Goal: Answer question/provide support: Share knowledge or assist other users

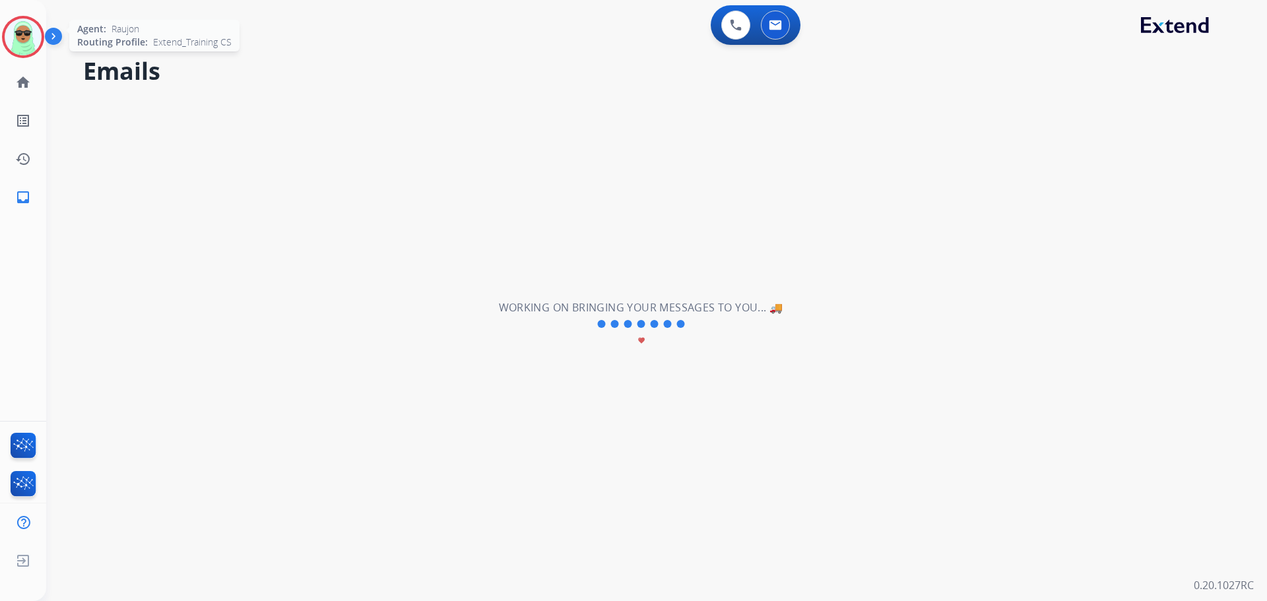
click at [23, 47] on img at bounding box center [23, 36] width 37 height 37
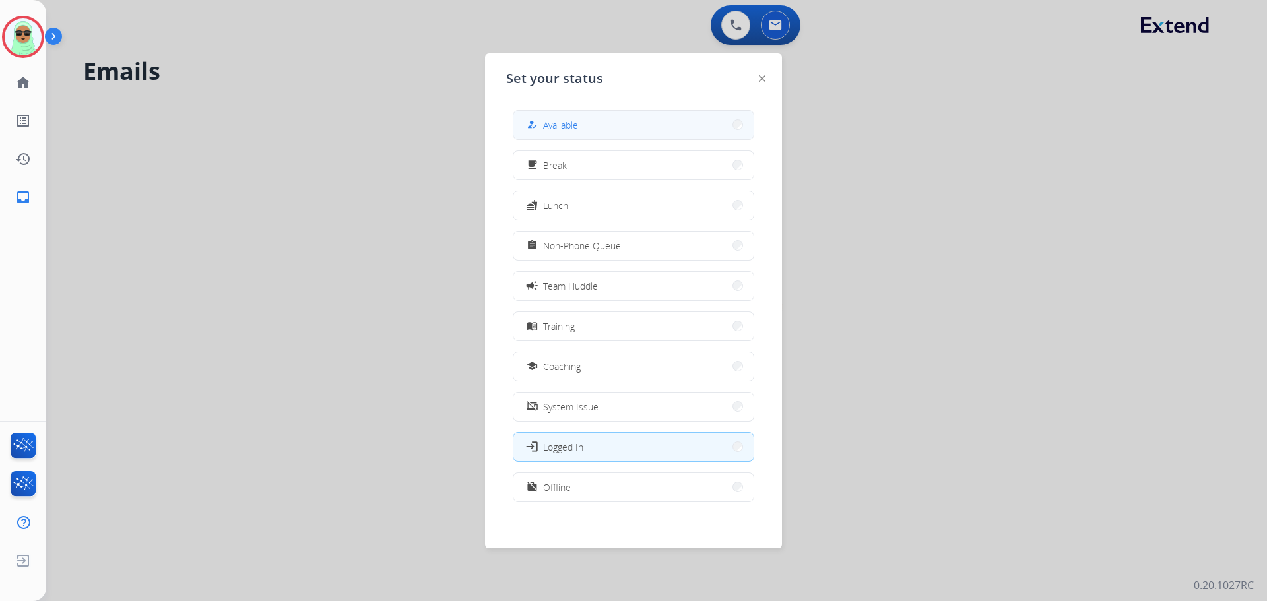
click at [590, 129] on button "how_to_reg Available" at bounding box center [633, 125] width 240 height 28
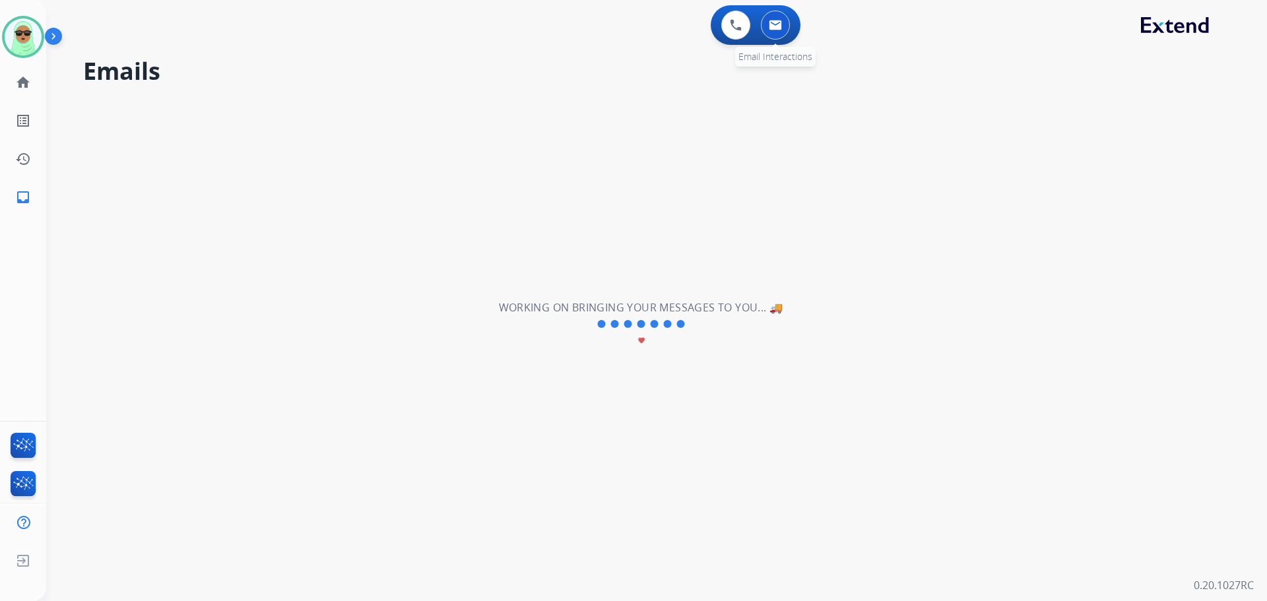
click at [786, 32] on div "0 Email Interactions" at bounding box center [776, 25] width 40 height 29
click at [769, 23] on img at bounding box center [775, 25] width 13 height 11
click at [772, 22] on img at bounding box center [775, 25] width 13 height 11
click at [1025, 77] on h2 "Emails" at bounding box center [659, 71] width 1152 height 26
click at [30, 92] on link "home Home" at bounding box center [23, 82] width 37 height 37
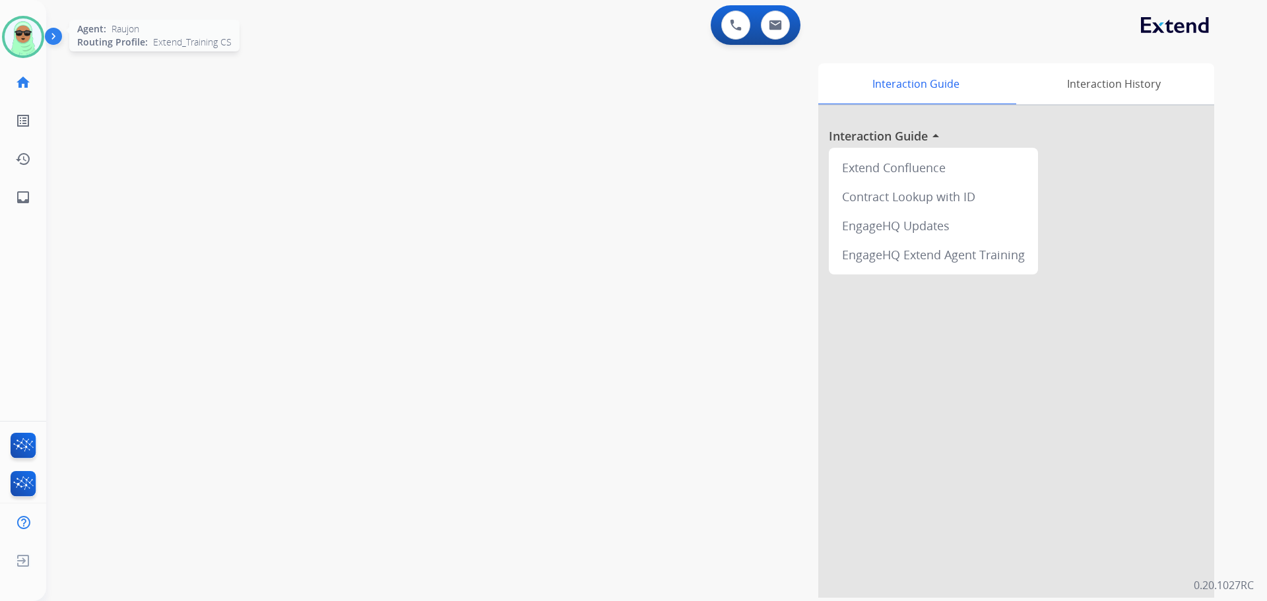
click at [38, 36] on img at bounding box center [23, 36] width 37 height 37
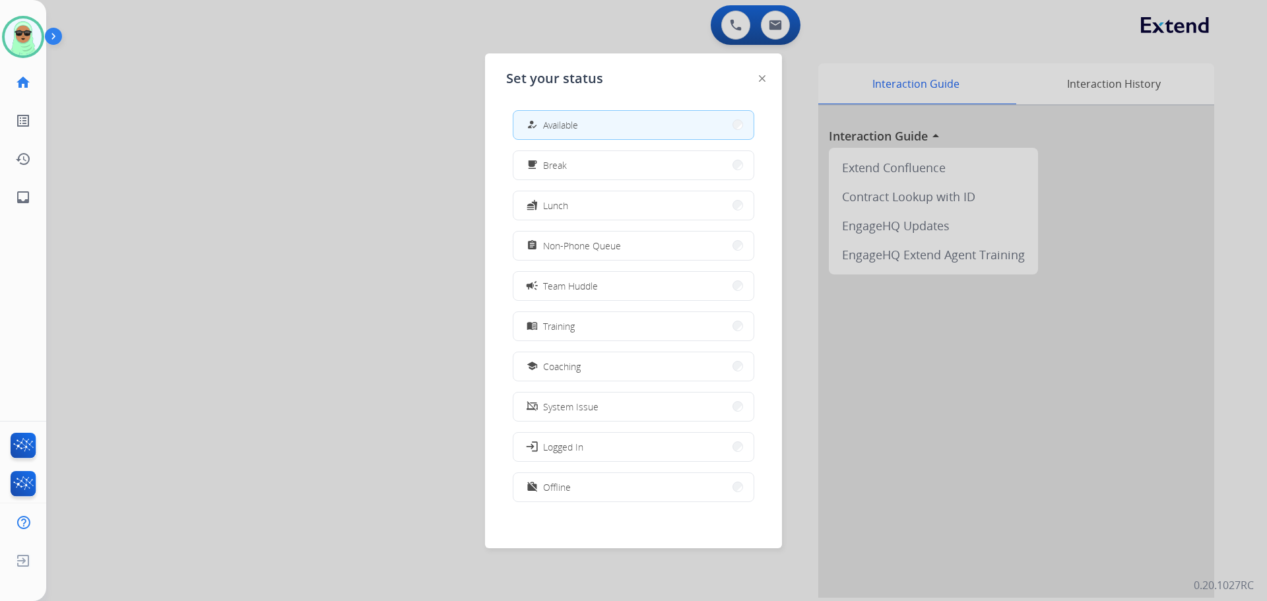
drag, startPoint x: 631, startPoint y: 239, endPoint x: 623, endPoint y: 228, distance: 13.7
click at [631, 241] on button "assignment Non-Phone Queue" at bounding box center [633, 246] width 240 height 28
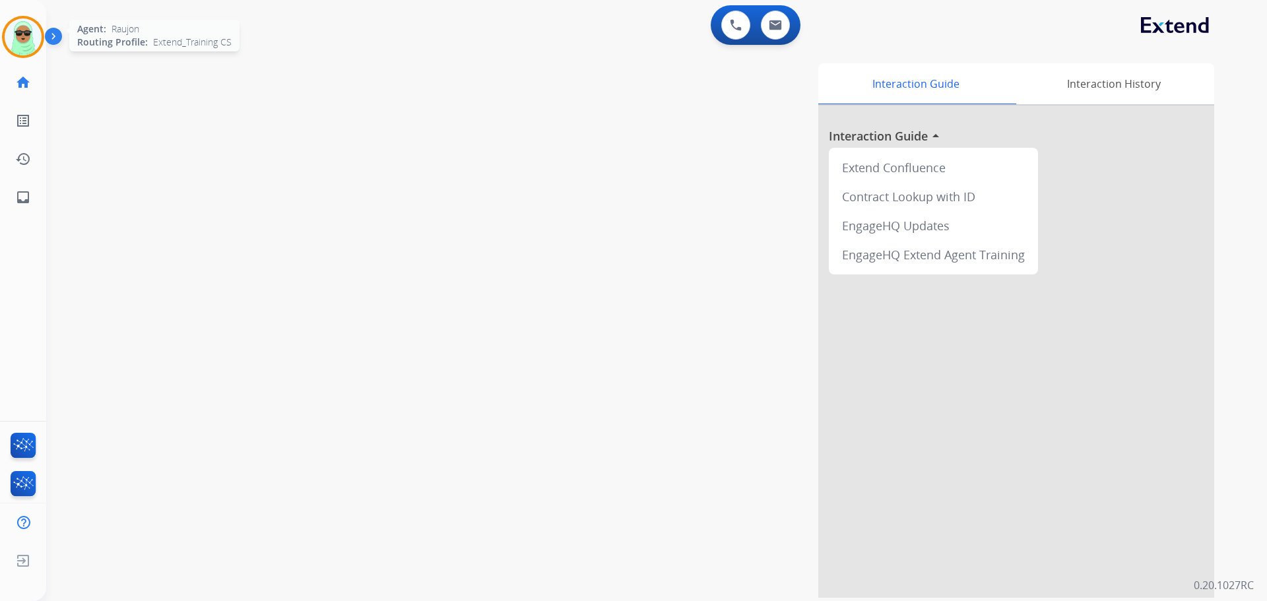
click at [6, 36] on div "Raujon Non-Phone Queue Edit Avatar Agent: Raujon Routing Profile: Extend_Traini…" at bounding box center [23, 37] width 46 height 42
click at [23, 44] on img at bounding box center [23, 36] width 37 height 37
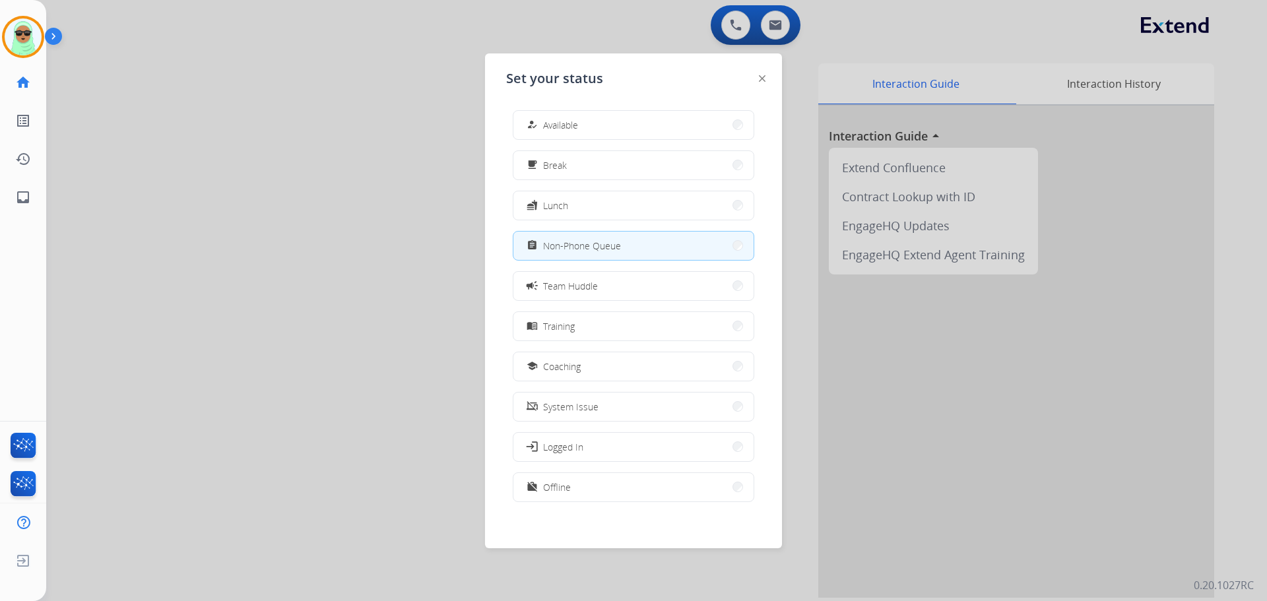
drag, startPoint x: 670, startPoint y: 125, endPoint x: 664, endPoint y: 129, distance: 7.1
click at [666, 129] on button "how_to_reg Available" at bounding box center [633, 125] width 240 height 28
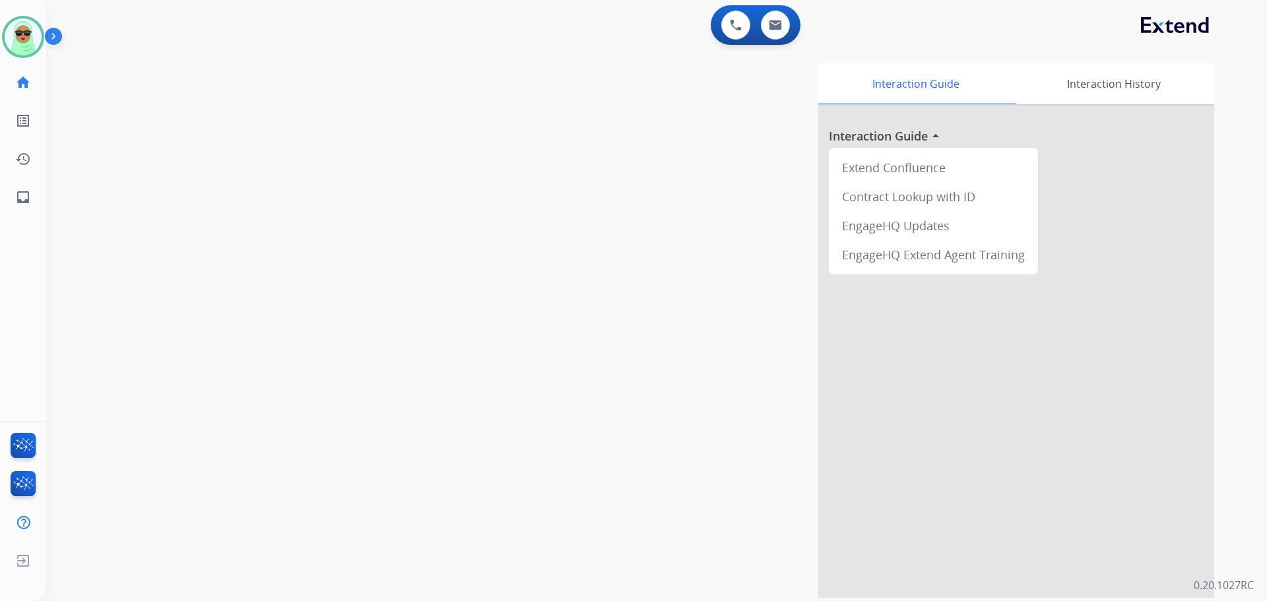
click at [110, 84] on div "swap_horiz Break voice bridge close_fullscreen Connect 3-Way Call merge_type Se…" at bounding box center [640, 323] width 1189 height 550
click at [775, 28] on img at bounding box center [775, 25] width 13 height 11
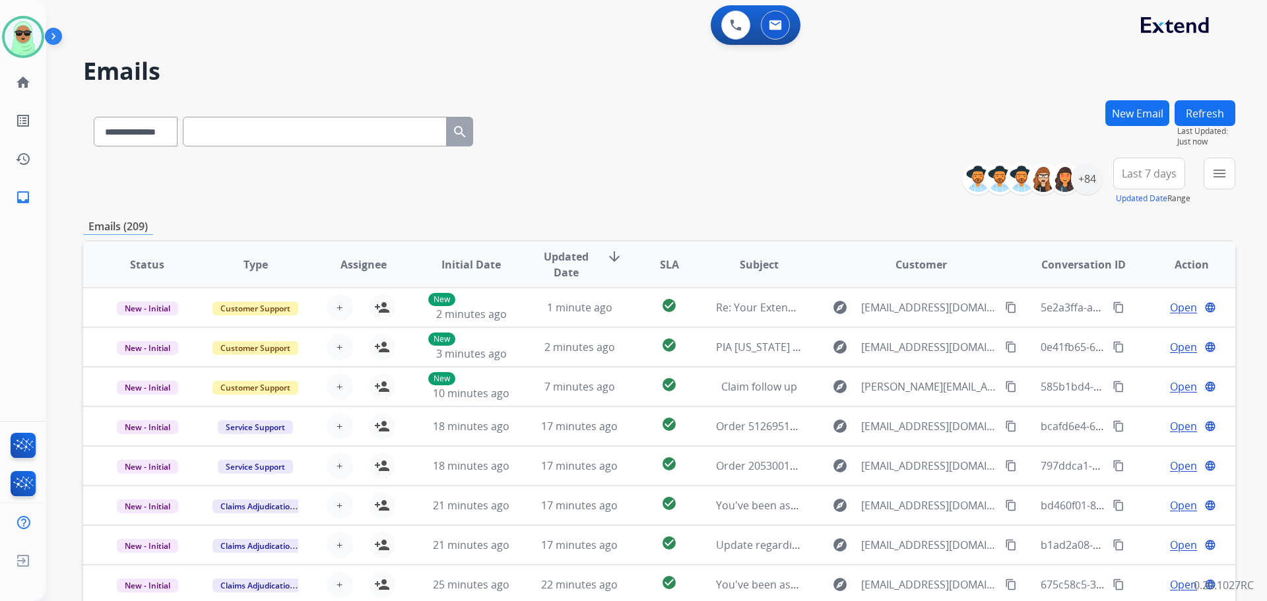
click at [1033, 59] on div "**********" at bounding box center [640, 348] width 1189 height 601
click at [348, 138] on input "text" at bounding box center [315, 132] width 264 height 30
drag, startPoint x: 348, startPoint y: 138, endPoint x: 170, endPoint y: 135, distance: 177.5
click at [170, 135] on select "**********" at bounding box center [135, 132] width 82 height 30
drag, startPoint x: 170, startPoint y: 135, endPoint x: 170, endPoint y: 153, distance: 17.8
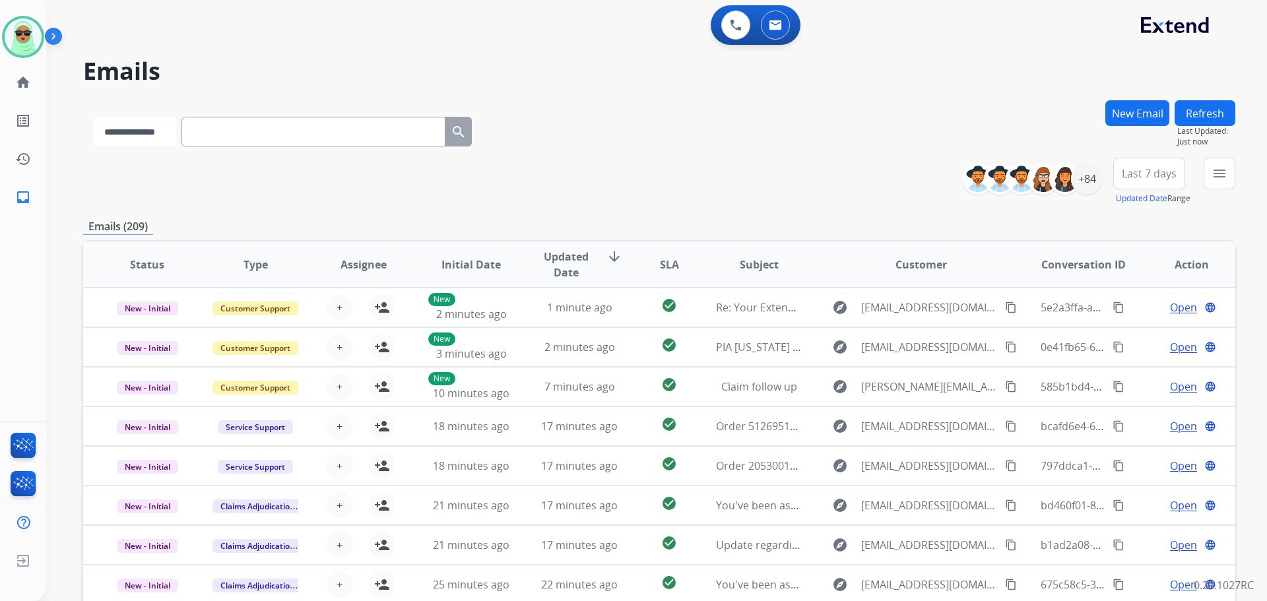
click at [170, 135] on select "**********" at bounding box center [135, 132] width 82 height 30
click at [160, 133] on select "**********" at bounding box center [135, 132] width 82 height 30
select select "**********"
click at [94, 117] on select "**********" at bounding box center [135, 132] width 82 height 30
click at [294, 141] on input "text" at bounding box center [315, 132] width 264 height 30
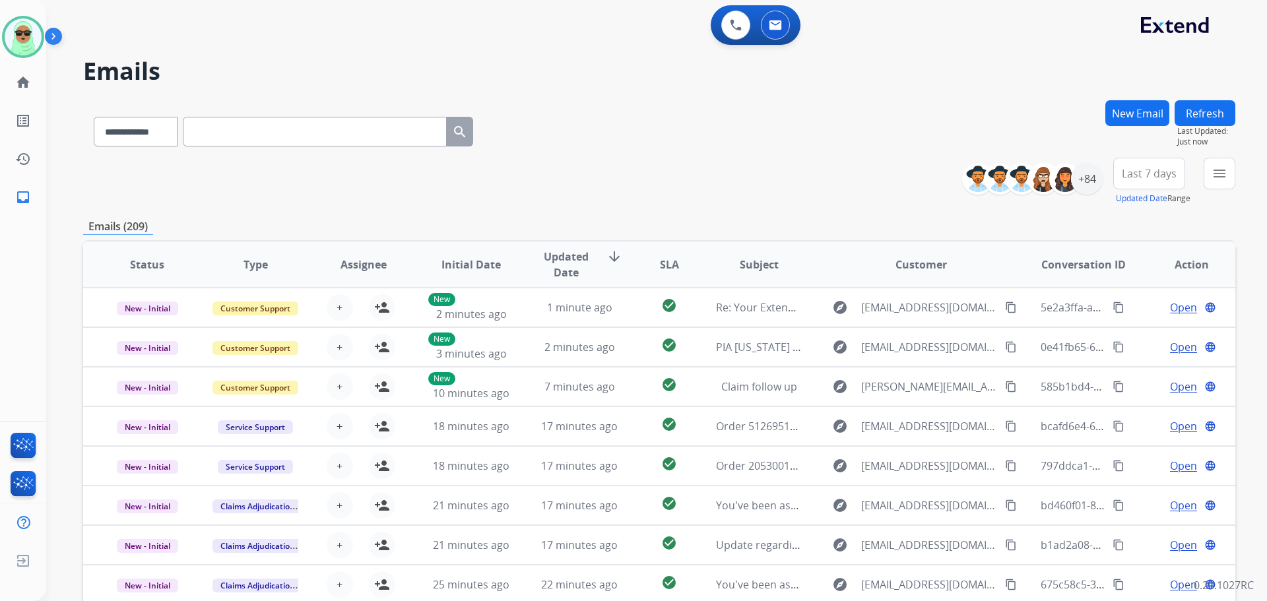
paste input "**********"
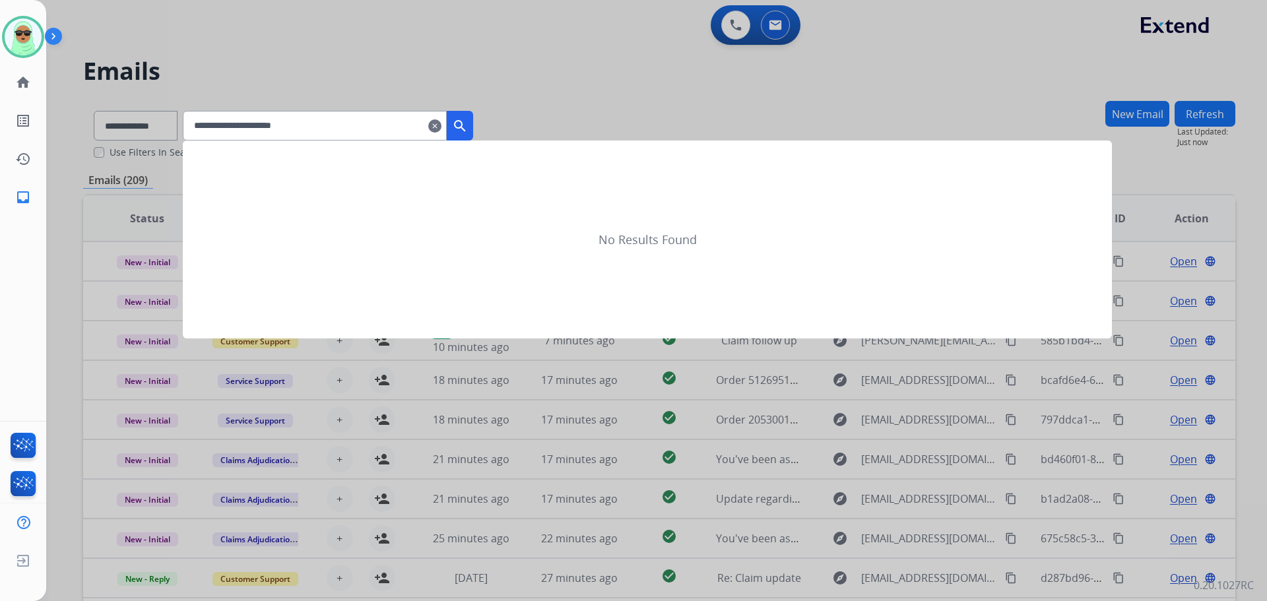
type input "**********"
drag, startPoint x: 477, startPoint y: 122, endPoint x: 24, endPoint y: 328, distance: 497.3
click at [468, 121] on mat-icon "search" at bounding box center [460, 126] width 16 height 16
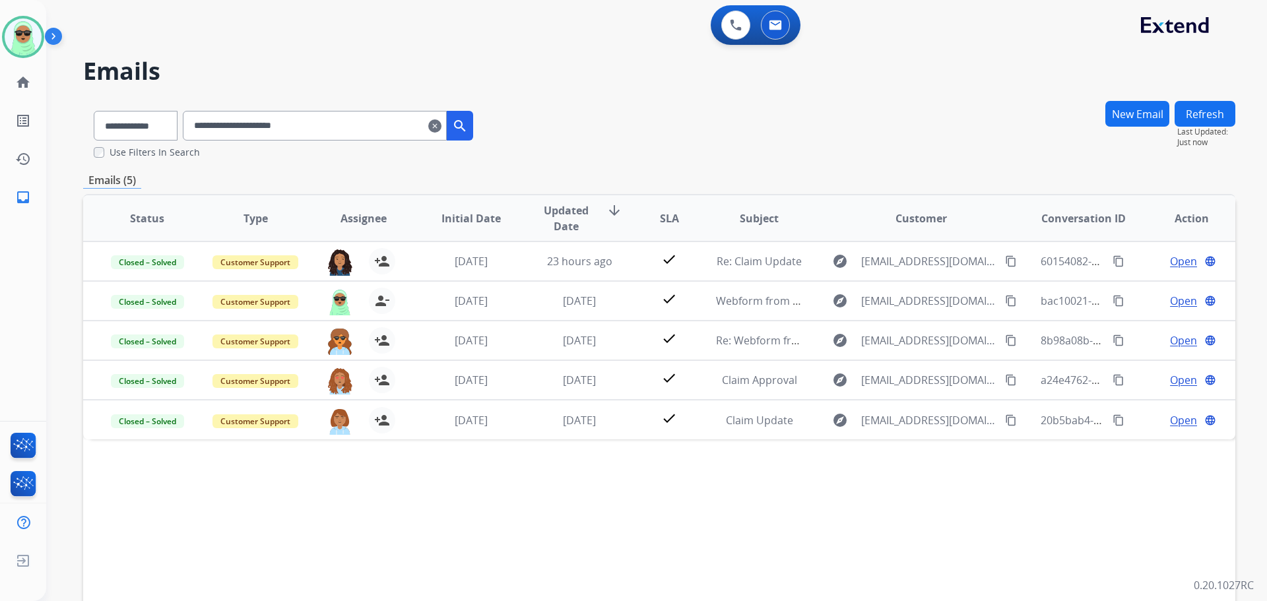
click at [441, 125] on mat-icon "clear" at bounding box center [434, 126] width 13 height 16
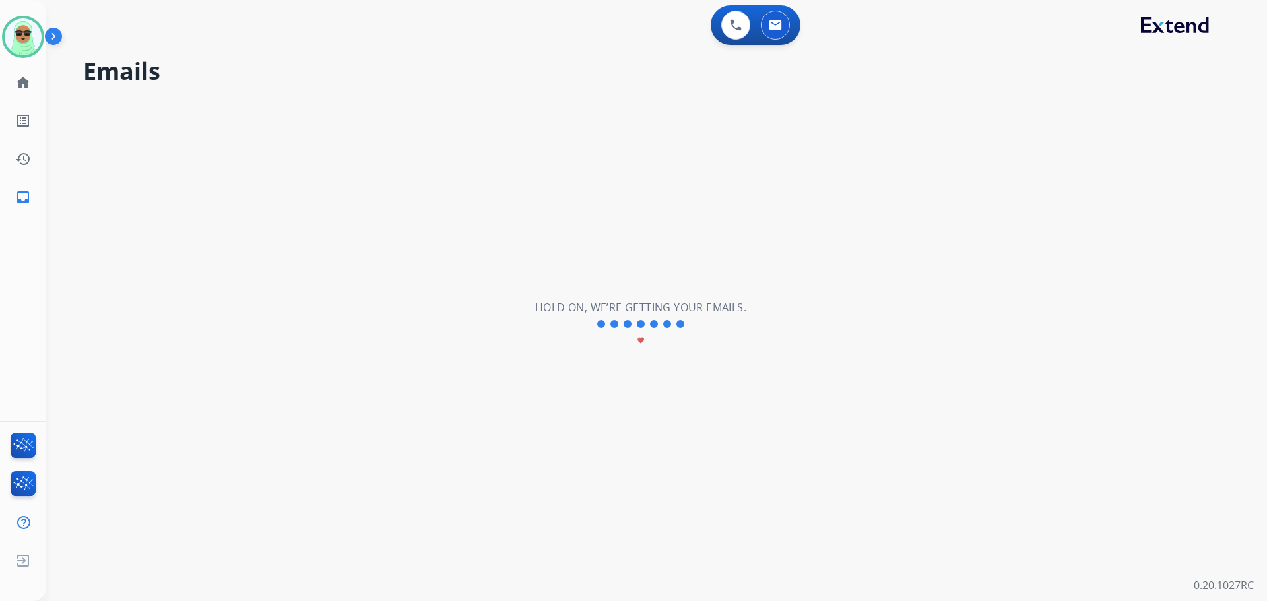
select select "**********"
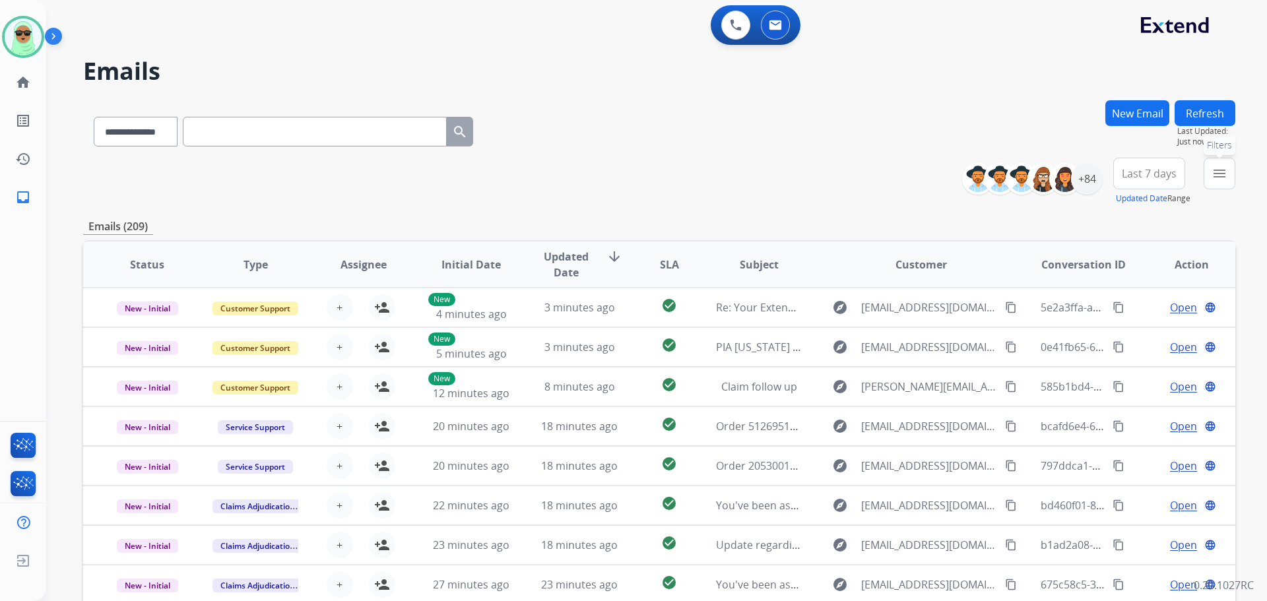
click at [1211, 168] on mat-icon "menu" at bounding box center [1219, 174] width 16 height 16
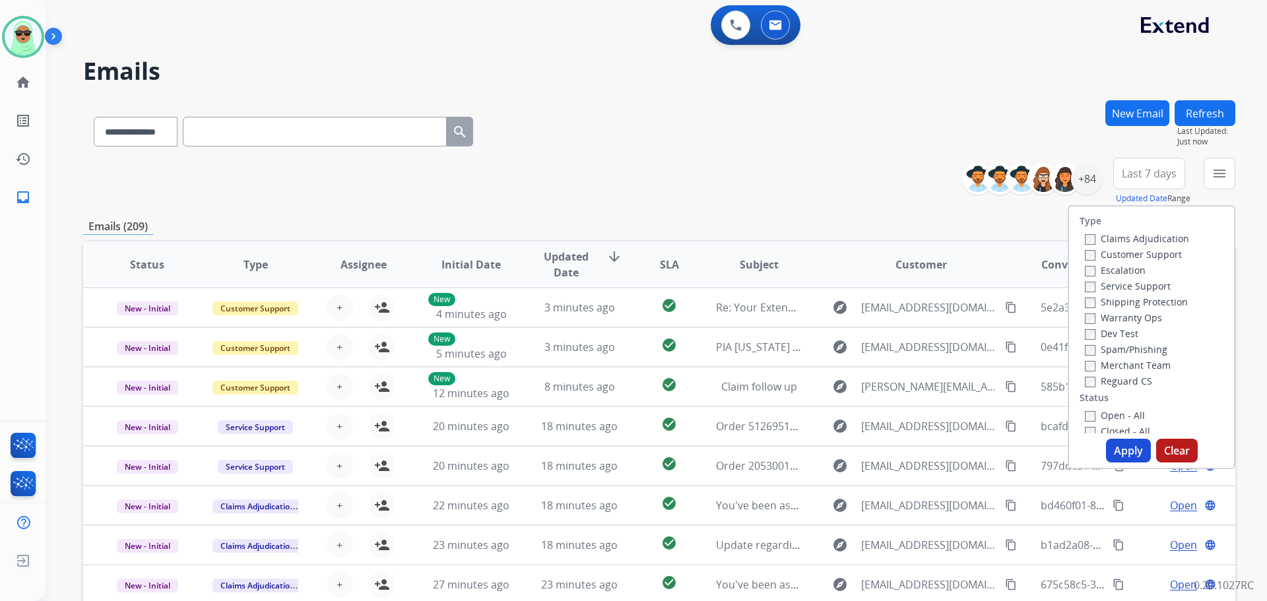
click at [1136, 251] on label "Customer Support" at bounding box center [1133, 254] width 97 height 13
click at [1130, 303] on label "Shipping Protection" at bounding box center [1136, 302] width 103 height 13
click at [1113, 385] on label "Reguard CS" at bounding box center [1118, 381] width 67 height 13
click at [1115, 414] on label "Open - All" at bounding box center [1115, 415] width 60 height 13
click at [1128, 450] on button "Apply" at bounding box center [1128, 451] width 45 height 24
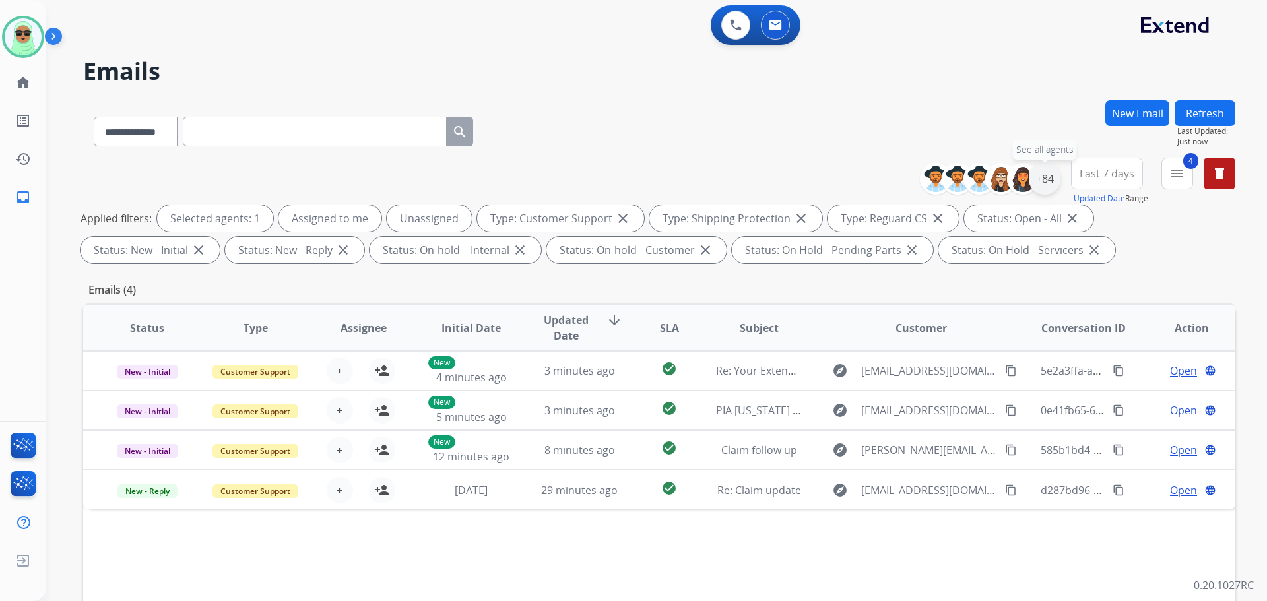
click at [1037, 176] on div "+84" at bounding box center [1045, 179] width 32 height 32
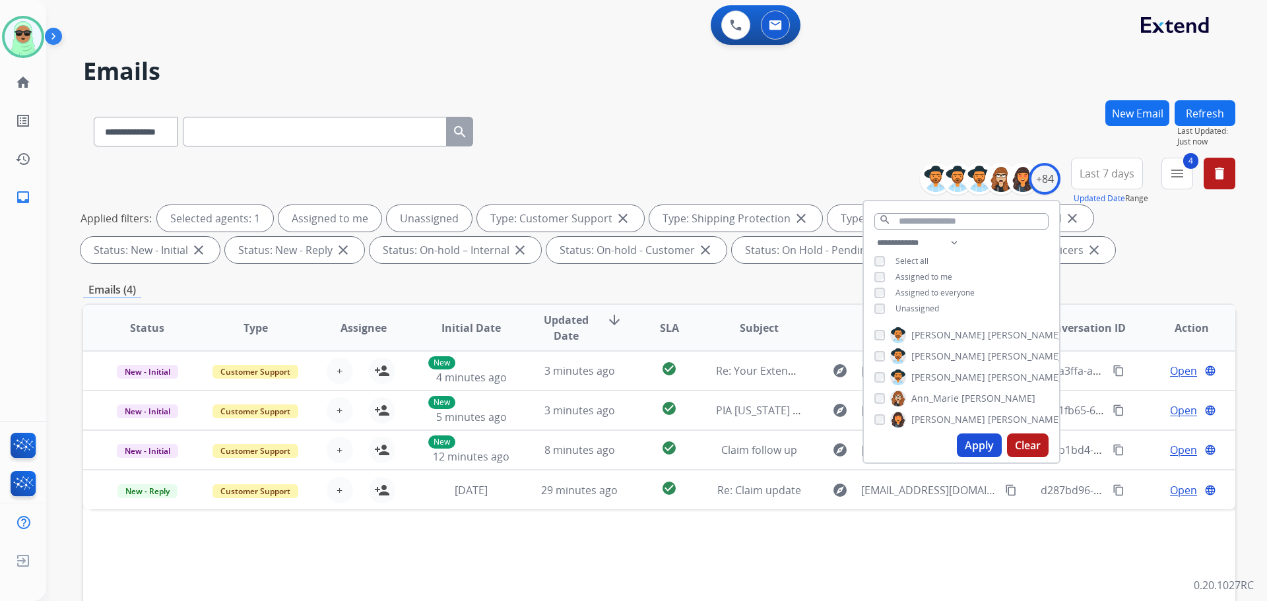
drag, startPoint x: 910, startPoint y: 311, endPoint x: 918, endPoint y: 310, distance: 8.6
click at [911, 310] on span "Unassigned" at bounding box center [917, 308] width 44 height 11
click at [975, 453] on button "Apply" at bounding box center [979, 446] width 45 height 24
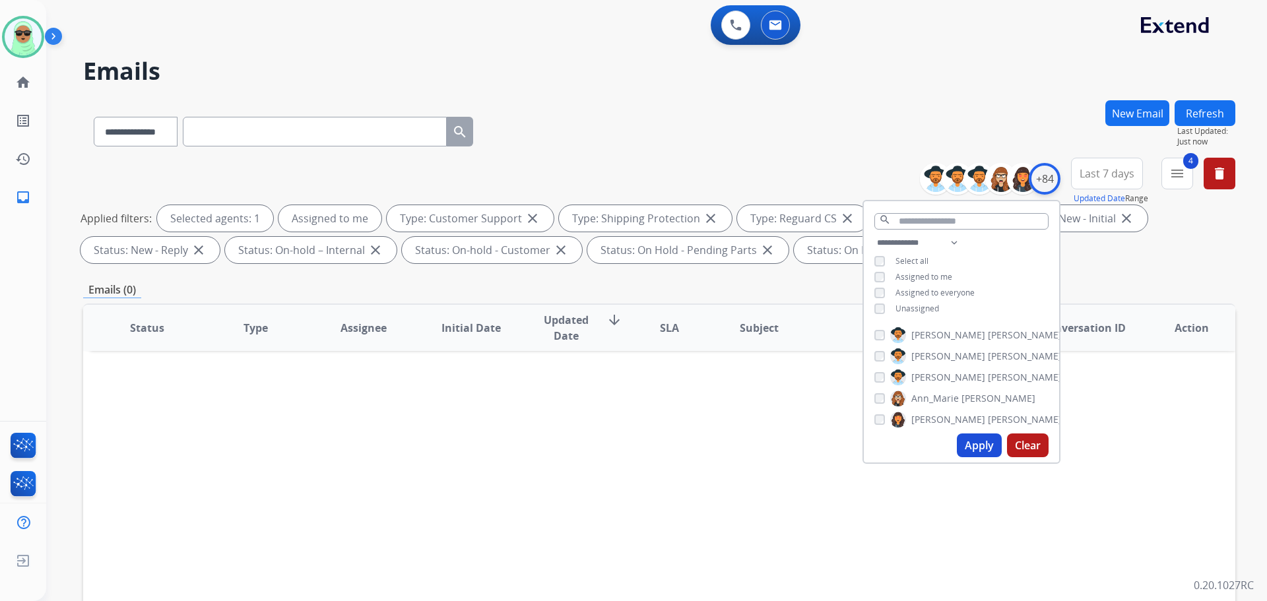
click at [1051, 181] on div "+84" at bounding box center [1045, 179] width 32 height 32
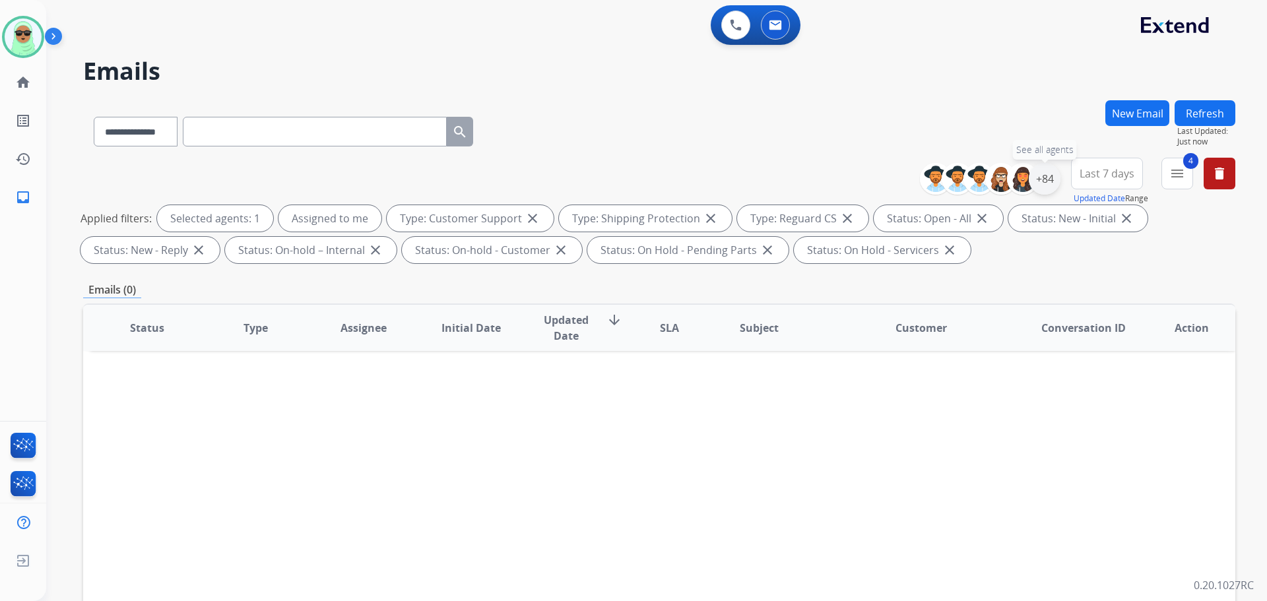
click at [1042, 175] on div "+84" at bounding box center [1045, 179] width 32 height 32
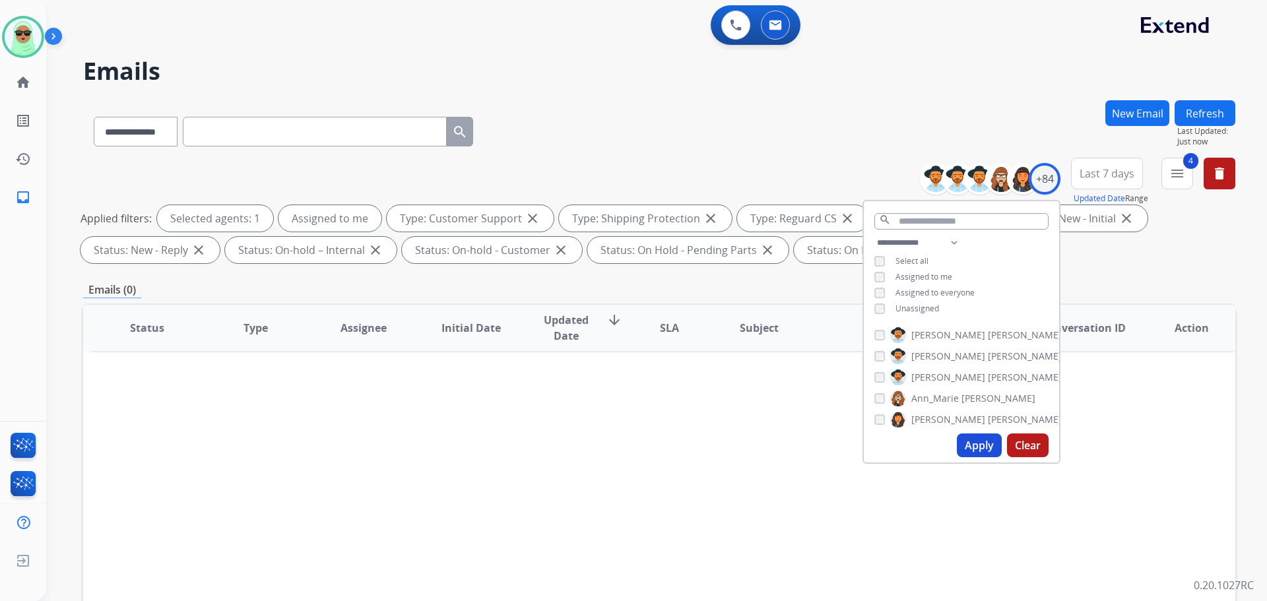
click at [900, 301] on div "**********" at bounding box center [961, 277] width 195 height 84
drag, startPoint x: 900, startPoint y: 309, endPoint x: 899, endPoint y: 292, distance: 16.5
click at [899, 309] on span "Unassigned" at bounding box center [917, 308] width 44 height 11
click at [899, 276] on span "Assigned to me" at bounding box center [923, 276] width 57 height 11
click at [972, 438] on button "Apply" at bounding box center [979, 446] width 45 height 24
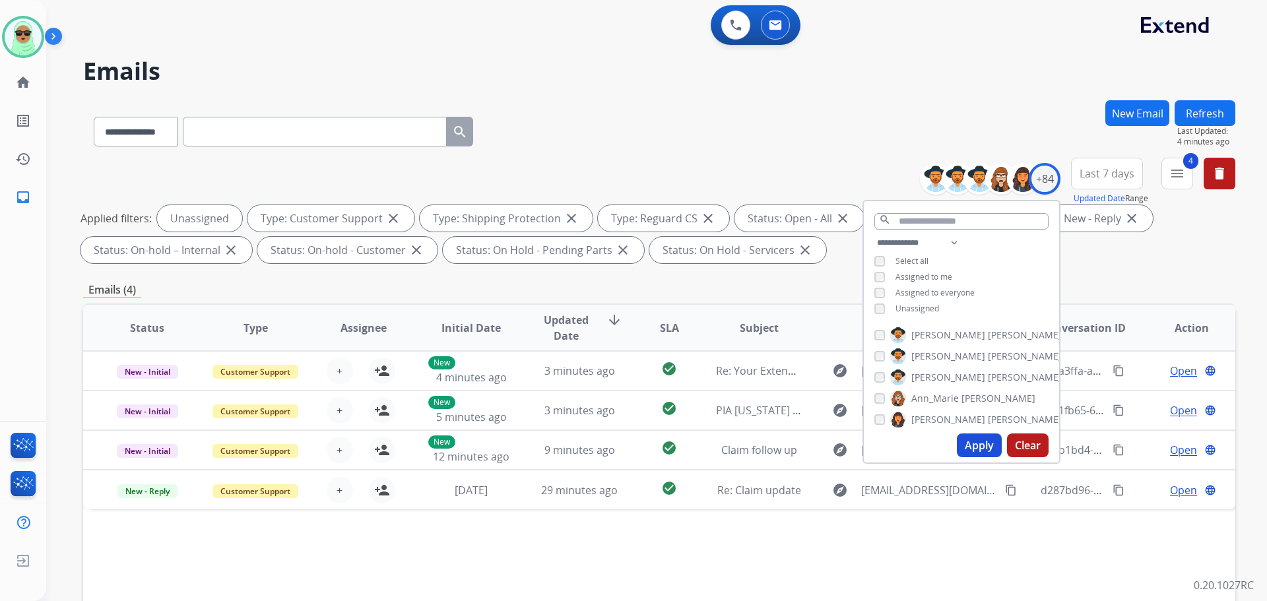
click at [901, 579] on div "Status Type Assignee Initial Date Updated Date arrow_downward SLA Subject Custo…" at bounding box center [659, 525] width 1152 height 442
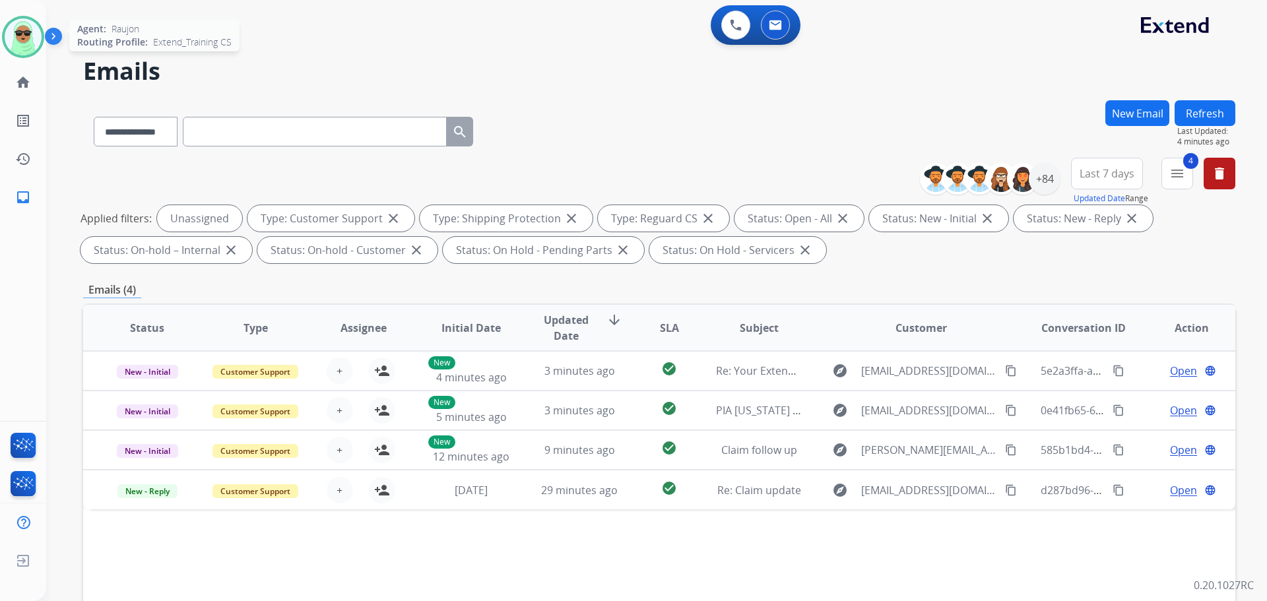
click at [24, 35] on img at bounding box center [23, 36] width 37 height 37
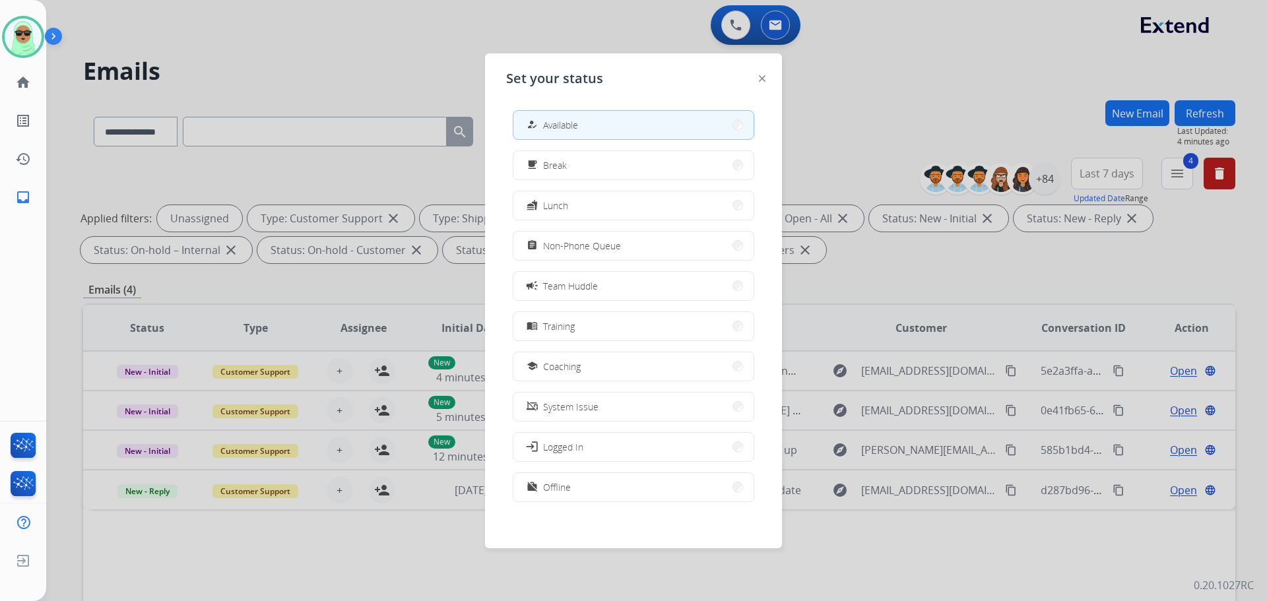
drag, startPoint x: 653, startPoint y: 248, endPoint x: 639, endPoint y: 247, distance: 13.9
click at [652, 253] on button "assignment Non-Phone Queue" at bounding box center [633, 246] width 240 height 28
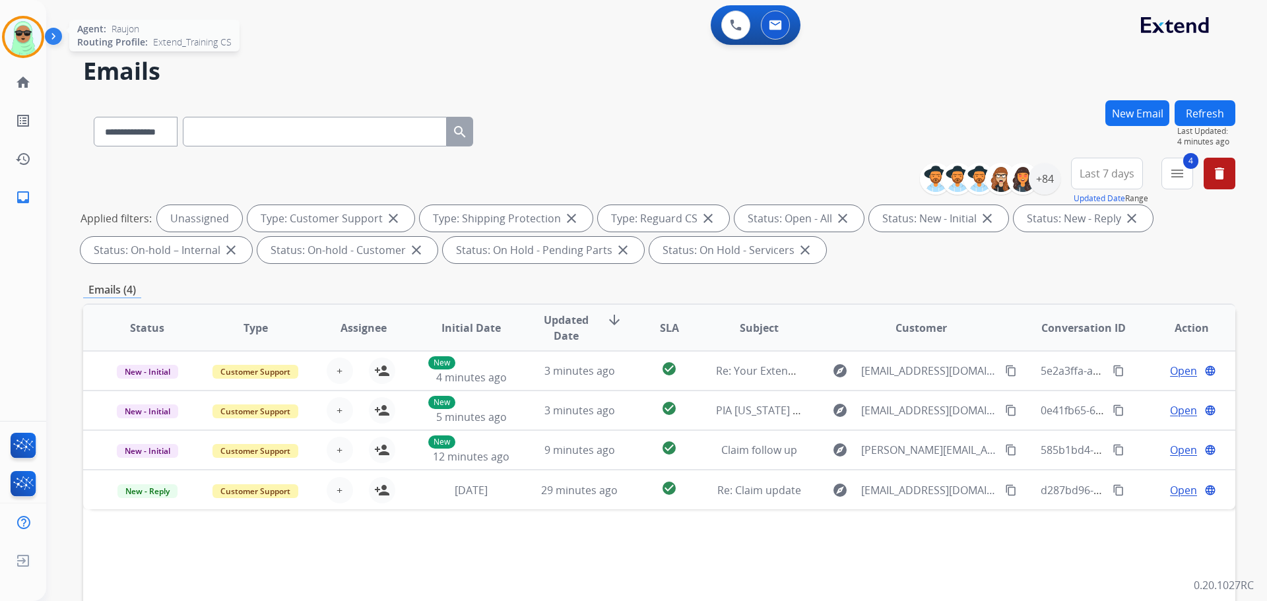
click at [32, 44] on img at bounding box center [23, 36] width 37 height 37
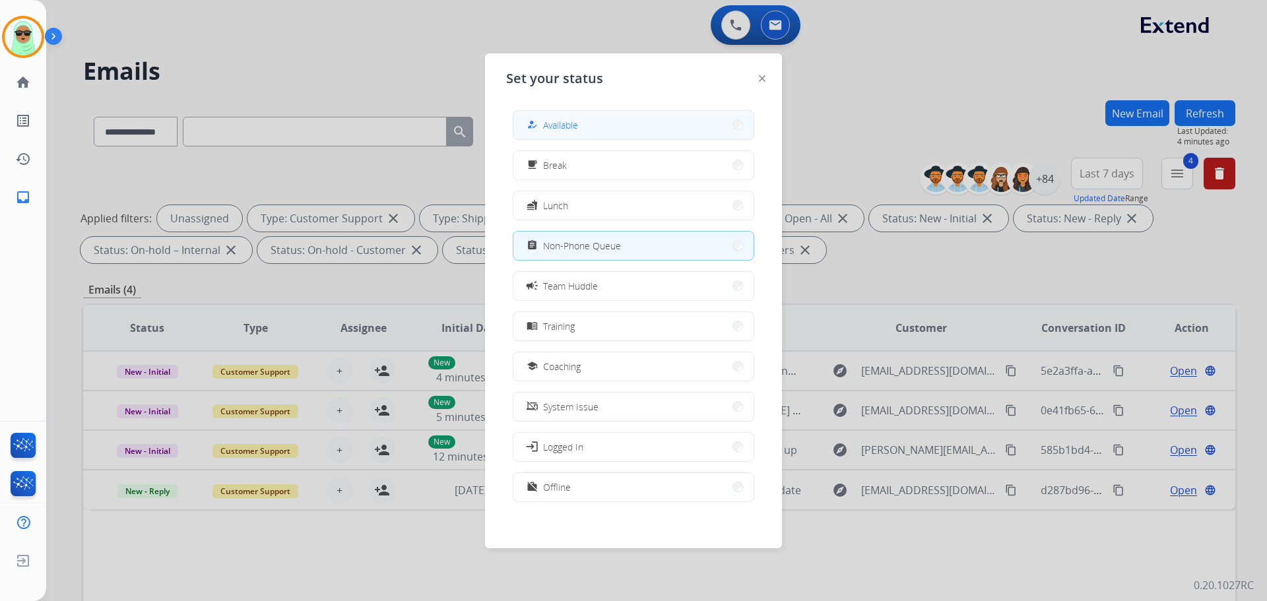
click at [655, 117] on button "how_to_reg Available" at bounding box center [633, 125] width 240 height 28
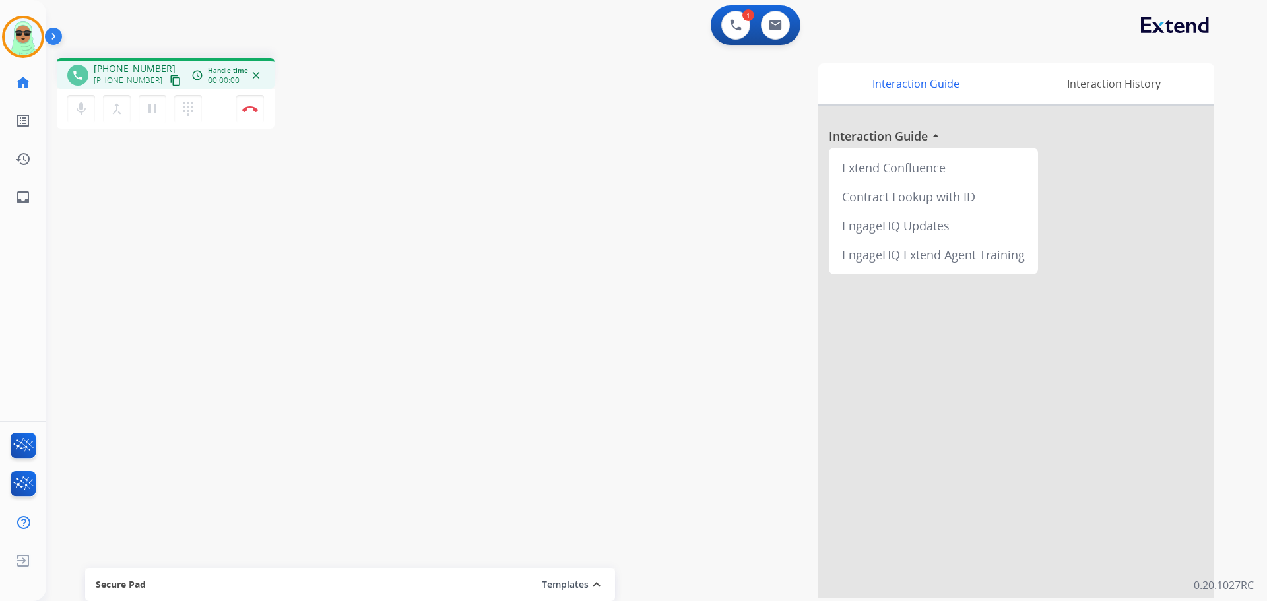
click at [170, 78] on mat-icon "content_copy" at bounding box center [176, 81] width 12 height 12
click at [84, 121] on button "mic Mute" at bounding box center [81, 109] width 28 height 28
click at [84, 109] on mat-icon "mic_off" at bounding box center [81, 109] width 16 height 16
drag, startPoint x: 756, startPoint y: 17, endPoint x: 731, endPoint y: 21, distance: 25.4
click at [753, 17] on div "1 Voice Interactions 0 Email Interactions" at bounding box center [756, 25] width 90 height 40
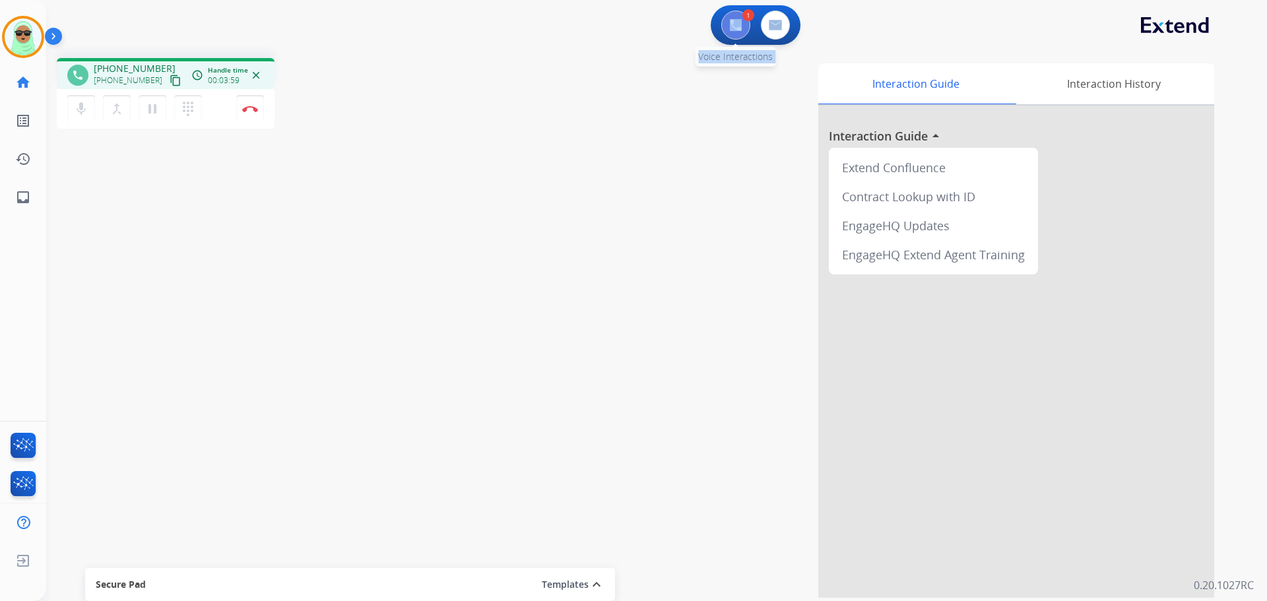
click at [731, 21] on img at bounding box center [736, 25] width 12 height 12
click at [744, 21] on button at bounding box center [735, 25] width 29 height 29
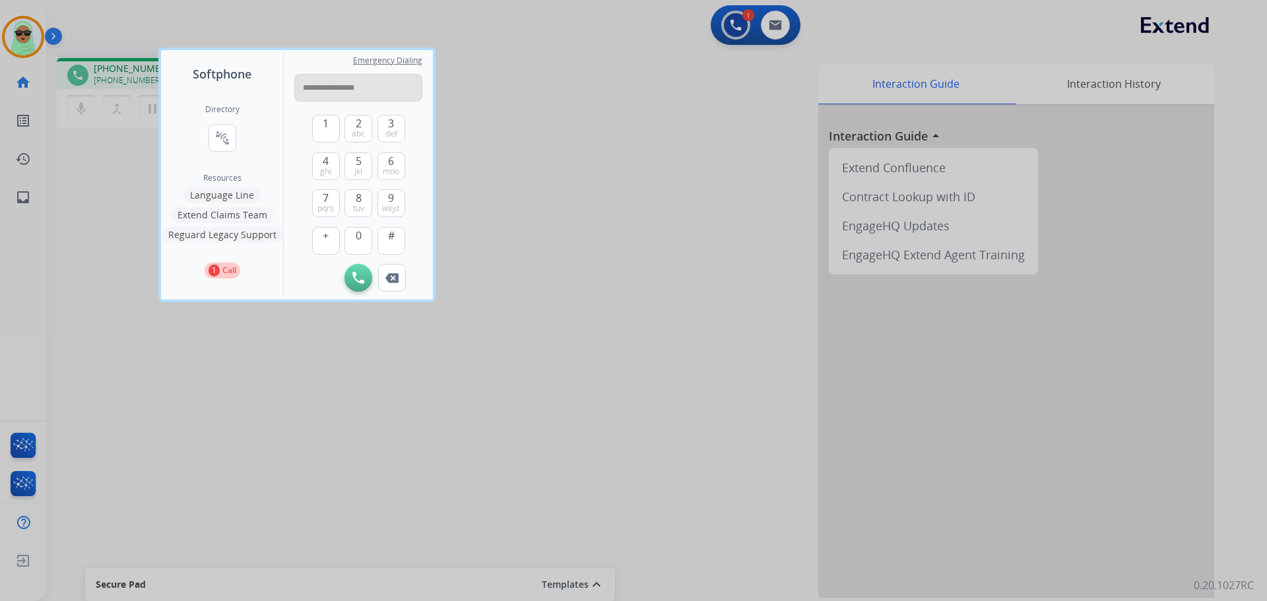
click at [352, 86] on input "**********" at bounding box center [358, 88] width 128 height 28
type input "**********"
click at [364, 274] on button "Initiate Call" at bounding box center [358, 278] width 28 height 28
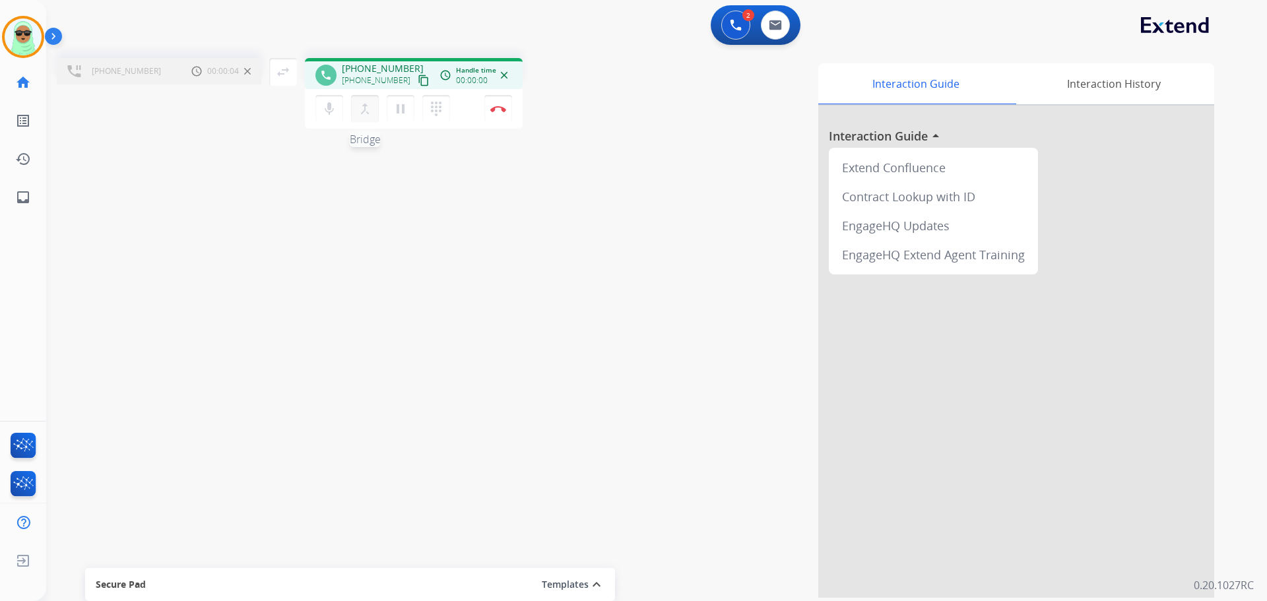
click at [370, 111] on mat-icon "merge_type" at bounding box center [365, 109] width 16 height 16
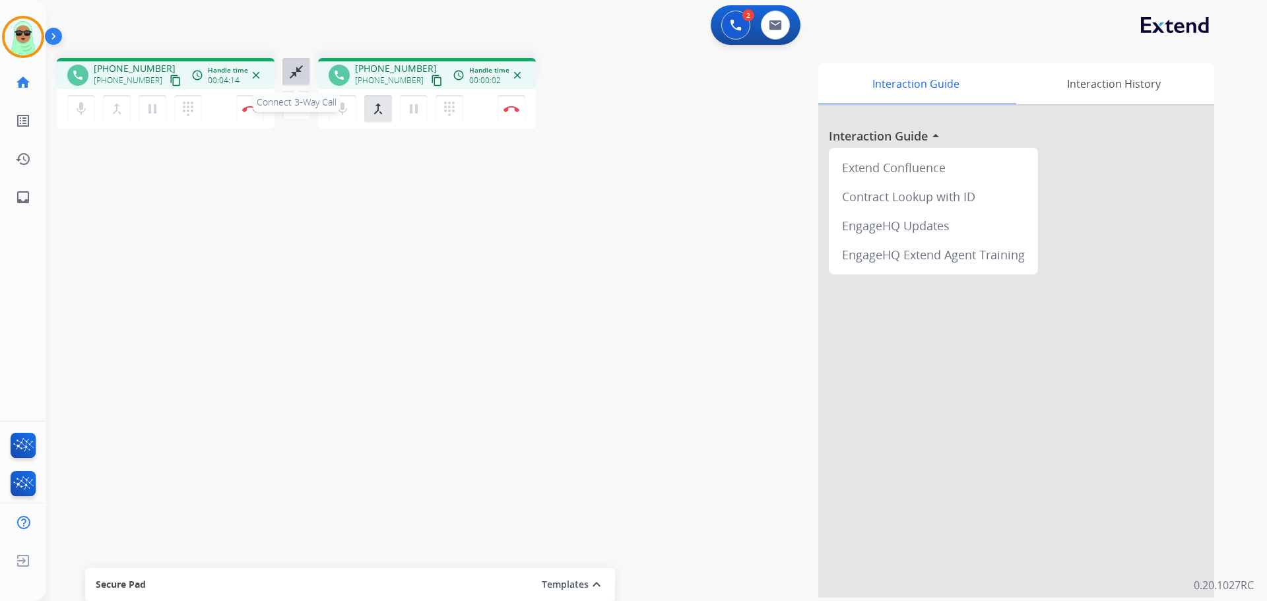
click at [298, 70] on mat-icon "close_fullscreen" at bounding box center [296, 72] width 16 height 16
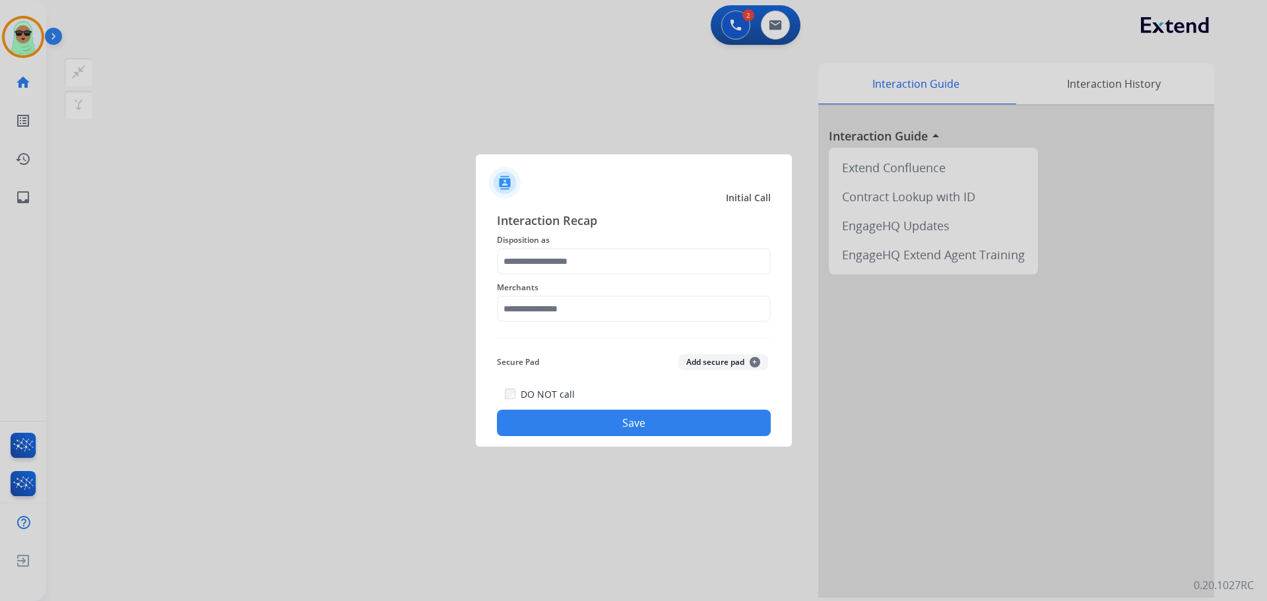
click at [620, 321] on div "Merchants" at bounding box center [634, 300] width 274 height 53
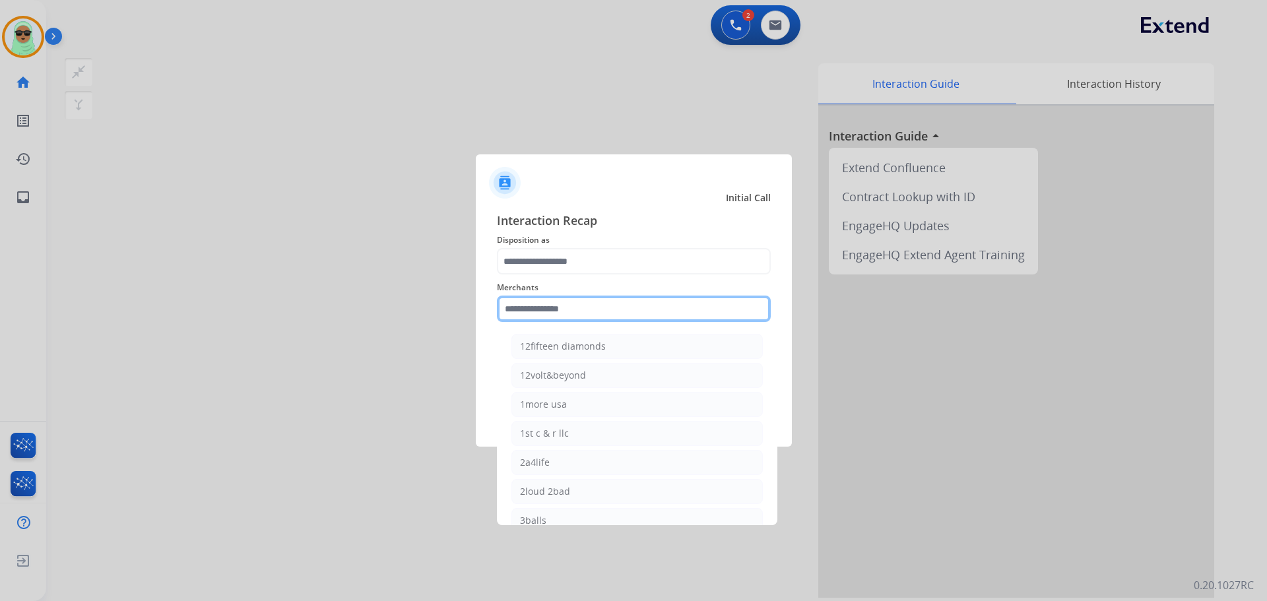
click at [618, 316] on input "text" at bounding box center [634, 309] width 274 height 26
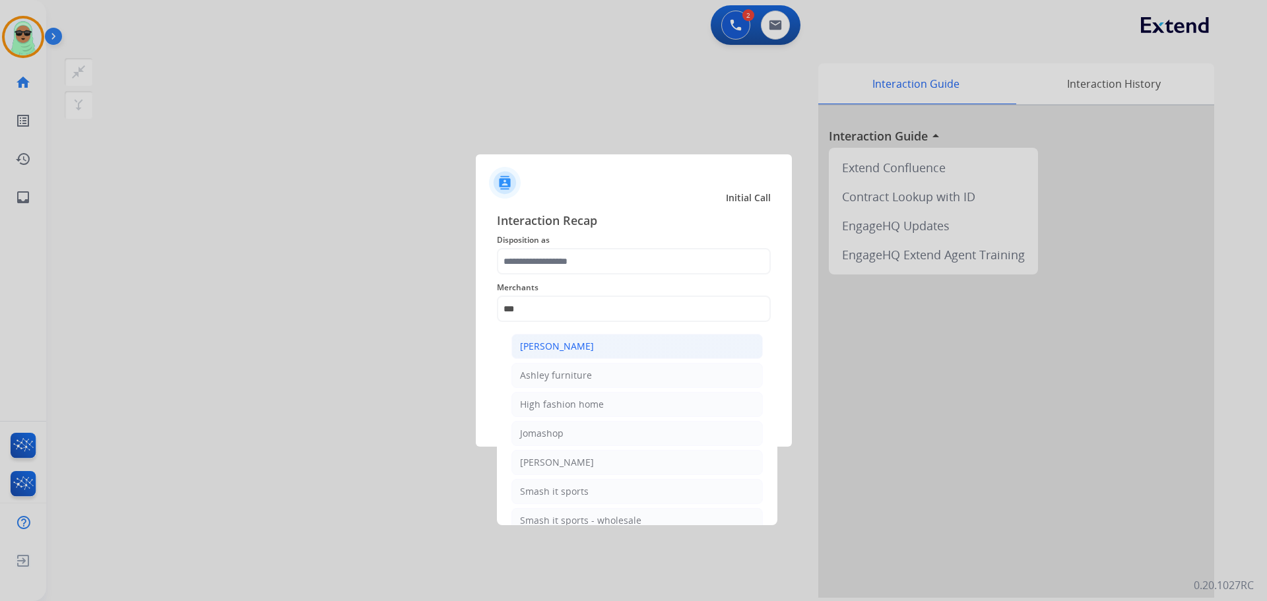
drag, startPoint x: 657, startPoint y: 357, endPoint x: 620, endPoint y: 306, distance: 63.7
click at [657, 358] on li "[PERSON_NAME]" at bounding box center [636, 346] width 251 height 25
type input "**********"
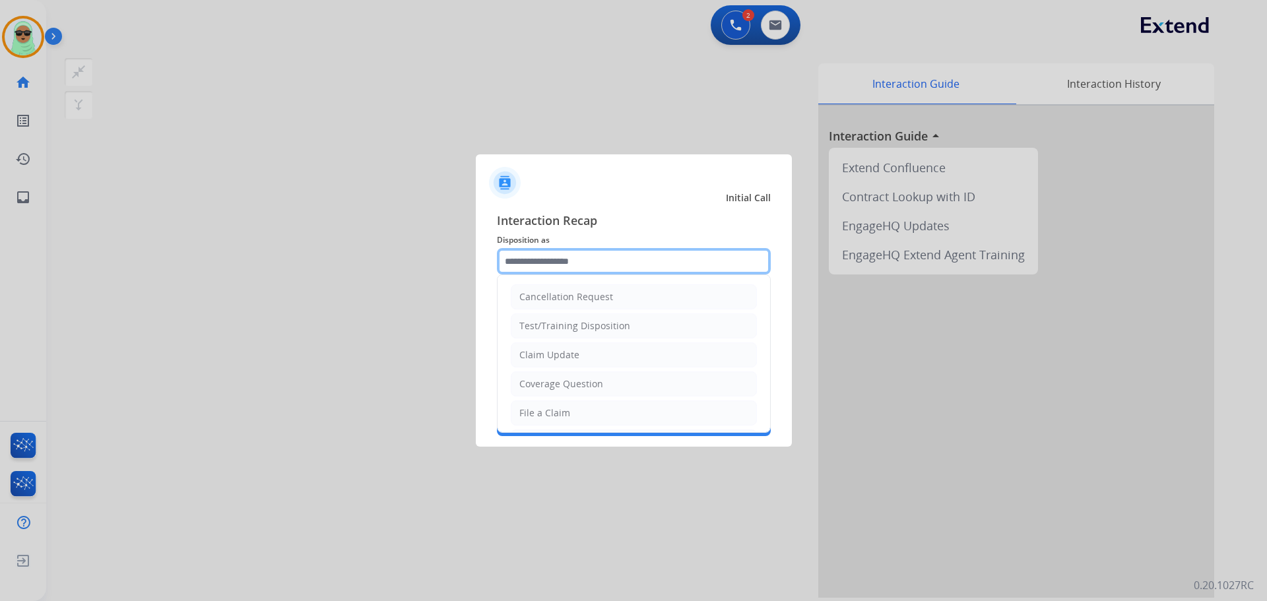
click at [586, 268] on input "text" at bounding box center [634, 261] width 274 height 26
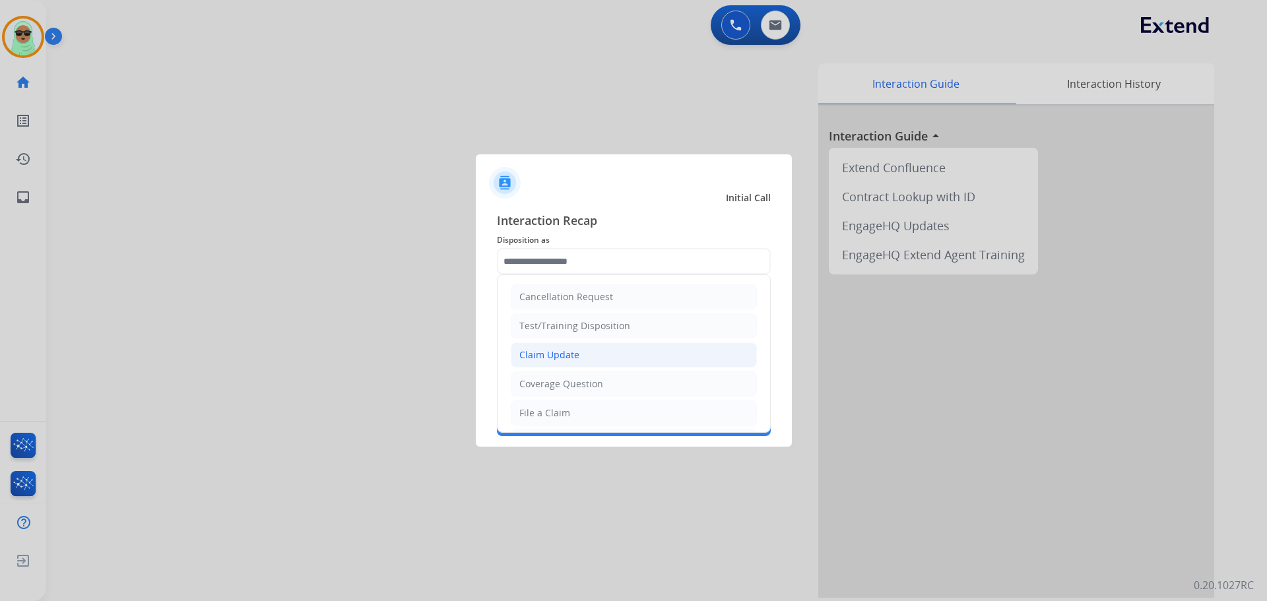
click at [590, 360] on li "Claim Update" at bounding box center [634, 354] width 246 height 25
type input "**********"
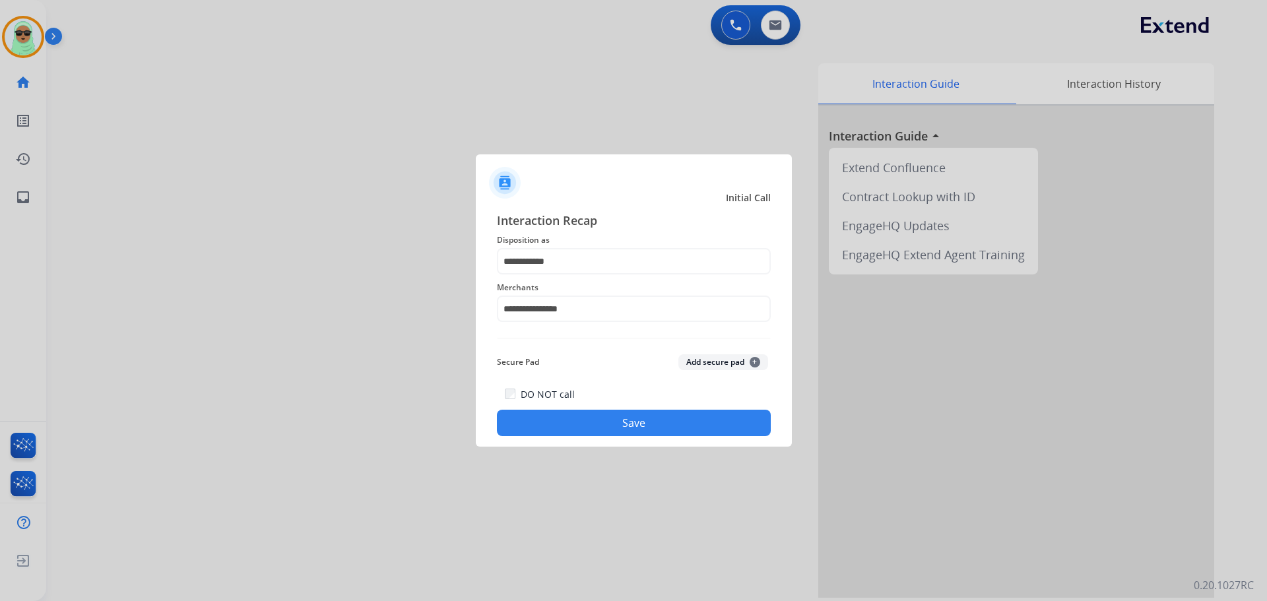
click at [596, 425] on button "Save" at bounding box center [634, 423] width 274 height 26
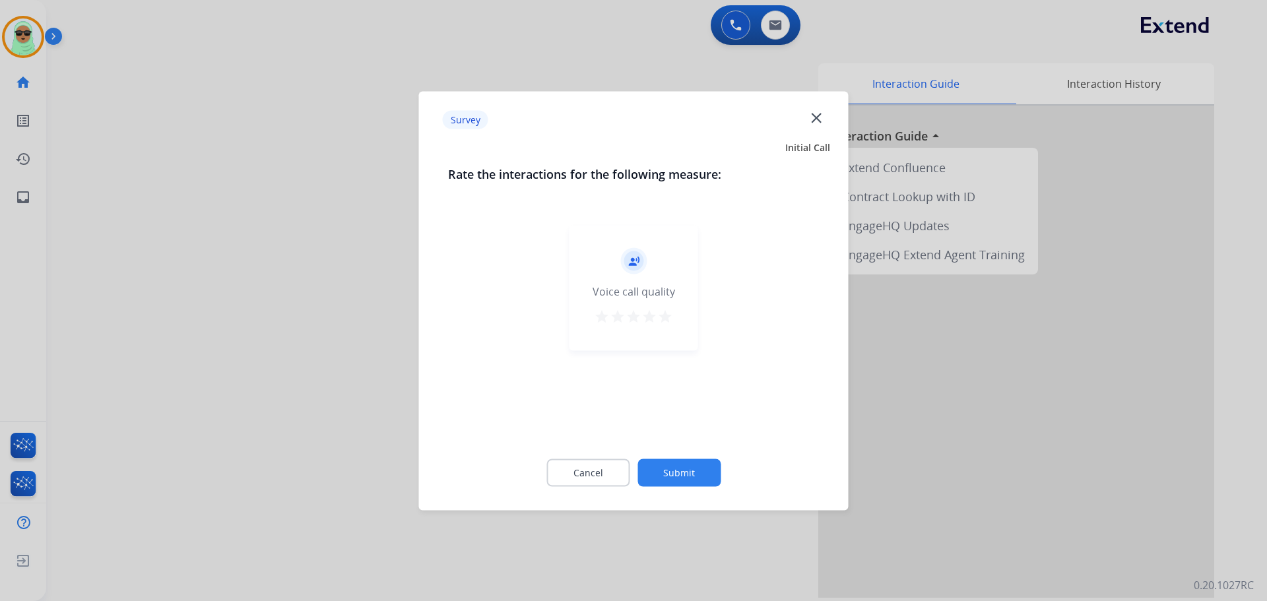
click at [690, 470] on button "Submit" at bounding box center [678, 473] width 83 height 28
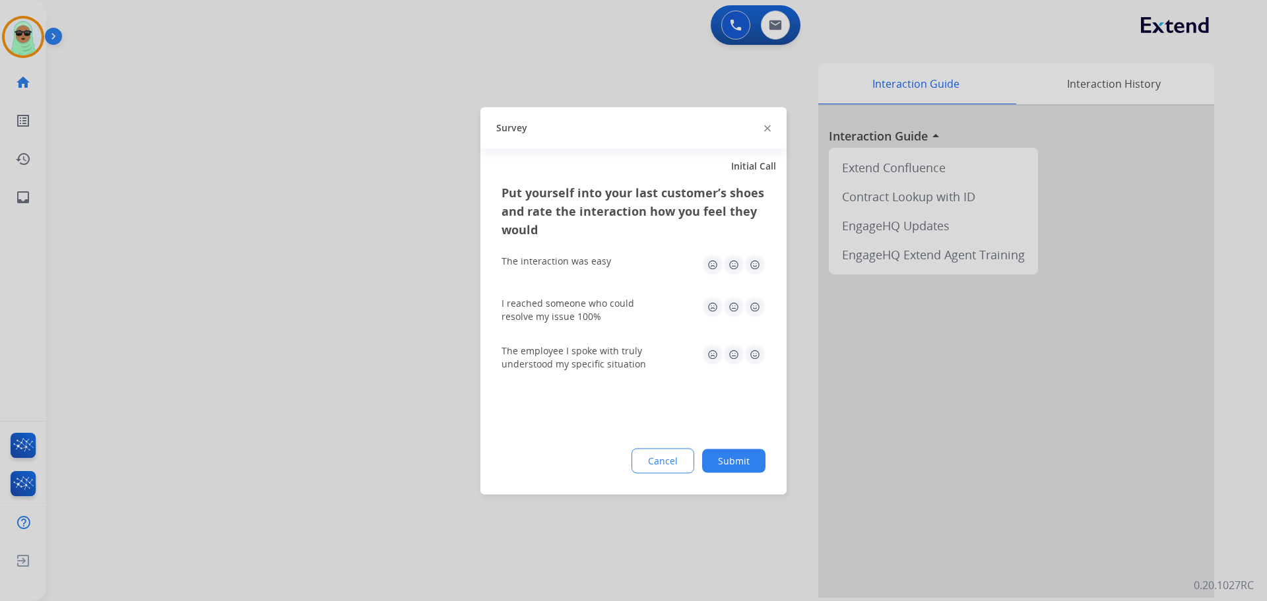
click at [726, 456] on button "Submit" at bounding box center [733, 461] width 63 height 24
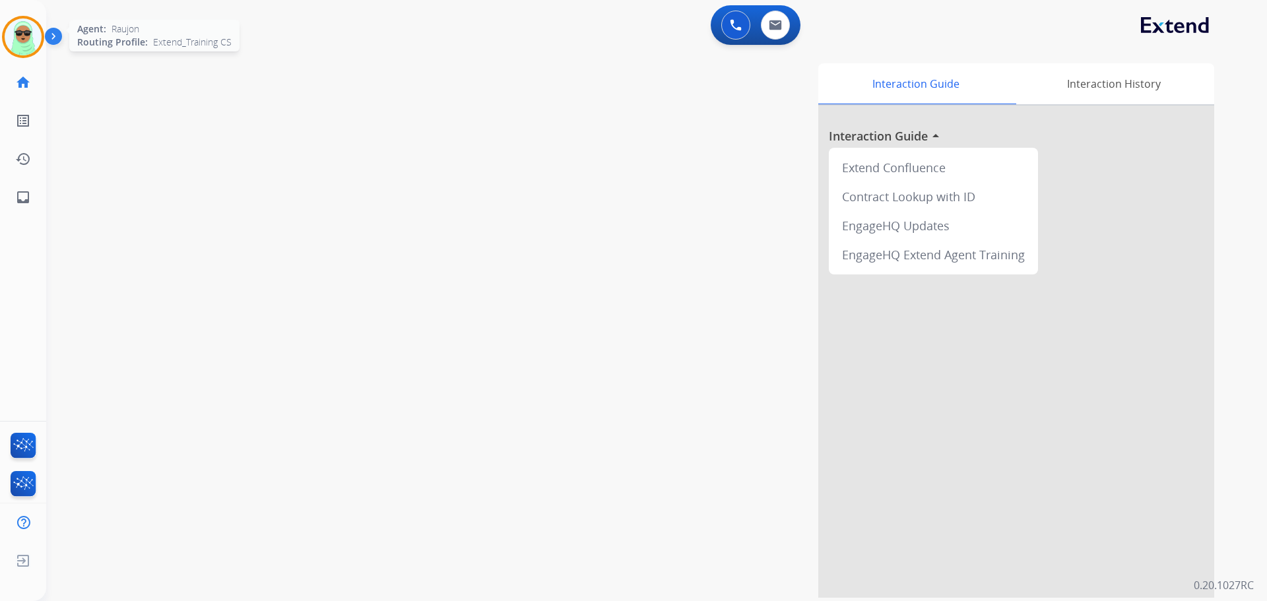
click at [24, 44] on img at bounding box center [23, 36] width 37 height 37
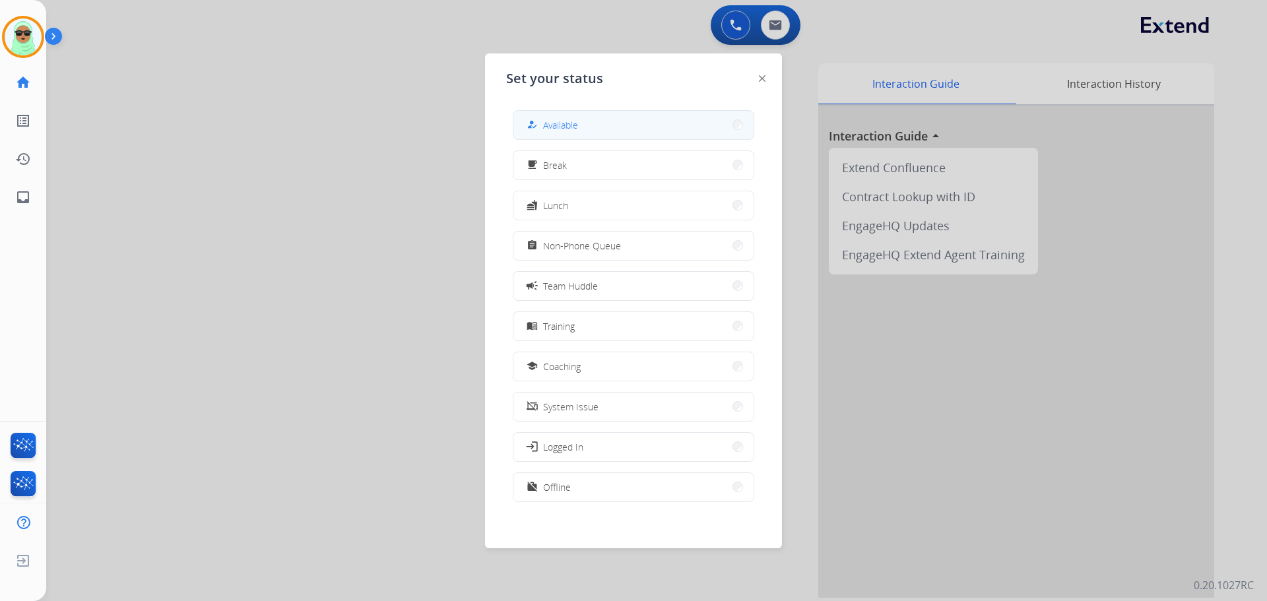
click at [635, 118] on button "how_to_reg Available" at bounding box center [633, 125] width 240 height 28
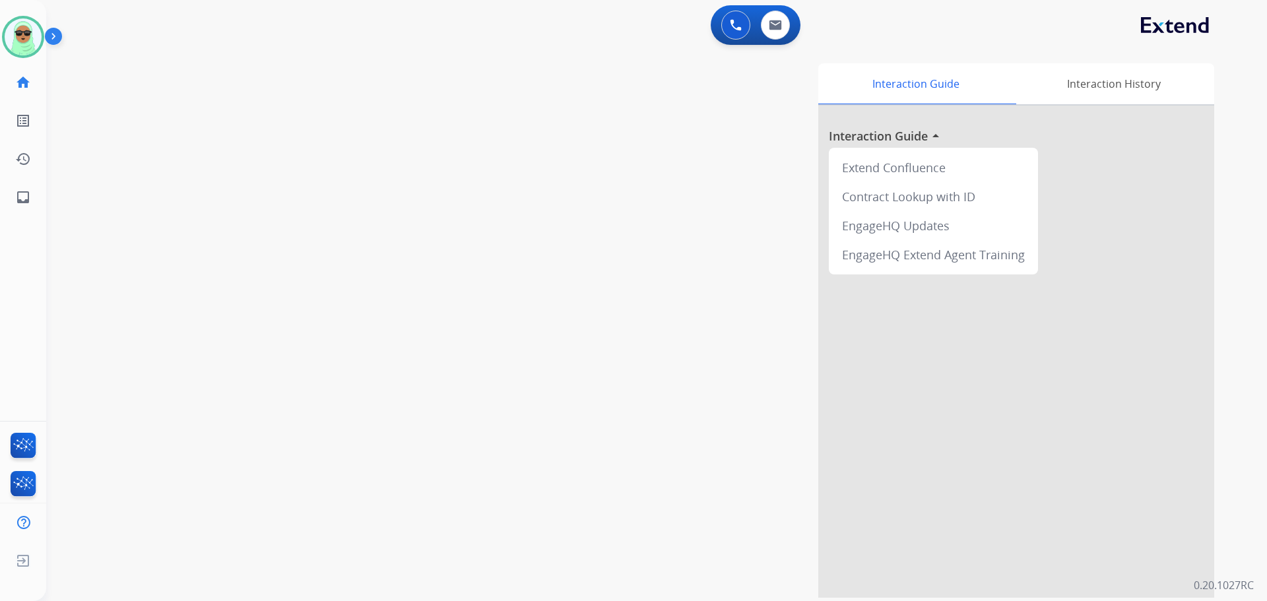
click at [1025, 23] on div "0 Voice Interactions 0 Email Interactions" at bounding box center [648, 26] width 1173 height 42
click at [1187, 157] on div at bounding box center [633, 300] width 1267 height 601
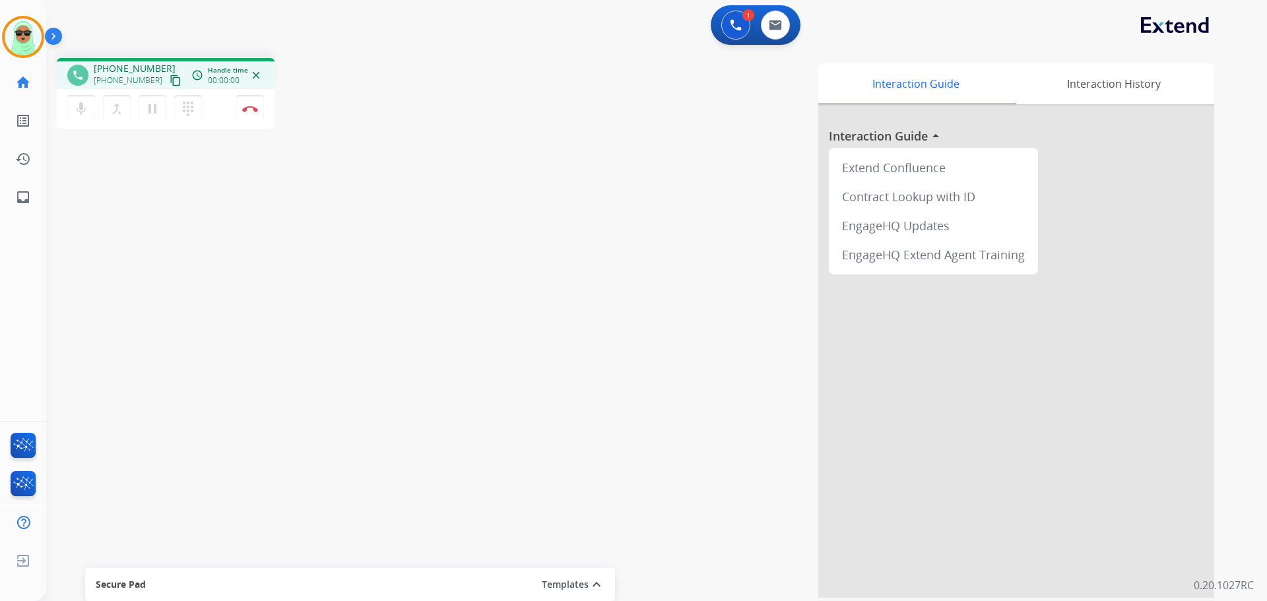
click at [168, 82] on button "content_copy" at bounding box center [176, 81] width 16 height 16
click at [731, 15] on button at bounding box center [735, 25] width 29 height 29
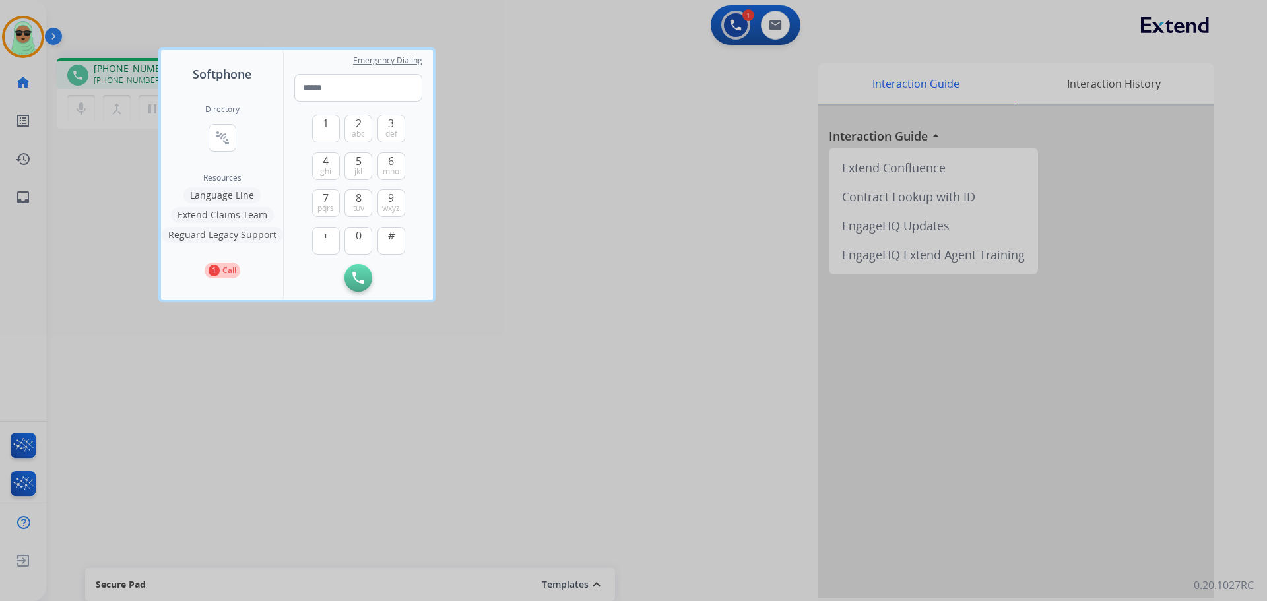
drag, startPoint x: 729, startPoint y: 26, endPoint x: 521, endPoint y: 77, distance: 214.1
click at [728, 27] on div at bounding box center [633, 300] width 1267 height 601
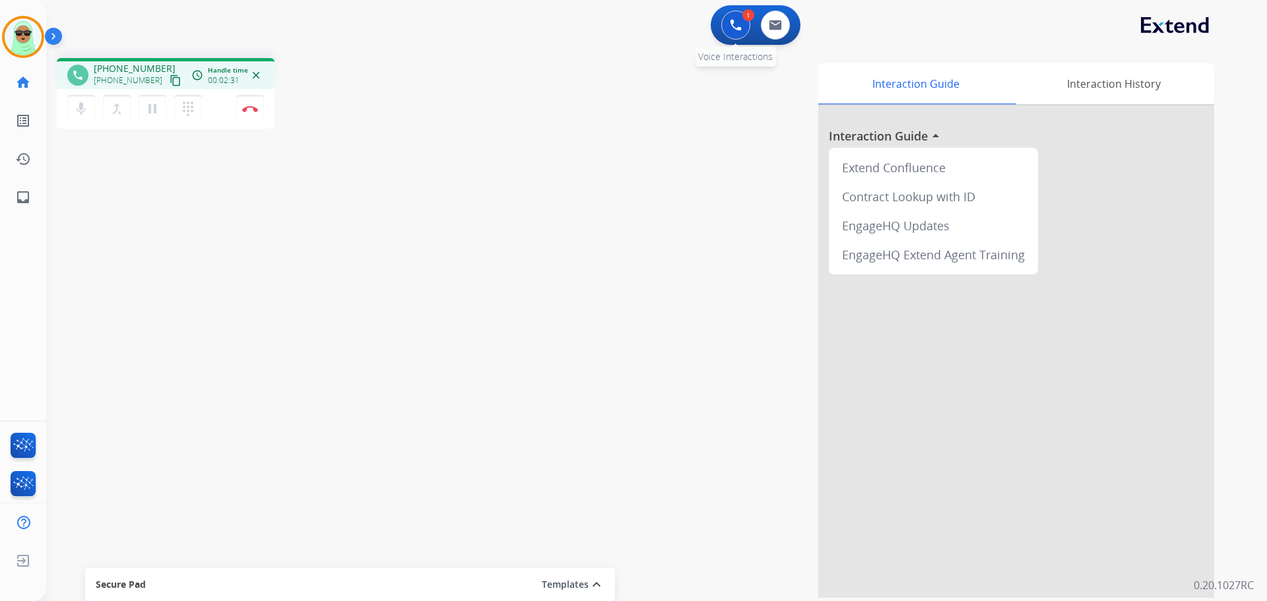
click at [732, 22] on img at bounding box center [736, 25] width 12 height 12
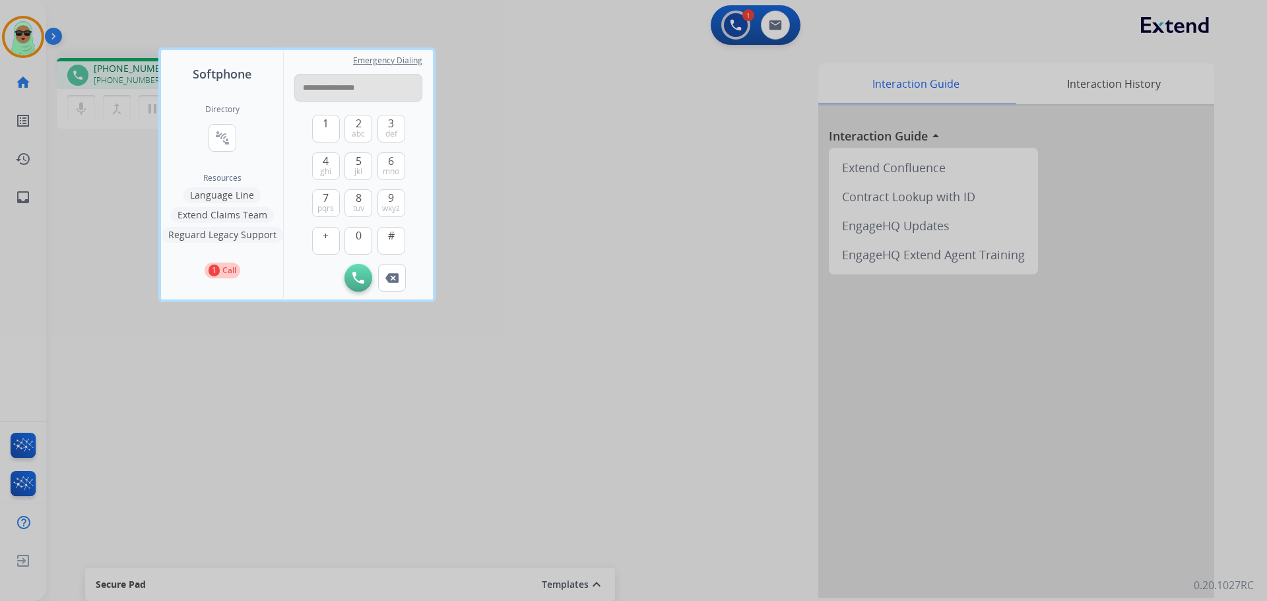
click at [346, 84] on input "**********" at bounding box center [358, 88] width 128 height 28
type input "**********"
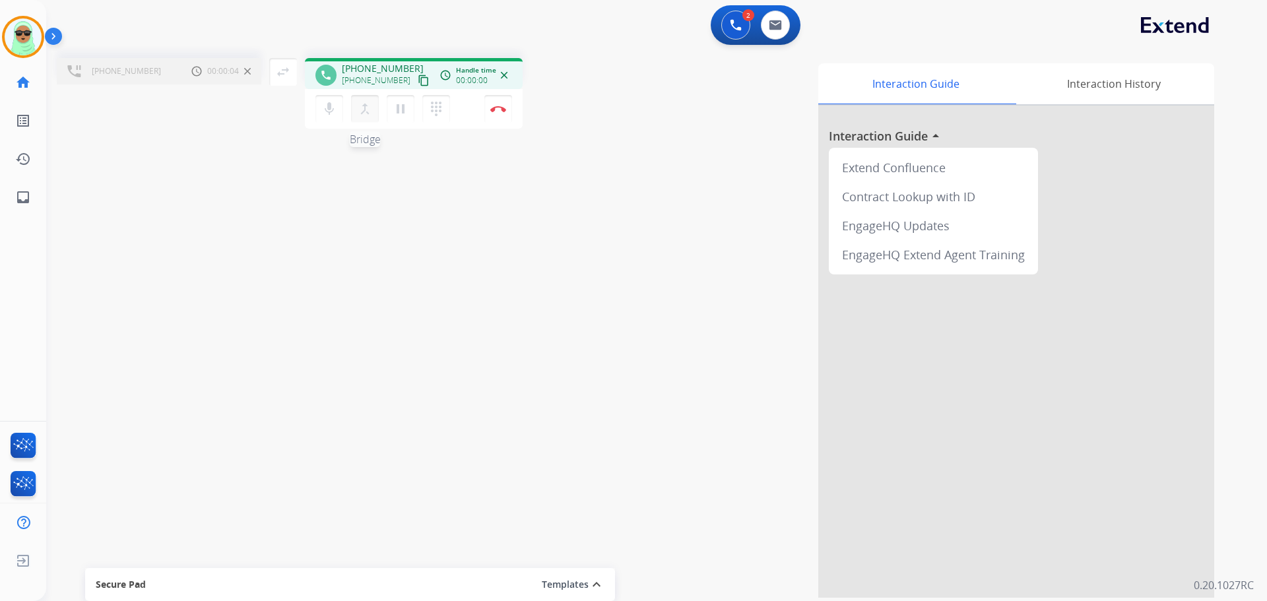
click at [358, 106] on mat-icon "merge_type" at bounding box center [365, 109] width 16 height 16
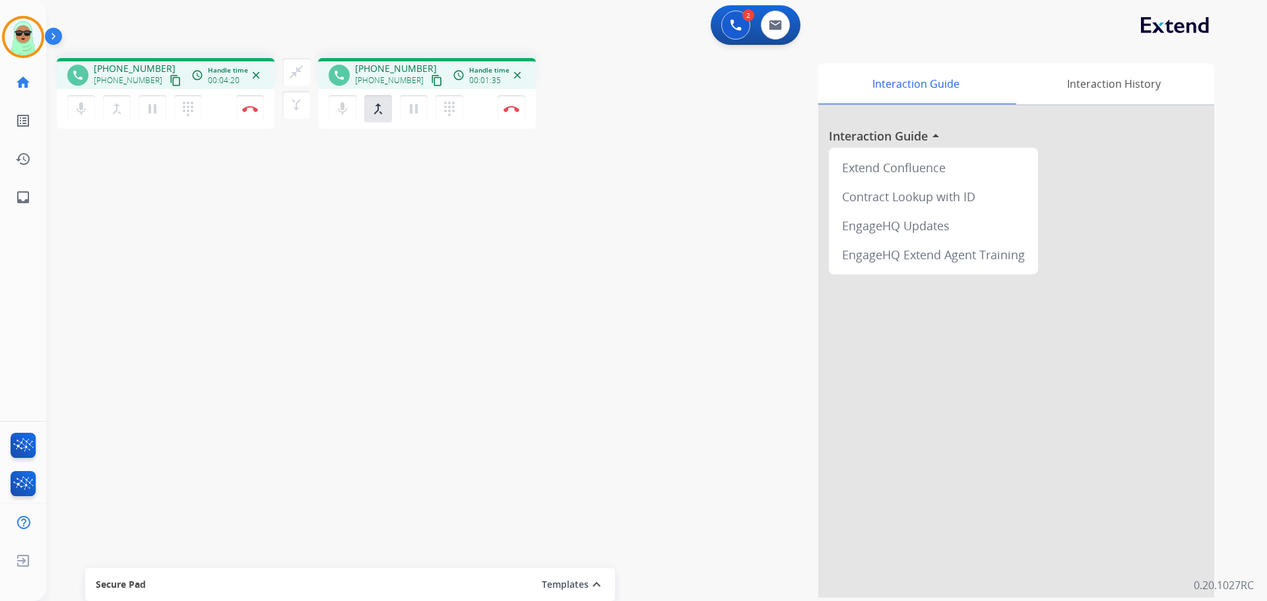
drag, startPoint x: 333, startPoint y: 112, endPoint x: 271, endPoint y: 124, distance: 63.3
click at [334, 112] on button "mic Mute" at bounding box center [343, 109] width 28 height 28
click at [439, 109] on button "dialpad Dialpad" at bounding box center [449, 109] width 28 height 28
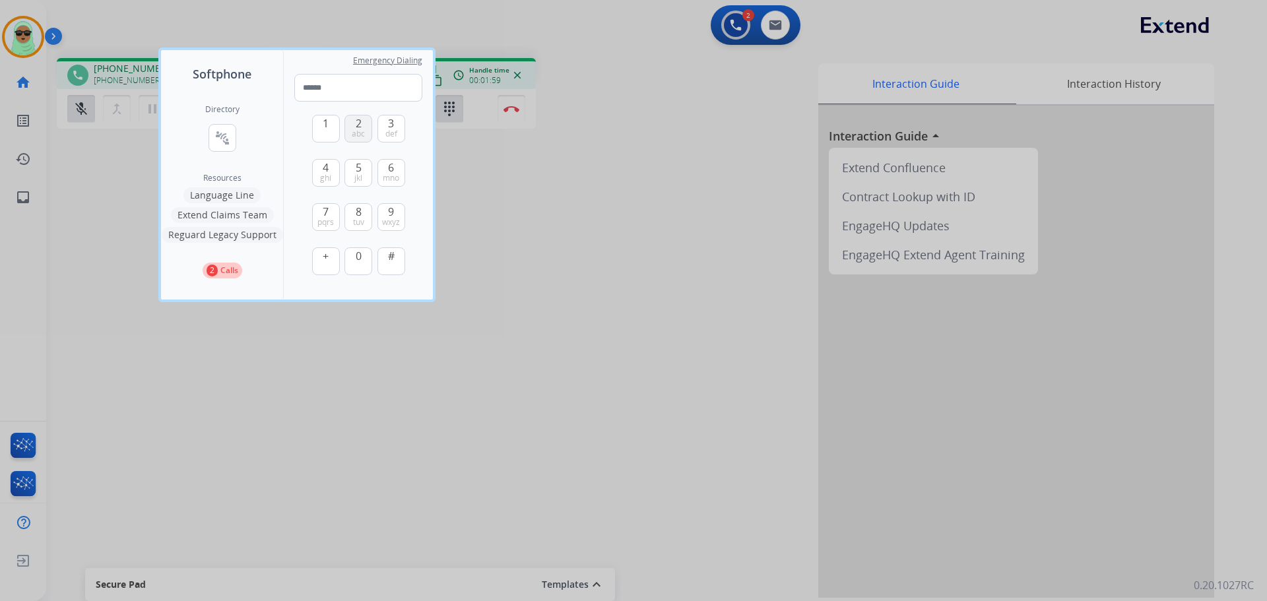
click at [368, 131] on button "2 abc" at bounding box center [358, 129] width 28 height 28
click at [361, 137] on span "abc" at bounding box center [358, 134] width 13 height 11
type input "**"
drag, startPoint x: 657, startPoint y: 266, endPoint x: 347, endPoint y: 154, distance: 329.8
click at [643, 257] on div at bounding box center [633, 300] width 1267 height 601
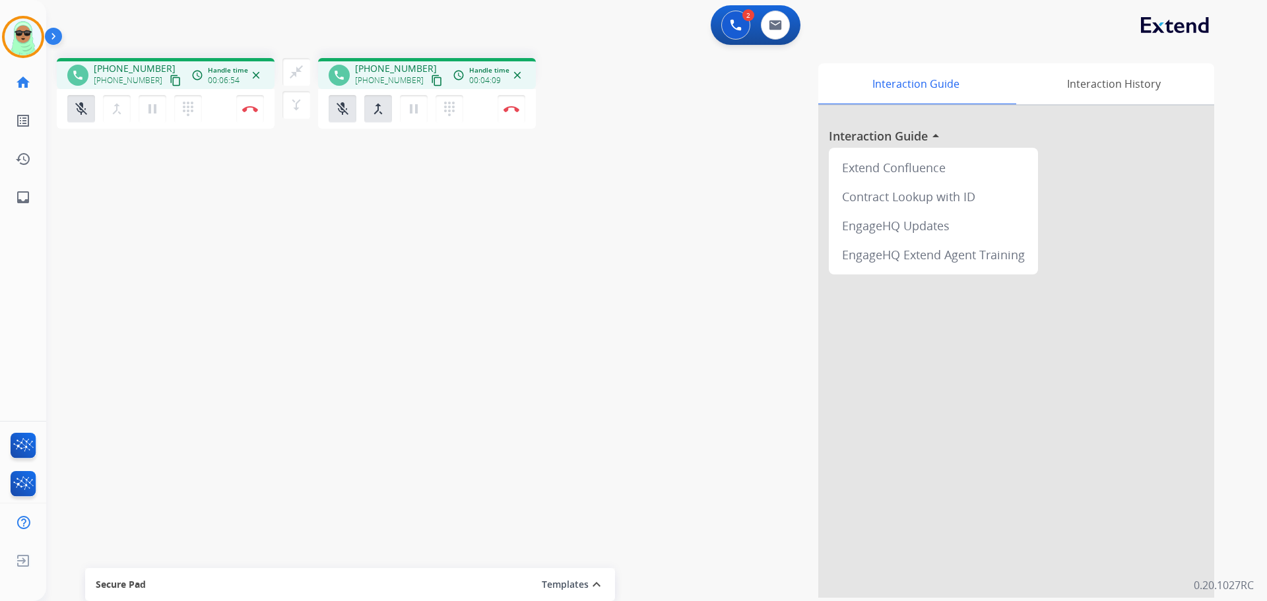
click at [65, 109] on div "mic_off Mute merge_type Bridge pause Hold dialpad Dialpad Disconnect" at bounding box center [166, 109] width 218 height 40
click at [83, 108] on mat-icon "mic_off" at bounding box center [81, 109] width 16 height 16
click at [83, 108] on mat-icon "mic" at bounding box center [81, 109] width 16 height 16
click at [83, 108] on mat-icon "mic_off" at bounding box center [81, 109] width 16 height 16
click at [302, 111] on mat-icon "merge_type" at bounding box center [296, 105] width 16 height 16
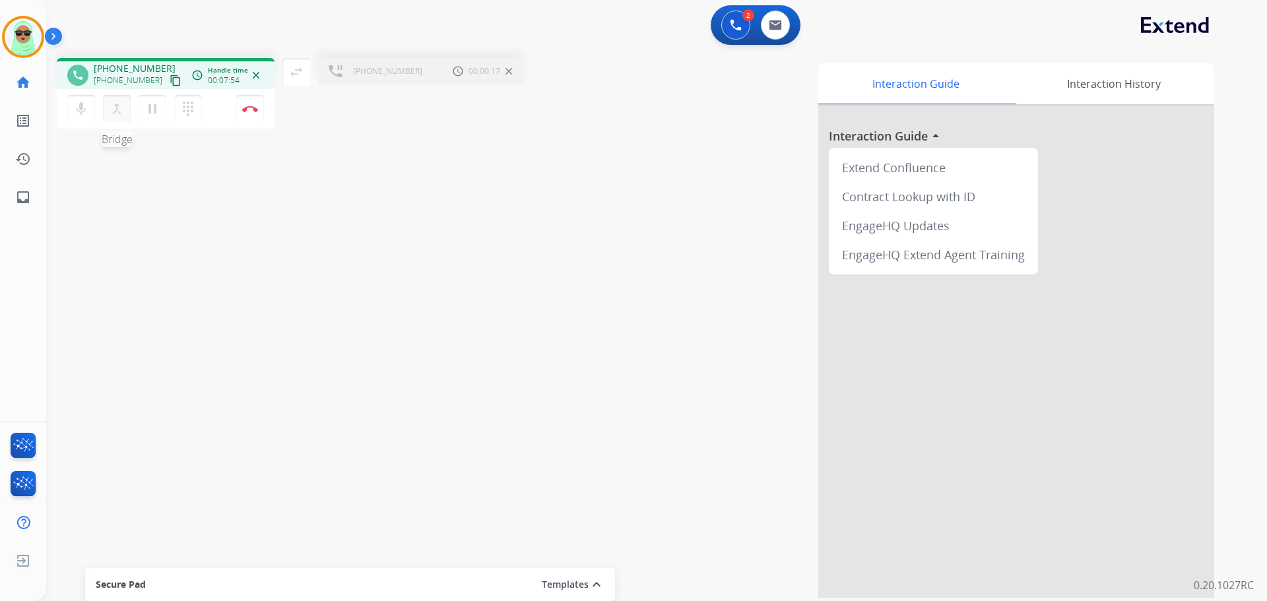
click at [117, 111] on mat-icon "merge_type" at bounding box center [117, 109] width 16 height 16
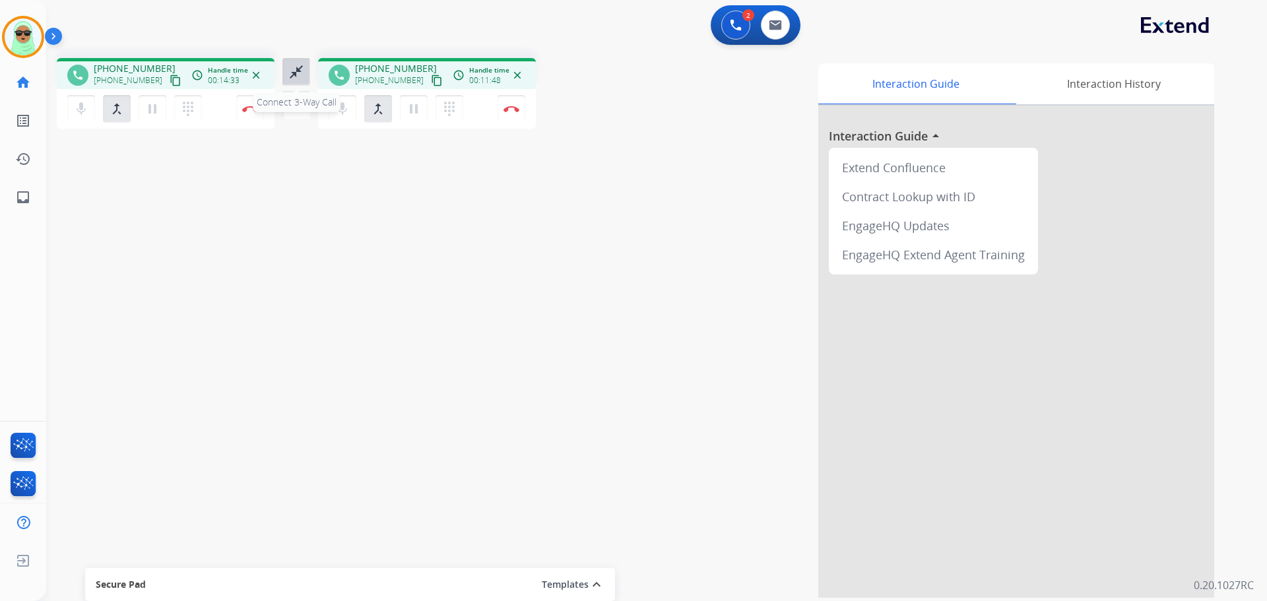
click at [304, 72] on button "close_fullscreen Connect 3-Way Call" at bounding box center [296, 72] width 28 height 28
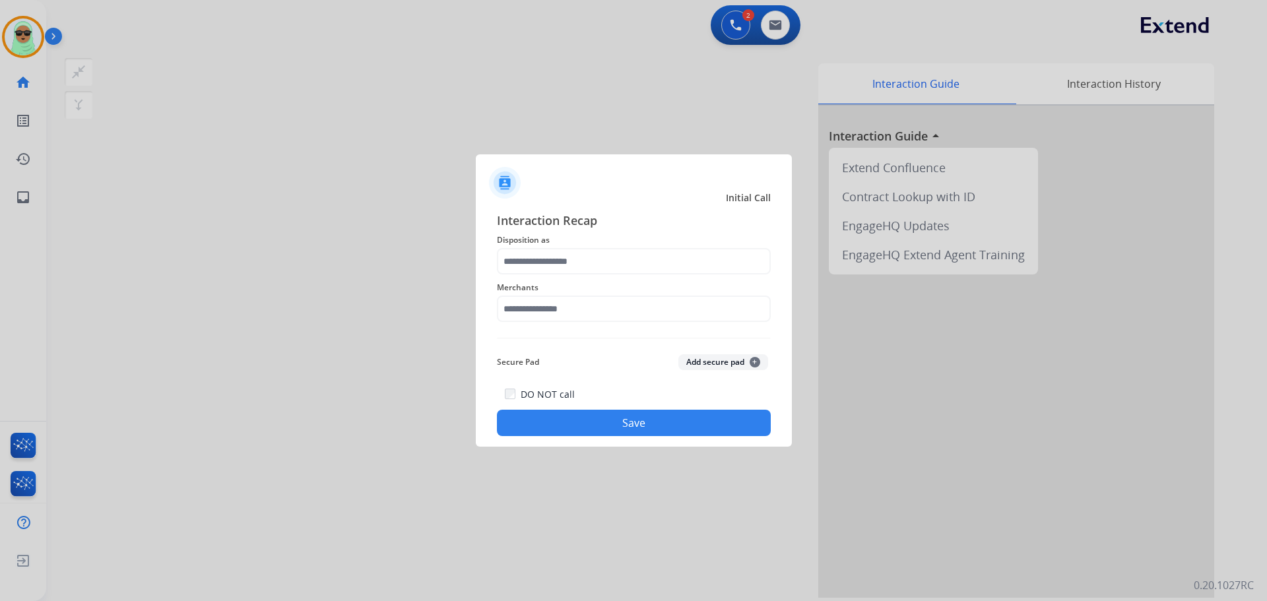
click at [640, 283] on span "Merchants" at bounding box center [634, 288] width 274 height 16
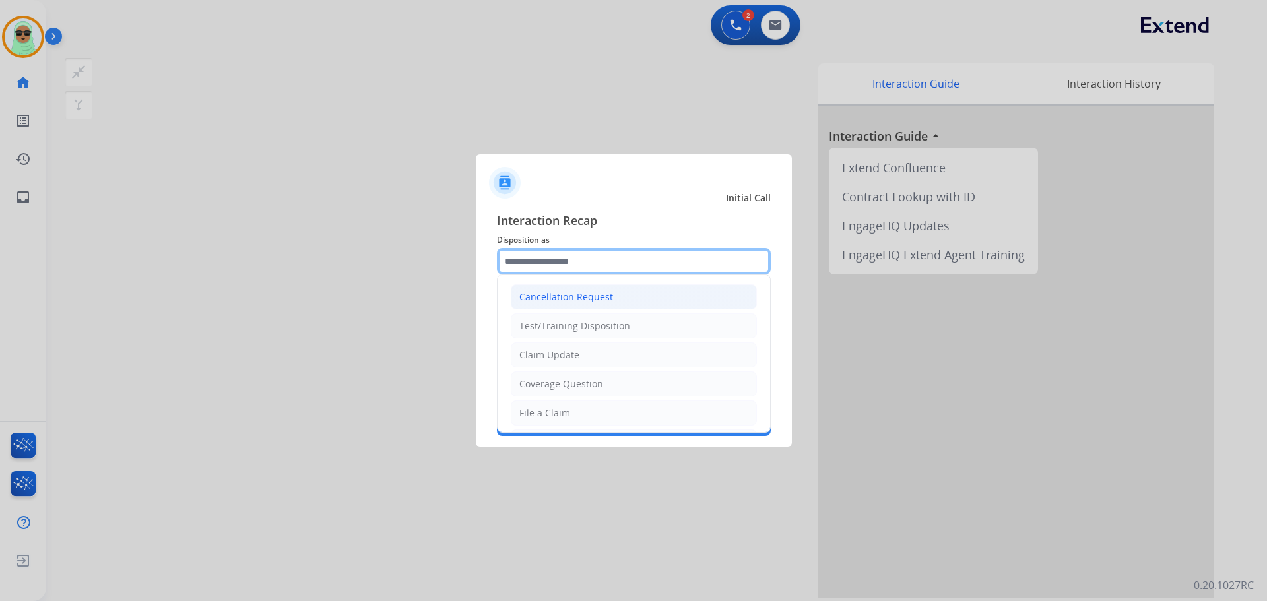
drag, startPoint x: 610, startPoint y: 261, endPoint x: 602, endPoint y: 287, distance: 26.9
click at [603, 274] on div "Cancellation Request Test/Training Disposition Claim Update Coverage Question F…" at bounding box center [634, 261] width 274 height 26
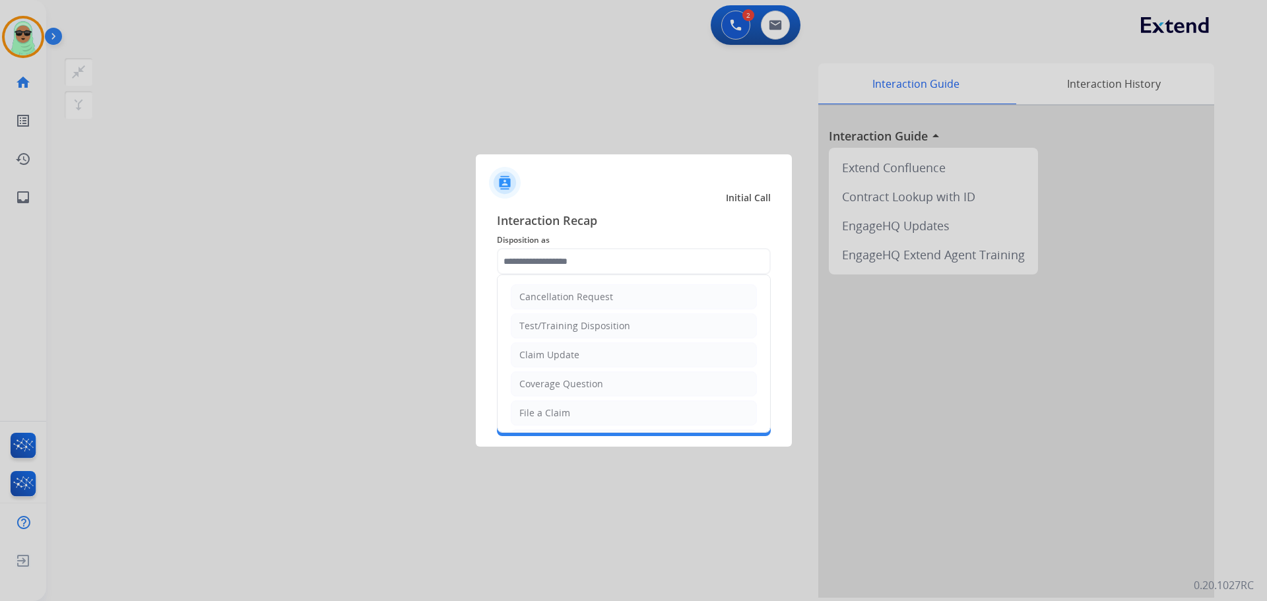
click at [592, 362] on li "Claim Update" at bounding box center [634, 354] width 246 height 25
type input "**********"
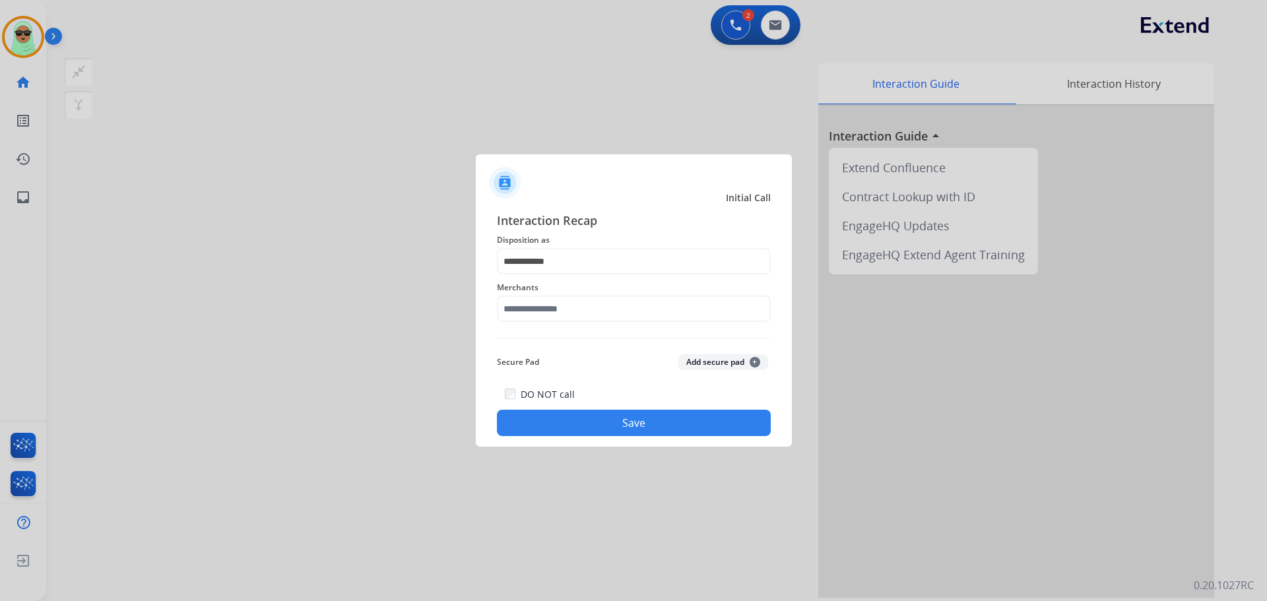
drag, startPoint x: 591, startPoint y: 282, endPoint x: 591, endPoint y: 309, distance: 27.7
click at [591, 281] on span "Merchants" at bounding box center [634, 288] width 274 height 16
click at [590, 315] on input "text" at bounding box center [634, 309] width 274 height 26
click at [583, 375] on div "Ashley furniture" at bounding box center [556, 375] width 72 height 13
type input "**********"
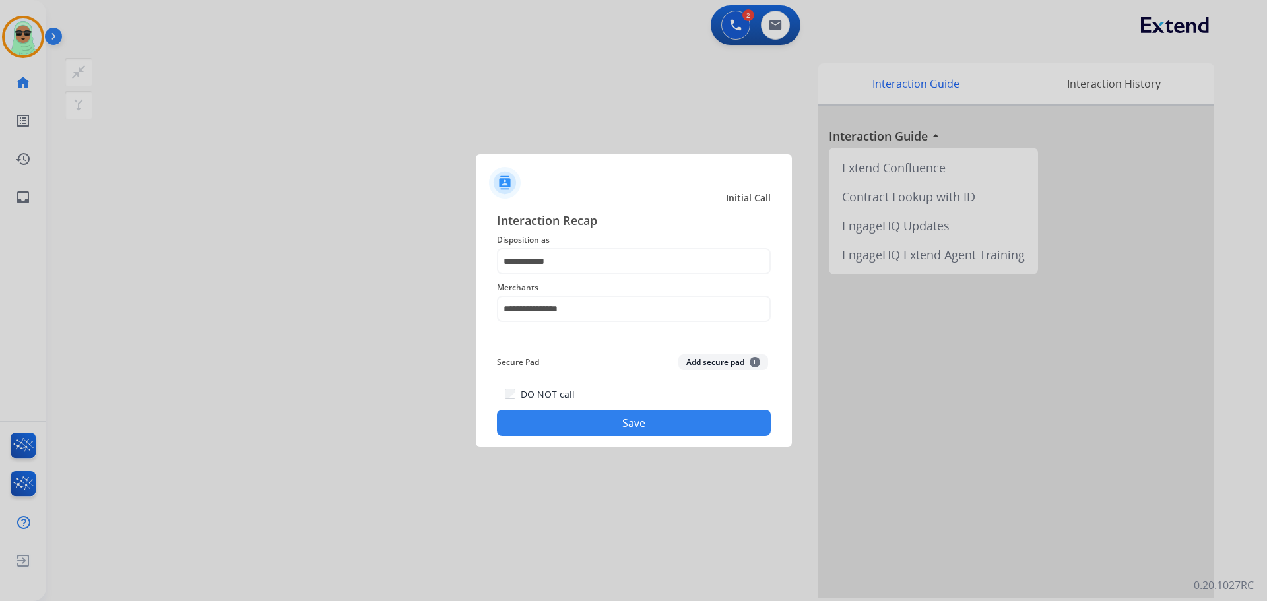
drag, startPoint x: 623, startPoint y: 437, endPoint x: 623, endPoint y: 449, distance: 11.2
click at [0, 447] on app-contact-recap-modal "**********" at bounding box center [0, 300] width 0 height 601
click at [632, 437] on div "**********" at bounding box center [634, 324] width 316 height 246
drag, startPoint x: 632, startPoint y: 436, endPoint x: 635, endPoint y: 428, distance: 8.3
click at [633, 430] on div "**********" at bounding box center [634, 324] width 316 height 246
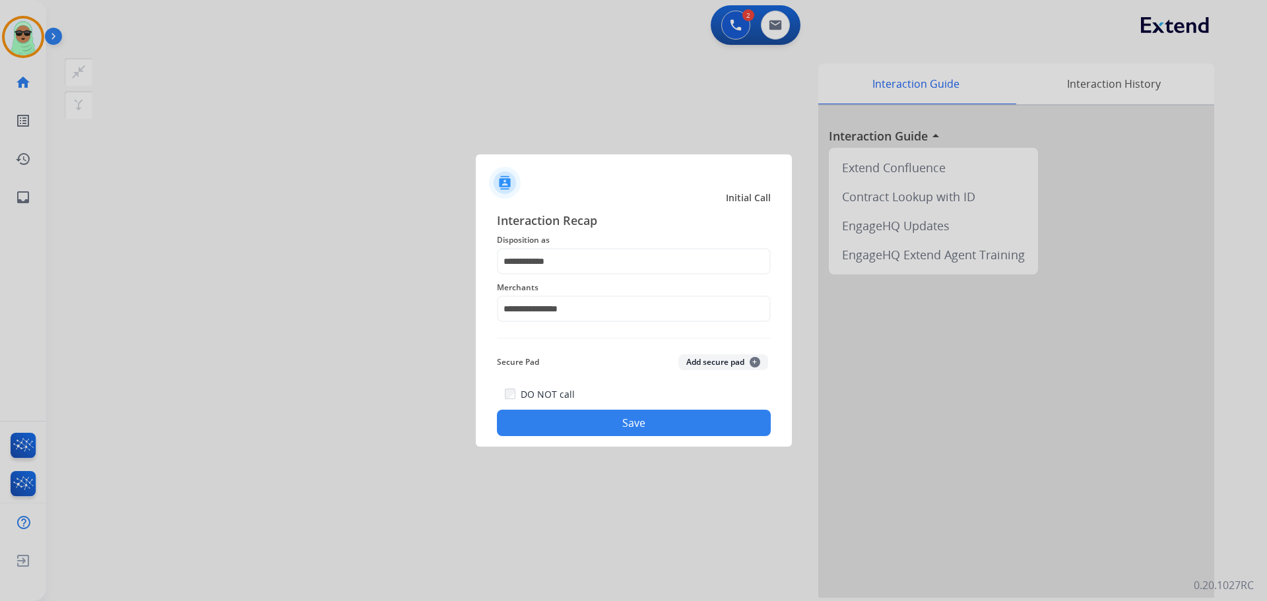
click at [636, 426] on button "Save" at bounding box center [634, 423] width 274 height 26
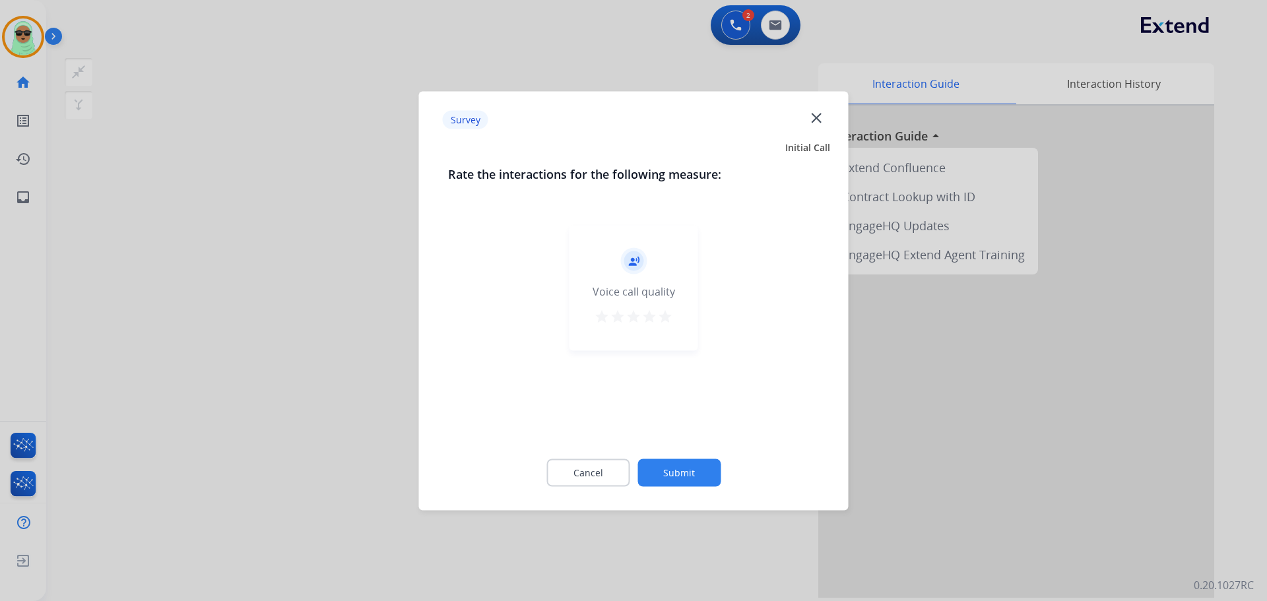
click at [692, 428] on div "record_voice_over Voice call quality star star star star star" at bounding box center [633, 328] width 371 height 228
click at [680, 462] on button "Submit" at bounding box center [678, 473] width 83 height 28
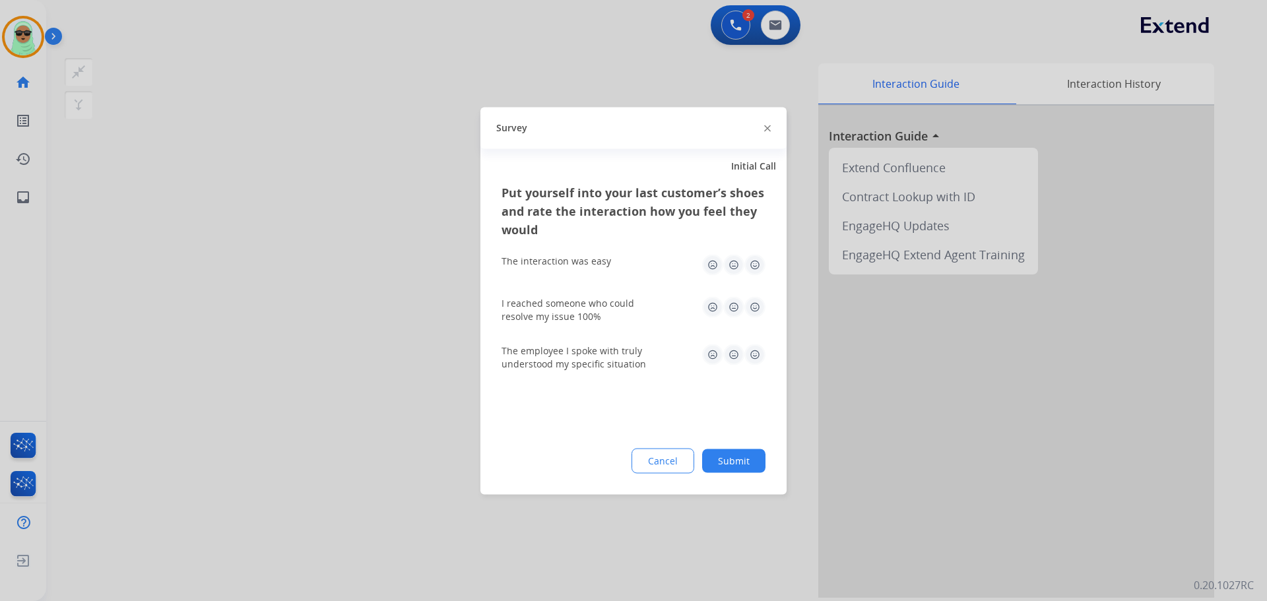
click at [679, 464] on button "Cancel" at bounding box center [662, 460] width 63 height 25
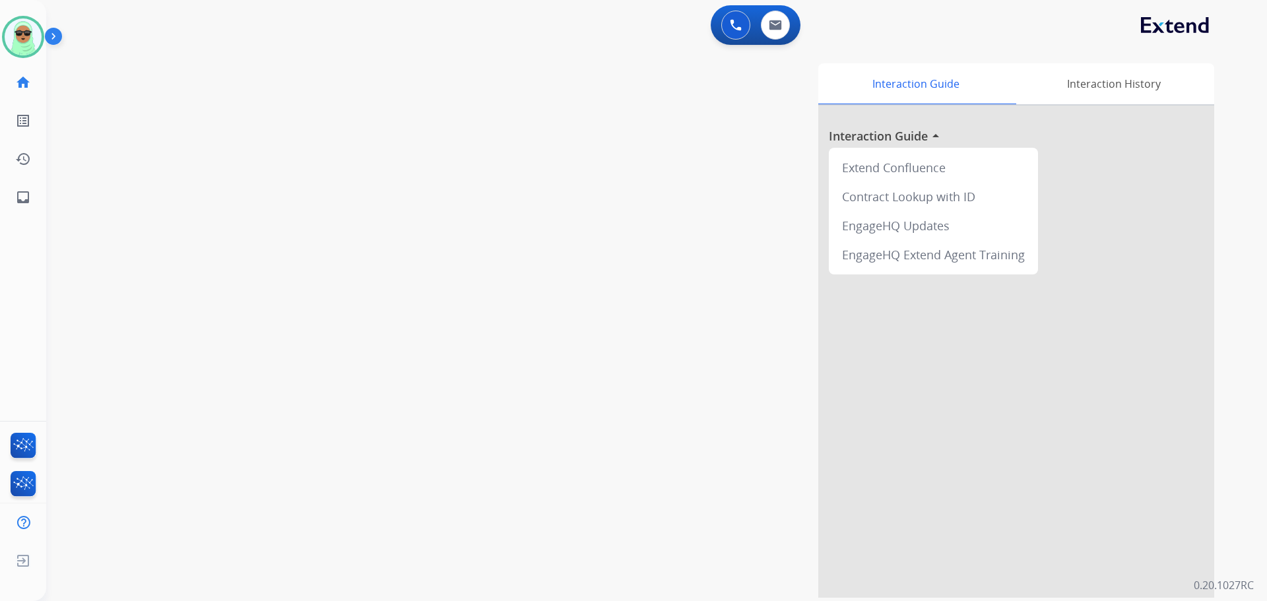
click at [170, 207] on div "swap_horiz Break voice bridge close_fullscreen Connect 3-Way Call merge_type Se…" at bounding box center [640, 323] width 1189 height 550
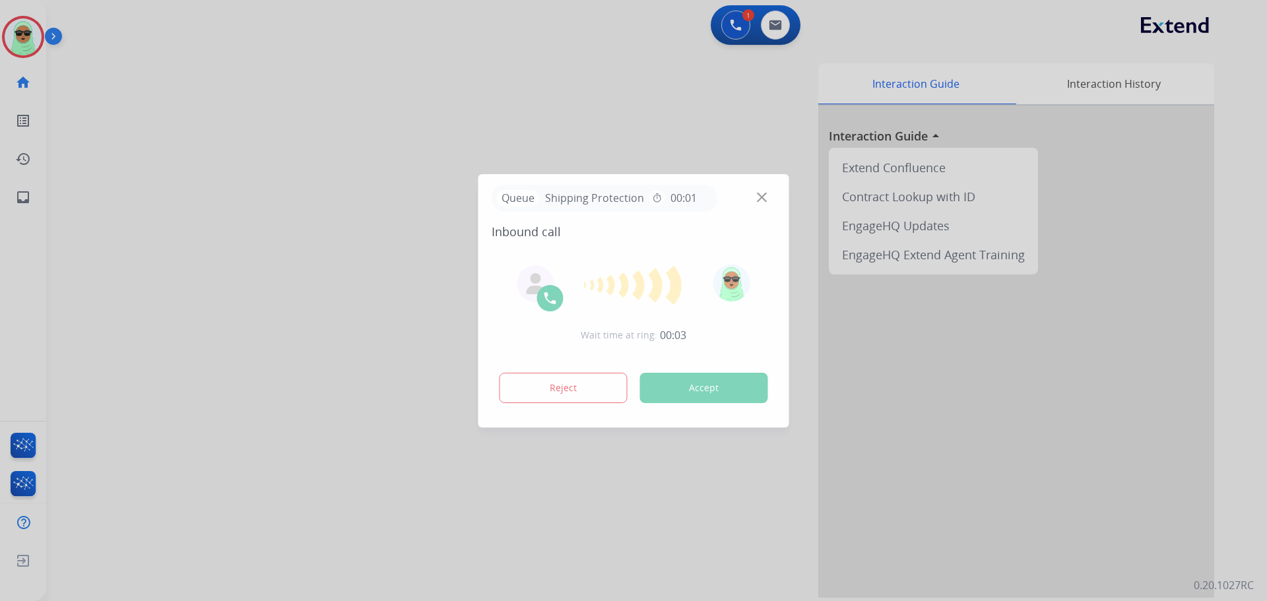
click at [744, 187] on div "Queue Shipping Protection timer 00:01" at bounding box center [634, 198] width 284 height 27
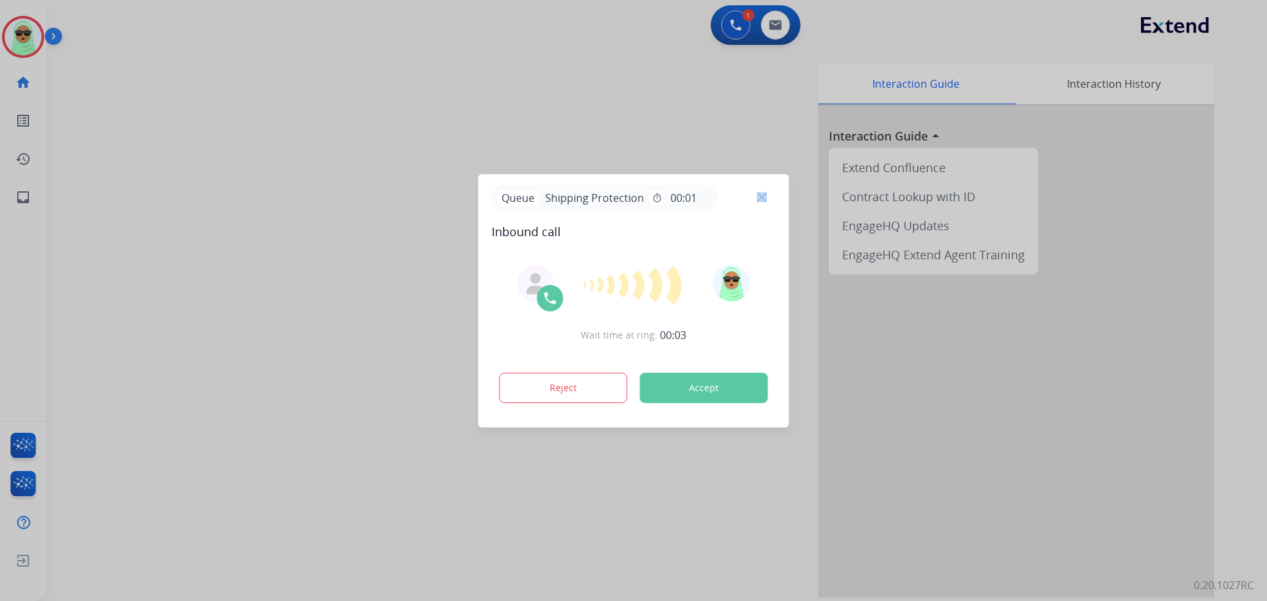
drag, startPoint x: 757, startPoint y: 192, endPoint x: 761, endPoint y: 201, distance: 10.3
click at [757, 194] on div "Queue Shipping Protection timer 00:01" at bounding box center [634, 198] width 284 height 27
click at [761, 201] on img at bounding box center [762, 197] width 10 height 10
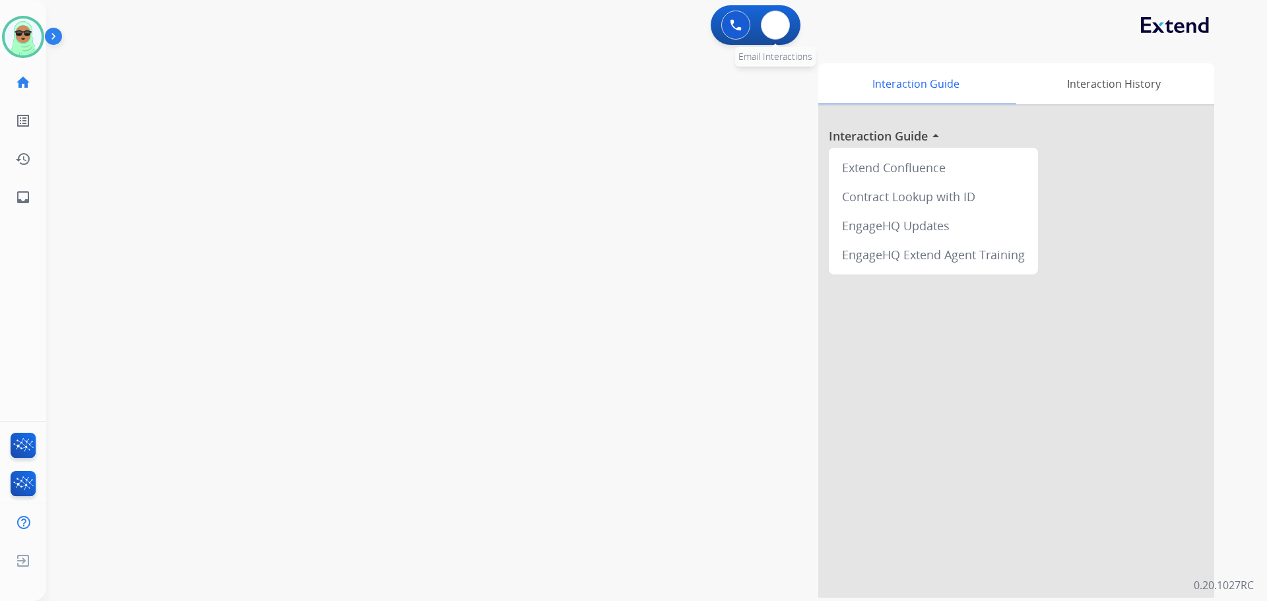
drag, startPoint x: 810, startPoint y: 32, endPoint x: 790, endPoint y: 30, distance: 20.6
click at [799, 32] on div "0 Voice Interactions 0 Email Interactions" at bounding box center [648, 26] width 1173 height 42
click at [765, 22] on button at bounding box center [775, 25] width 29 height 29
select select "**********"
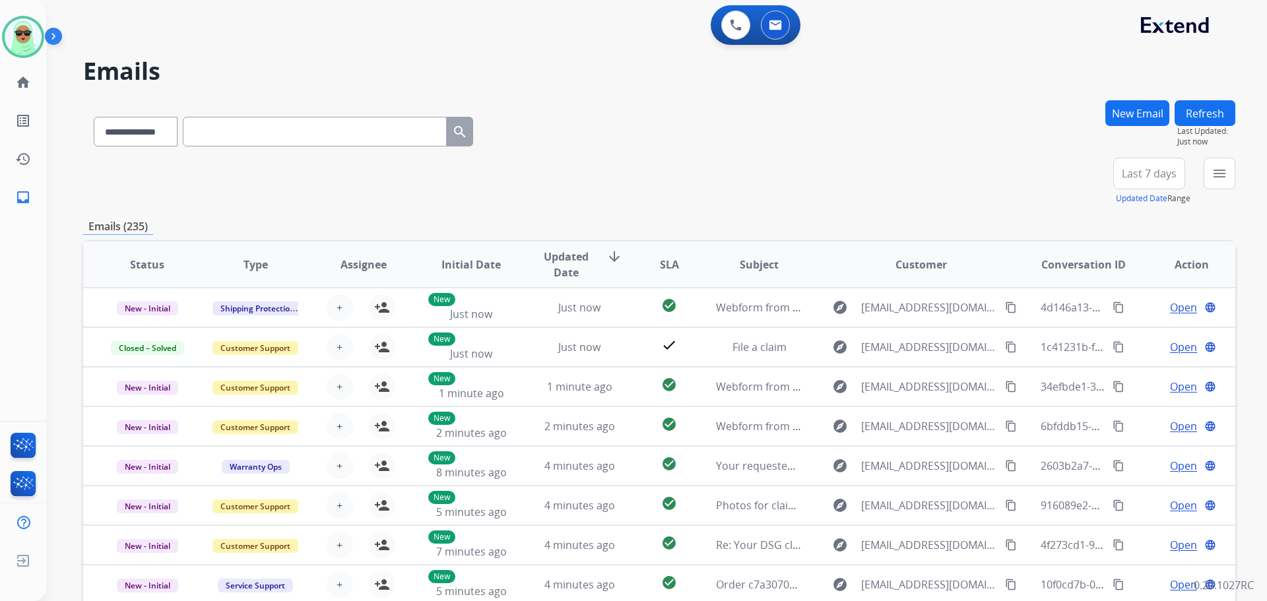
click at [1229, 176] on div "**********" at bounding box center [656, 300] width 1221 height 601
click at [1229, 176] on button "menu Filters" at bounding box center [1220, 174] width 32 height 32
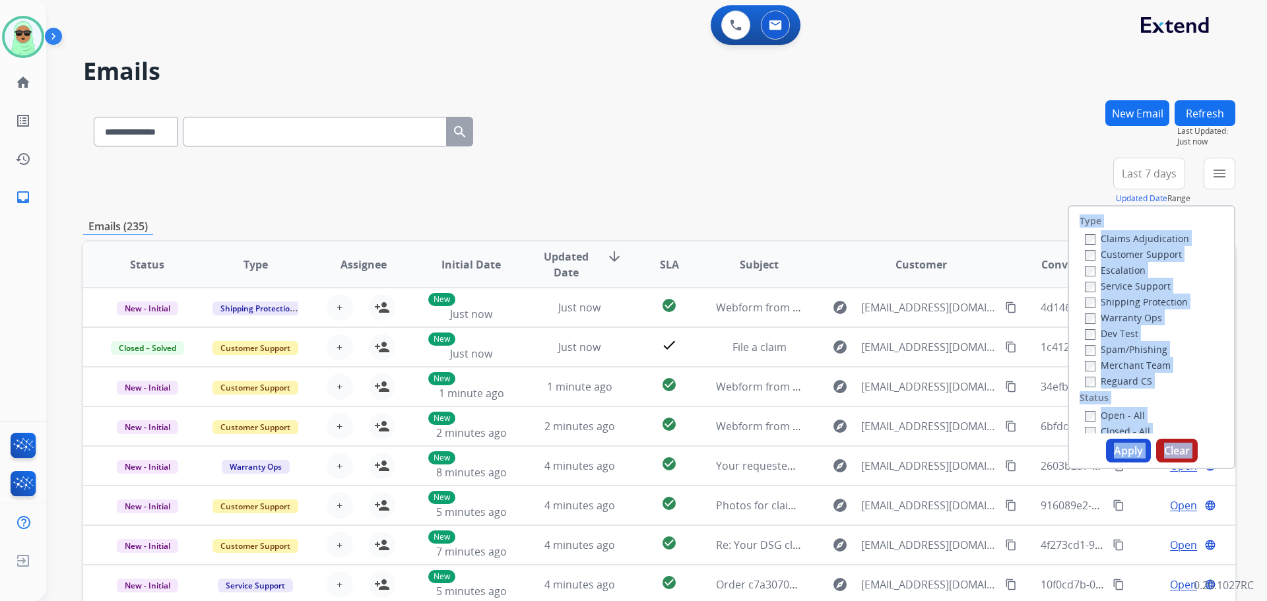
click at [1117, 259] on label "Customer Support" at bounding box center [1133, 254] width 97 height 13
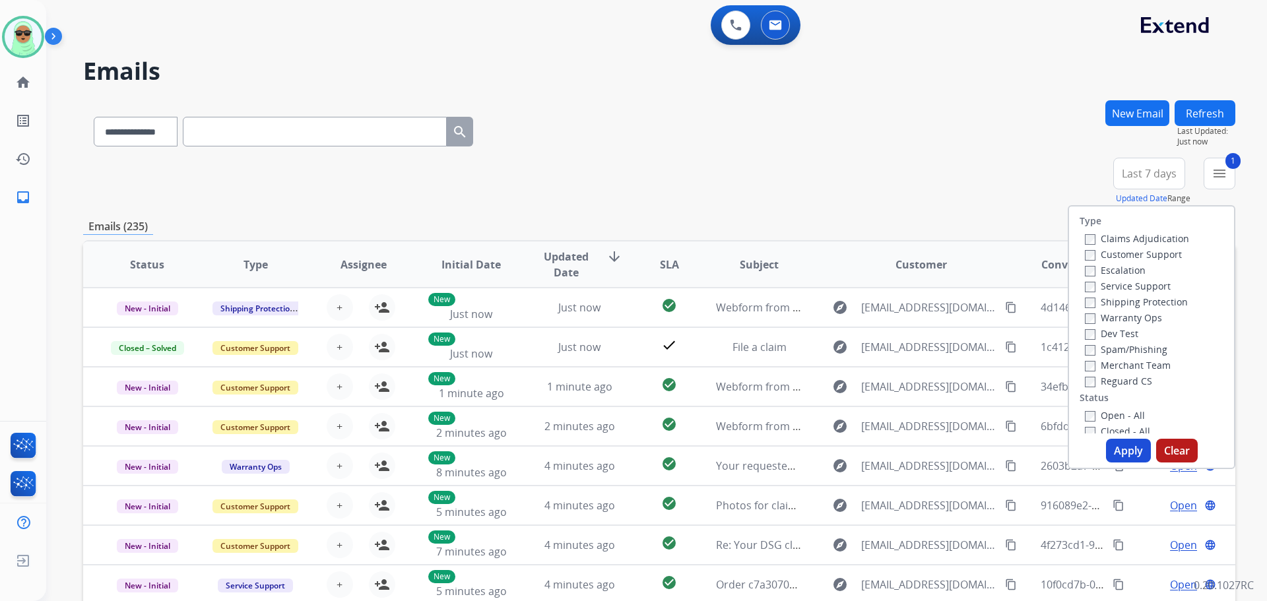
drag, startPoint x: 1117, startPoint y: 300, endPoint x: 1122, endPoint y: 344, distance: 45.2
click at [1117, 300] on label "Shipping Protection" at bounding box center [1136, 302] width 103 height 13
drag, startPoint x: 1119, startPoint y: 381, endPoint x: 1122, endPoint y: 420, distance: 39.7
click at [1118, 381] on label "Reguard CS" at bounding box center [1118, 381] width 67 height 13
click at [1124, 415] on label "Open - All" at bounding box center [1115, 415] width 60 height 13
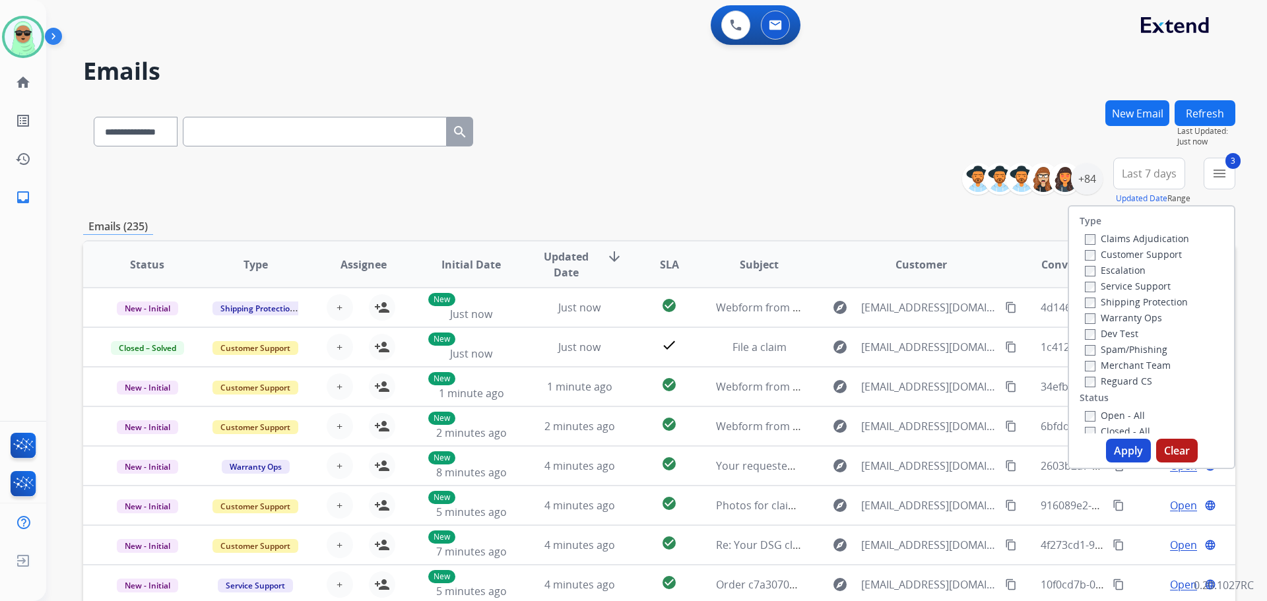
click at [1120, 441] on button "Apply" at bounding box center [1128, 451] width 45 height 24
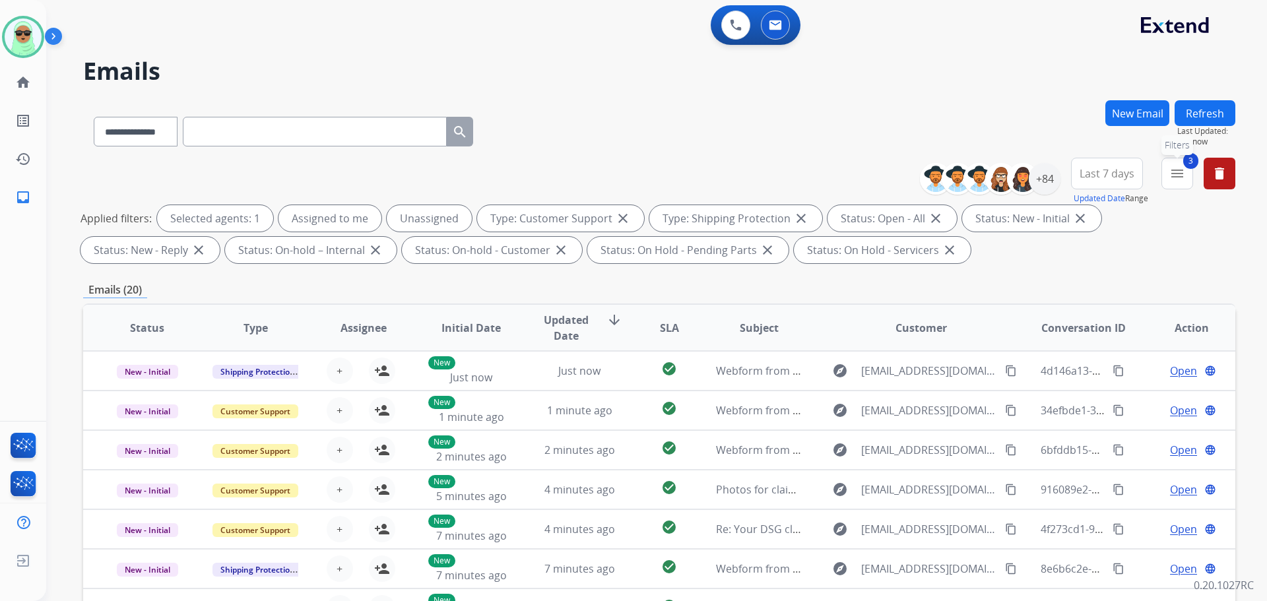
drag, startPoint x: 1167, startPoint y: 171, endPoint x: 1165, endPoint y: 178, distance: 7.4
click at [1166, 171] on button "3 menu Filters" at bounding box center [1177, 174] width 32 height 32
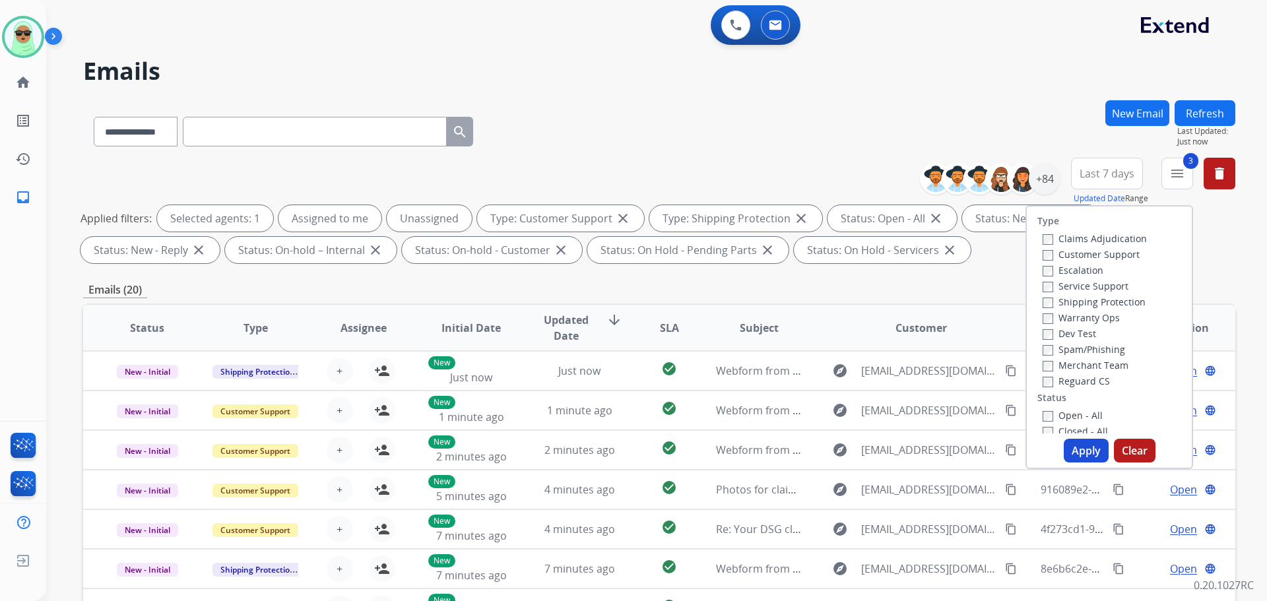
drag, startPoint x: 1062, startPoint y: 379, endPoint x: 1099, endPoint y: 441, distance: 72.8
click at [1062, 379] on label "Reguard CS" at bounding box center [1076, 381] width 67 height 13
click at [1089, 459] on button "Apply" at bounding box center [1086, 451] width 45 height 24
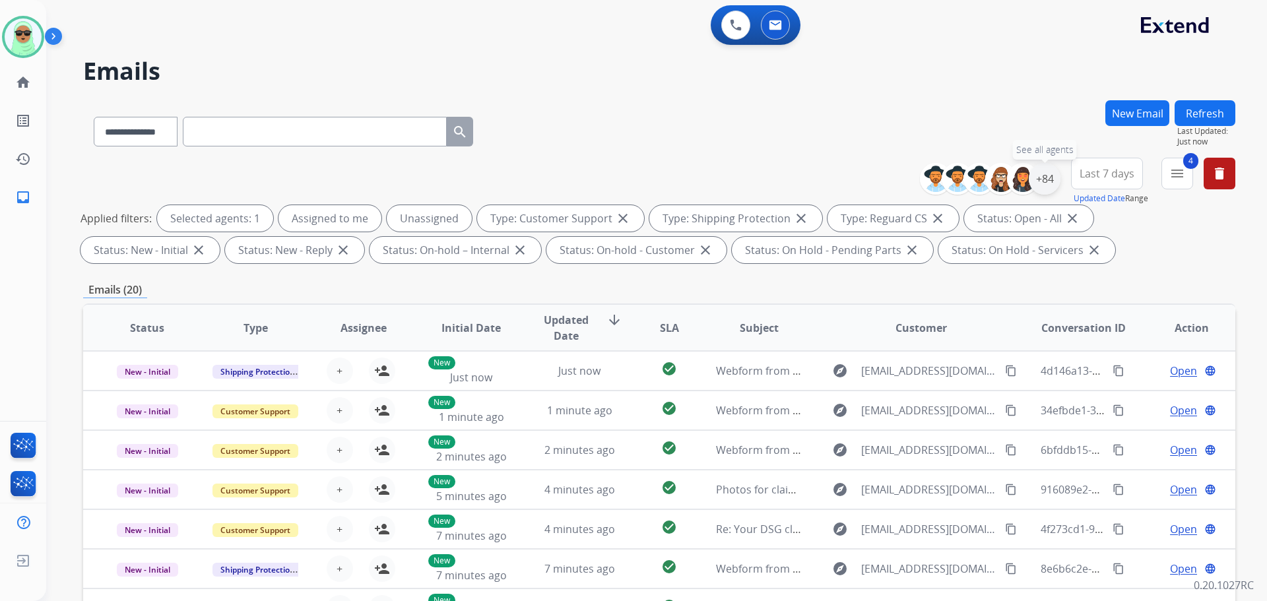
click at [1041, 177] on div "+84" at bounding box center [1045, 179] width 32 height 32
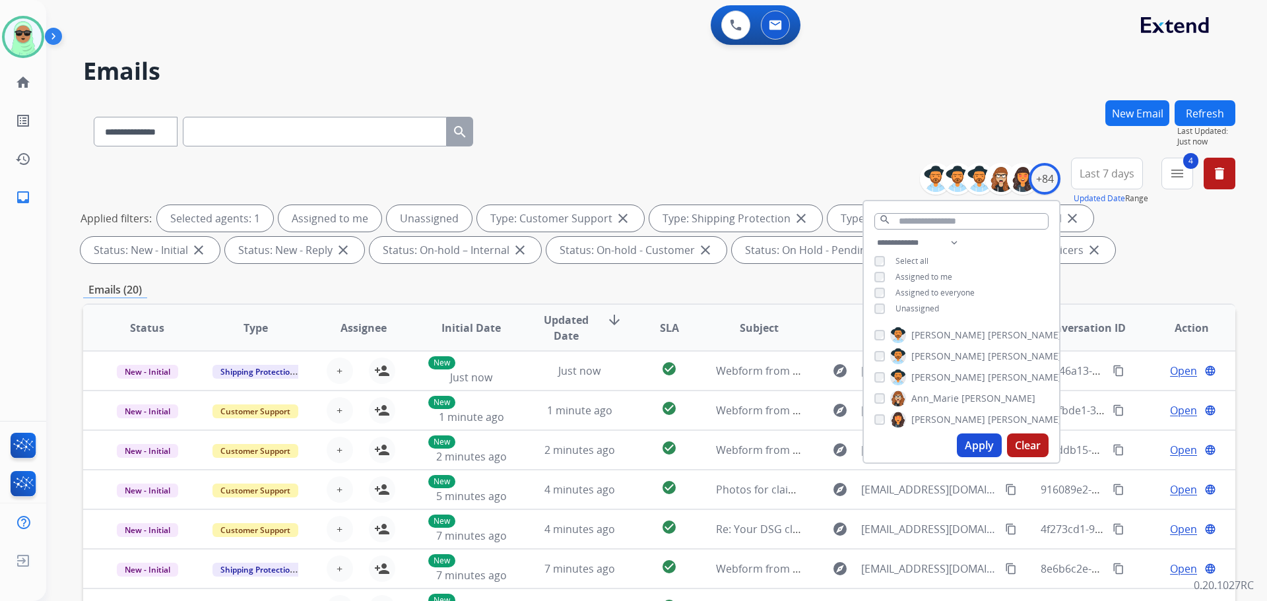
click at [917, 275] on span "Assigned to me" at bounding box center [923, 276] width 57 height 11
click at [967, 453] on button "Apply" at bounding box center [979, 446] width 45 height 24
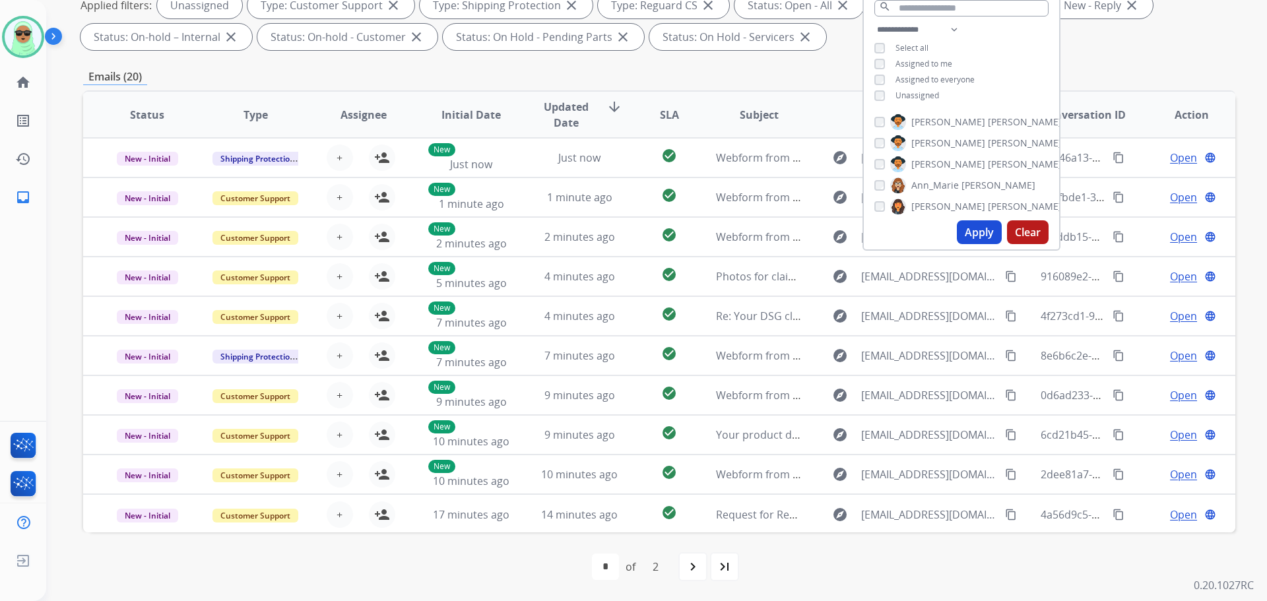
scroll to position [1, 0]
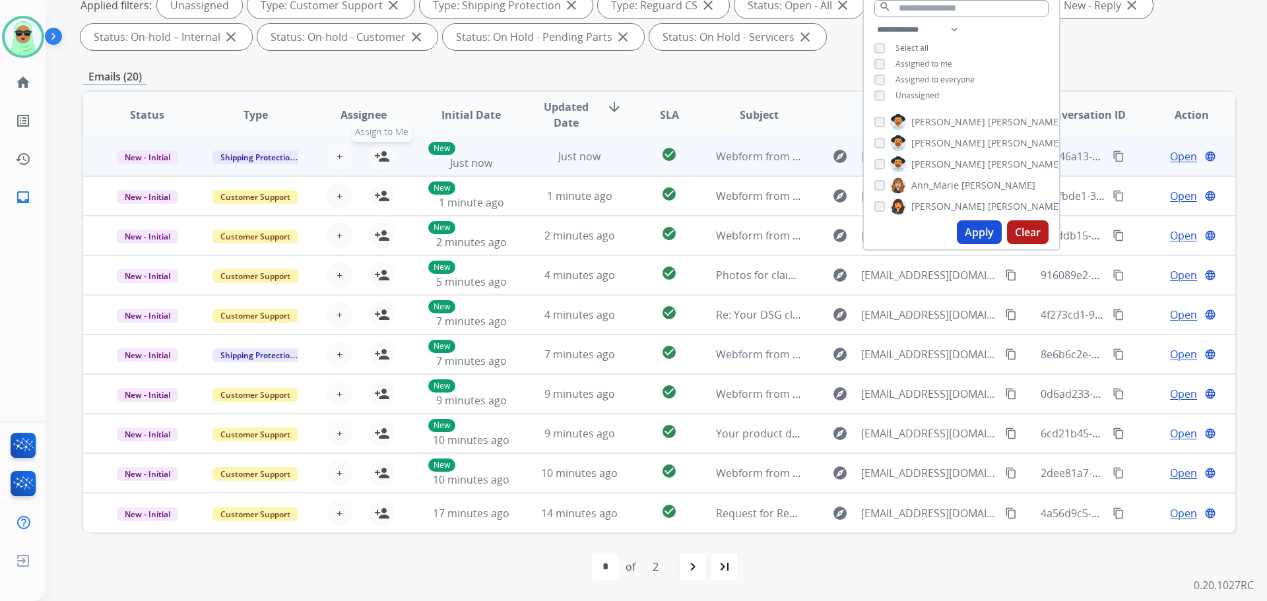
click at [384, 153] on mat-icon "person_add" at bounding box center [382, 156] width 16 height 16
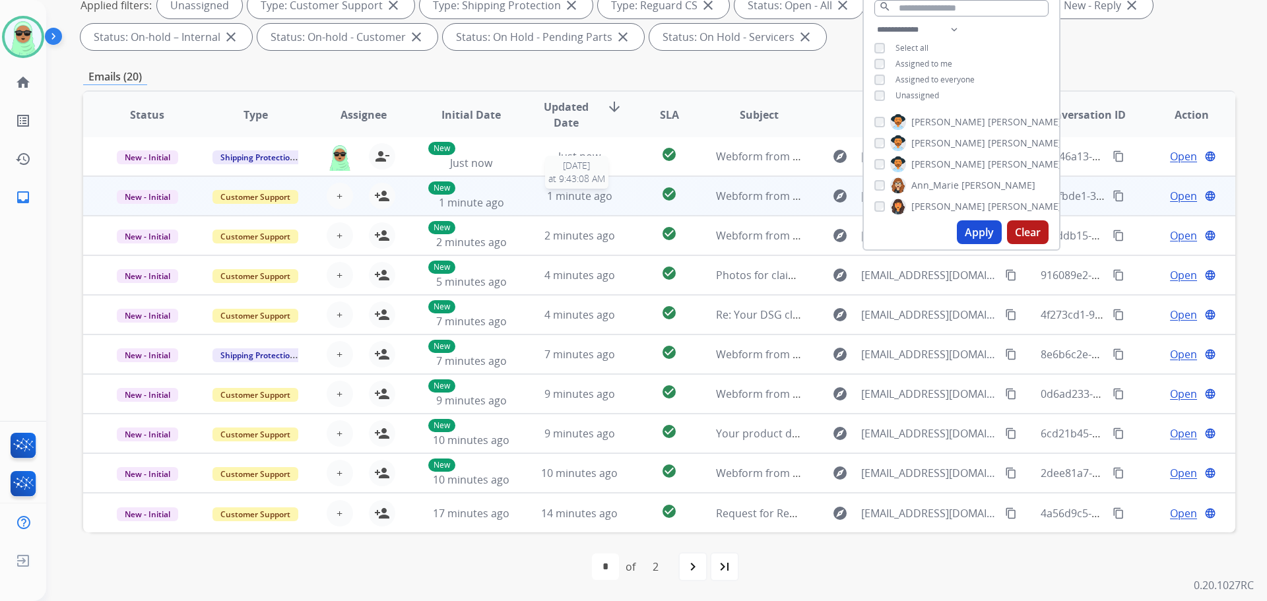
click at [538, 198] on div "1 minute ago" at bounding box center [579, 196] width 86 height 16
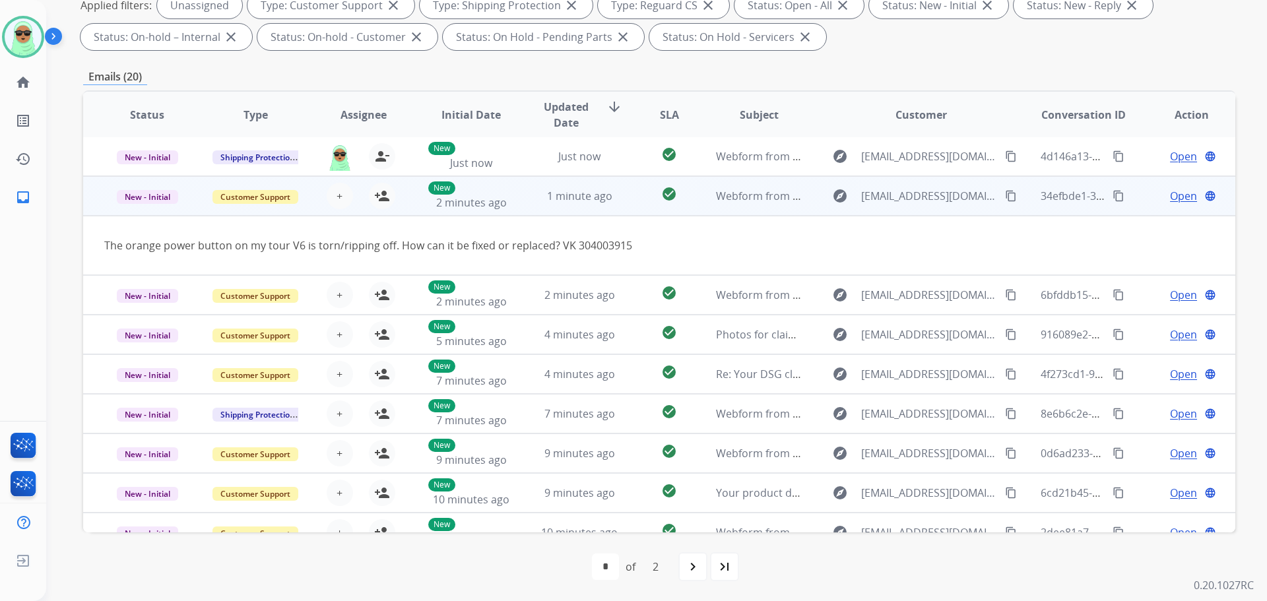
scroll to position [40, 0]
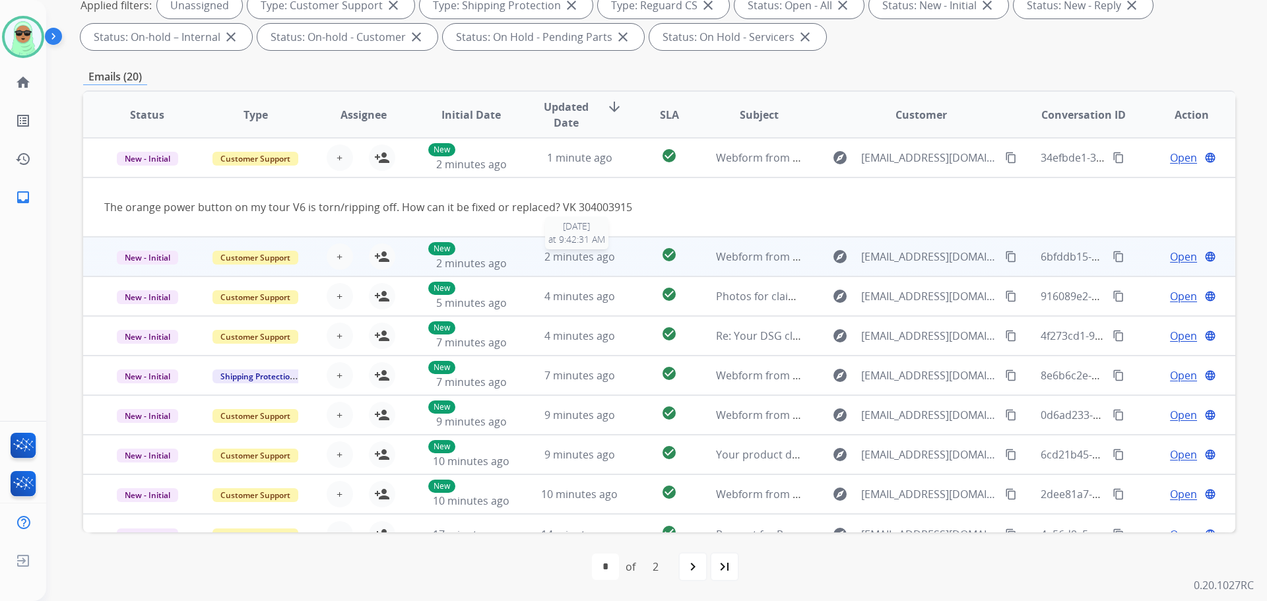
click at [579, 256] on span "2 minutes ago" at bounding box center [579, 256] width 71 height 15
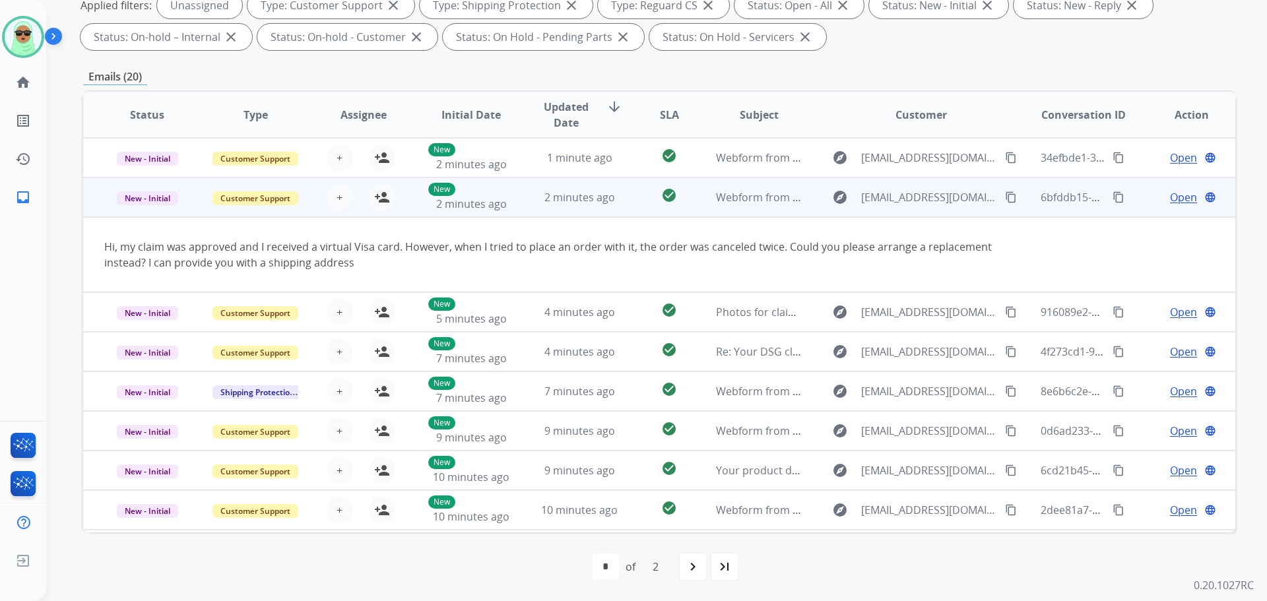
scroll to position [77, 0]
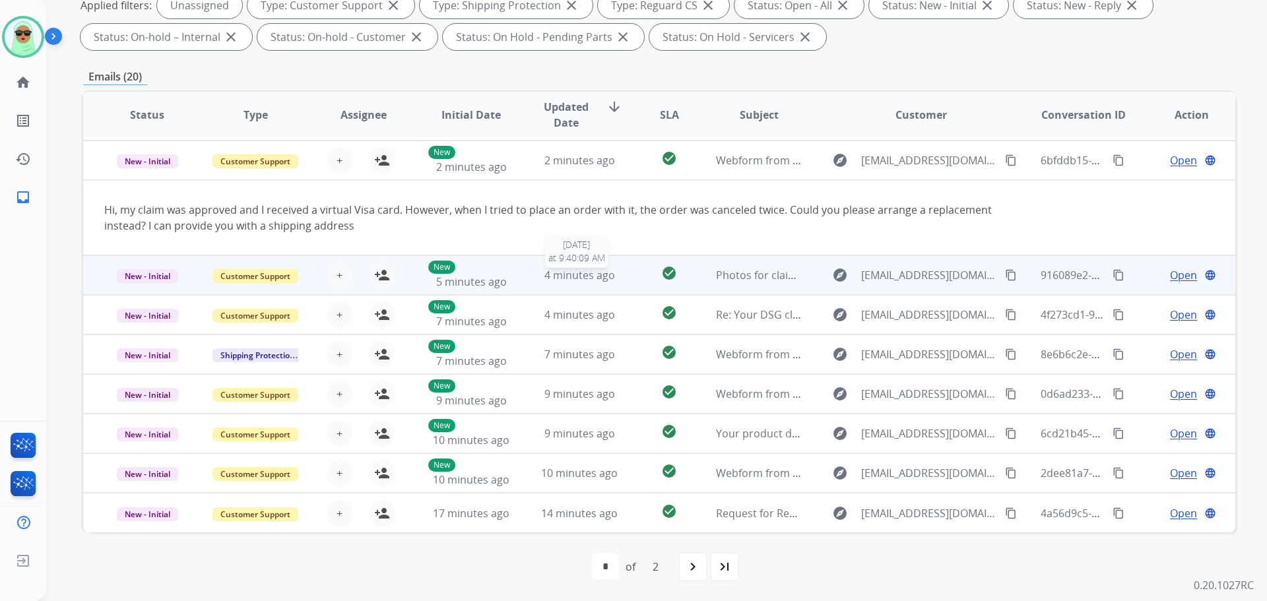
click at [556, 277] on span "4 minutes ago" at bounding box center [579, 275] width 71 height 15
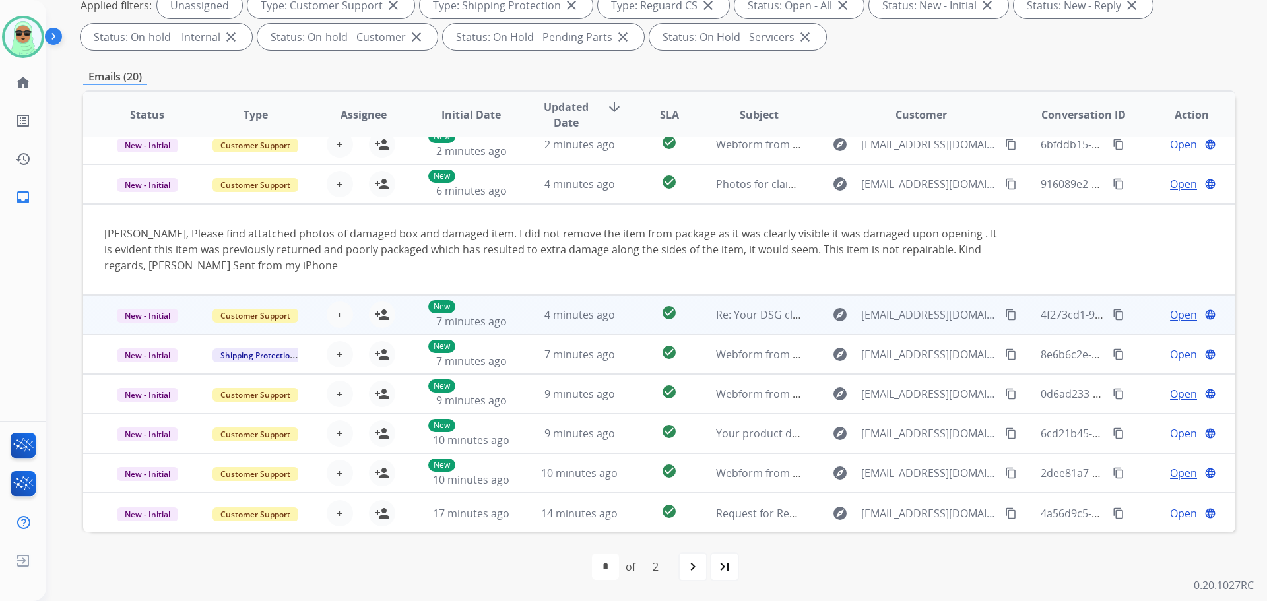
click at [579, 333] on td "4 minutes ago" at bounding box center [569, 315] width 108 height 40
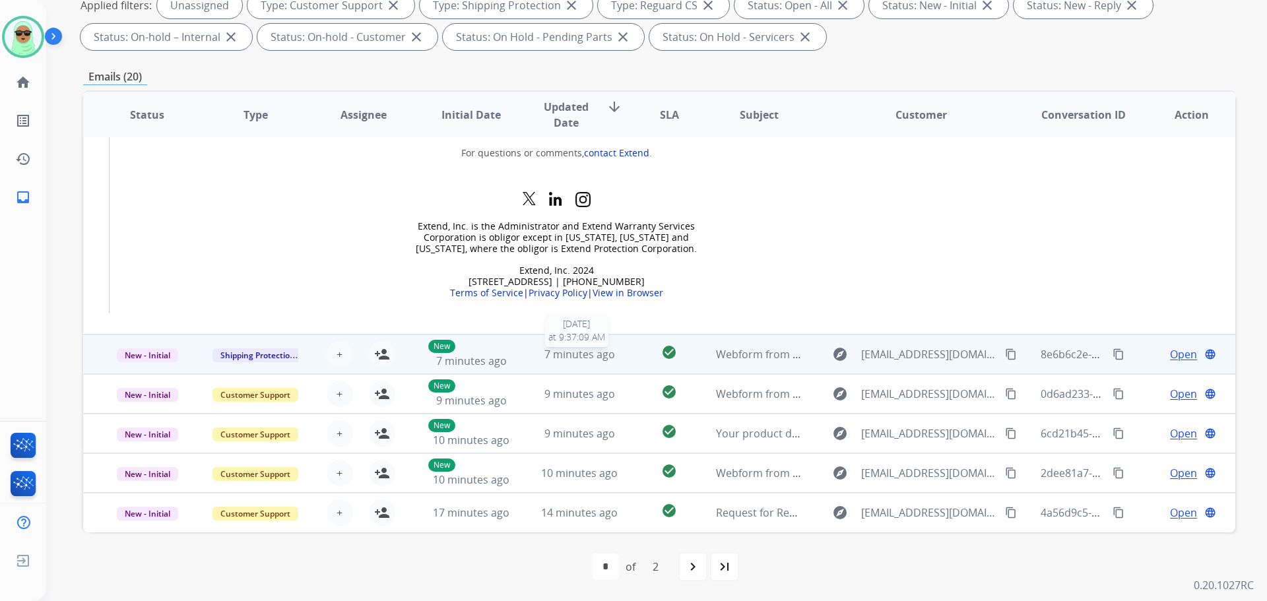
click at [542, 362] on div "7 minutes ago" at bounding box center [579, 354] width 86 height 16
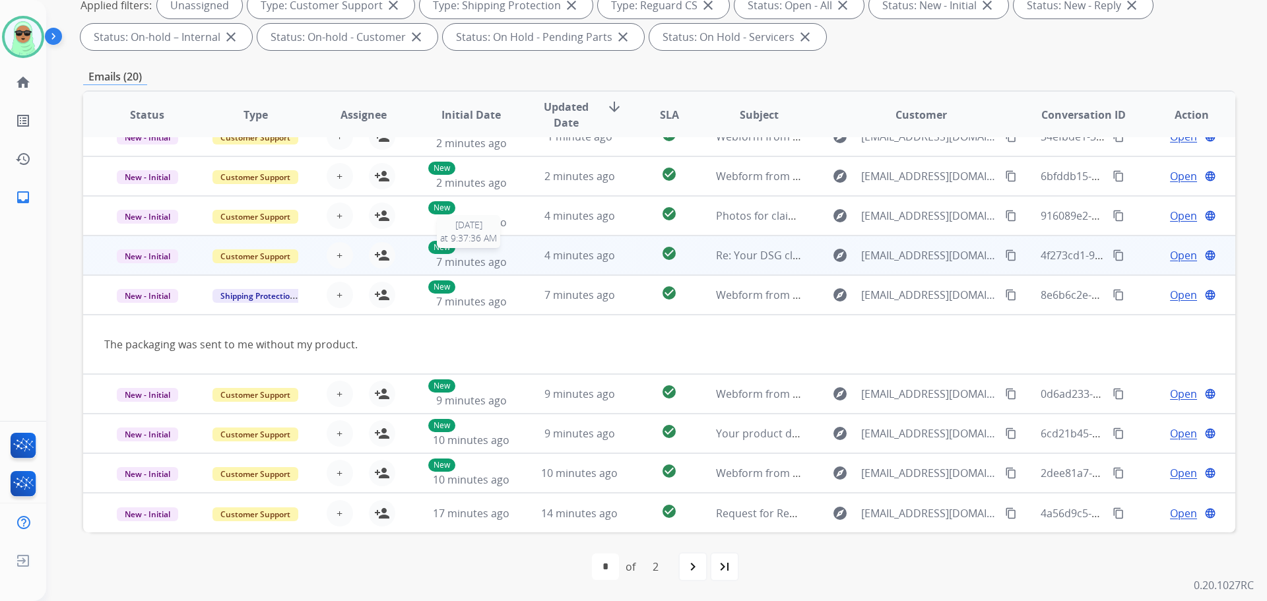
scroll to position [61, 0]
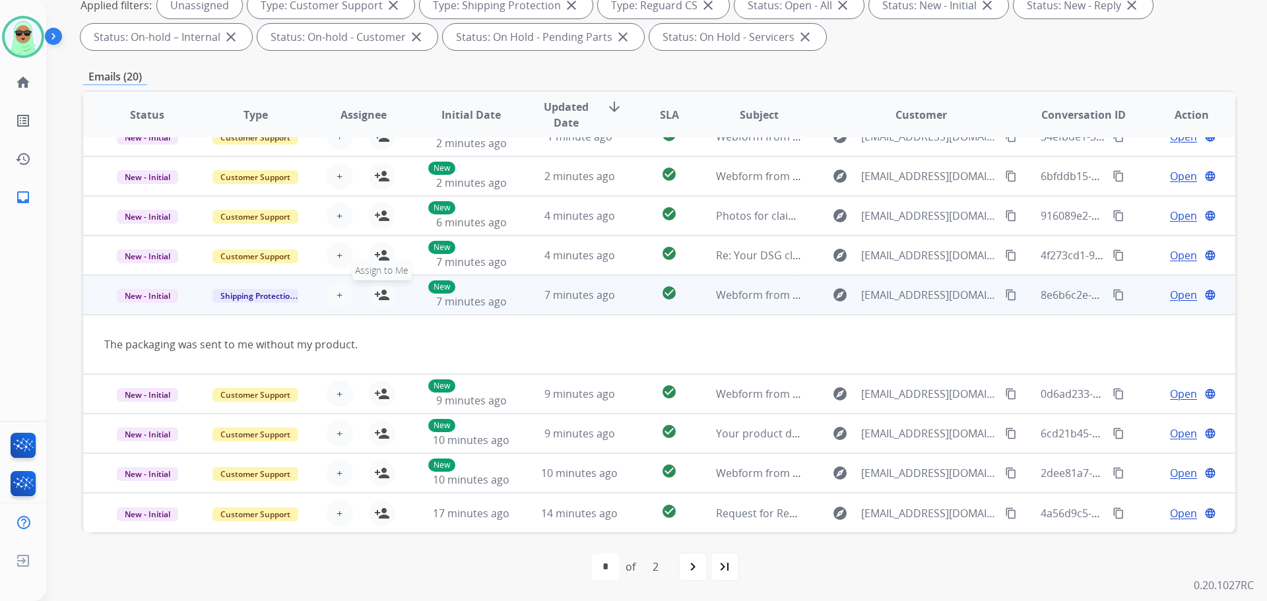
click at [386, 292] on mat-icon "person_add" at bounding box center [382, 295] width 16 height 16
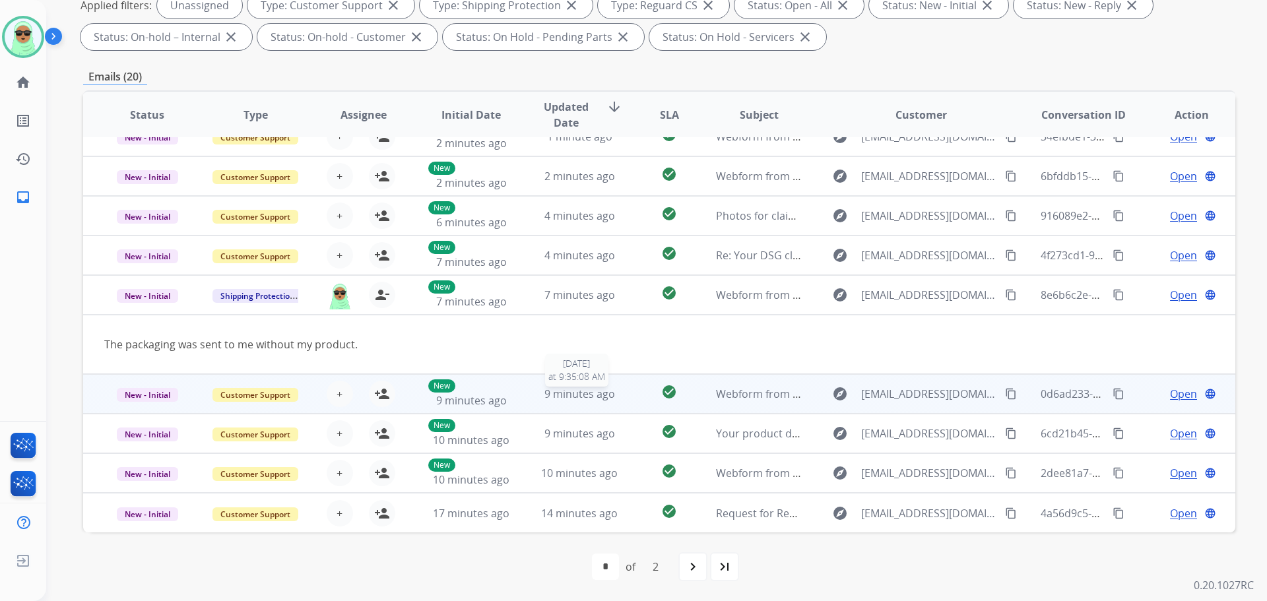
click at [544, 389] on span "9 minutes ago" at bounding box center [579, 394] width 71 height 15
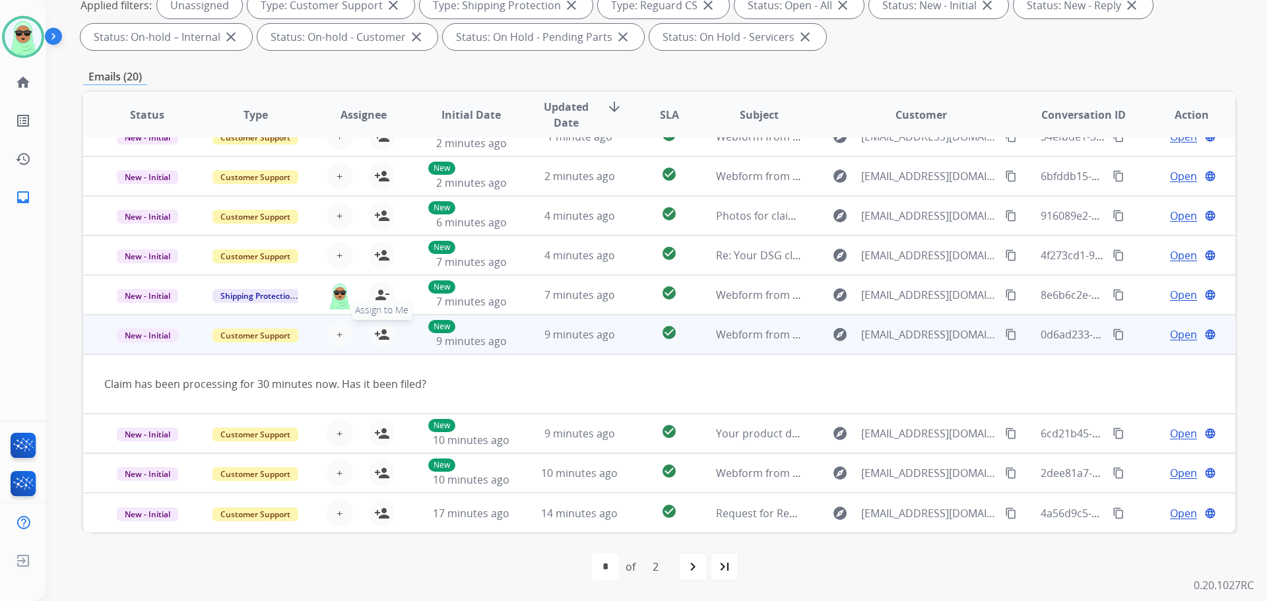
click at [379, 337] on mat-icon "person_add" at bounding box center [382, 335] width 16 height 16
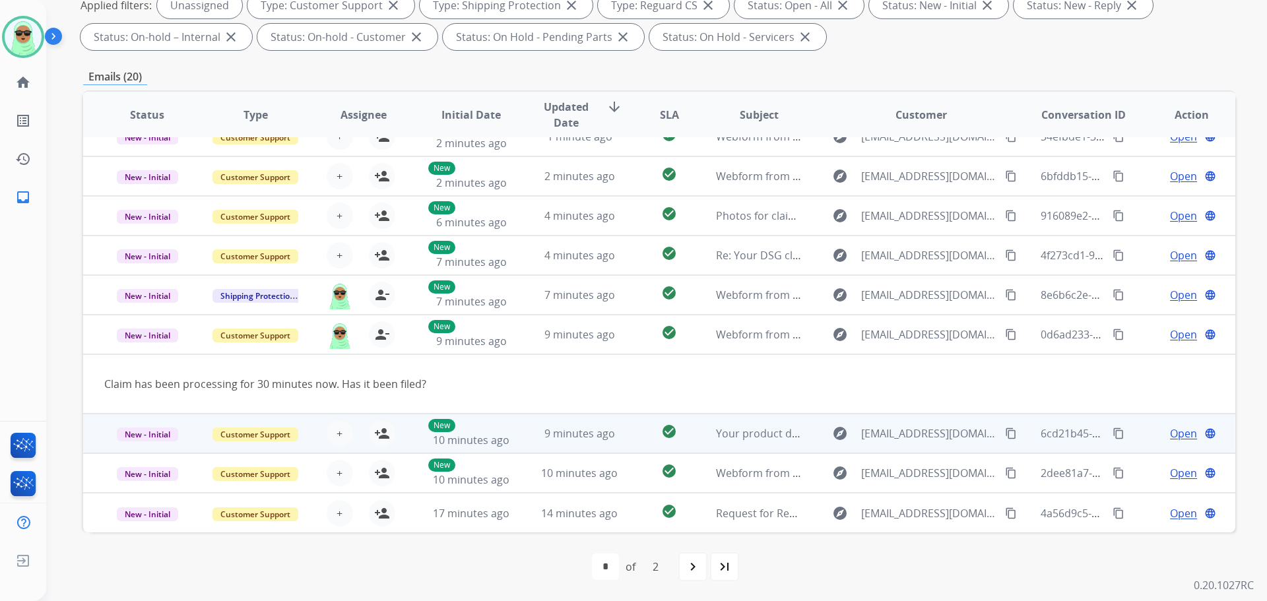
click at [515, 432] on td "9 minutes ago" at bounding box center [569, 434] width 108 height 40
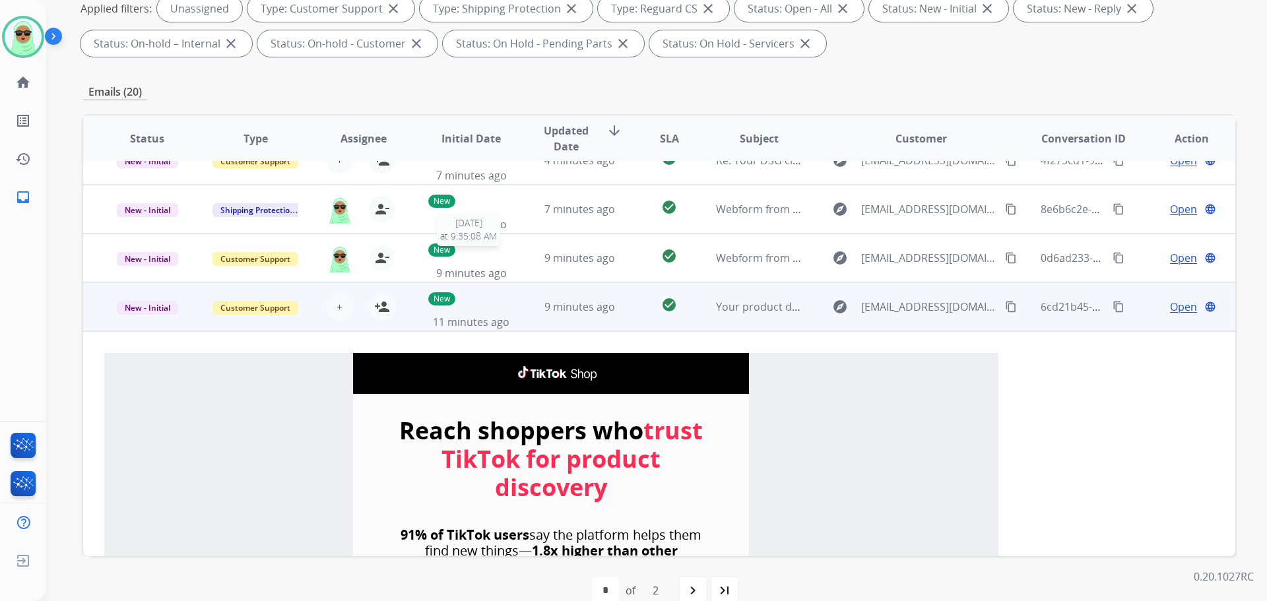
scroll to position [277, 0]
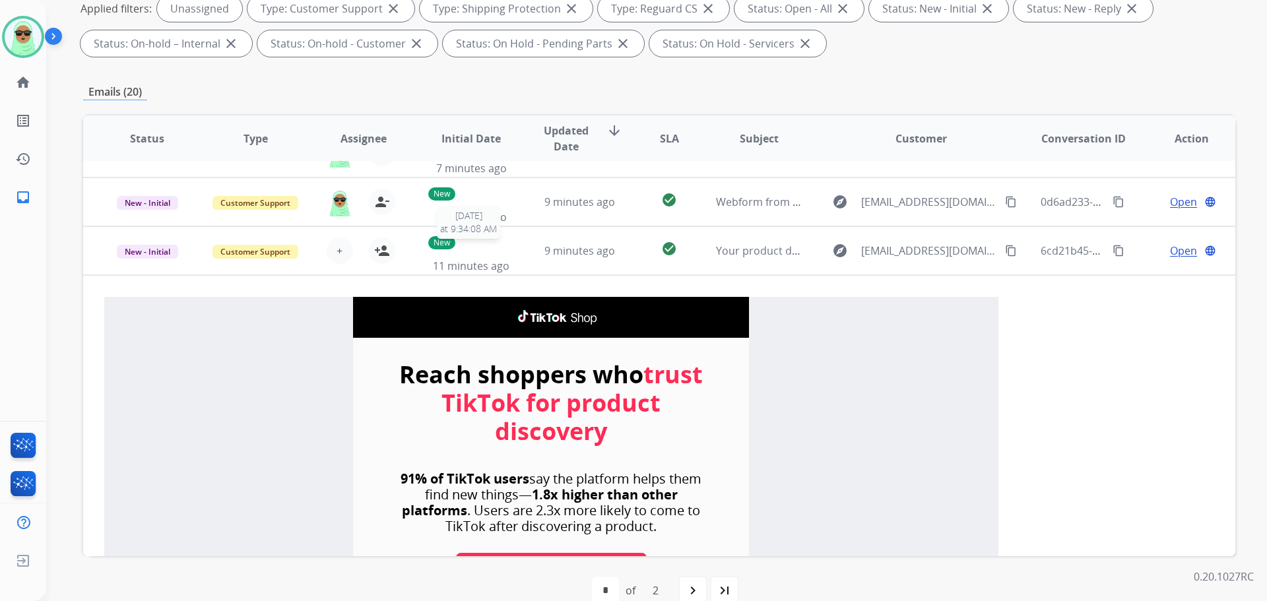
click at [482, 247] on div "New 11 minutes ago" at bounding box center [471, 251] width 86 height 46
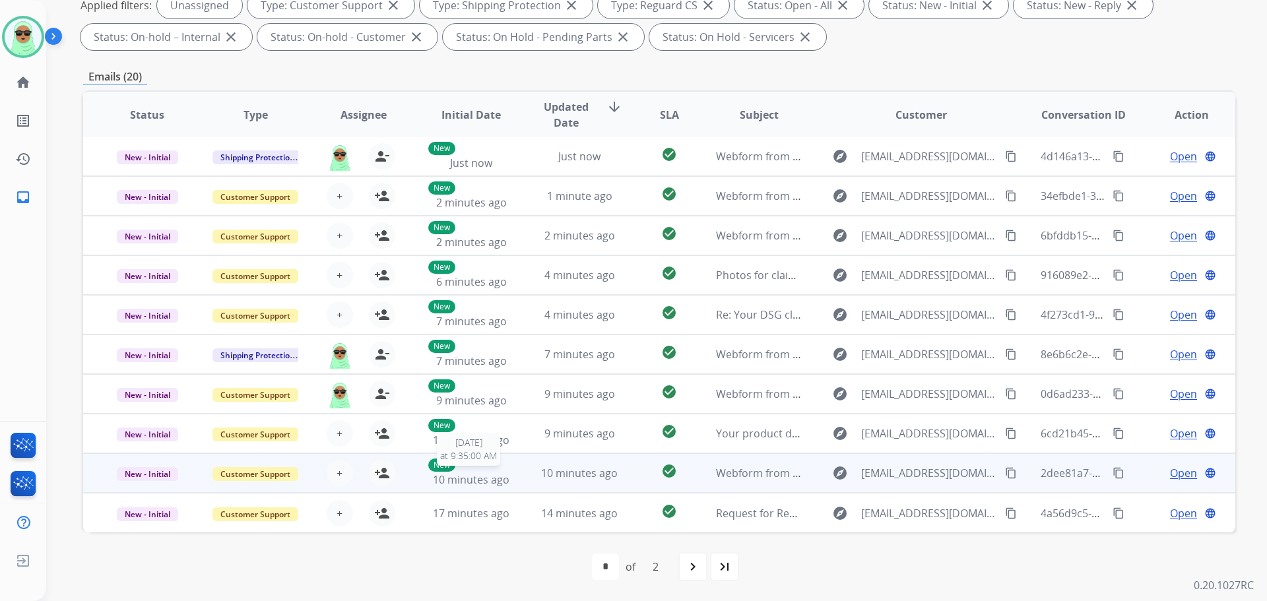
click at [499, 470] on div "New 10 minutes ago" at bounding box center [471, 473] width 86 height 29
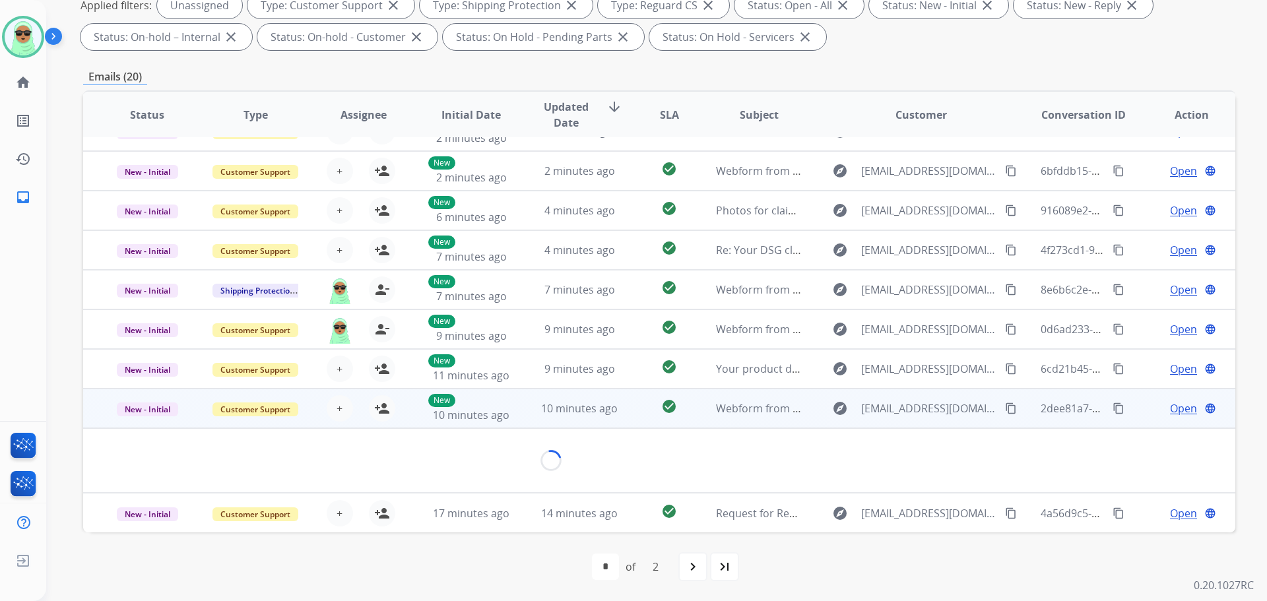
scroll to position [108, 0]
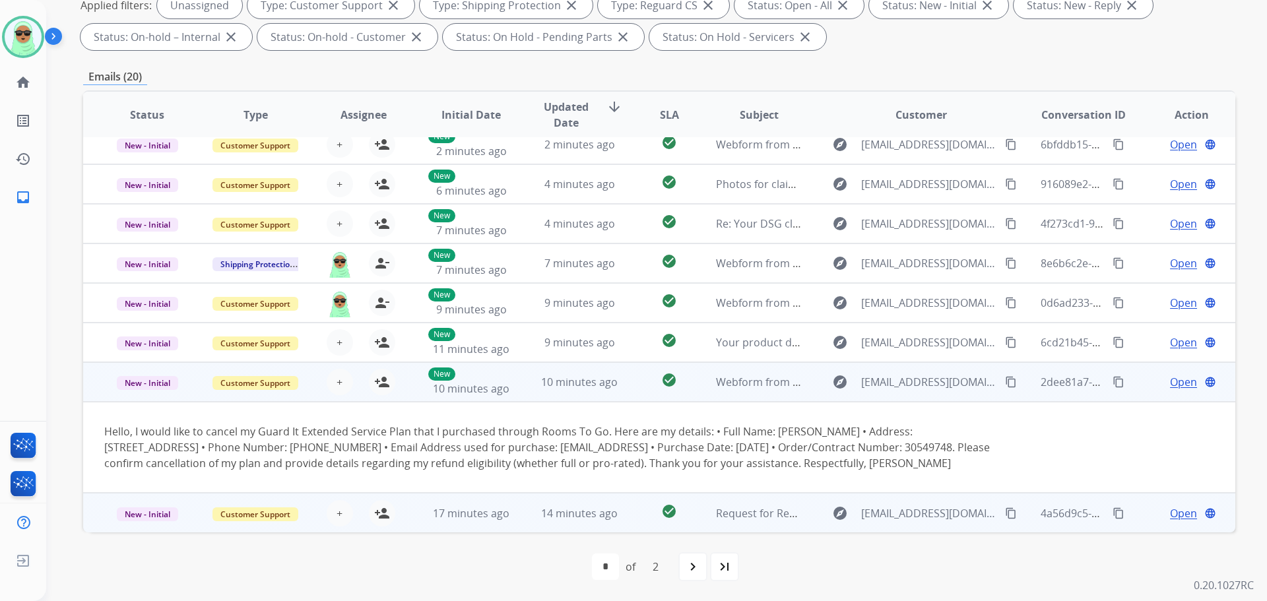
click at [485, 502] on td "17 minutes ago" at bounding box center [461, 513] width 108 height 40
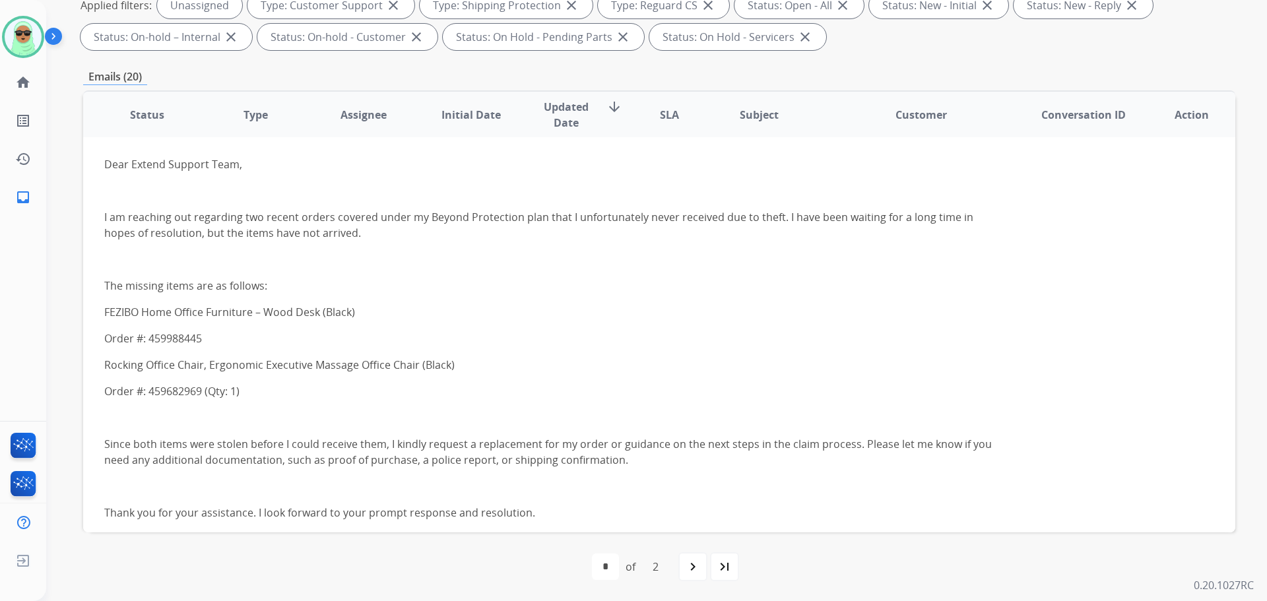
scroll to position [422, 0]
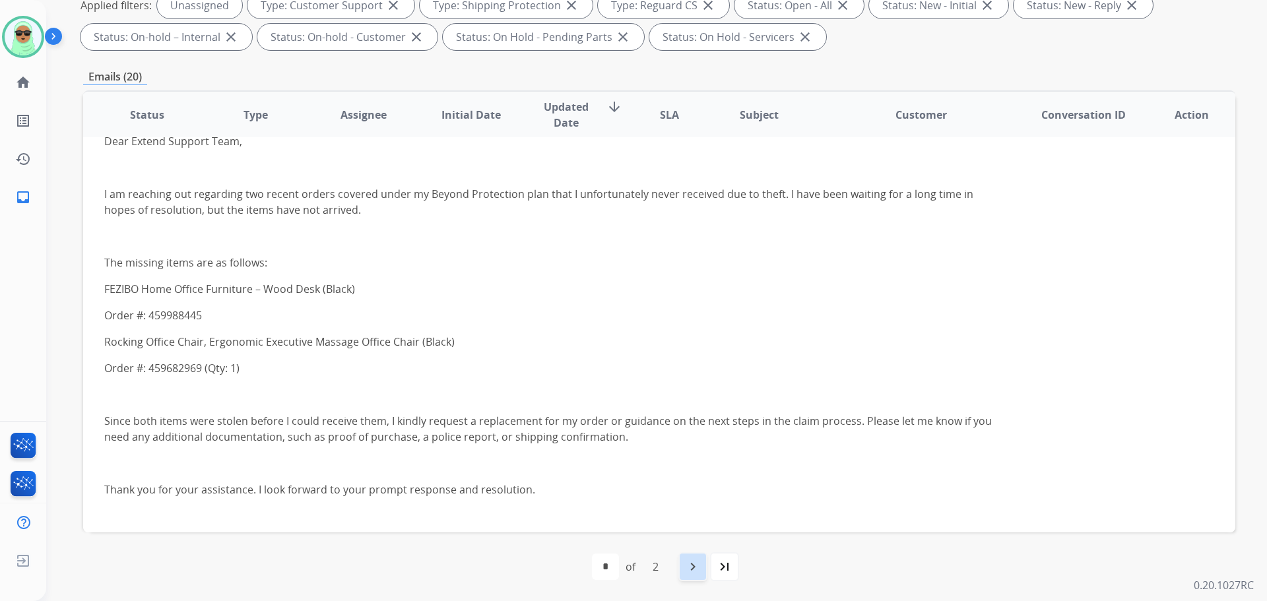
click at [680, 564] on div "navigate_next" at bounding box center [692, 566] width 29 height 29
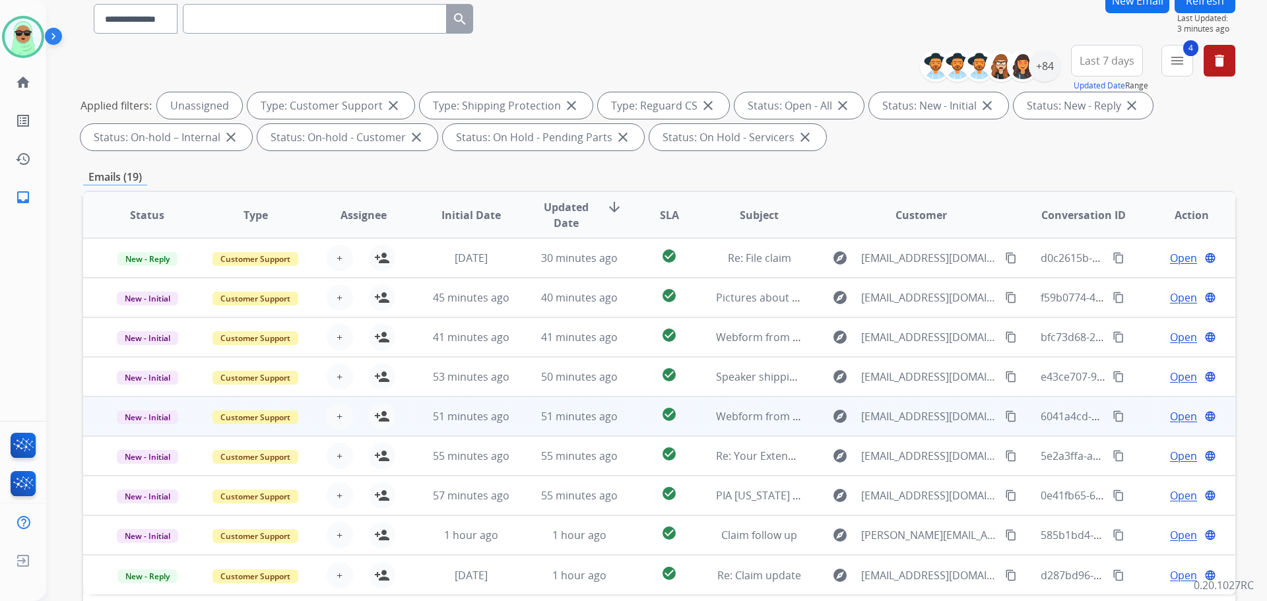
scroll to position [213, 0]
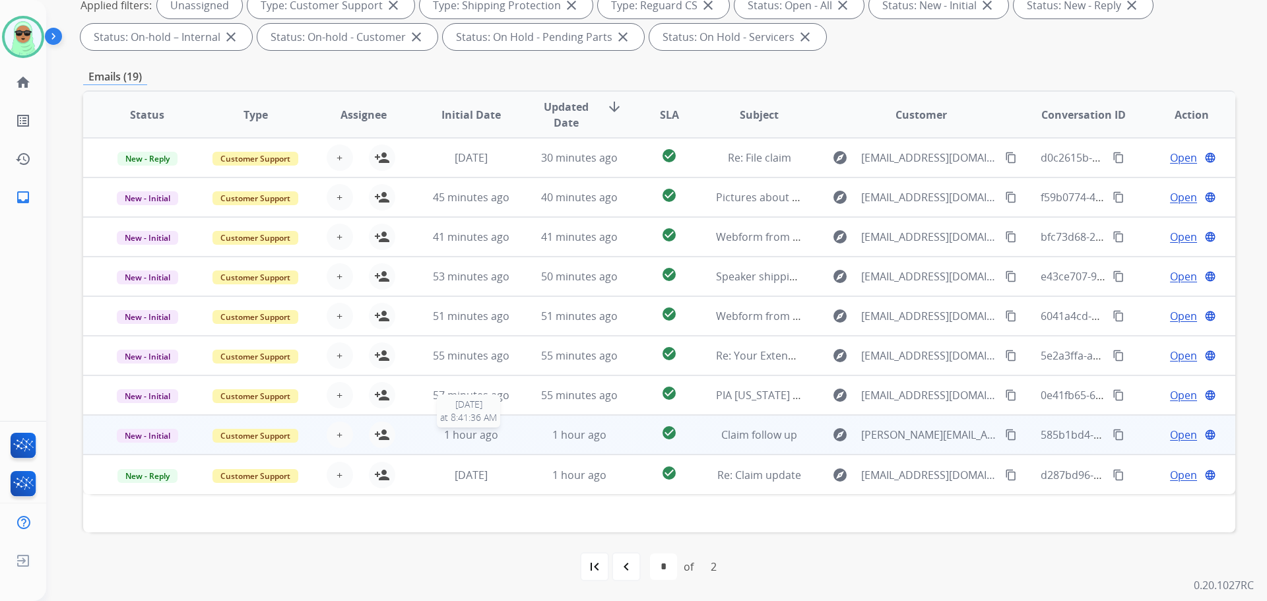
click at [486, 437] on span "1 hour ago" at bounding box center [471, 435] width 54 height 15
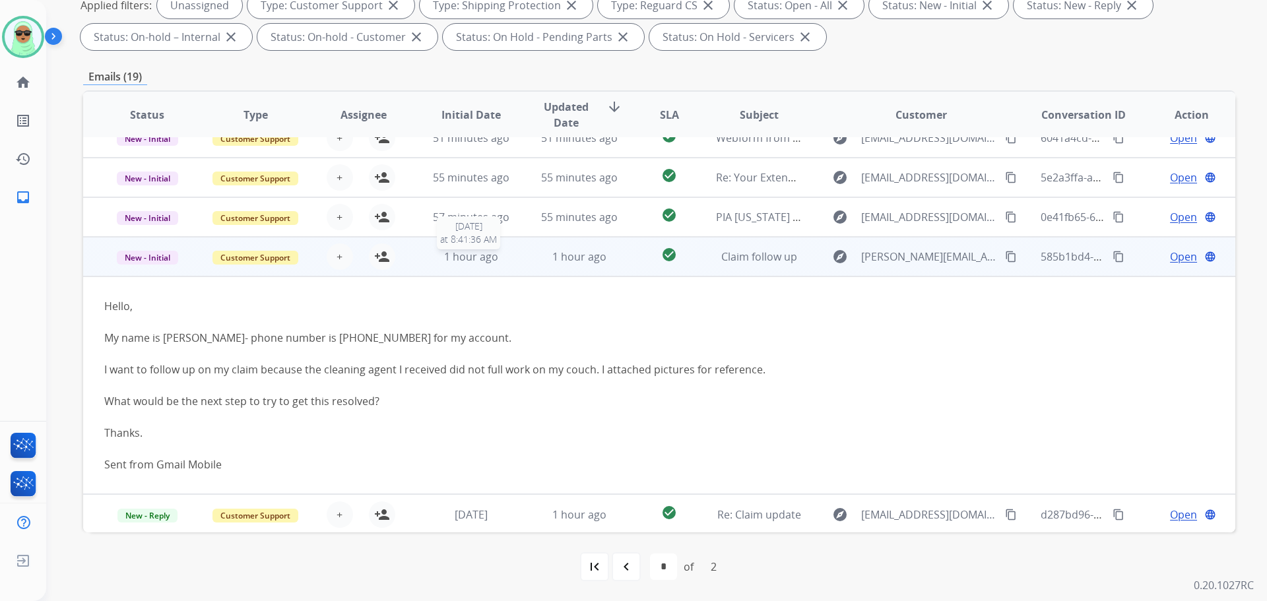
scroll to position [179, 0]
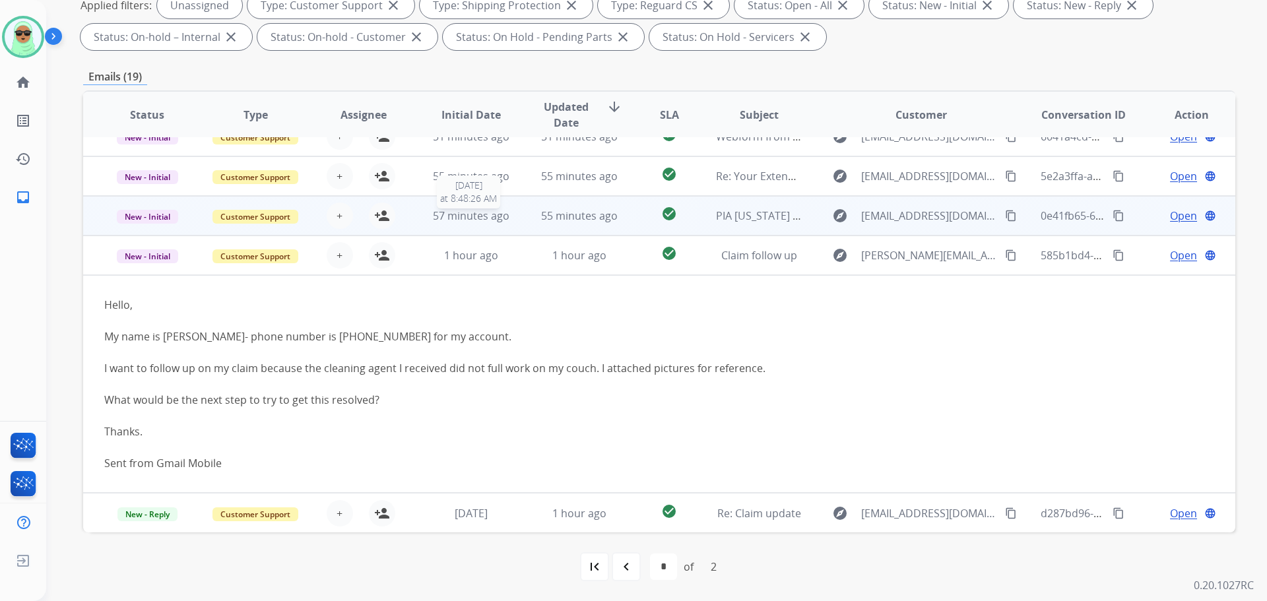
click at [474, 221] on span "57 minutes ago" at bounding box center [471, 216] width 77 height 15
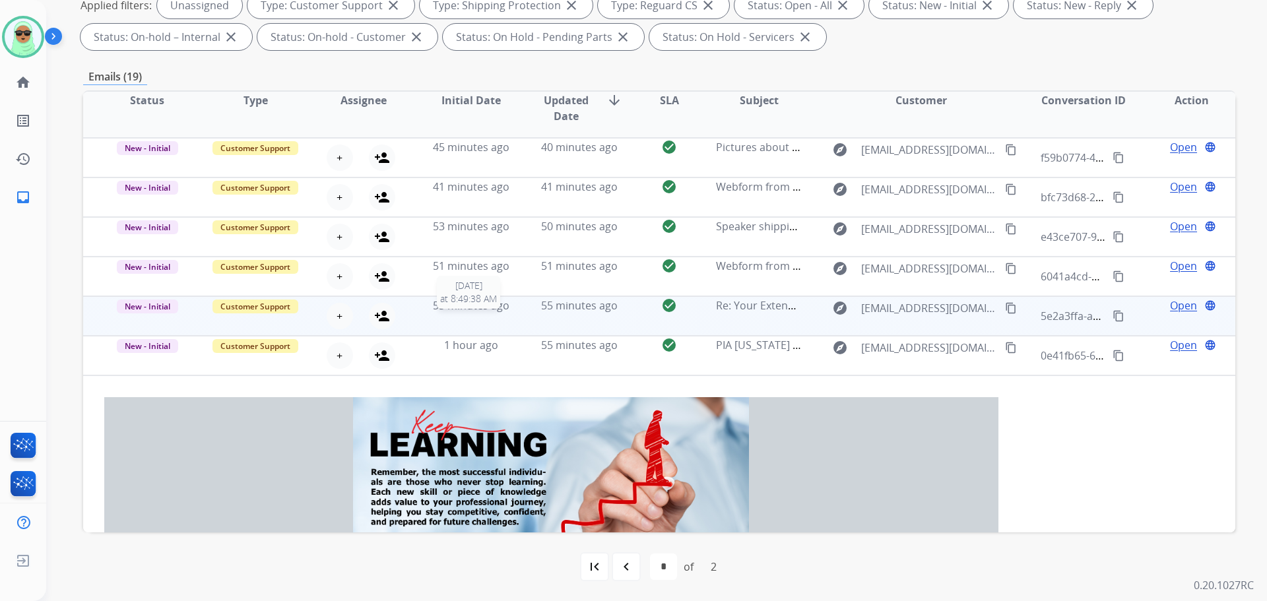
click at [497, 314] on td "55 minutes ago [DATE] 8:49:38 AM" at bounding box center [461, 316] width 108 height 40
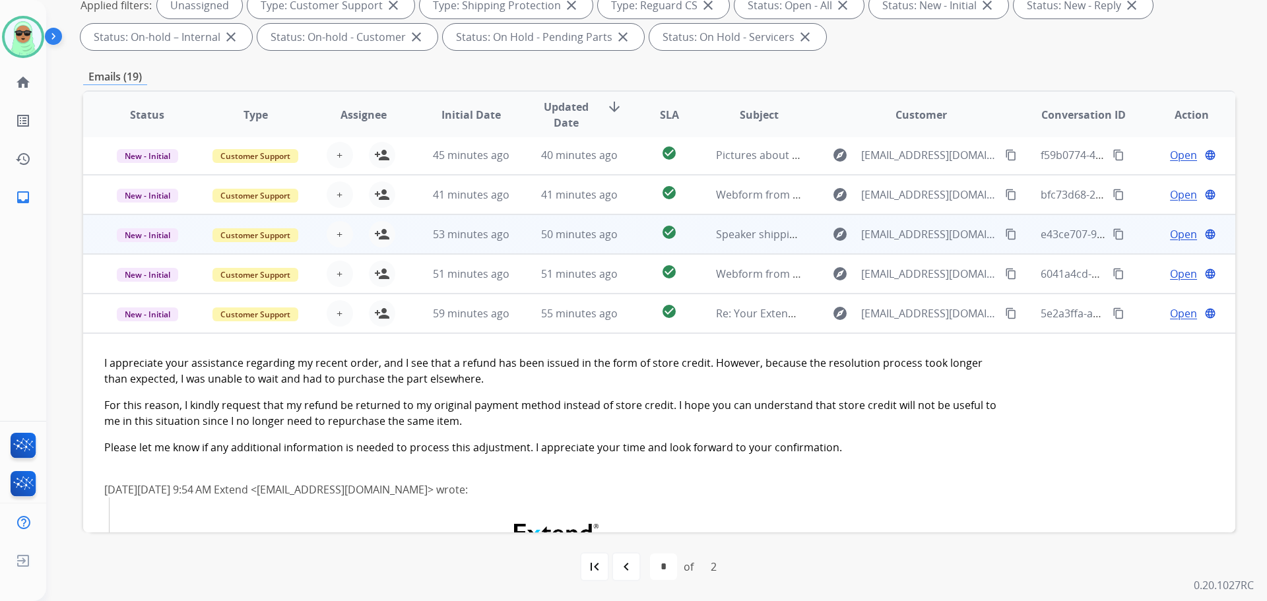
scroll to position [0, 0]
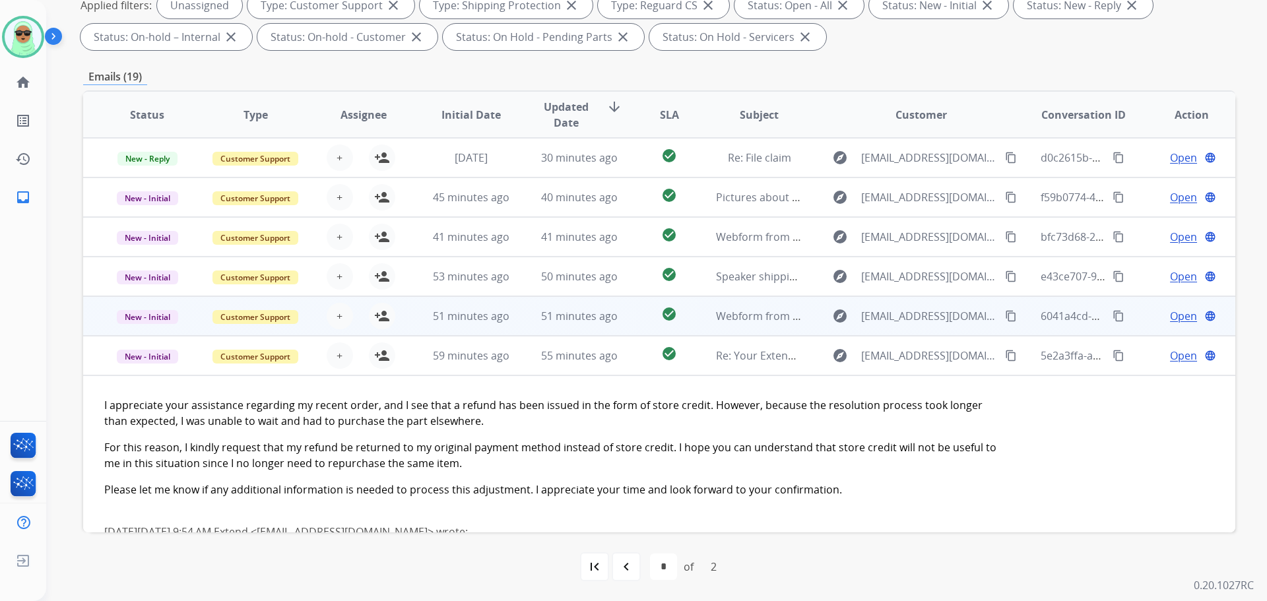
click at [486, 306] on td "51 minutes ago" at bounding box center [461, 316] width 108 height 40
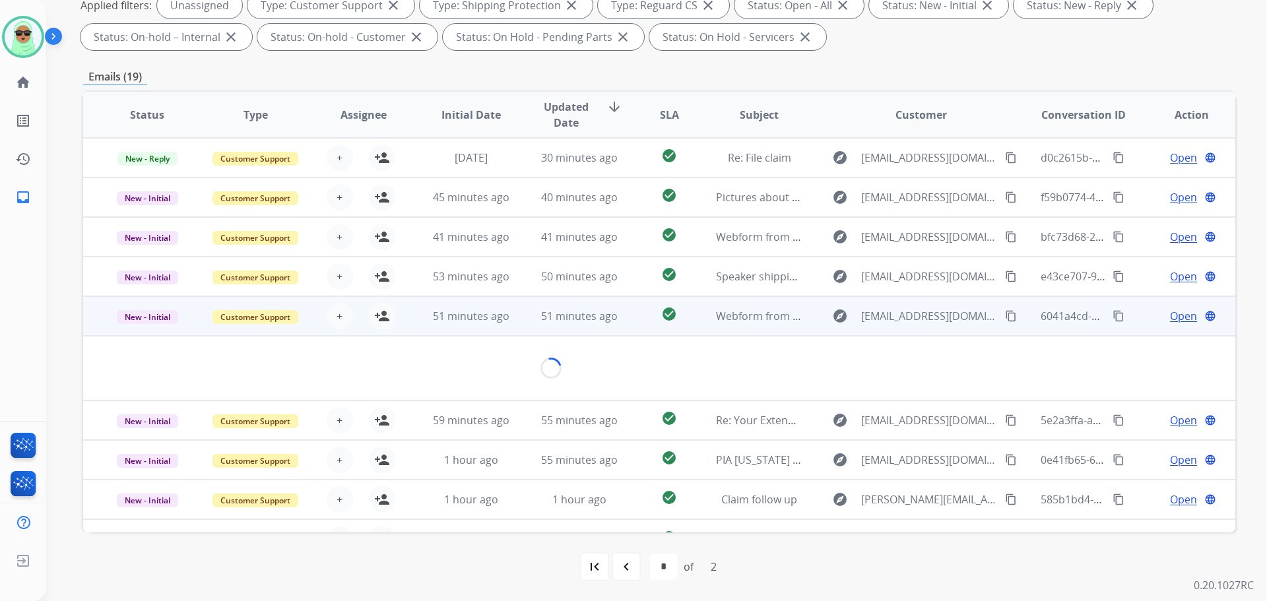
scroll to position [21, 0]
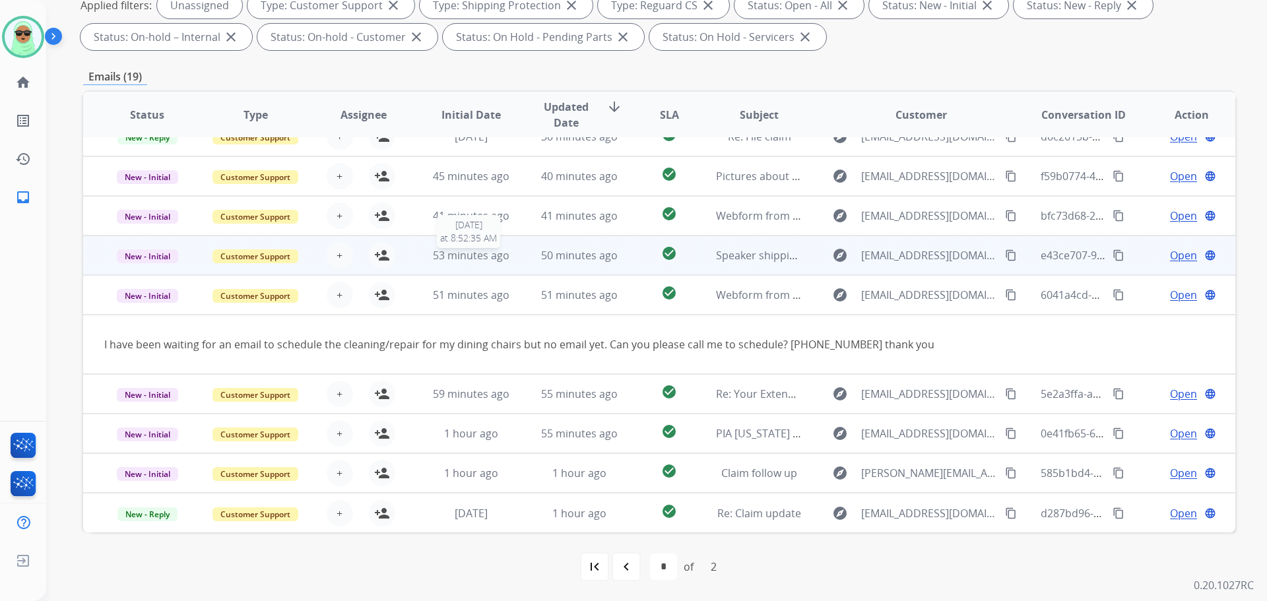
click at [456, 250] on span "53 minutes ago" at bounding box center [471, 255] width 77 height 15
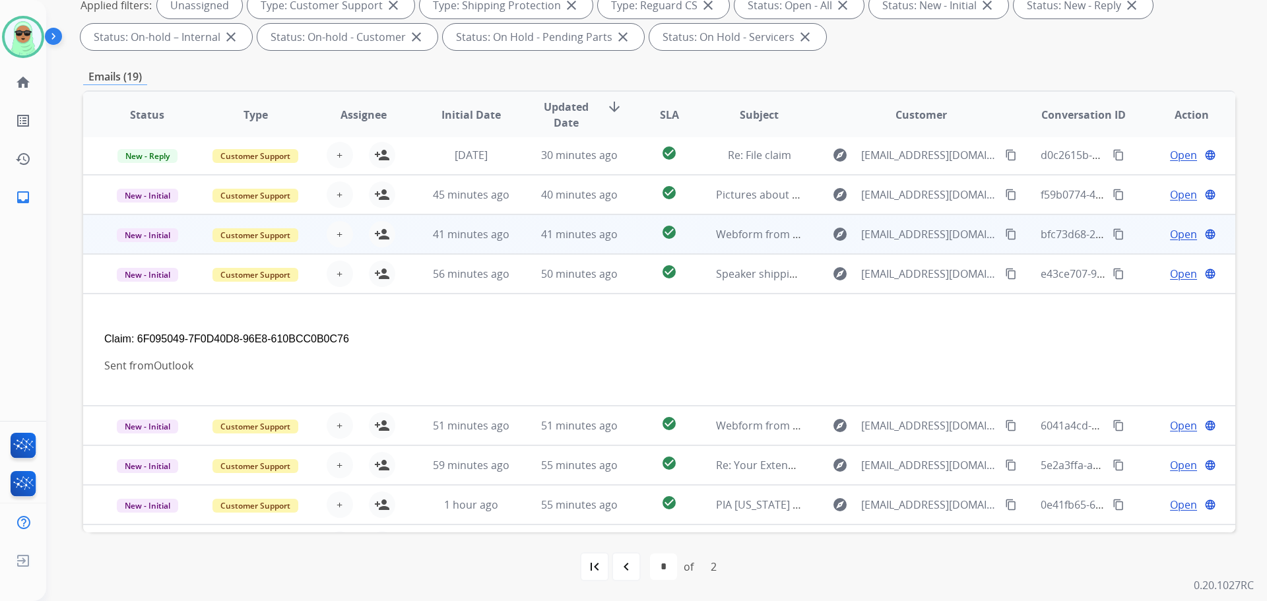
scroll to position [0, 0]
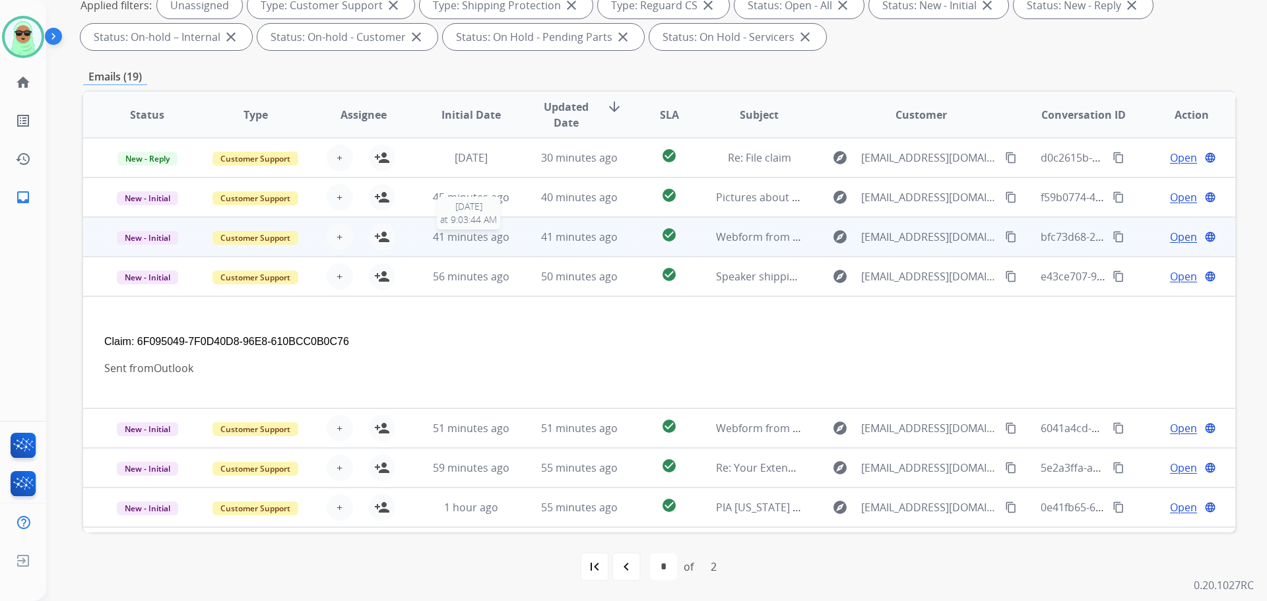
click at [493, 241] on span "41 minutes ago" at bounding box center [471, 237] width 77 height 15
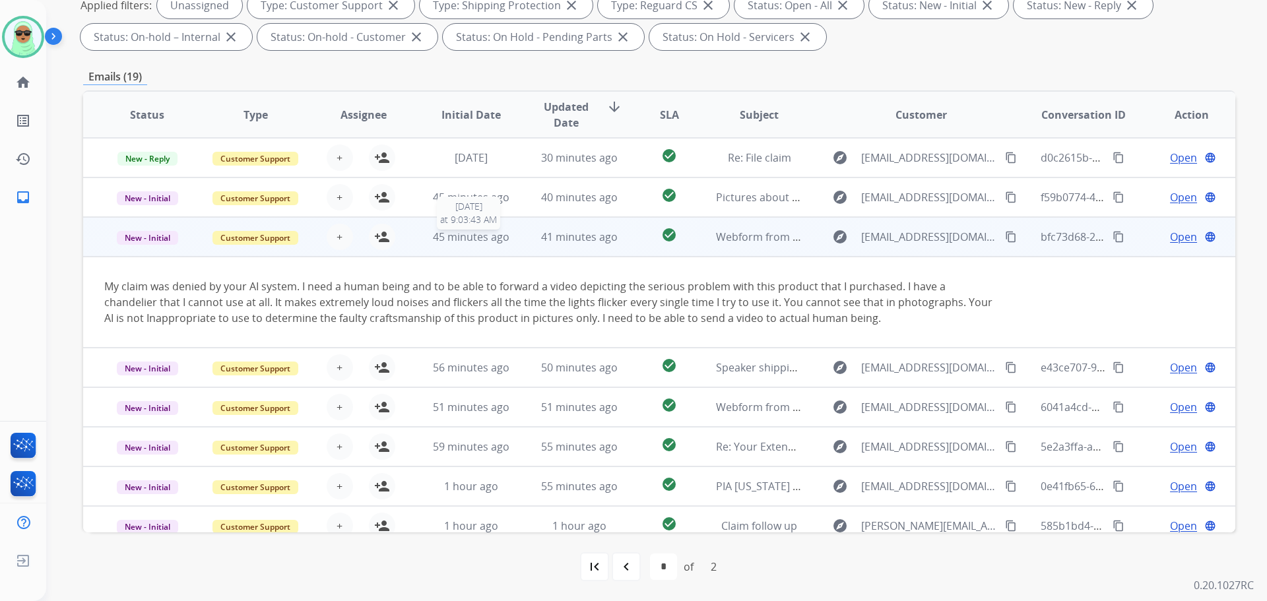
scroll to position [53, 0]
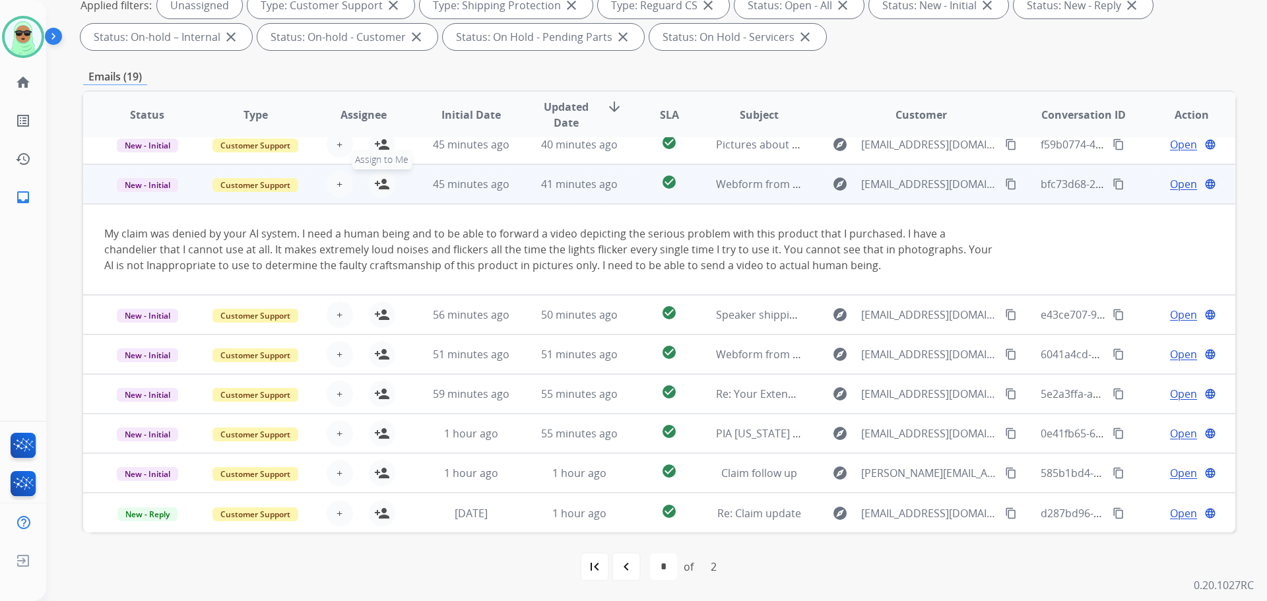
click at [385, 185] on mat-icon "person_add" at bounding box center [382, 184] width 16 height 16
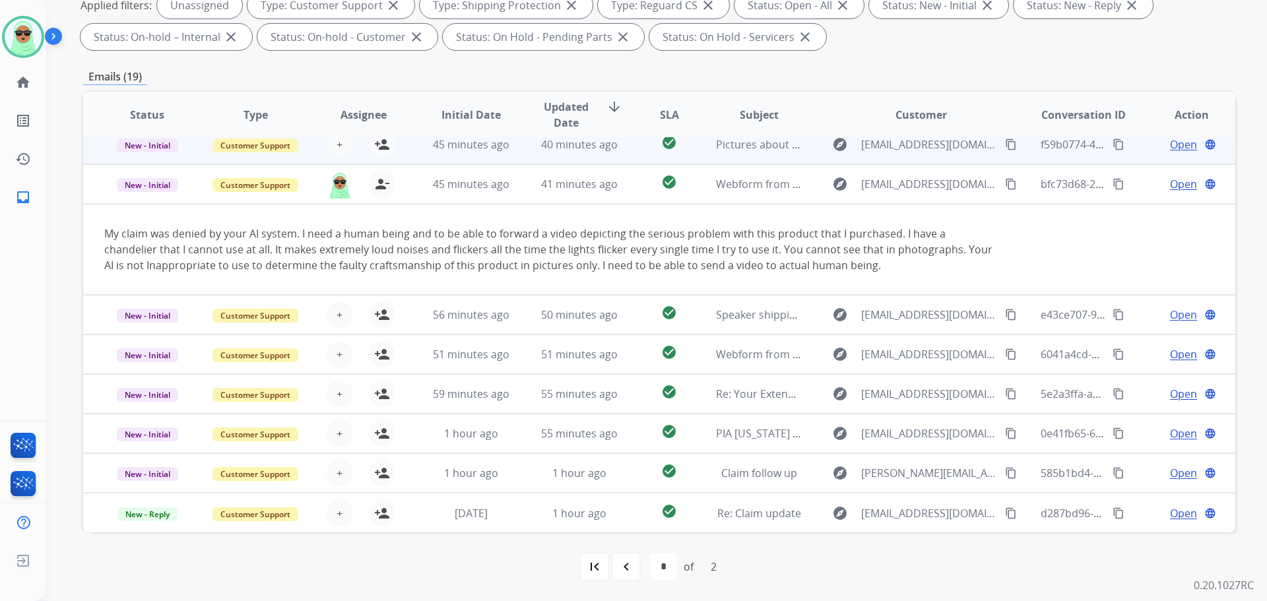
click at [470, 152] on td "45 minutes ago" at bounding box center [461, 145] width 108 height 40
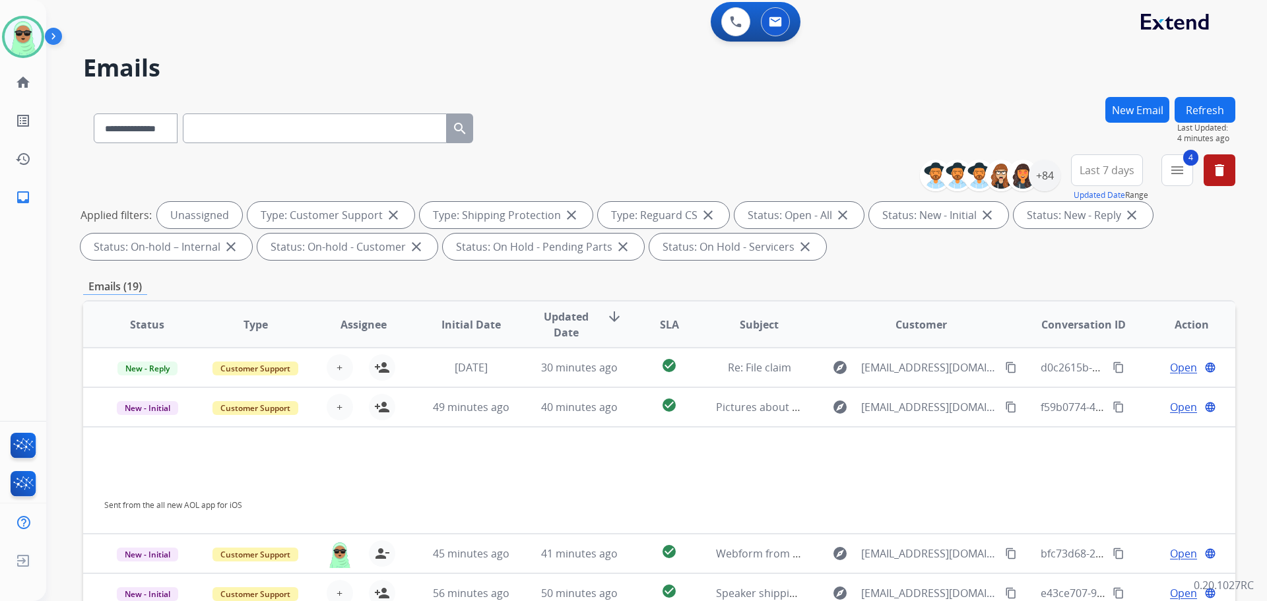
scroll to position [0, 0]
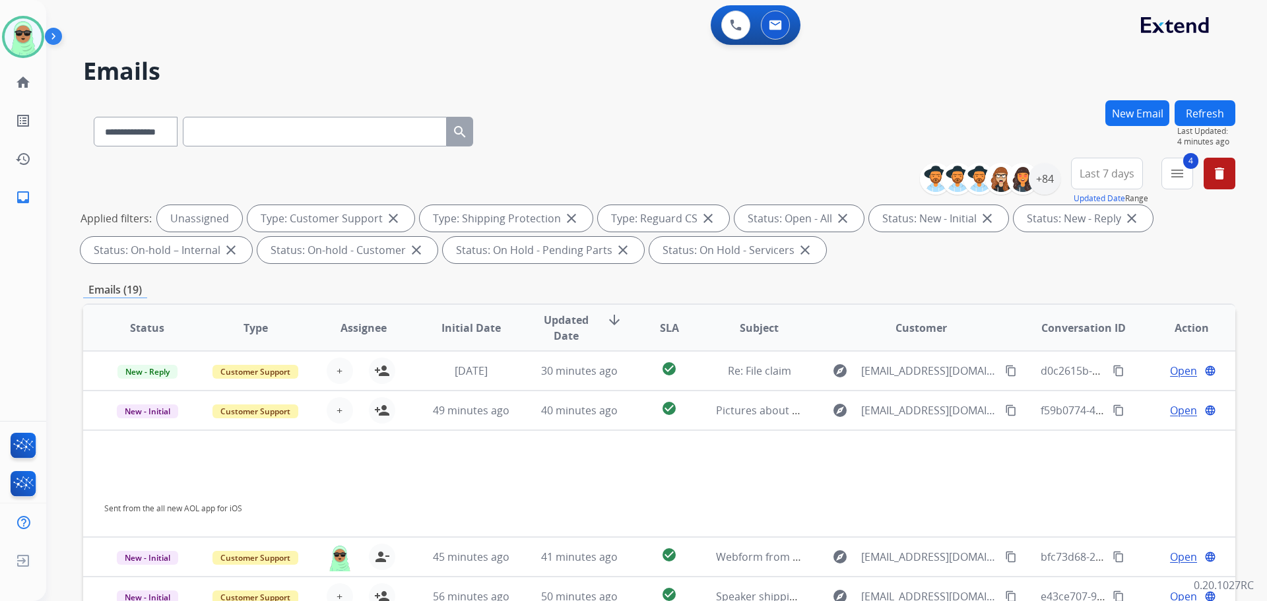
click at [1223, 108] on button "Refresh" at bounding box center [1204, 113] width 61 height 26
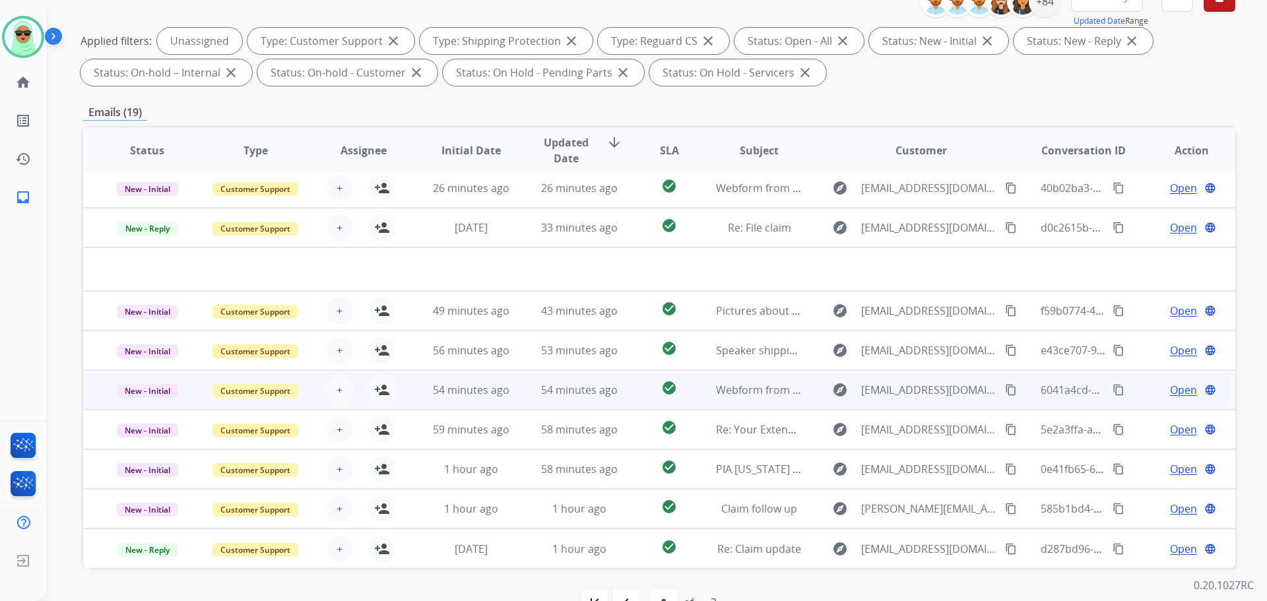
scroll to position [213, 0]
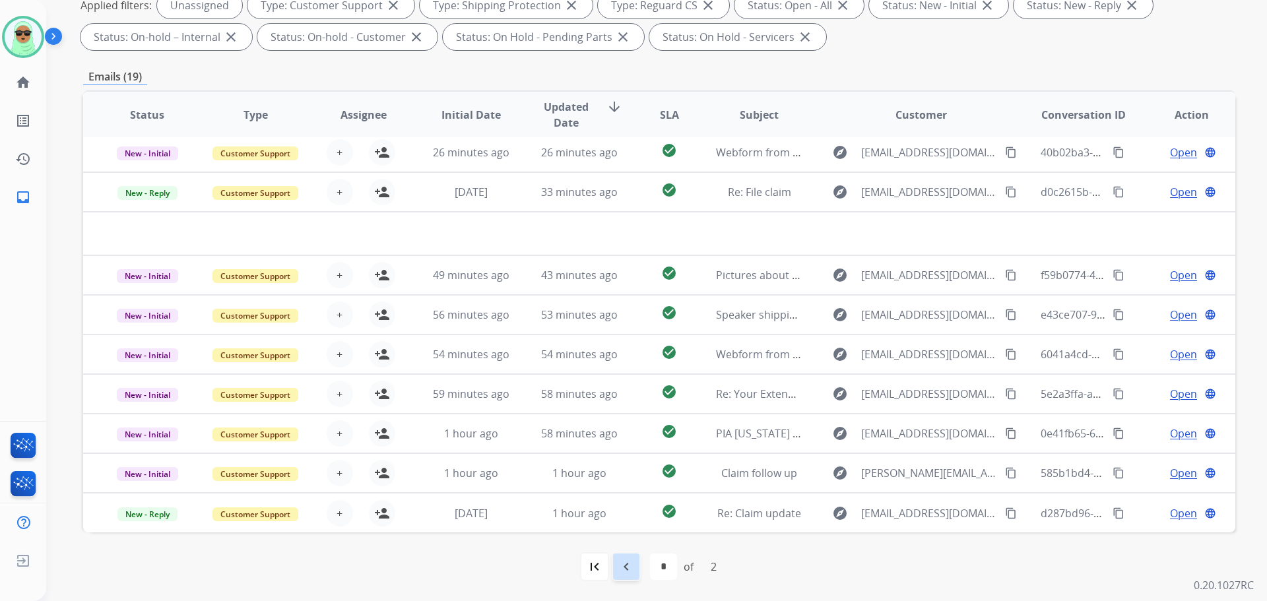
click at [626, 567] on mat-icon "navigate_before" at bounding box center [626, 567] width 16 height 16
select select "*"
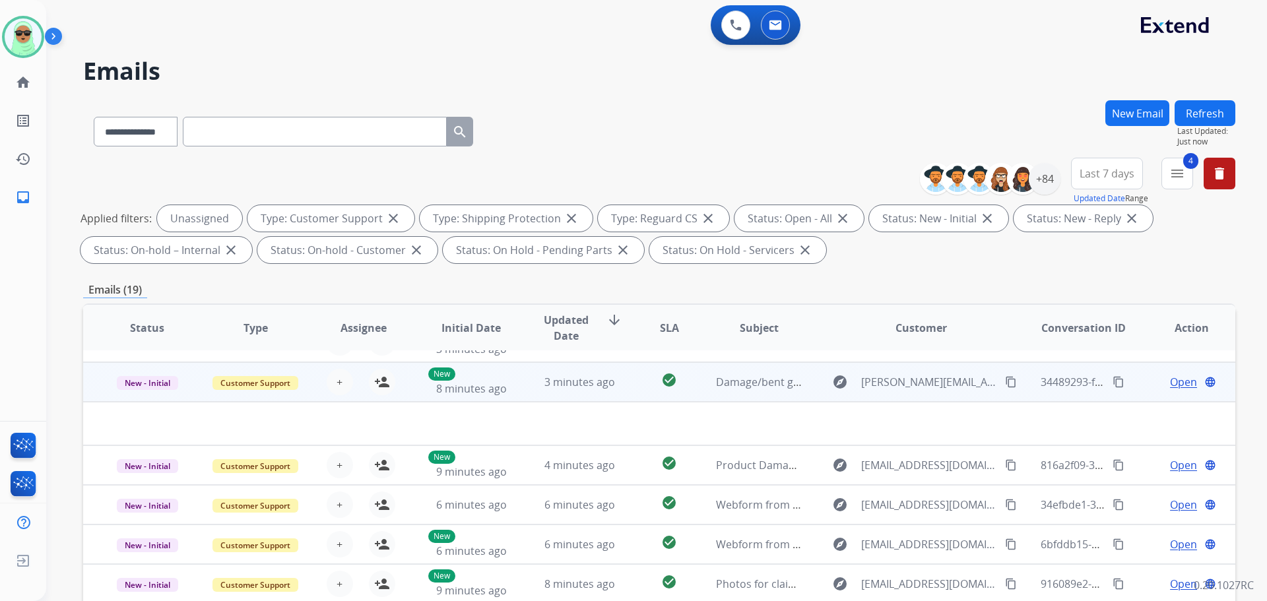
scroll to position [0, 0]
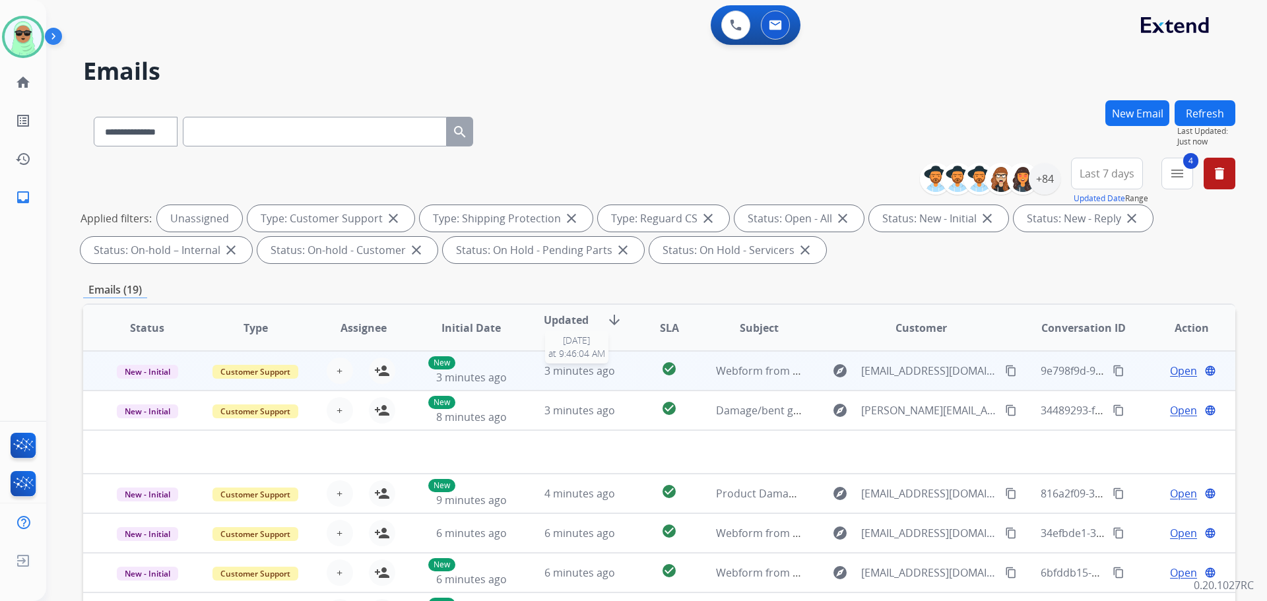
click at [576, 372] on span "3 minutes ago" at bounding box center [579, 371] width 71 height 15
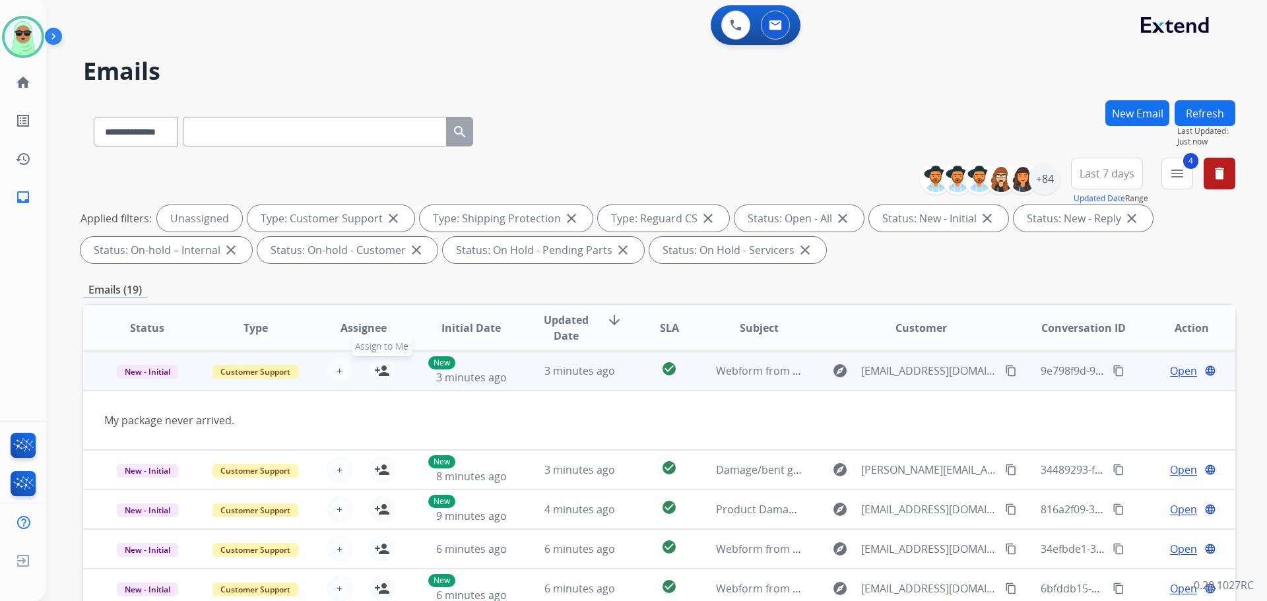
click at [375, 375] on mat-icon "person_add" at bounding box center [382, 371] width 16 height 16
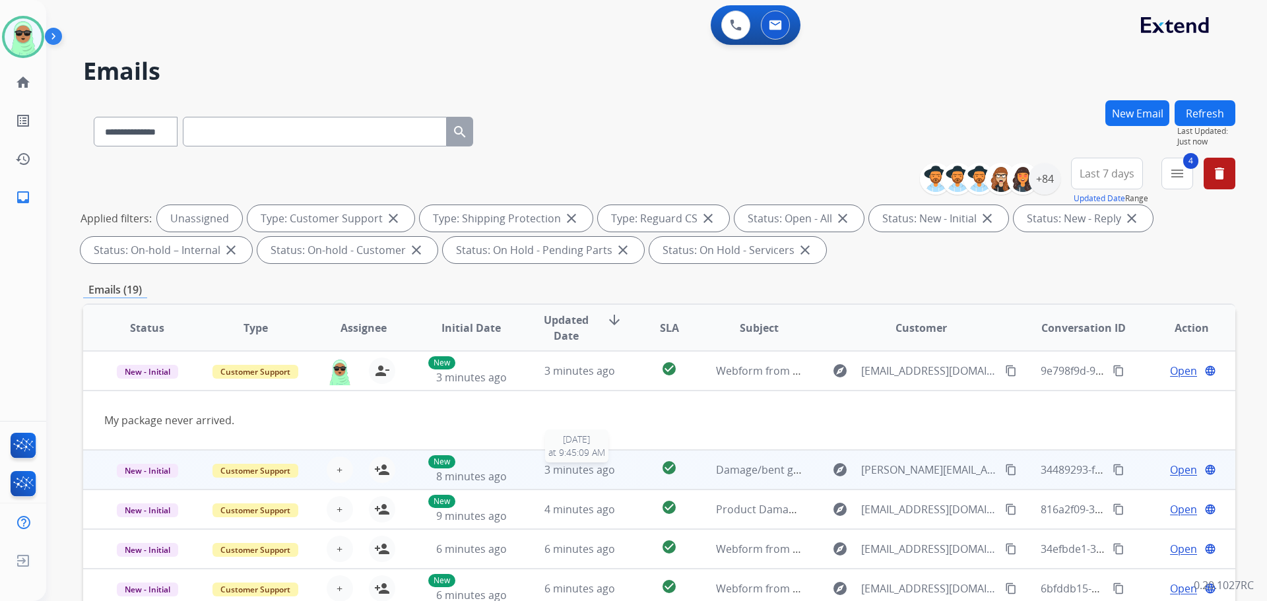
click at [567, 463] on span "3 minutes ago" at bounding box center [579, 470] width 71 height 15
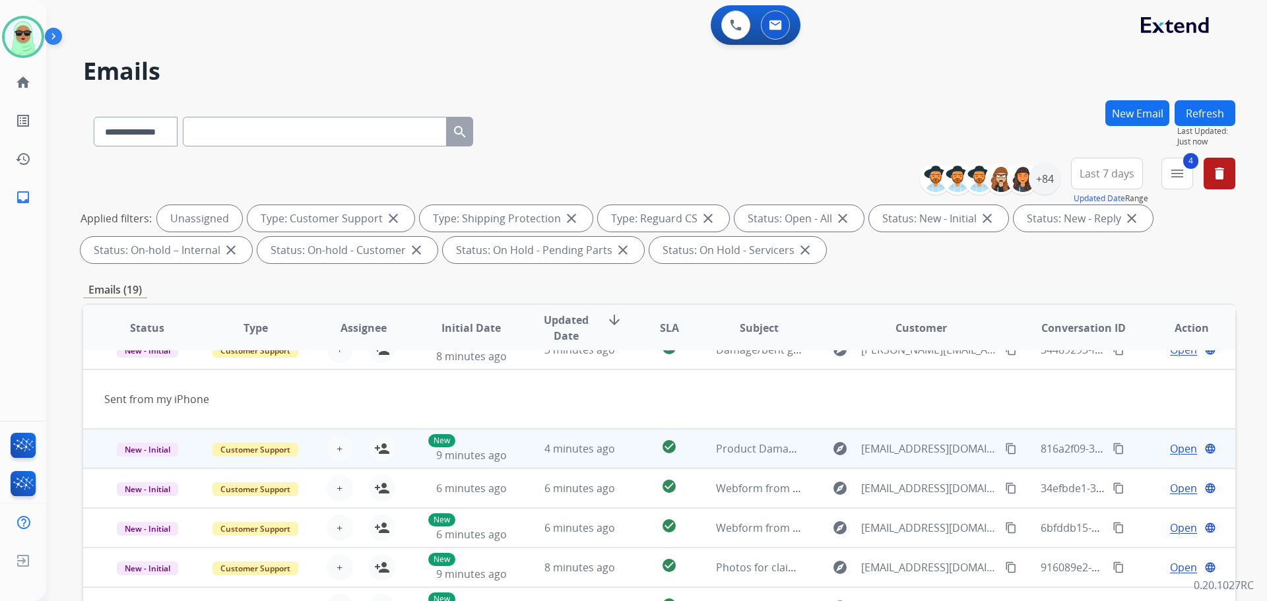
click at [522, 453] on td "4 minutes ago" at bounding box center [569, 449] width 108 height 40
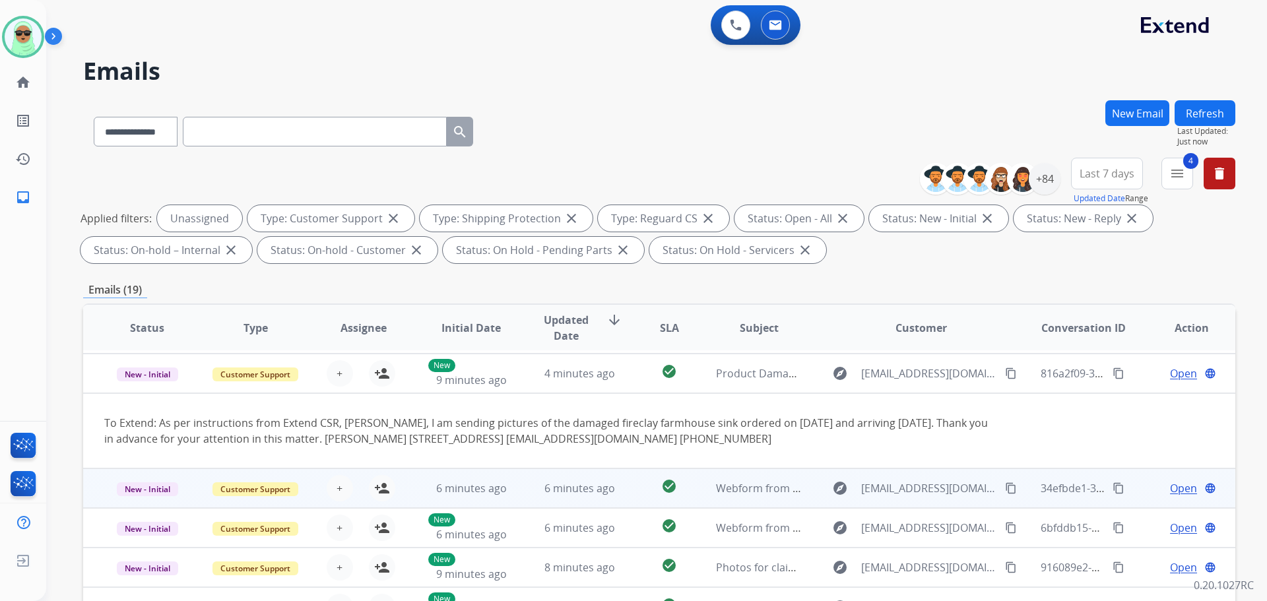
click at [515, 490] on td "6 minutes ago" at bounding box center [569, 488] width 108 height 40
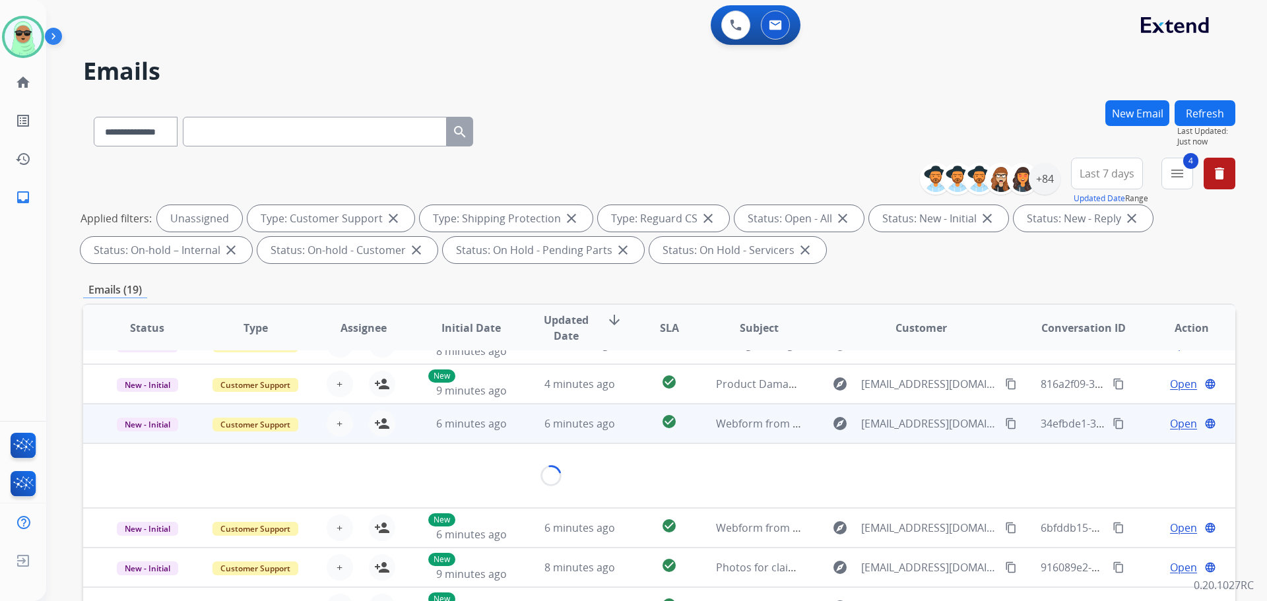
scroll to position [61, 0]
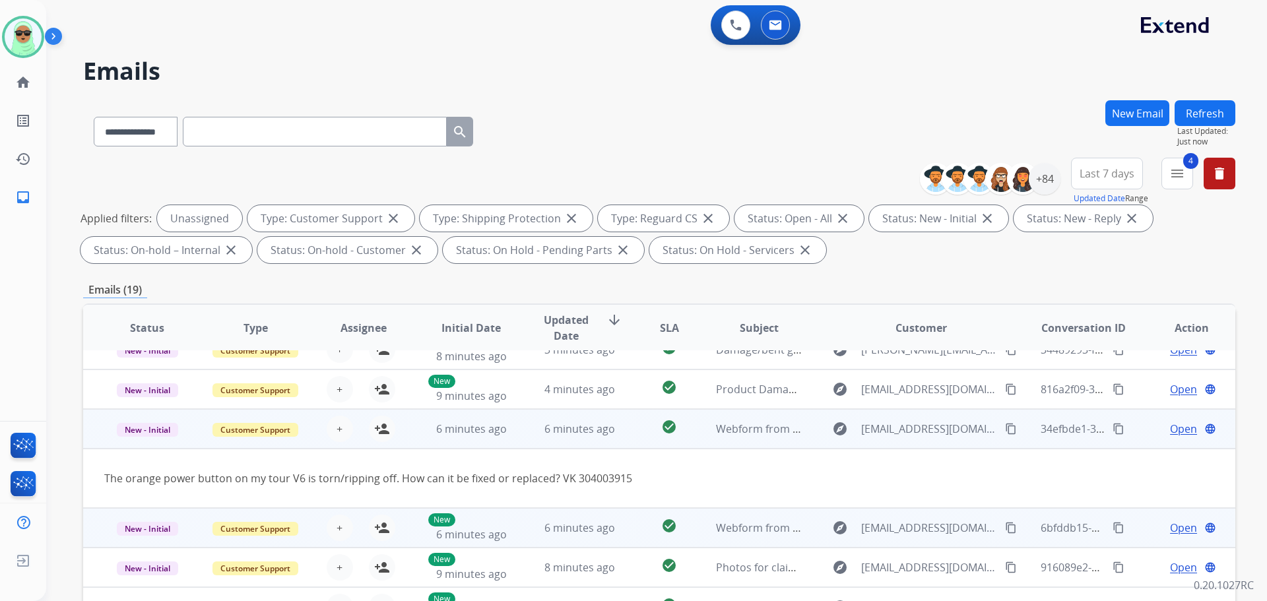
click at [531, 519] on td "6 minutes ago" at bounding box center [569, 528] width 108 height 40
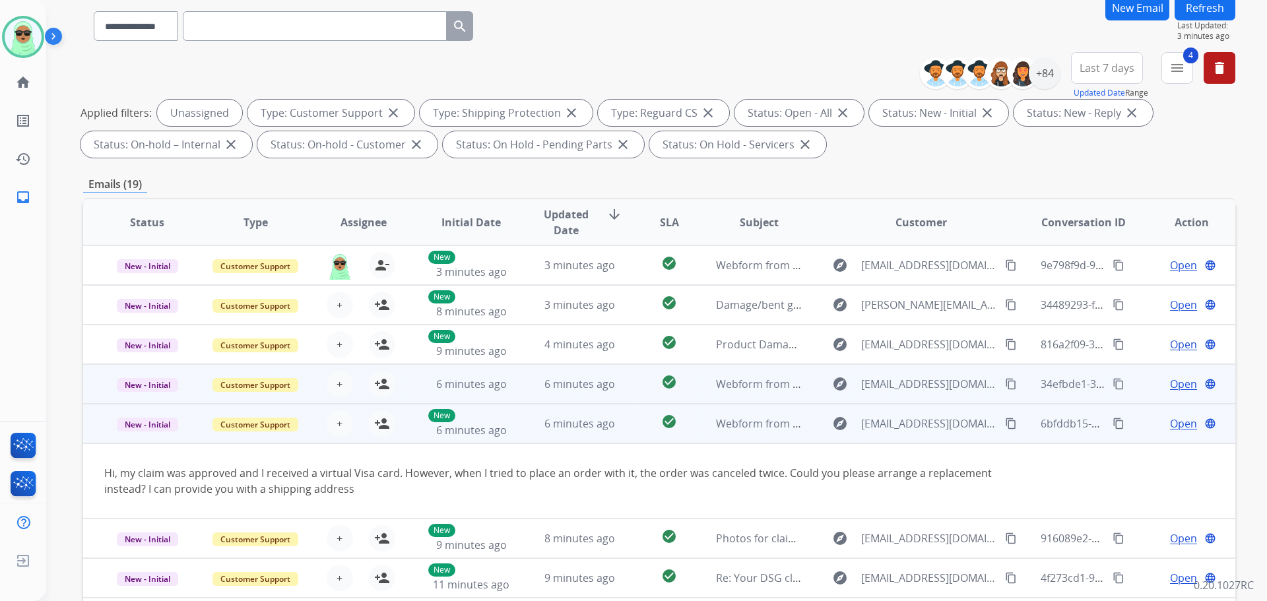
scroll to position [0, 0]
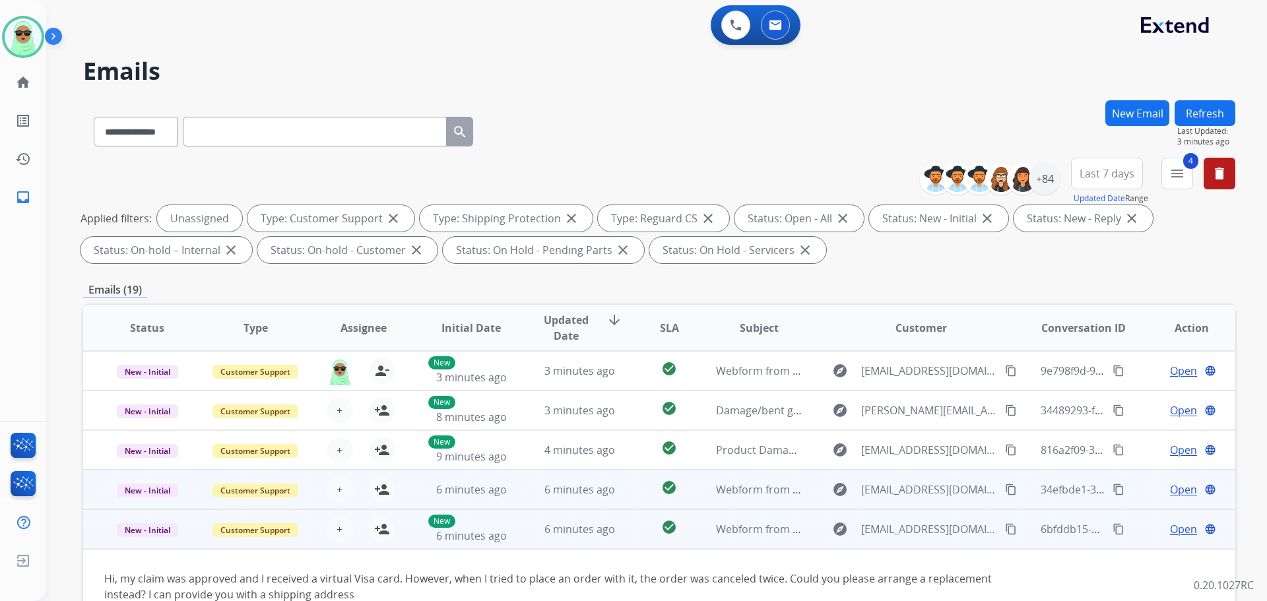
click at [1229, 108] on button "Refresh" at bounding box center [1204, 113] width 61 height 26
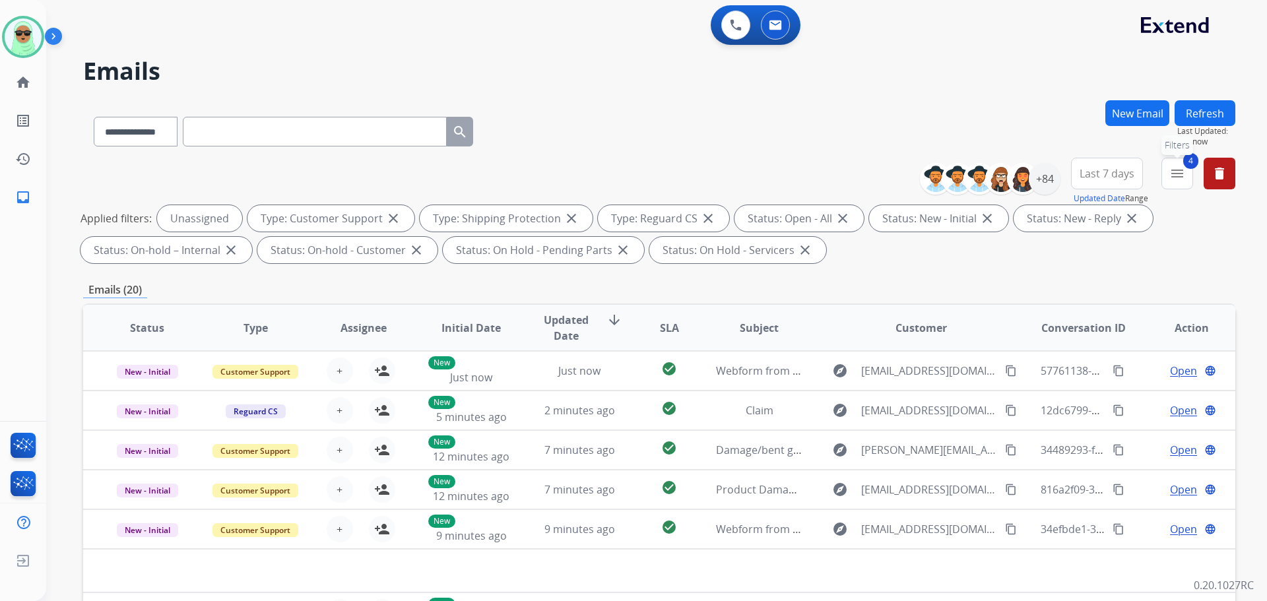
click at [1173, 179] on mat-icon "menu" at bounding box center [1177, 174] width 16 height 16
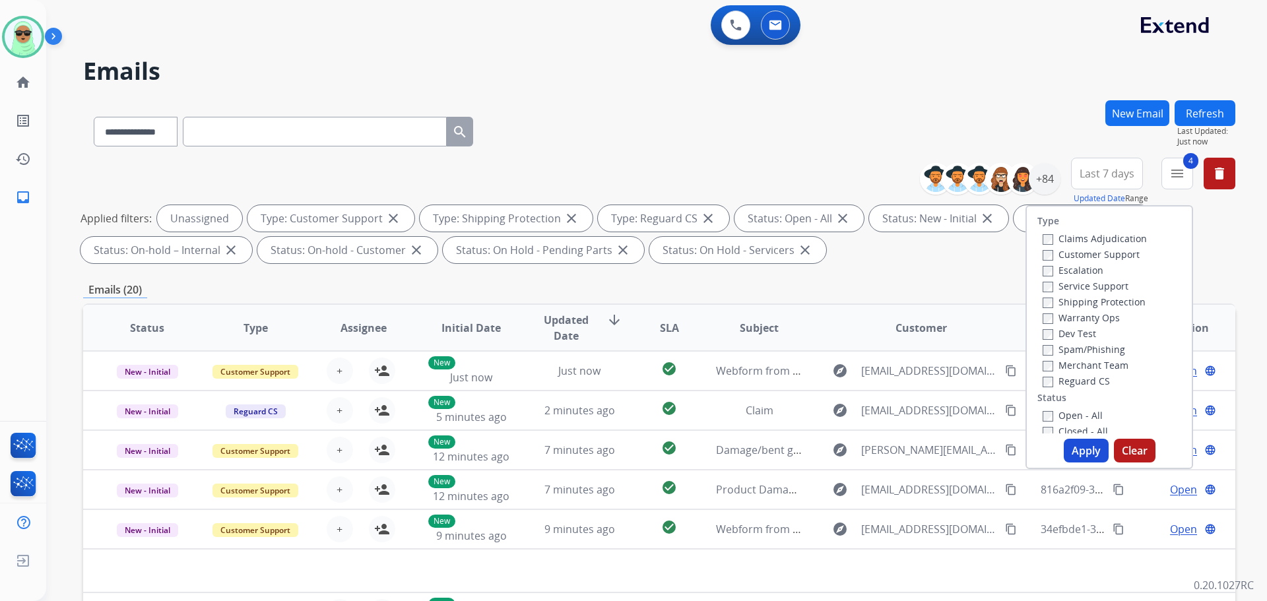
click at [1081, 455] on button "Apply" at bounding box center [1086, 451] width 45 height 24
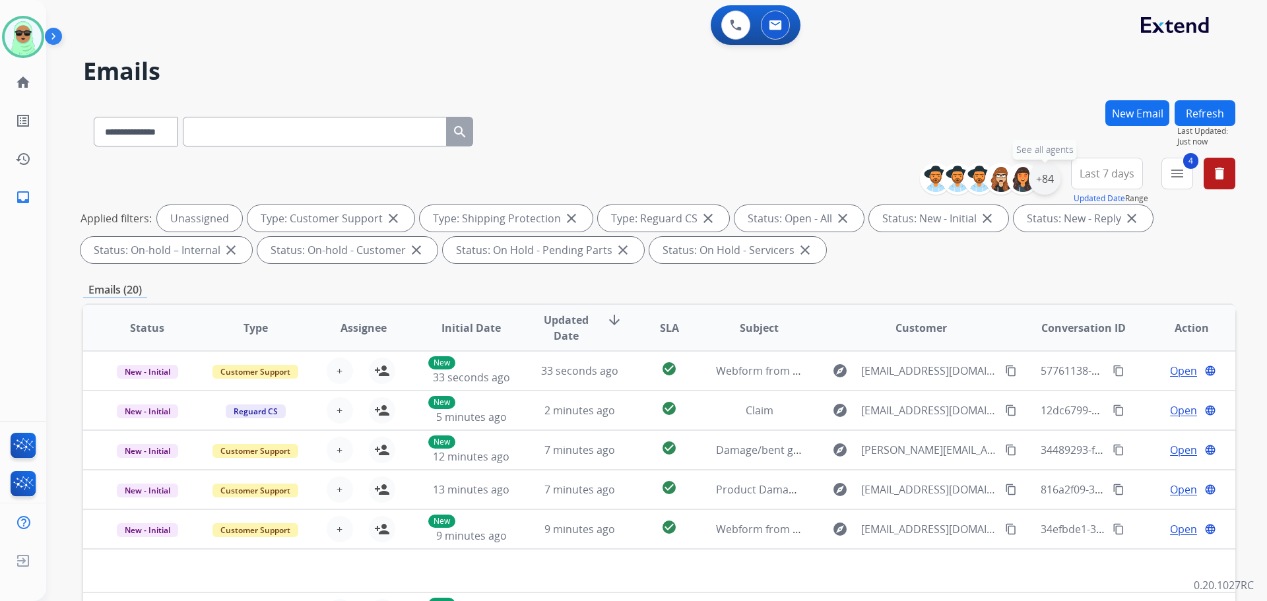
click at [1046, 169] on div "+84" at bounding box center [1045, 179] width 32 height 32
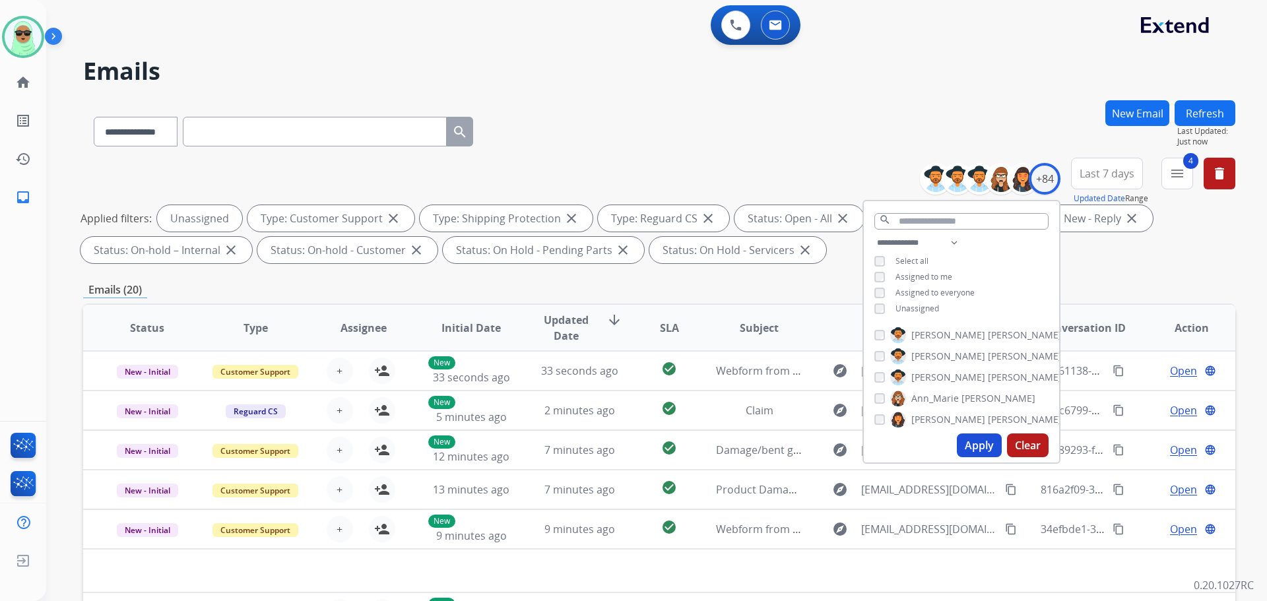
click at [939, 259] on div "**********" at bounding box center [961, 277] width 195 height 84
click at [941, 273] on span "Assigned to me" at bounding box center [923, 276] width 57 height 11
click at [929, 316] on div "**********" at bounding box center [961, 277] width 195 height 84
click at [929, 310] on span "Unassigned" at bounding box center [917, 308] width 44 height 11
click at [982, 441] on button "Apply" at bounding box center [979, 446] width 45 height 24
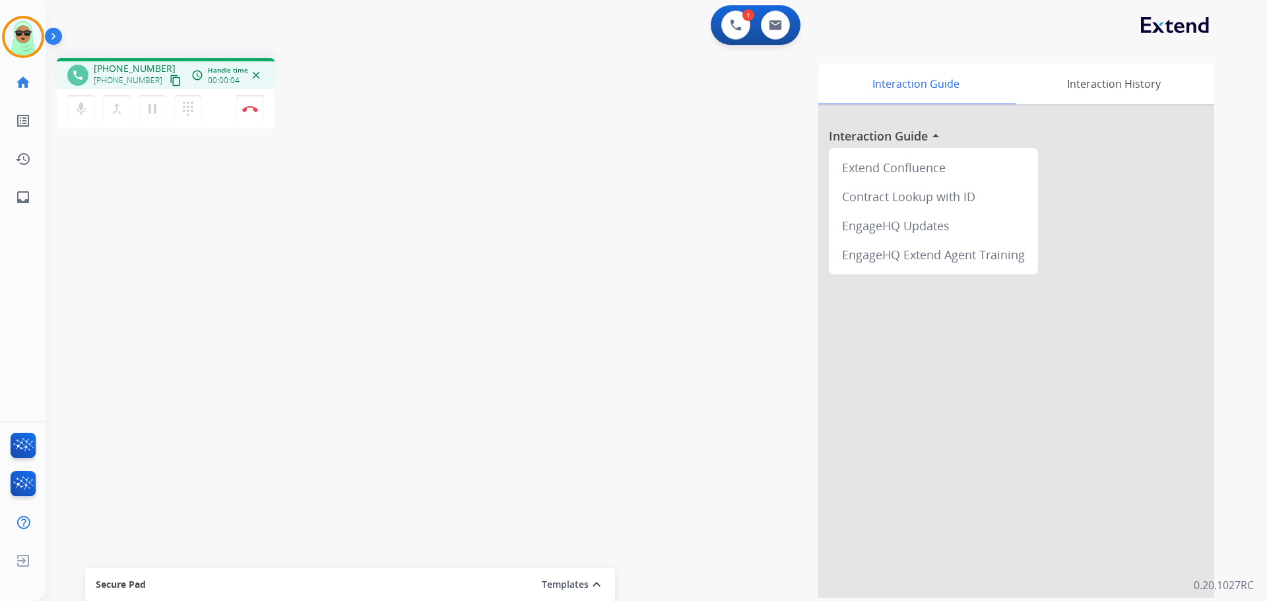
click at [170, 84] on mat-icon "content_copy" at bounding box center [176, 81] width 12 height 12
click at [255, 112] on img at bounding box center [250, 109] width 16 height 7
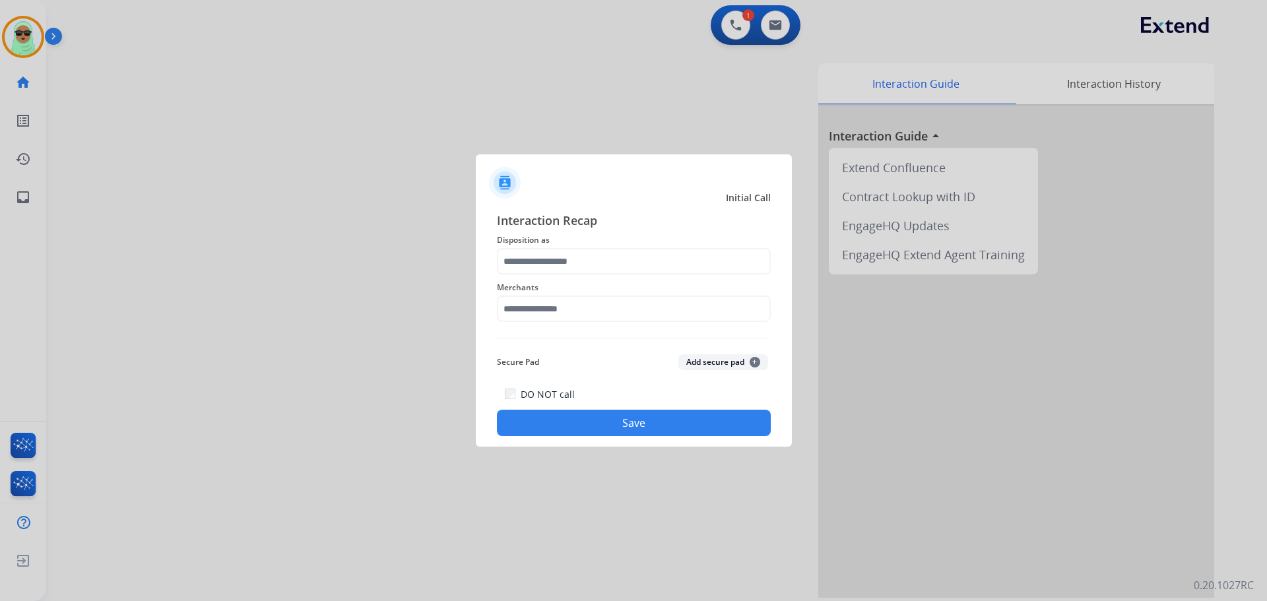
click at [636, 293] on span "Merchants" at bounding box center [634, 288] width 274 height 16
drag, startPoint x: 630, startPoint y: 331, endPoint x: 635, endPoint y: 306, distance: 26.3
click at [631, 331] on div "Interaction Recap Disposition as Merchants Secure Pad Add secure pad + DO NOT c…" at bounding box center [634, 323] width 274 height 225
click at [636, 302] on input "text" at bounding box center [634, 309] width 274 height 26
click at [582, 335] on li "Rooms to go" at bounding box center [636, 346] width 251 height 25
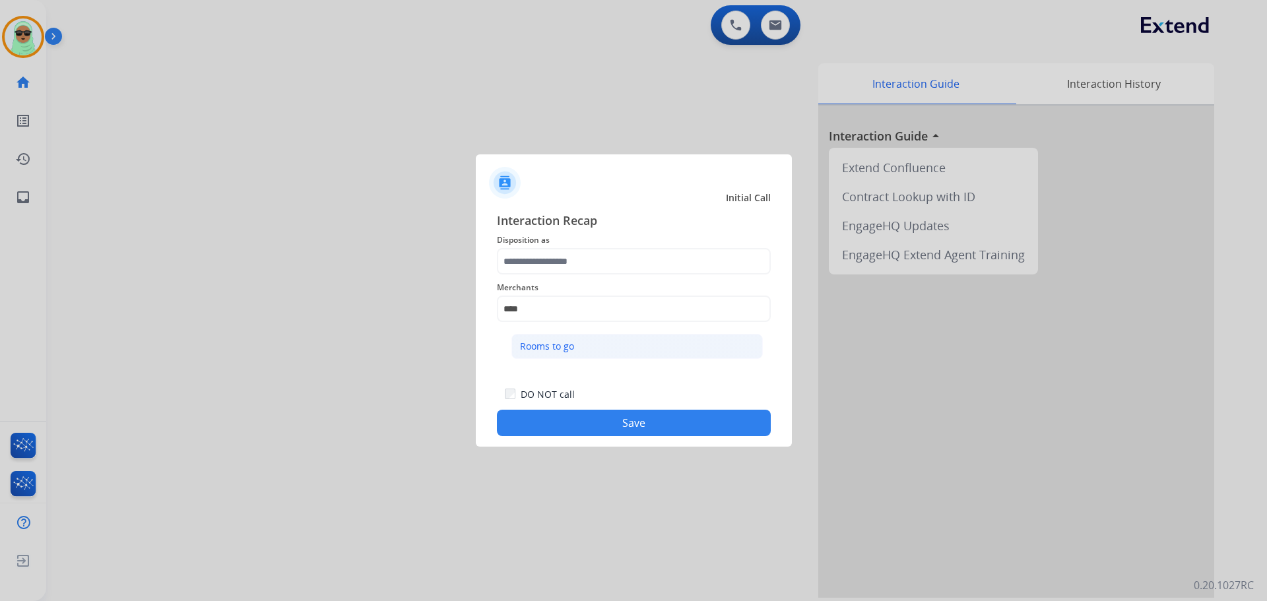
type input "**********"
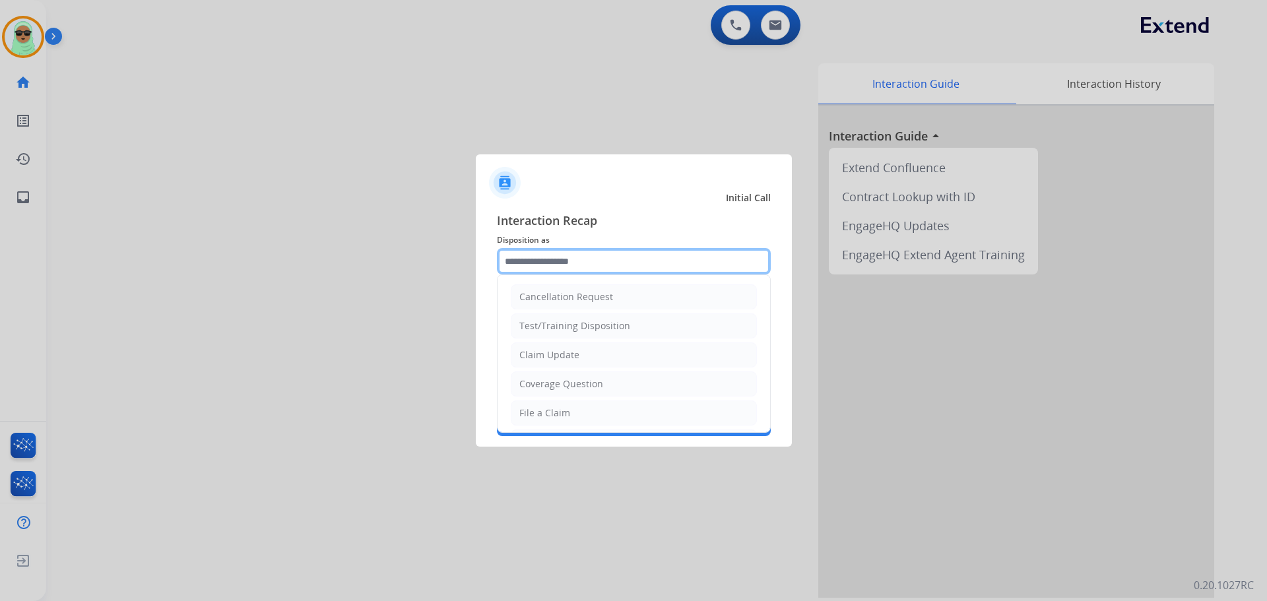
click at [573, 268] on input "text" at bounding box center [634, 261] width 274 height 26
click at [569, 351] on div "Claim Update" at bounding box center [549, 354] width 60 height 13
type input "**********"
click at [597, 271] on input "**********" at bounding box center [634, 261] width 274 height 26
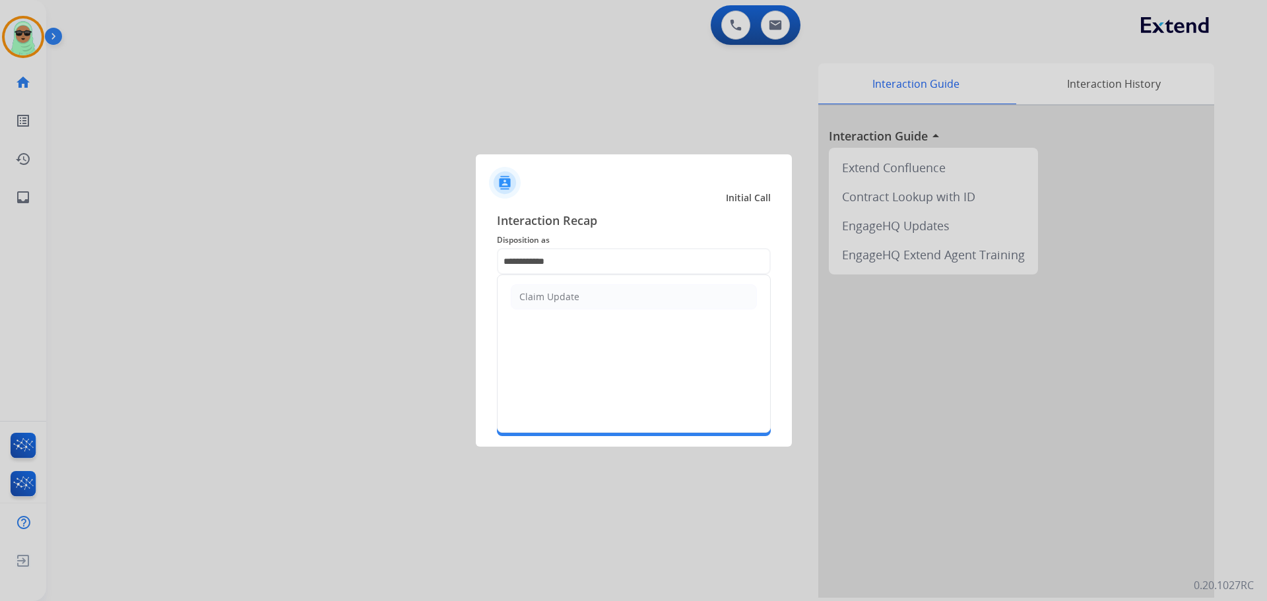
click at [590, 278] on ul "Claim Update" at bounding box center [634, 297] width 273 height 44
click at [589, 265] on input "**********" at bounding box center [634, 261] width 274 height 26
click at [589, 263] on input "text" at bounding box center [634, 261] width 274 height 26
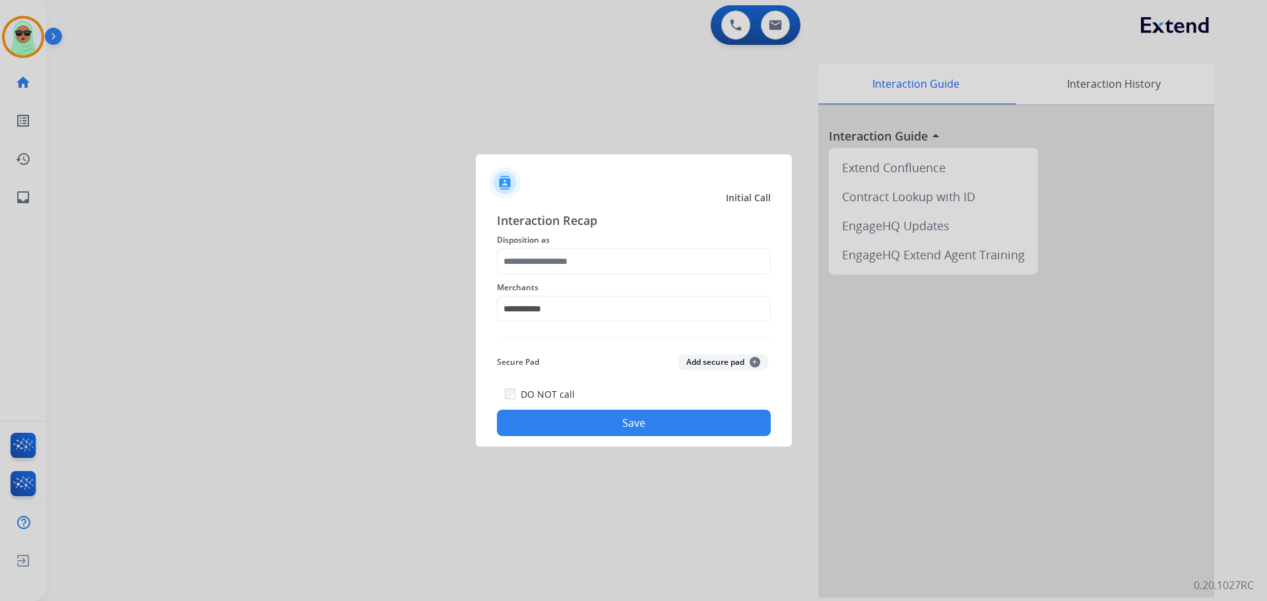
click at [567, 241] on span "Disposition as" at bounding box center [634, 240] width 274 height 16
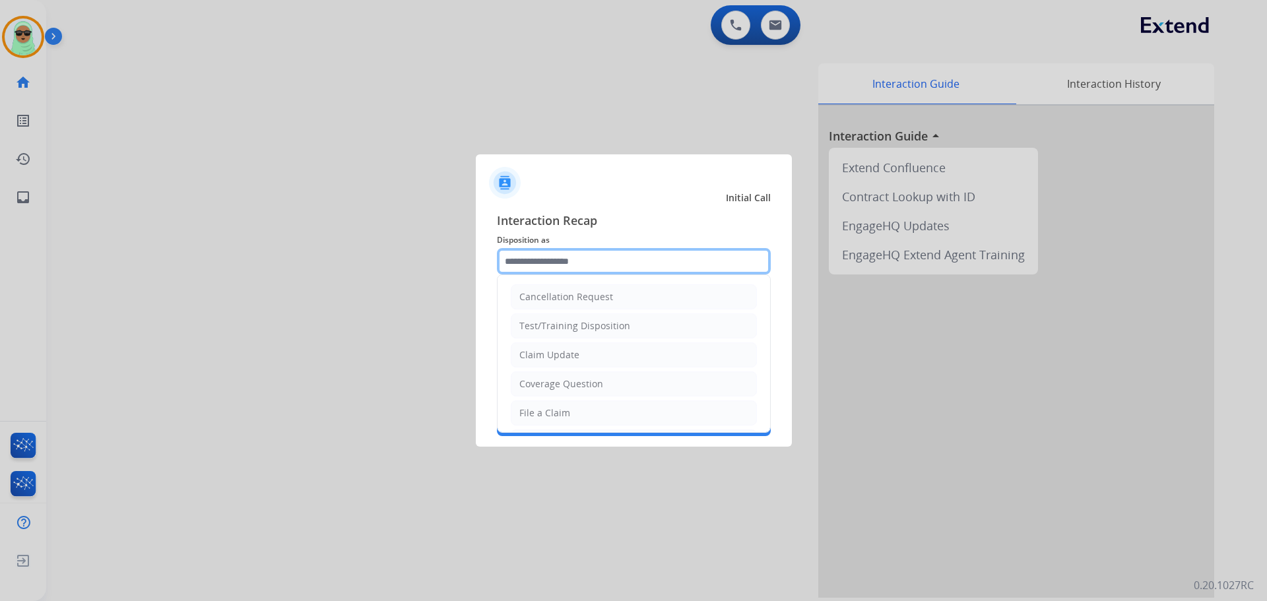
click at [558, 251] on input "text" at bounding box center [634, 261] width 274 height 26
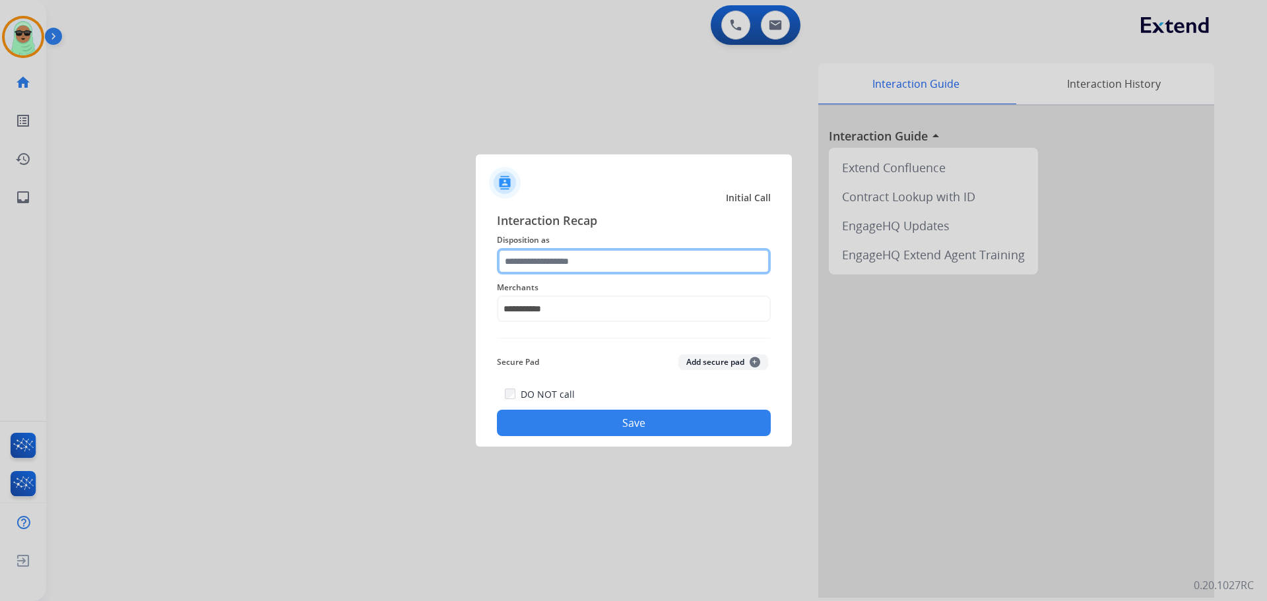
click at [564, 267] on input "text" at bounding box center [634, 261] width 274 height 26
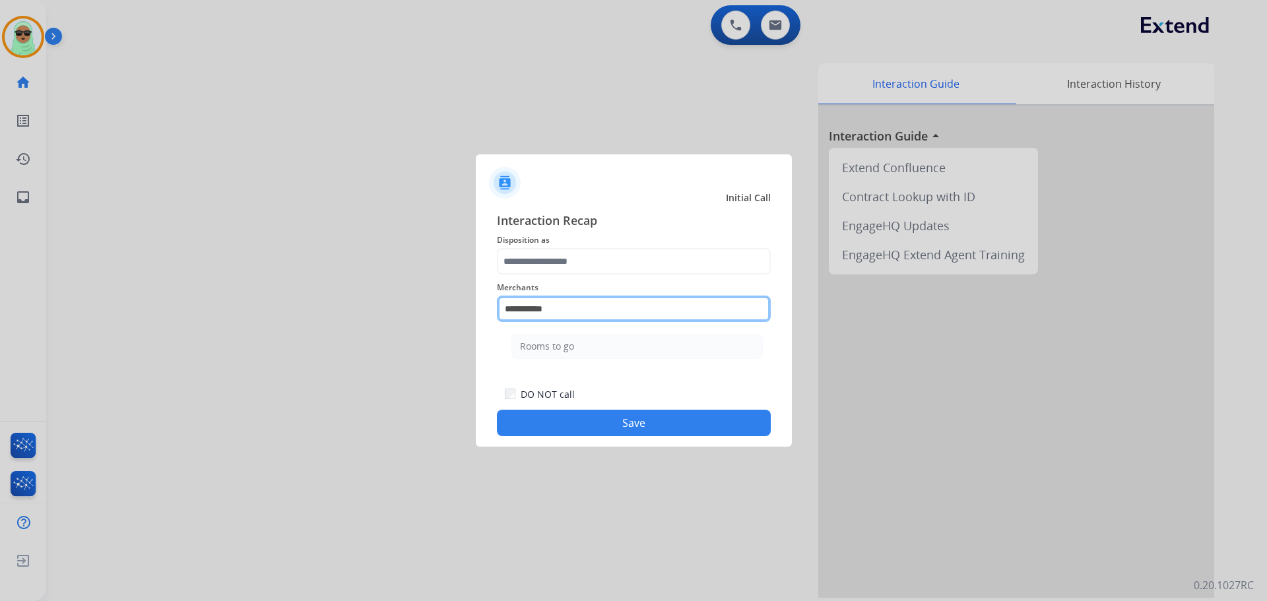
click at [575, 309] on input "**********" at bounding box center [634, 309] width 274 height 26
click at [571, 343] on div "Rooms to go" at bounding box center [547, 346] width 54 height 13
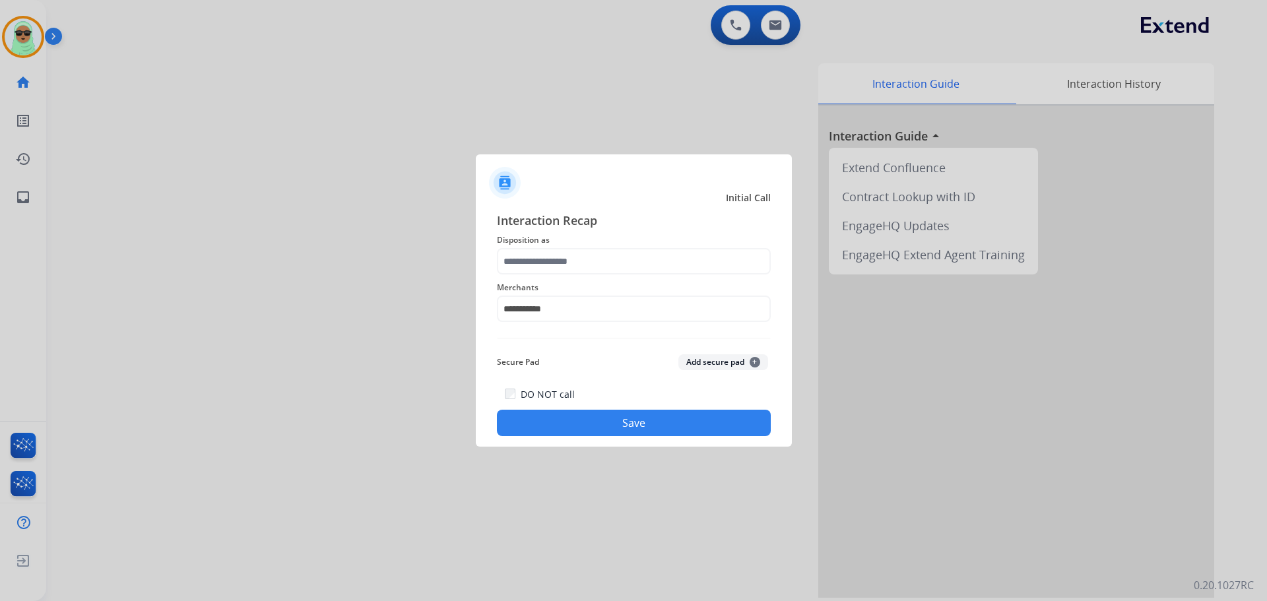
click at [548, 240] on span "Disposition as" at bounding box center [634, 240] width 274 height 16
click at [543, 260] on input "text" at bounding box center [634, 261] width 274 height 26
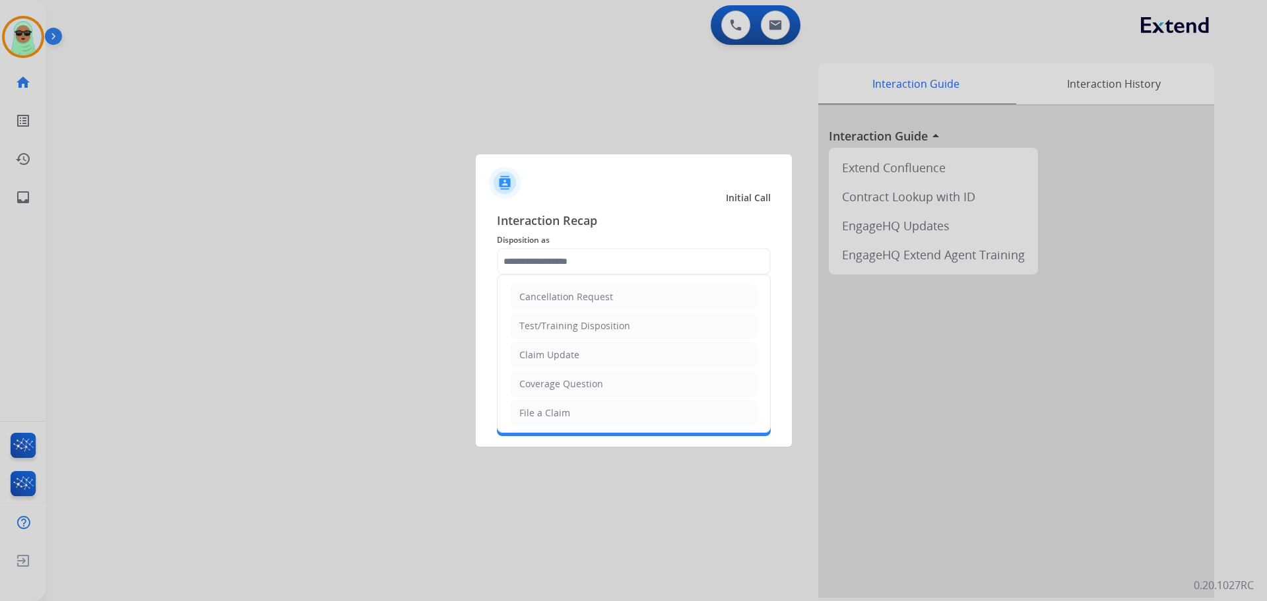
drag, startPoint x: 540, startPoint y: 402, endPoint x: 570, endPoint y: 401, distance: 29.8
click at [542, 403] on li "File a Claim" at bounding box center [634, 413] width 246 height 25
type input "**********"
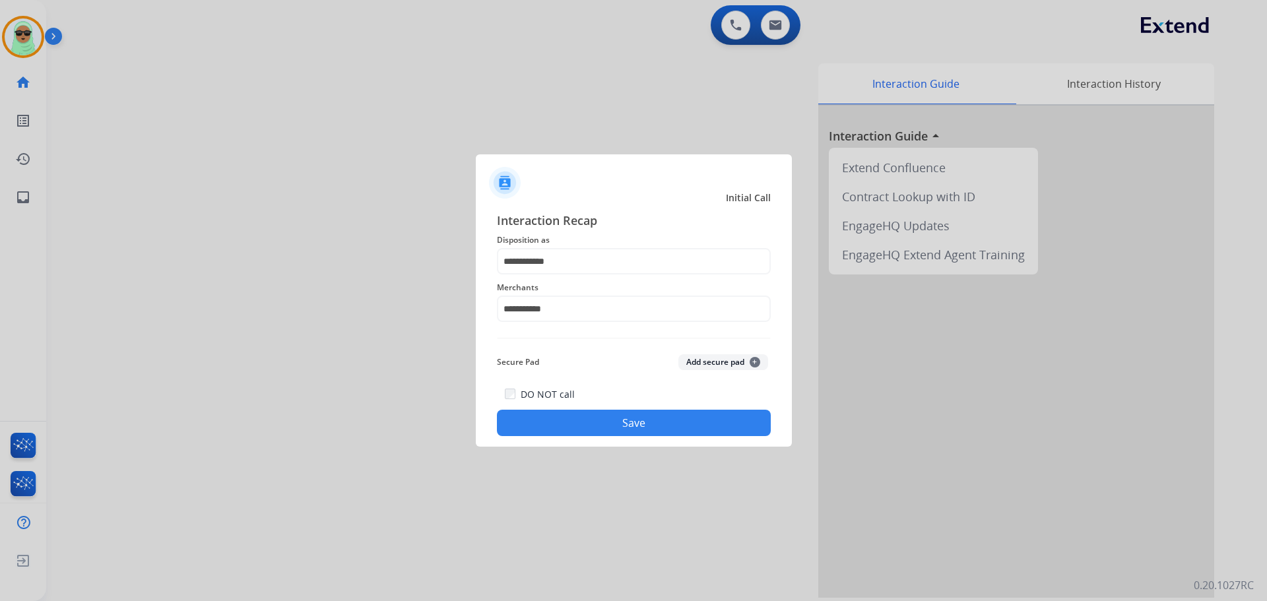
click at [635, 391] on div "DO NOT call Save" at bounding box center [634, 411] width 274 height 50
click at [633, 414] on button "Save" at bounding box center [634, 423] width 274 height 26
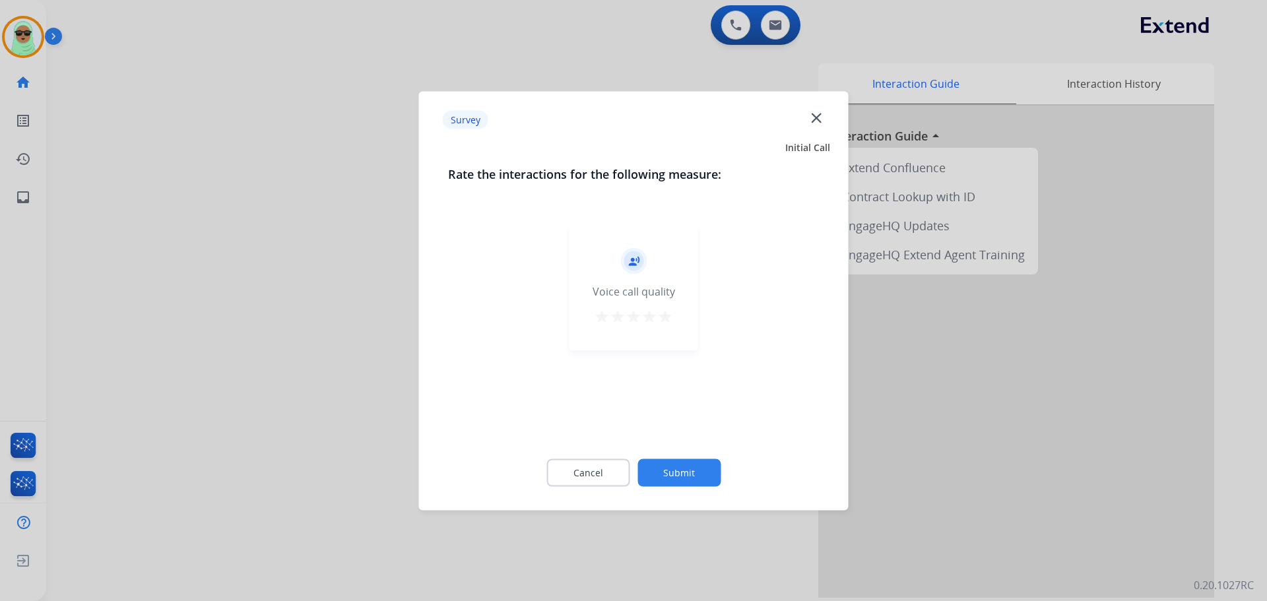
click at [672, 472] on button "Submit" at bounding box center [678, 473] width 83 height 28
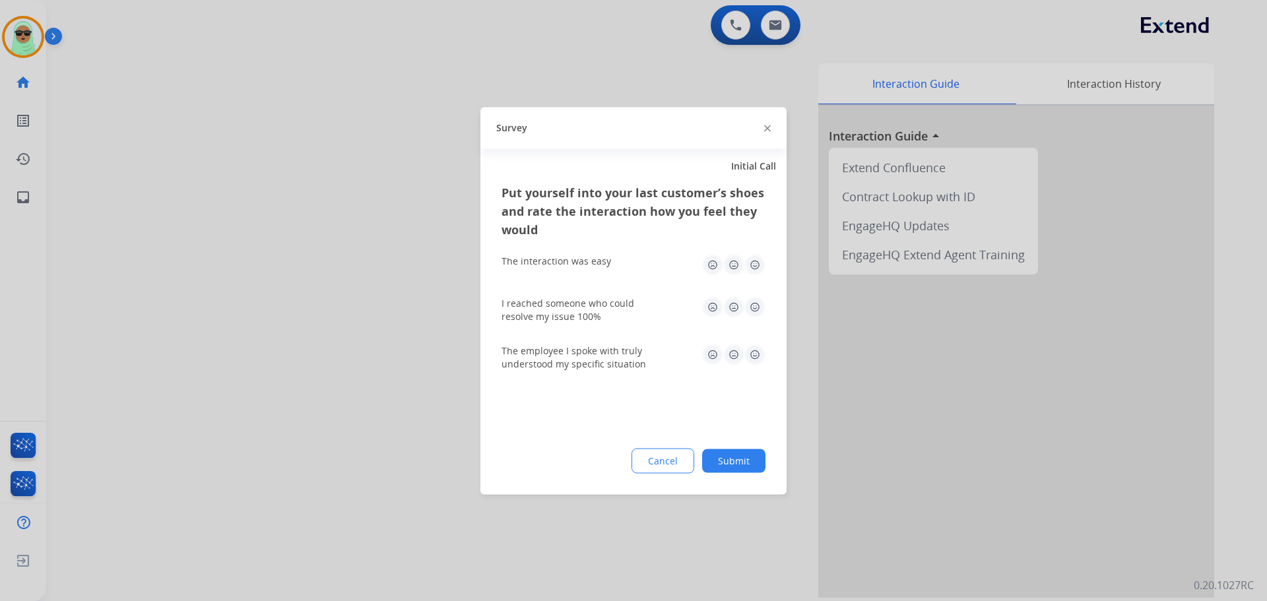
click at [696, 466] on div "Cancel Submit" at bounding box center [633, 460] width 264 height 25
click at [667, 465] on button "Cancel" at bounding box center [663, 461] width 61 height 24
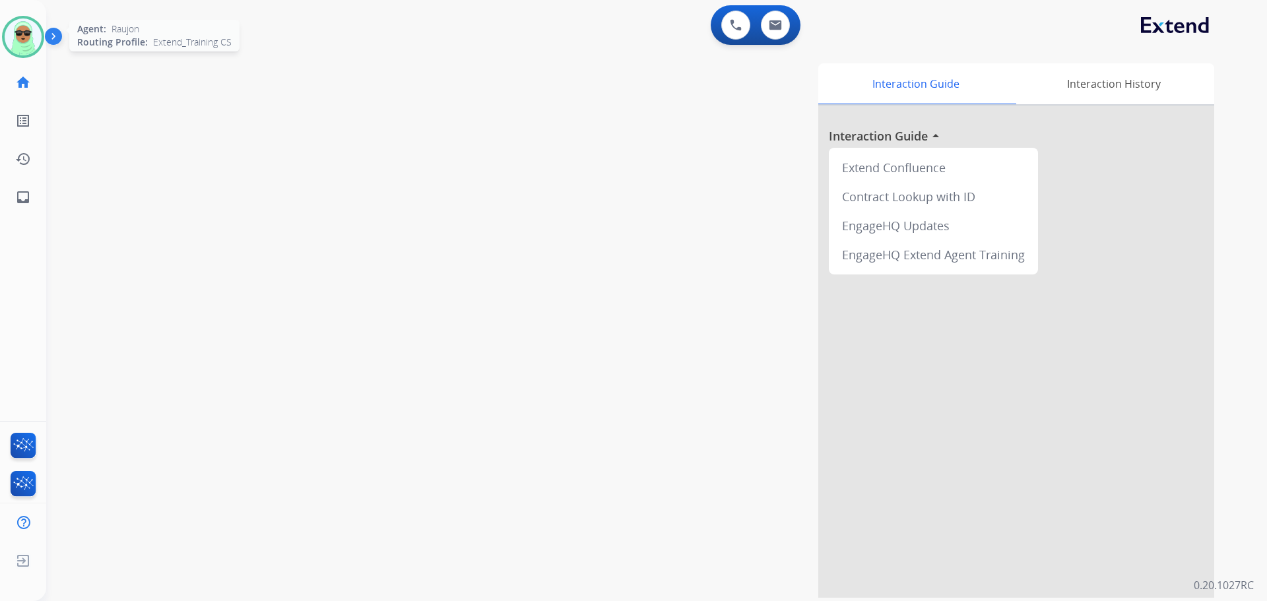
click at [22, 46] on img at bounding box center [23, 36] width 37 height 37
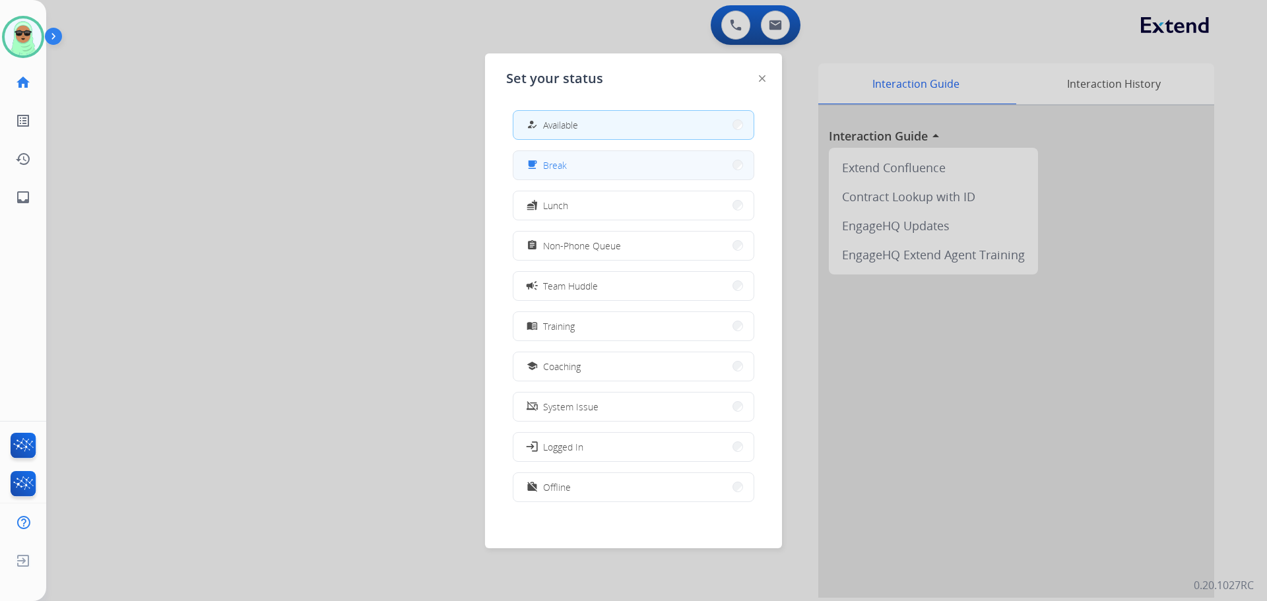
click at [635, 179] on div "free_breakfast Break" at bounding box center [633, 165] width 241 height 30
drag, startPoint x: 563, startPoint y: 183, endPoint x: 570, endPoint y: 174, distance: 11.9
click at [564, 181] on div "how_to_reg Available free_breakfast Break fastfood Lunch assignment Non-Phone Q…" at bounding box center [633, 308] width 255 height 416
click at [570, 174] on button "free_breakfast Break" at bounding box center [633, 165] width 240 height 28
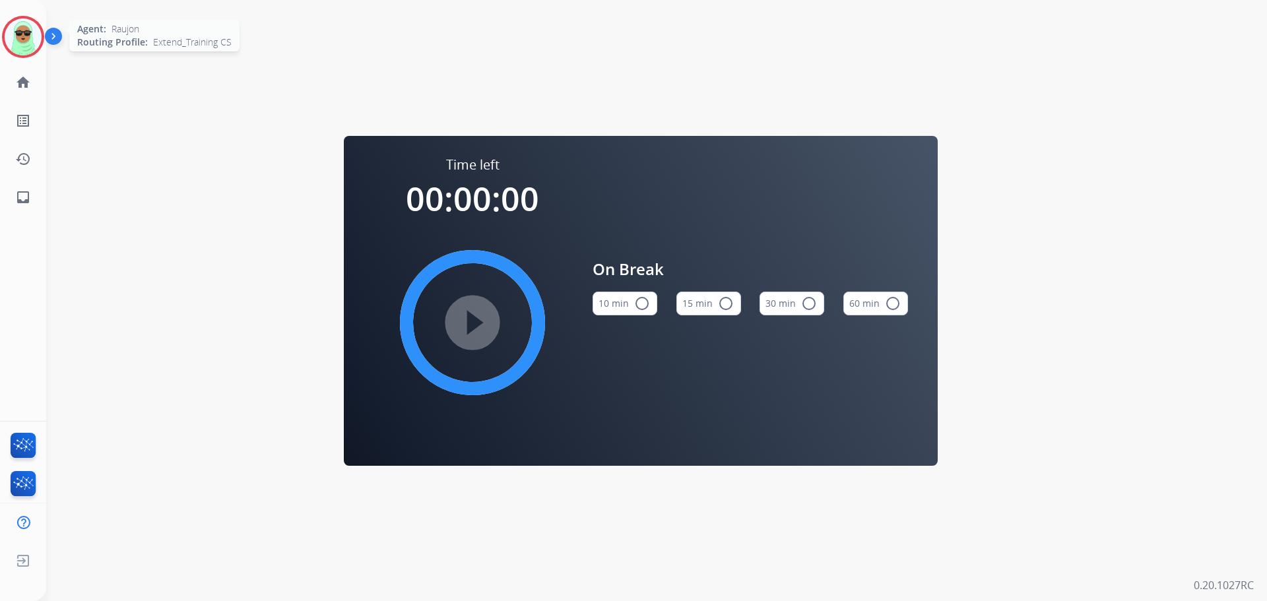
click at [36, 48] on img at bounding box center [23, 36] width 37 height 37
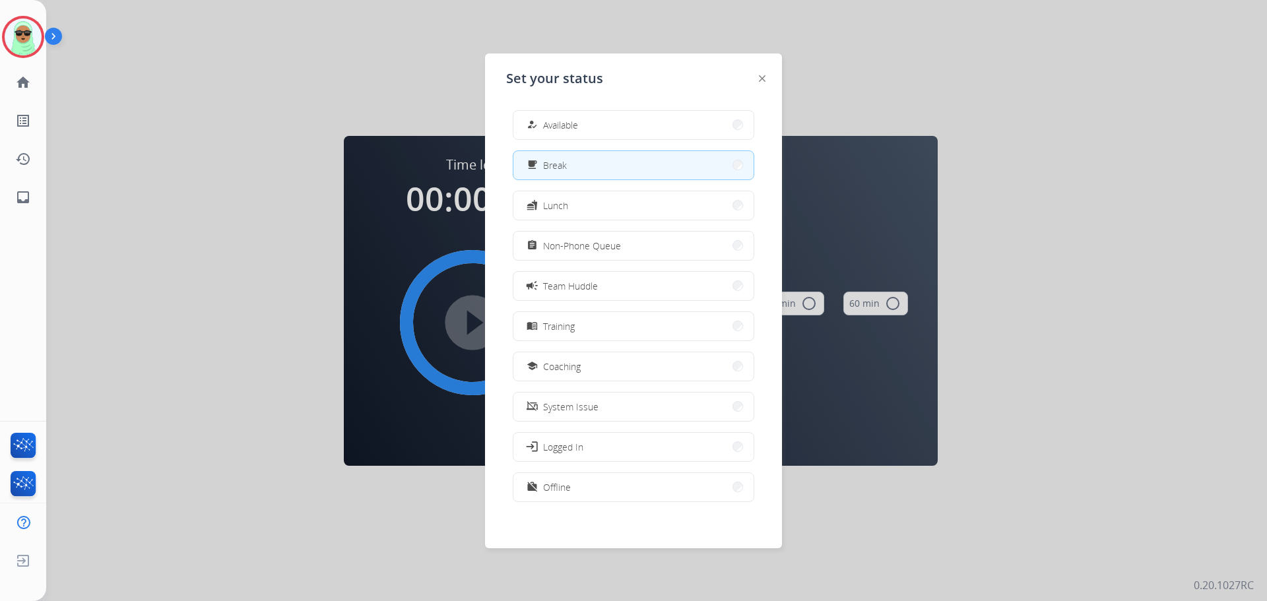
click at [625, 97] on div "Set your status how_to_reg Available free_breakfast Break fastfood Lunch assign…" at bounding box center [633, 300] width 297 height 495
click at [624, 119] on button "how_to_reg Available" at bounding box center [633, 125] width 240 height 28
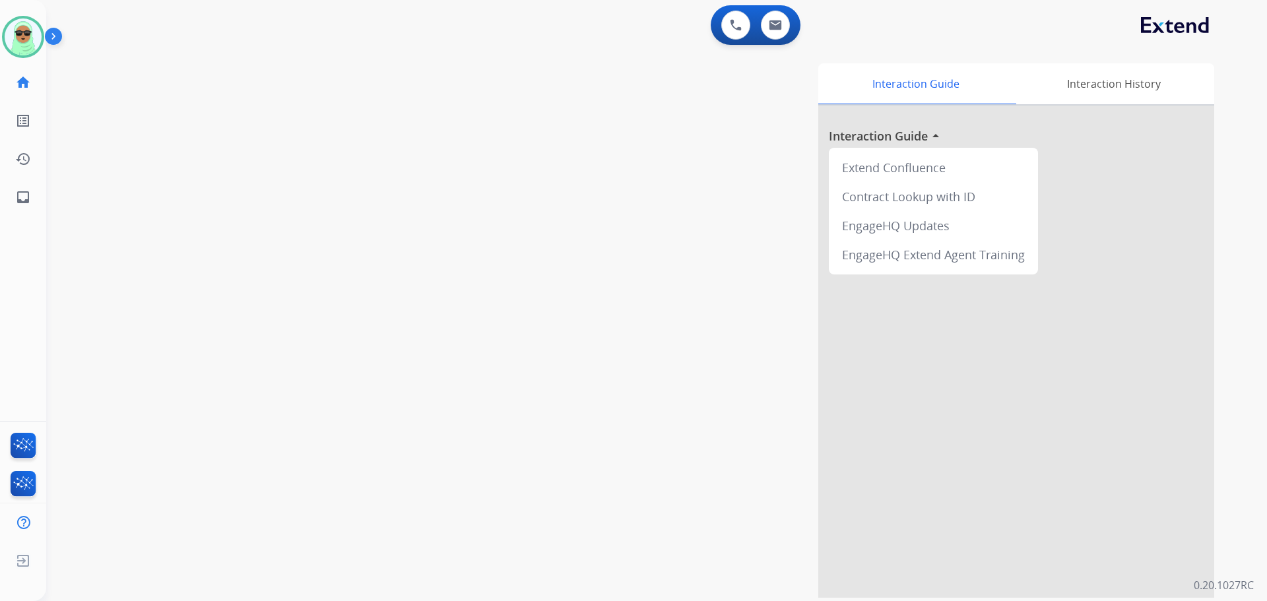
click at [176, 223] on div "swap_horiz Break voice bridge close_fullscreen Connect 3-Way Call merge_type Se…" at bounding box center [640, 323] width 1189 height 550
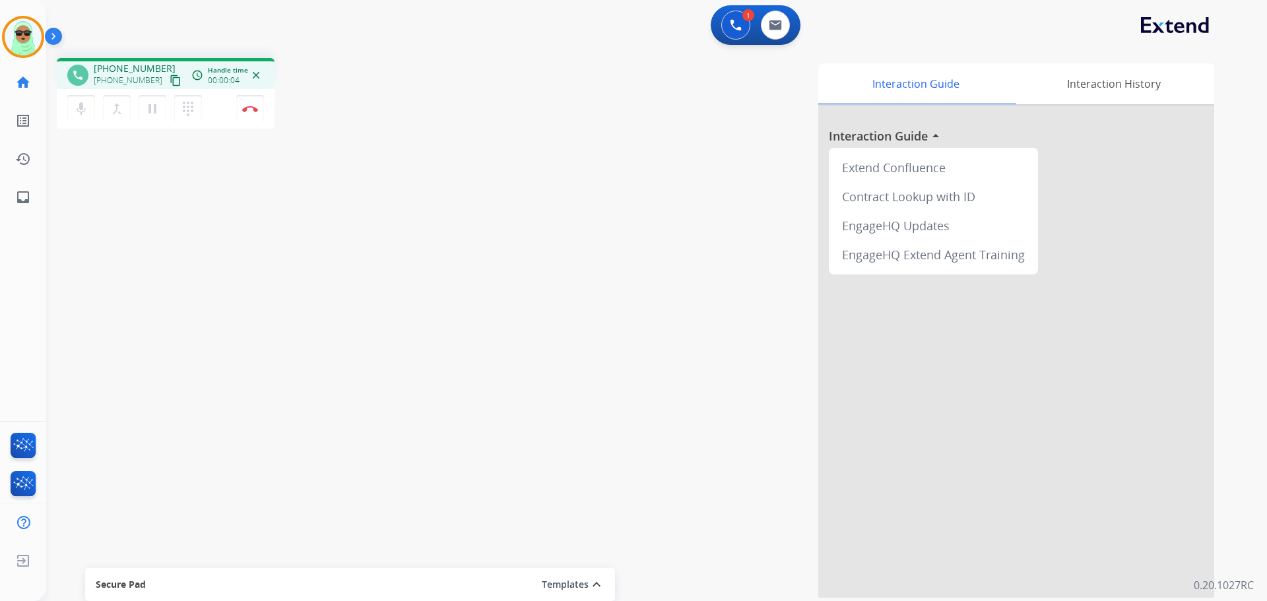
click at [168, 76] on button "content_copy" at bounding box center [176, 81] width 16 height 16
click at [170, 77] on mat-icon "content_copy" at bounding box center [176, 81] width 12 height 12
click at [783, 23] on button at bounding box center [775, 25] width 29 height 29
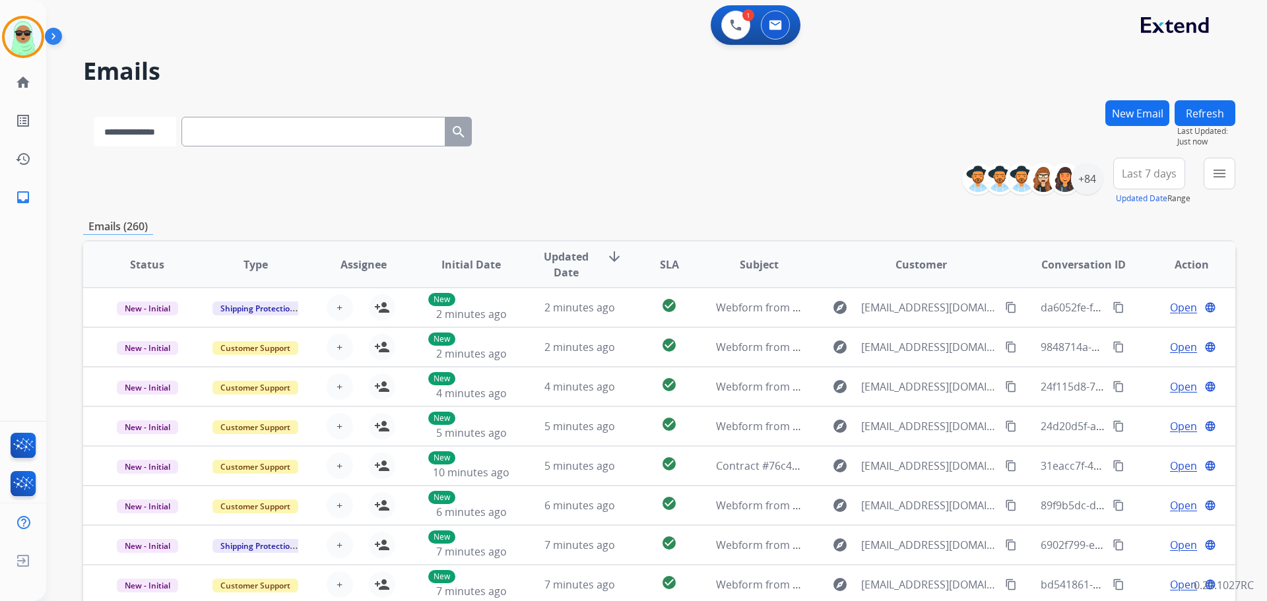
click at [140, 140] on select "**********" at bounding box center [135, 132] width 82 height 30
select select "**********"
click at [94, 117] on select "**********" at bounding box center [135, 132] width 82 height 30
paste input "**********"
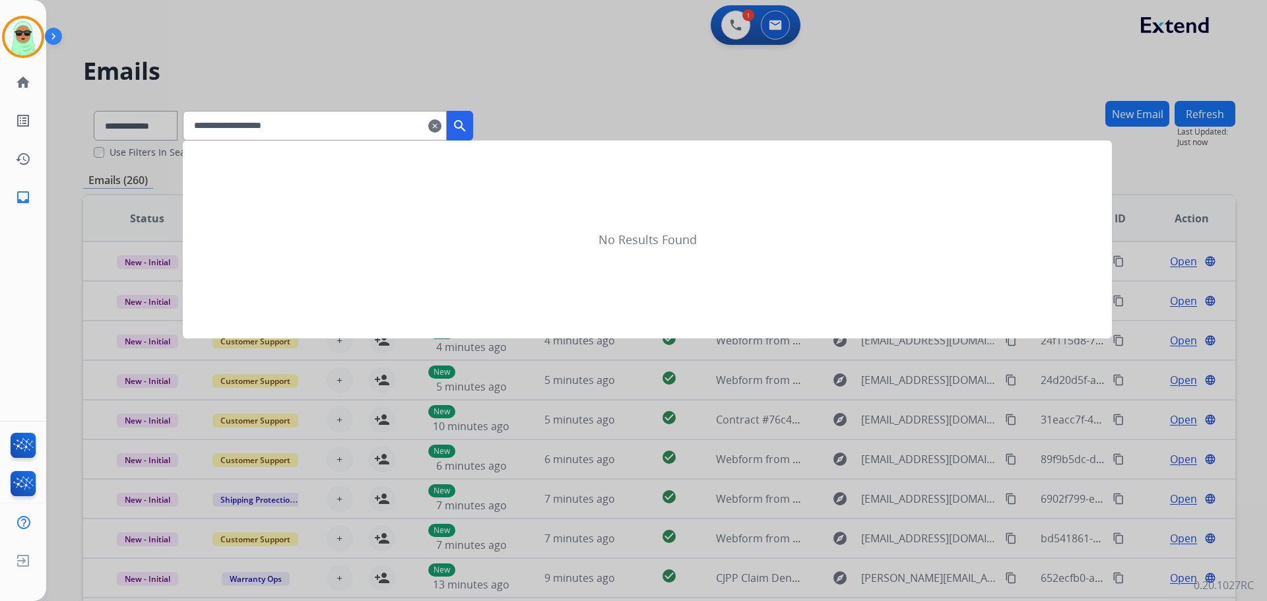
type input "**********"
click at [468, 122] on mat-icon "search" at bounding box center [460, 126] width 16 height 16
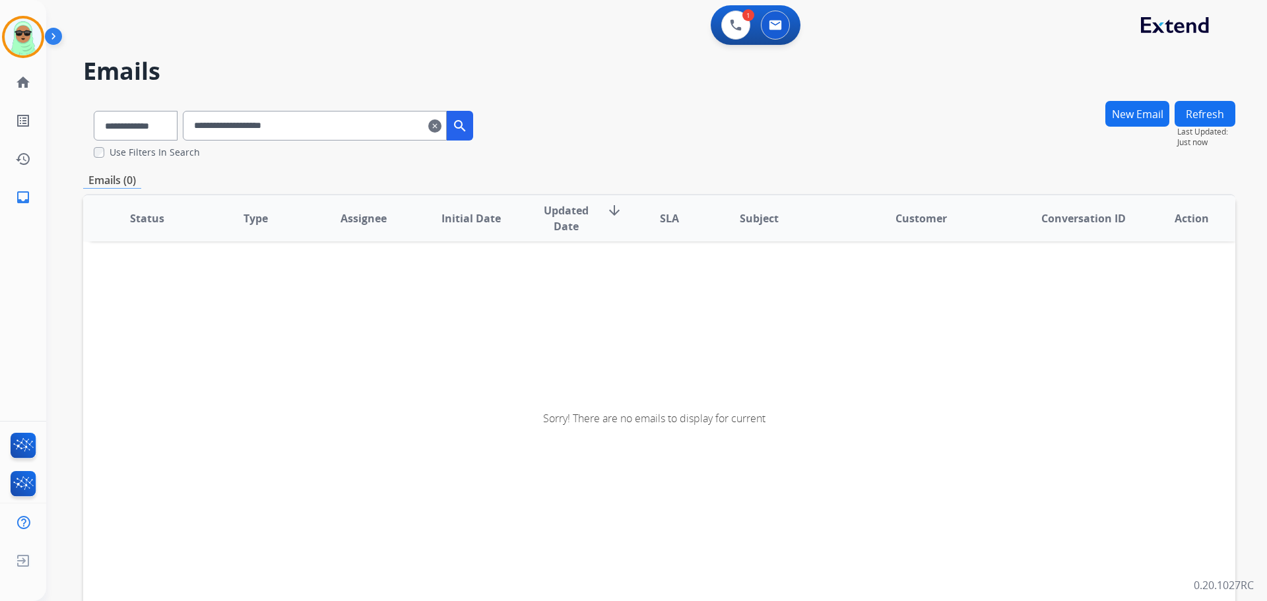
click at [142, 375] on div "Sorry! There are no emails to display for current" at bounding box center [659, 418] width 1152 height 441
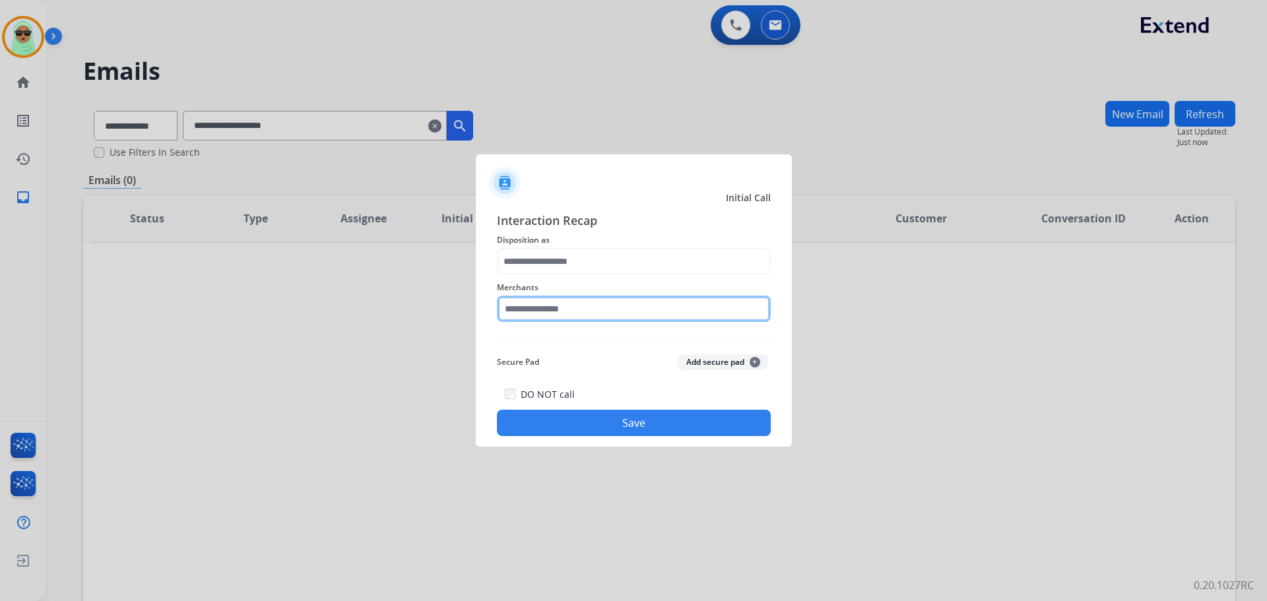
click at [590, 309] on input "text" at bounding box center [634, 309] width 274 height 26
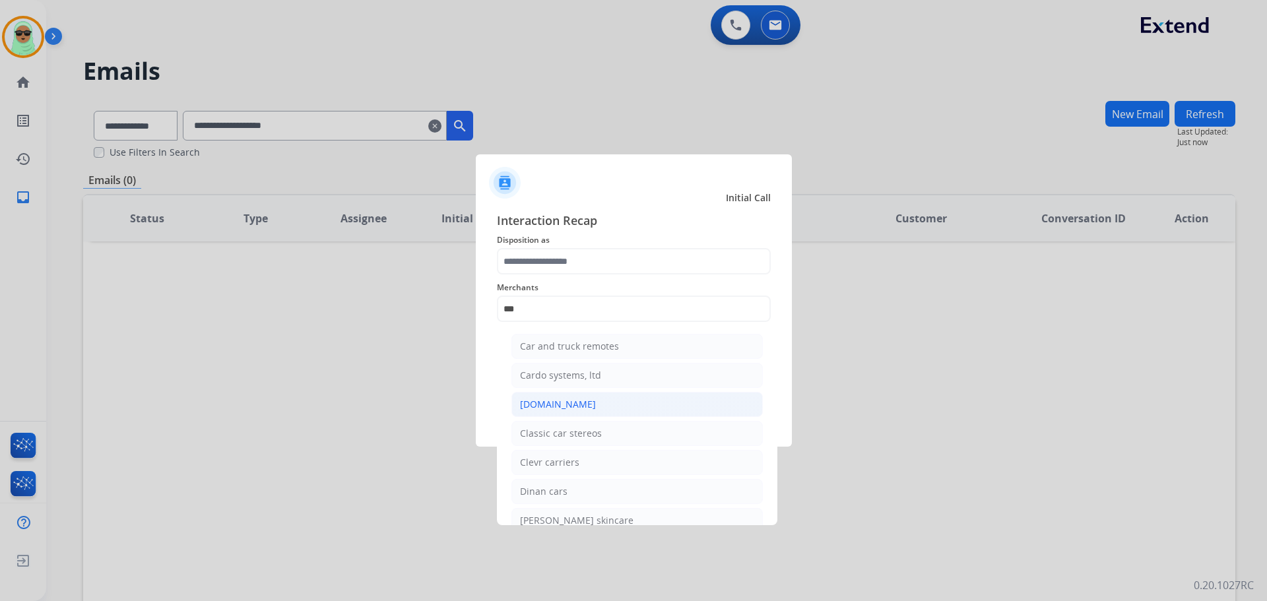
click at [580, 398] on li "[DOMAIN_NAME]" at bounding box center [636, 404] width 251 height 25
type input "**********"
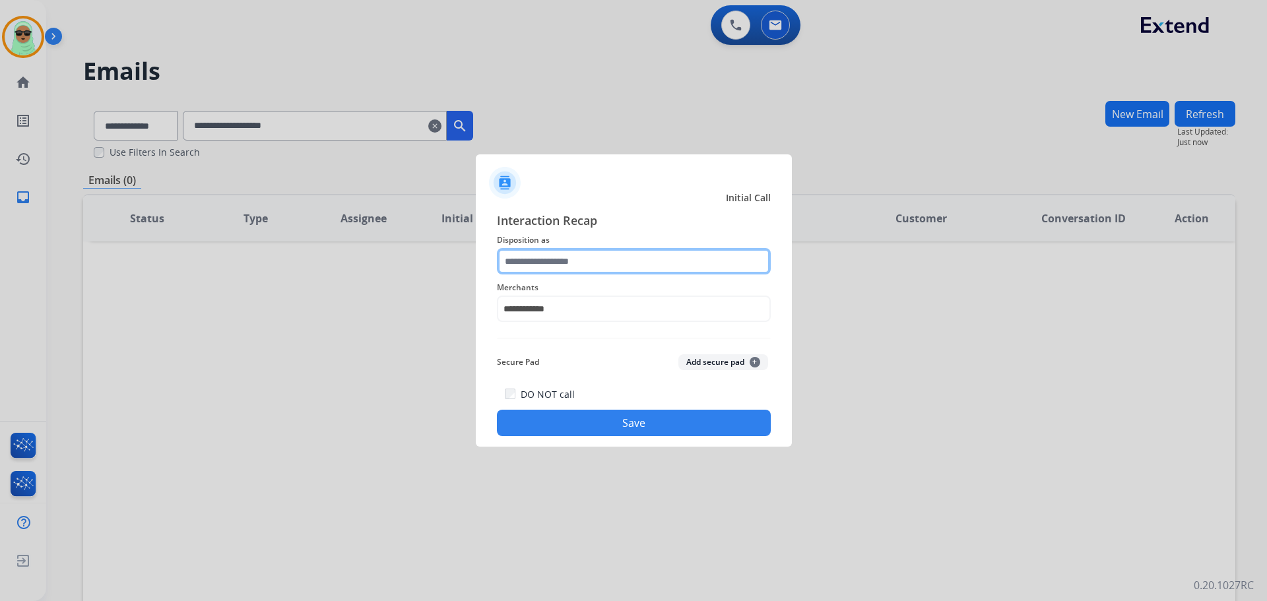
click at [649, 274] on div at bounding box center [634, 261] width 274 height 26
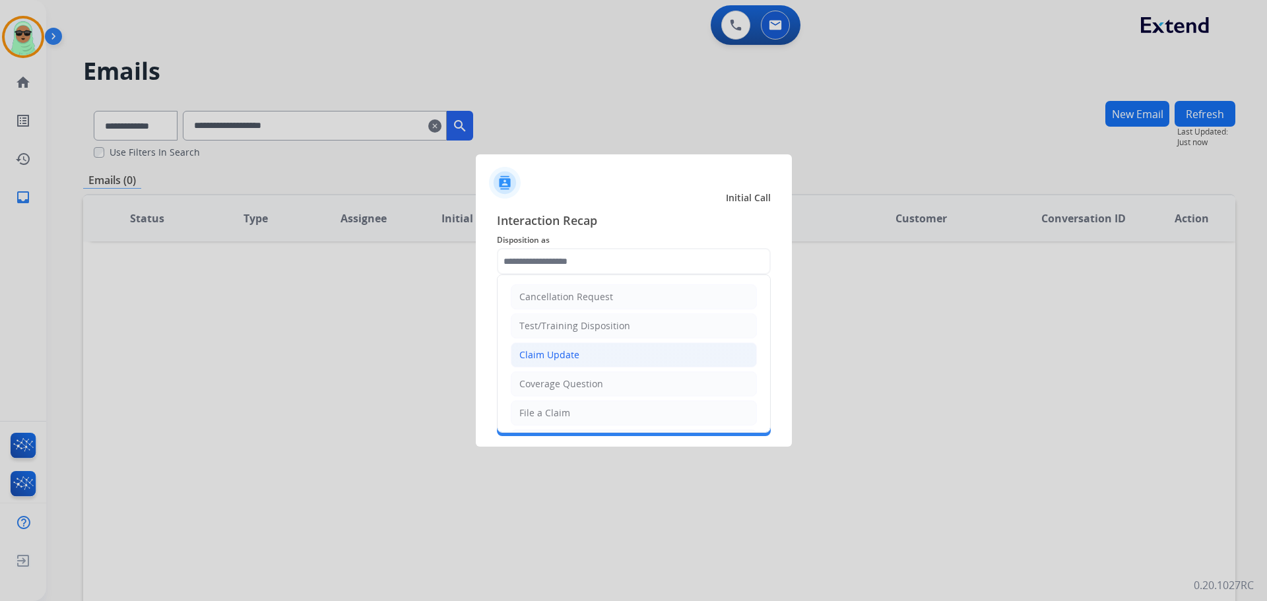
click at [608, 350] on li "Claim Update" at bounding box center [634, 354] width 246 height 25
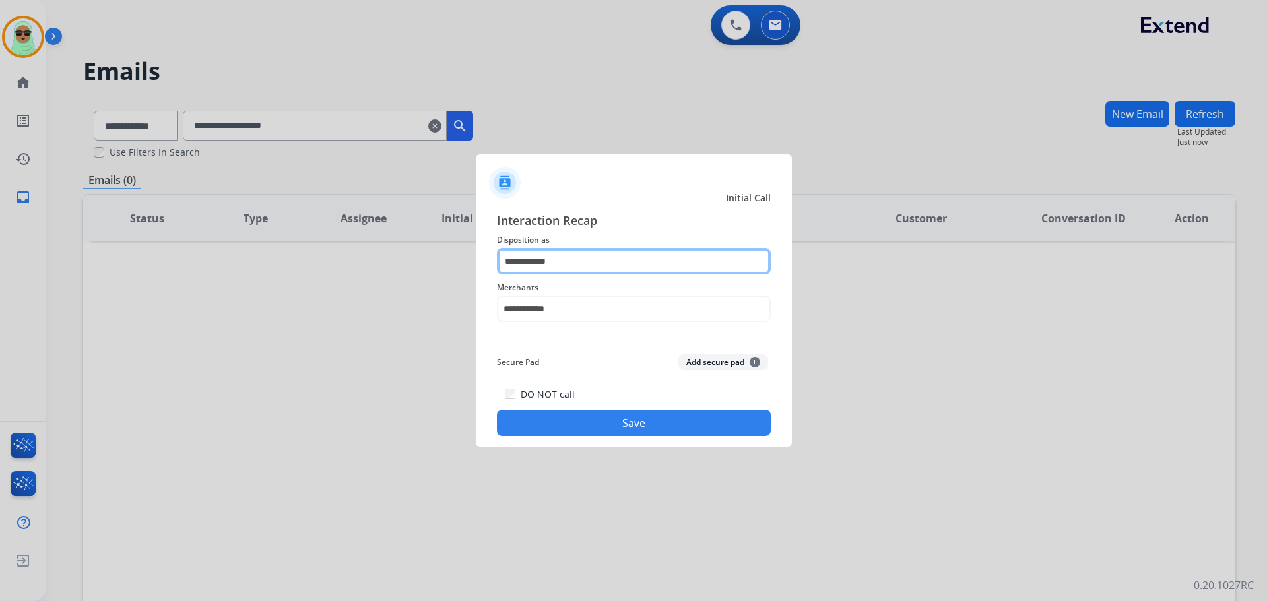
click at [571, 249] on input "**********" at bounding box center [634, 261] width 274 height 26
click at [565, 257] on input "**********" at bounding box center [634, 261] width 274 height 26
click at [563, 263] on input "**********" at bounding box center [634, 261] width 274 height 26
drag, startPoint x: 563, startPoint y: 263, endPoint x: 573, endPoint y: 257, distance: 12.1
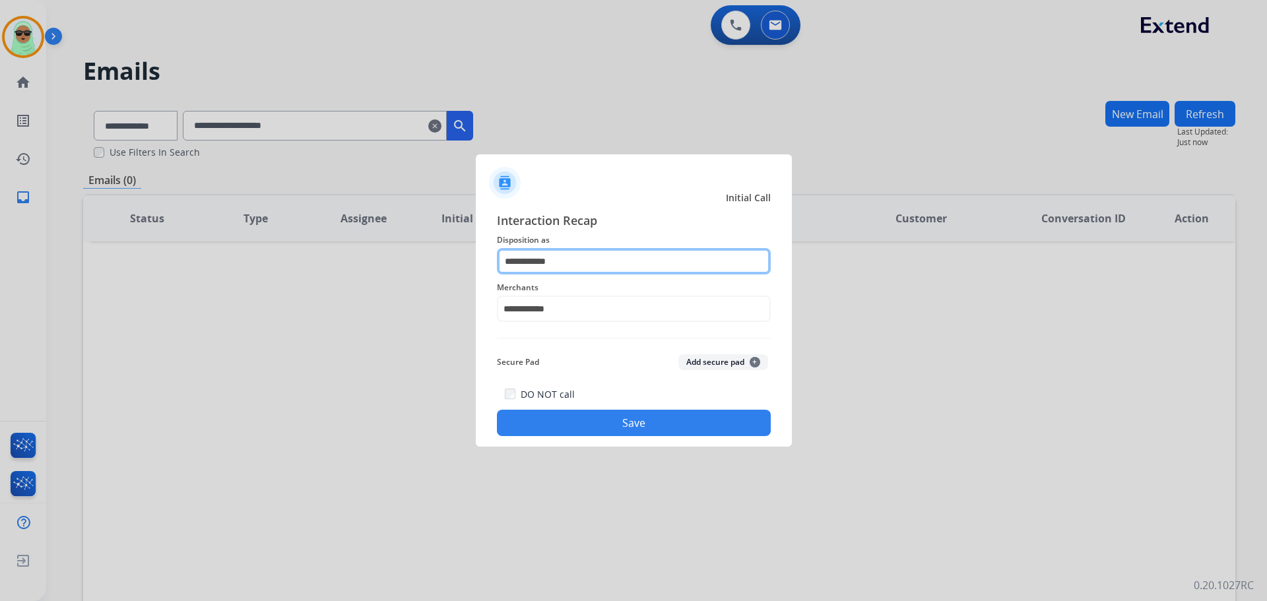
click at [568, 261] on input "**********" at bounding box center [634, 261] width 274 height 26
type input "*"
drag, startPoint x: 604, startPoint y: 254, endPoint x: 589, endPoint y: 278, distance: 28.7
click at [604, 253] on input "text" at bounding box center [634, 261] width 274 height 26
drag, startPoint x: 558, startPoint y: 332, endPoint x: 560, endPoint y: 316, distance: 16.0
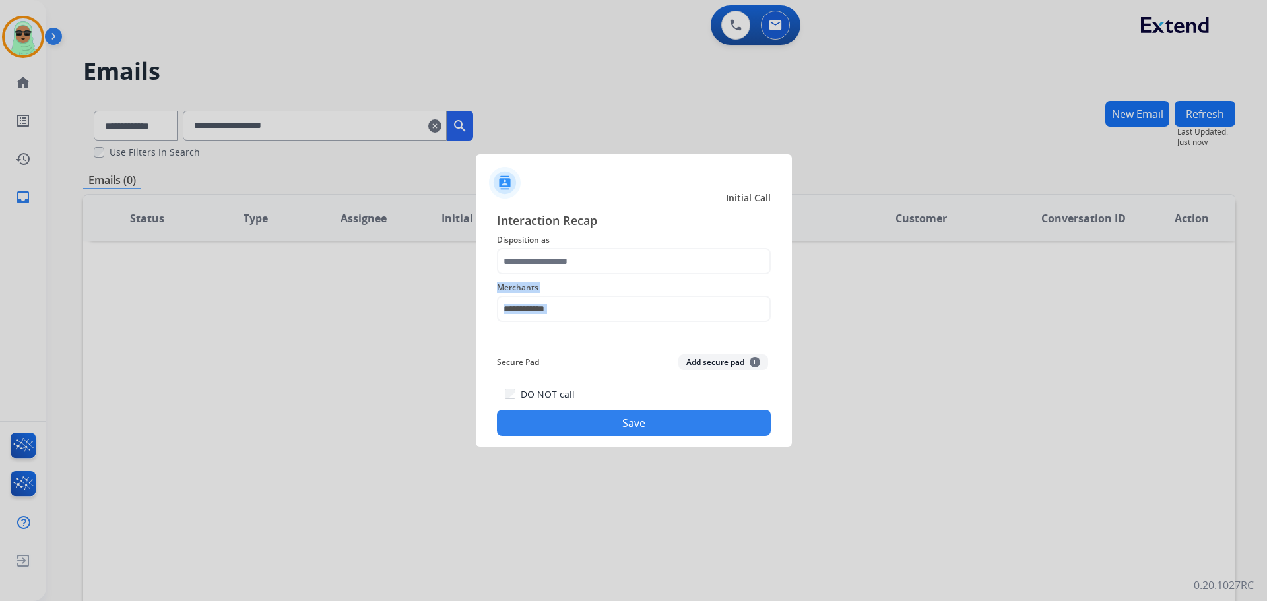
click at [559, 321] on div "**********" at bounding box center [634, 323] width 274 height 225
click at [571, 310] on input "**********" at bounding box center [634, 309] width 274 height 26
click at [587, 337] on li "[DOMAIN_NAME]" at bounding box center [636, 346] width 251 height 25
click at [589, 272] on input "text" at bounding box center [634, 261] width 274 height 26
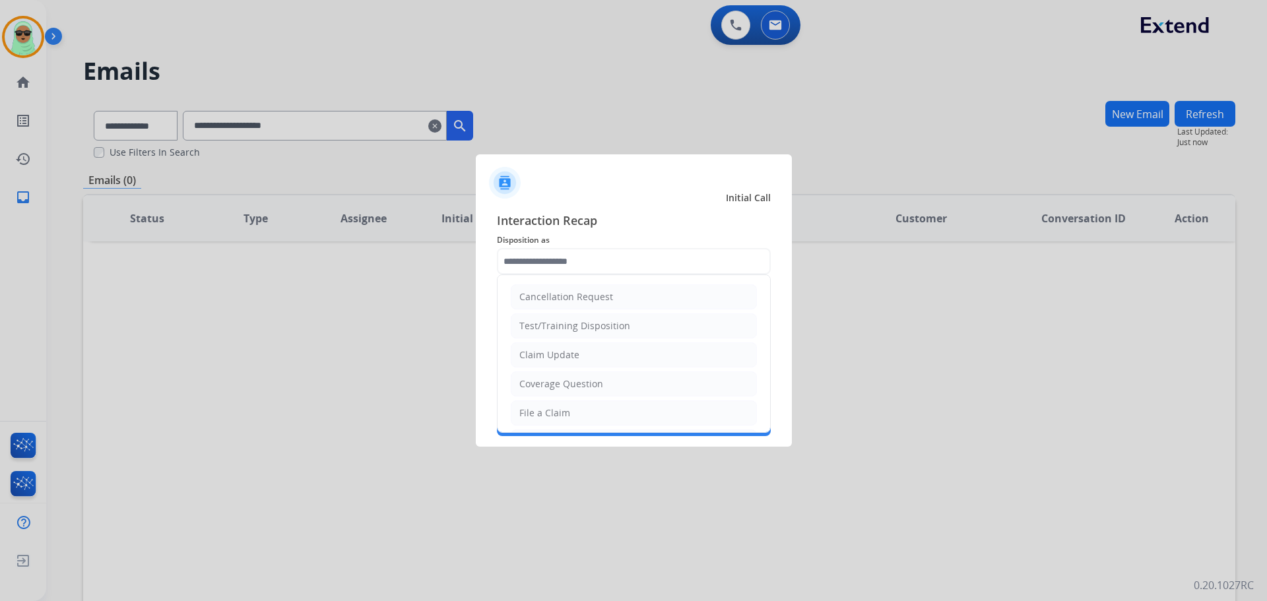
click at [579, 397] on ul "Cancellation Request Test/Training Disposition Claim Update Coverage Question F…" at bounding box center [634, 456] width 273 height 363
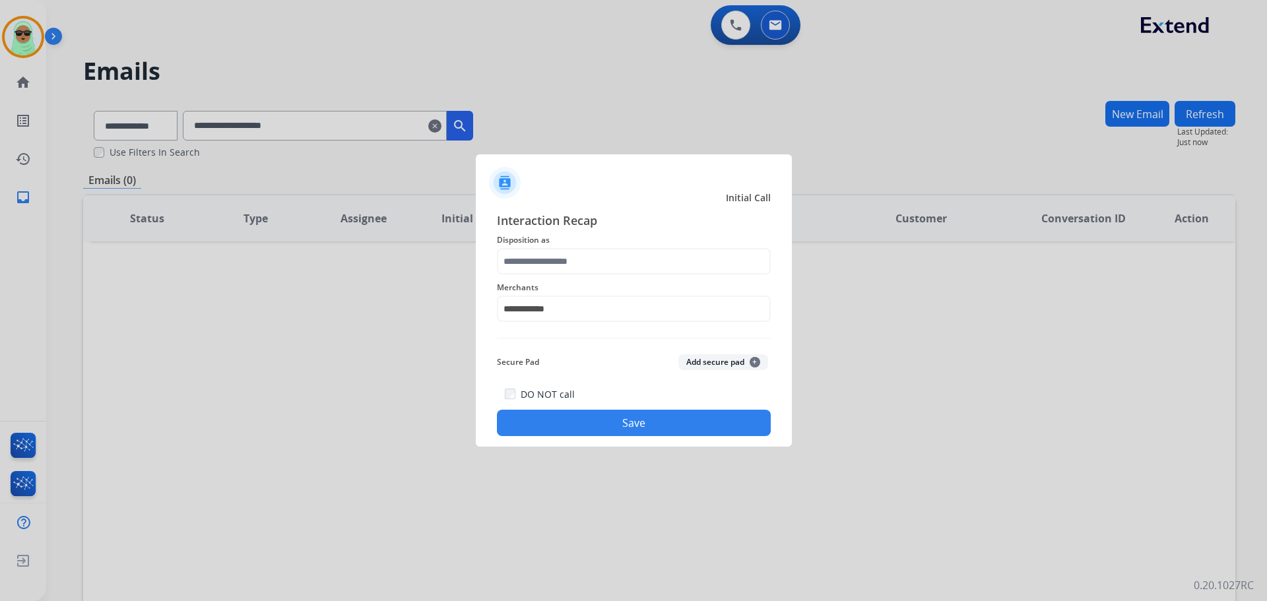
click at [577, 361] on div "Secure Pad Add secure pad +" at bounding box center [634, 362] width 274 height 26
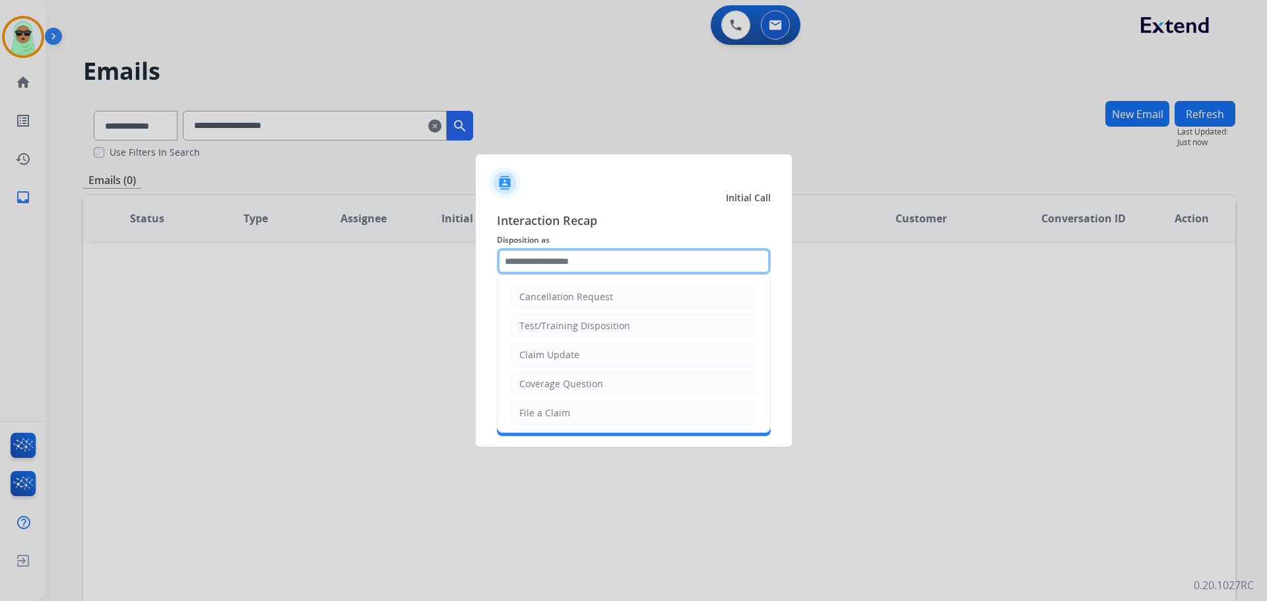
click at [586, 264] on input "text" at bounding box center [634, 261] width 274 height 26
click at [581, 354] on li "Claim Update" at bounding box center [634, 354] width 246 height 25
type input "**********"
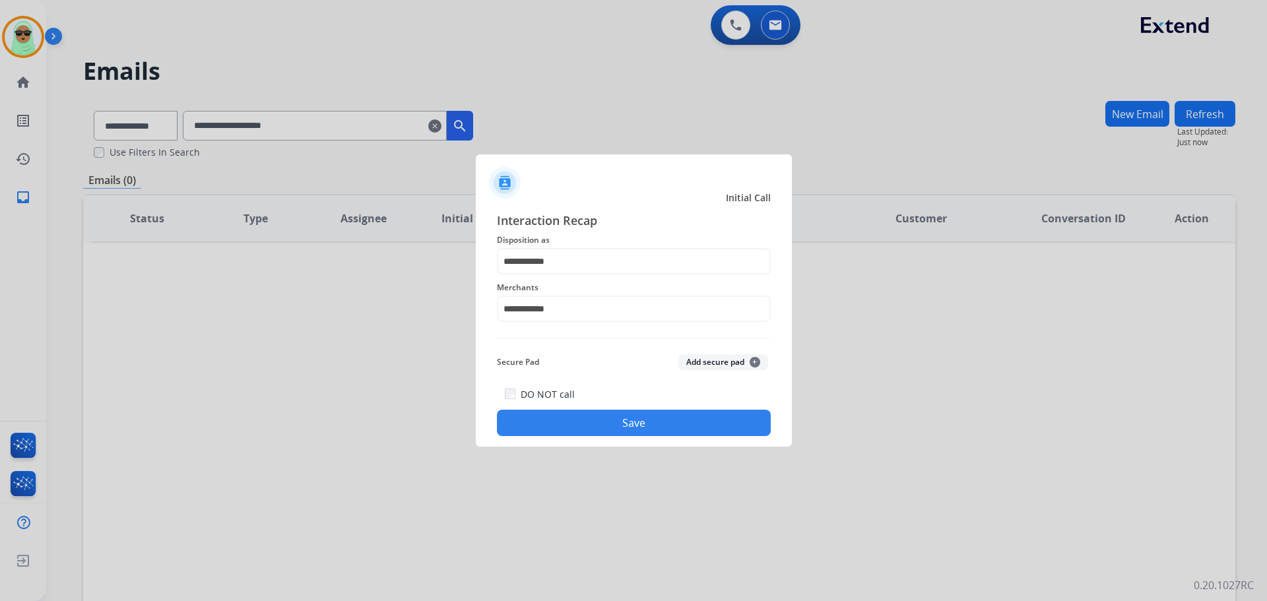
click at [597, 416] on button "Save" at bounding box center [634, 423] width 274 height 26
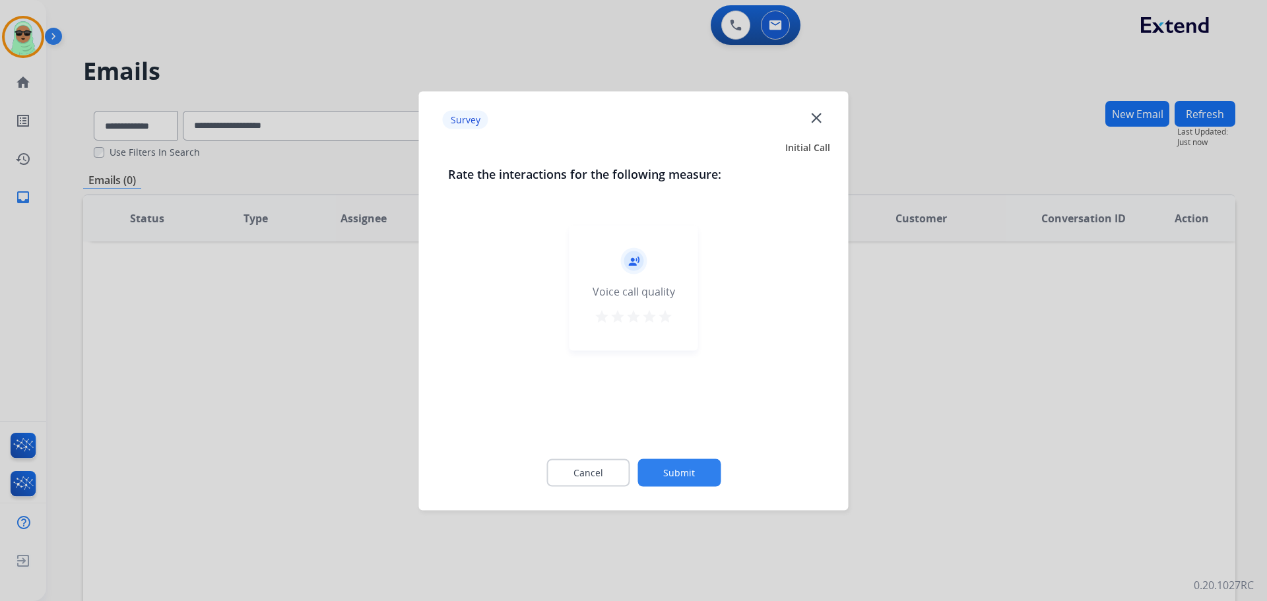
click at [675, 439] on div "record_voice_over Voice call quality star star star star star" at bounding box center [633, 328] width 371 height 228
click at [688, 461] on button "Submit" at bounding box center [678, 473] width 83 height 28
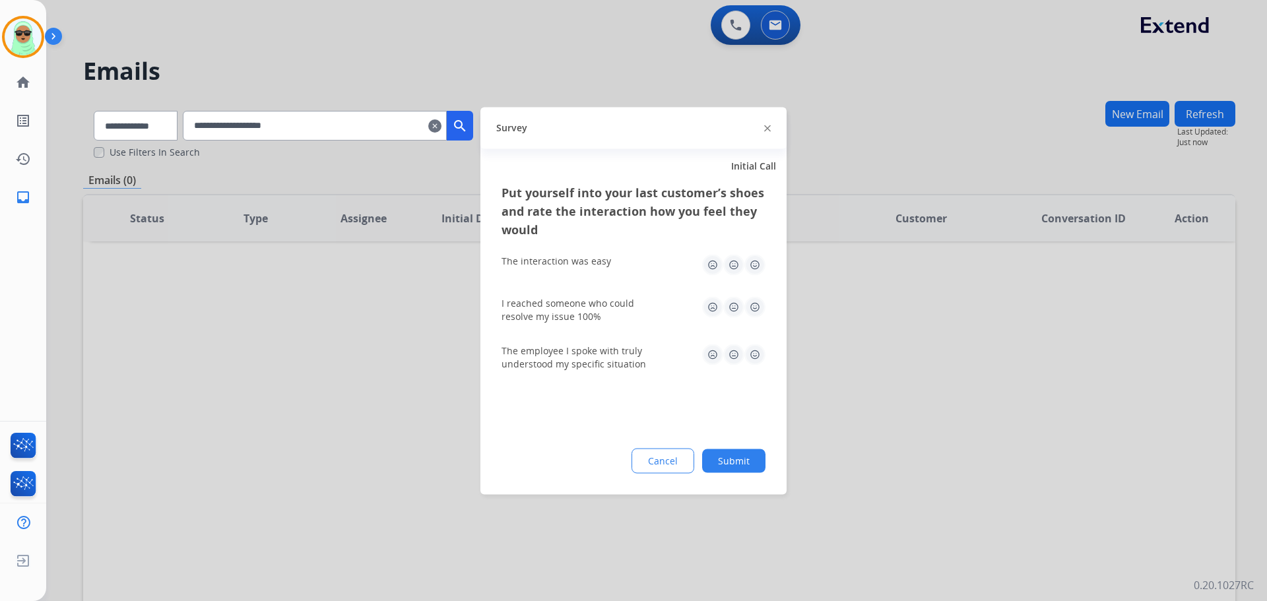
click at [689, 463] on button "Cancel" at bounding box center [662, 460] width 63 height 25
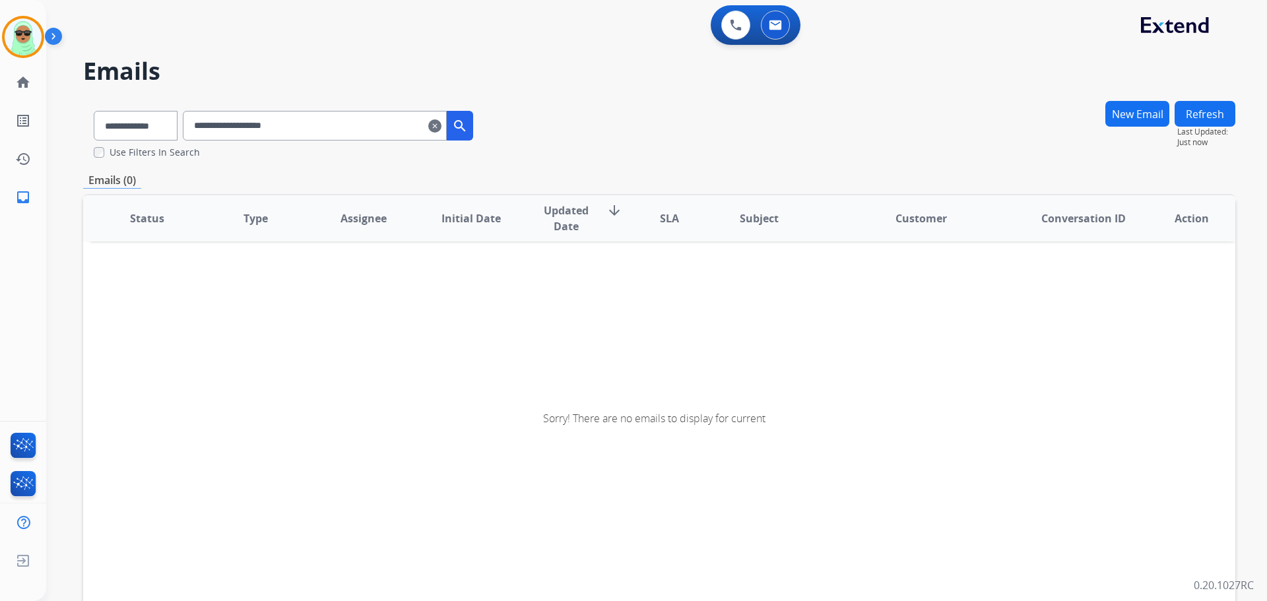
click at [441, 127] on input "**********" at bounding box center [315, 126] width 264 height 30
click at [441, 129] on mat-icon "clear" at bounding box center [434, 126] width 13 height 16
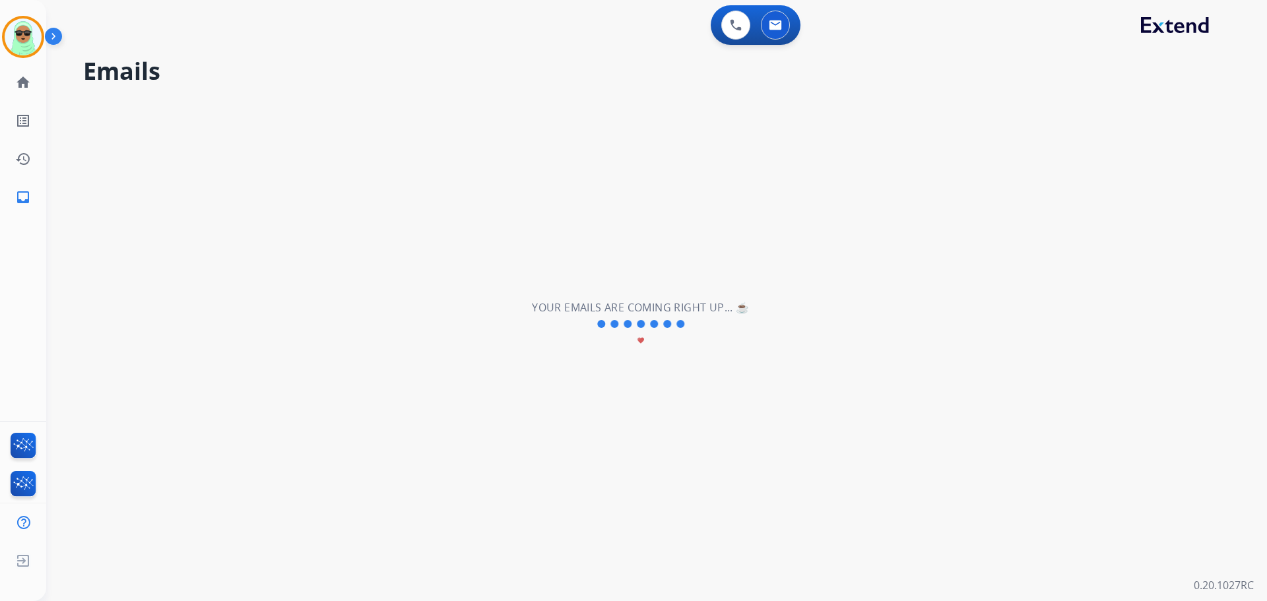
select select "**********"
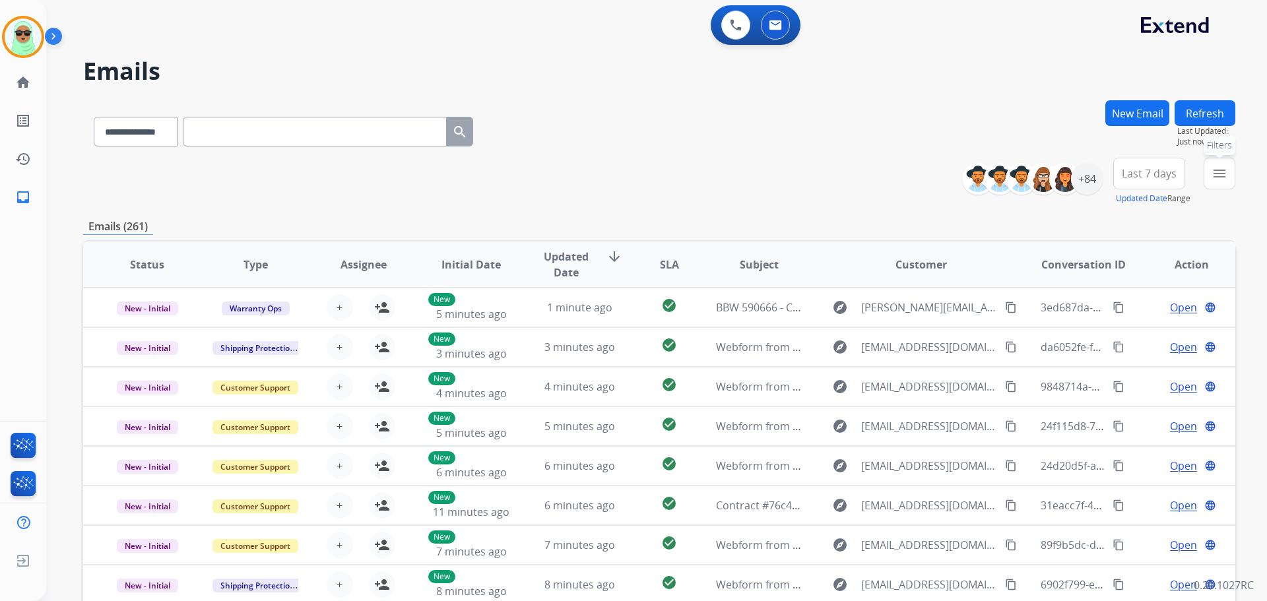
drag, startPoint x: 1226, startPoint y: 175, endPoint x: 1179, endPoint y: 212, distance: 59.7
click at [1226, 174] on mat-icon "menu" at bounding box center [1219, 174] width 16 height 16
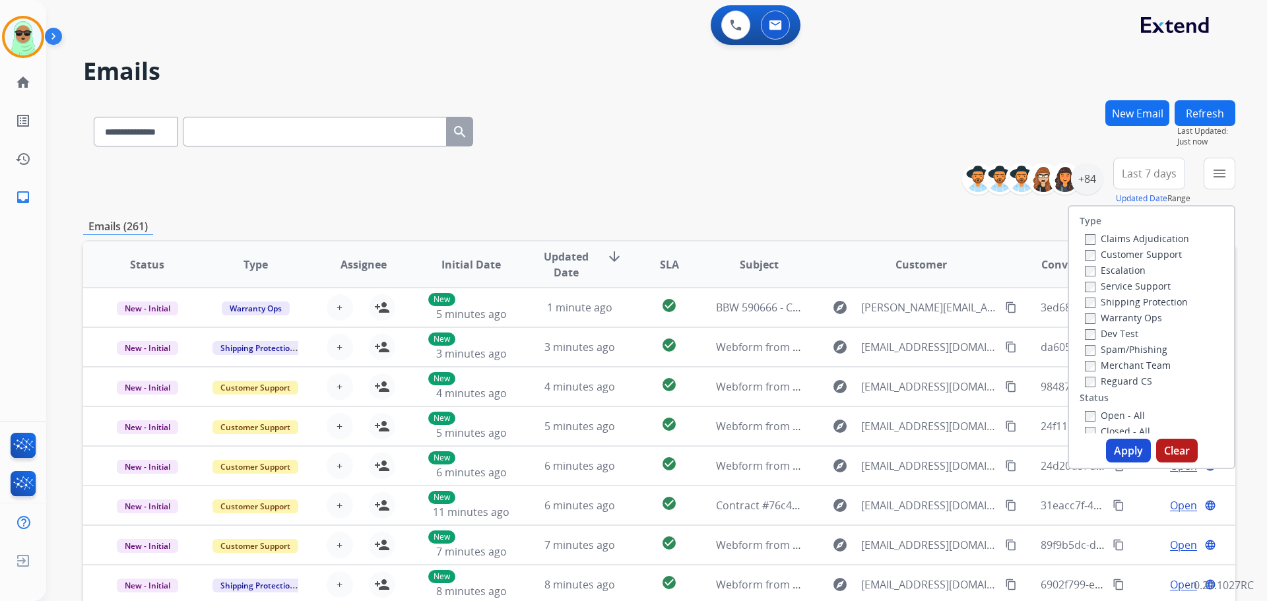
click at [1136, 257] on label "Customer Support" at bounding box center [1133, 254] width 97 height 13
click at [1136, 300] on label "Shipping Protection" at bounding box center [1136, 302] width 103 height 13
drag, startPoint x: 1109, startPoint y: 379, endPoint x: 1112, endPoint y: 411, distance: 31.8
click at [1109, 380] on label "Reguard CS" at bounding box center [1118, 381] width 67 height 13
click at [1112, 417] on label "Open - All" at bounding box center [1115, 415] width 60 height 13
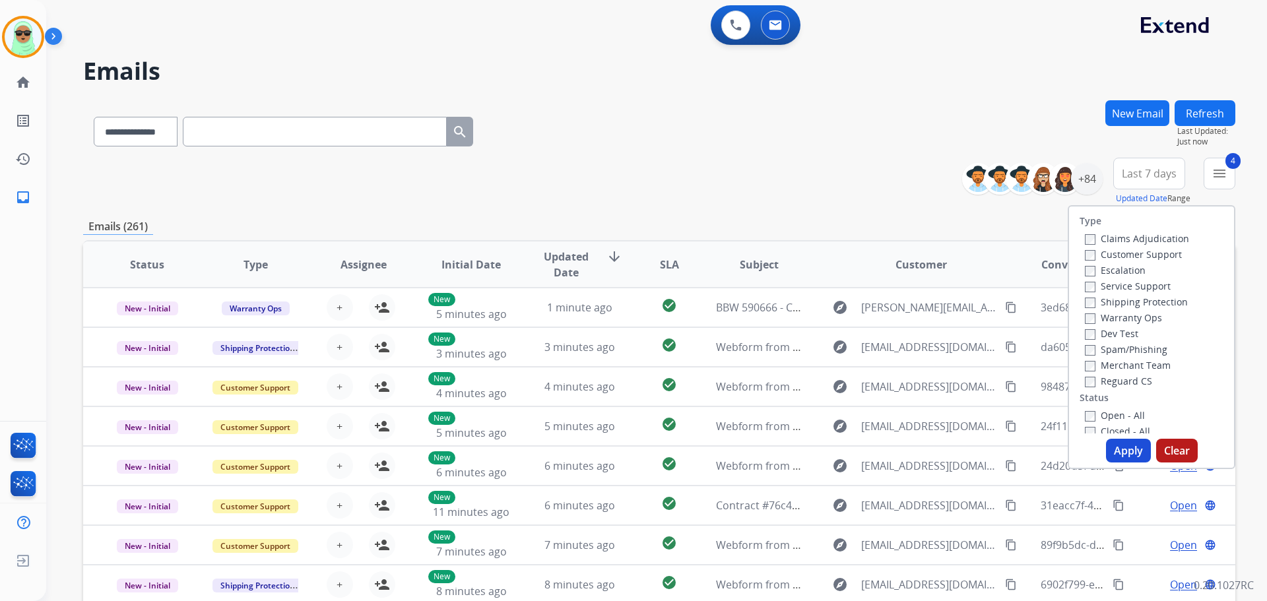
click at [1118, 447] on button "Apply" at bounding box center [1128, 451] width 45 height 24
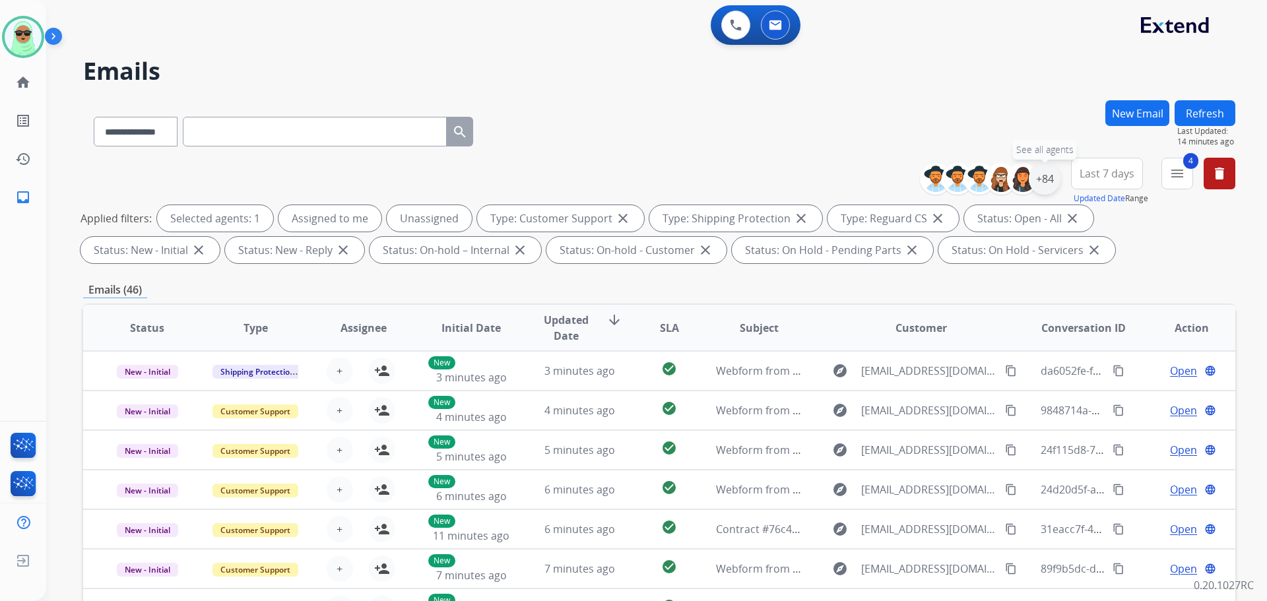
click at [1029, 181] on div "+84" at bounding box center [1045, 179] width 32 height 32
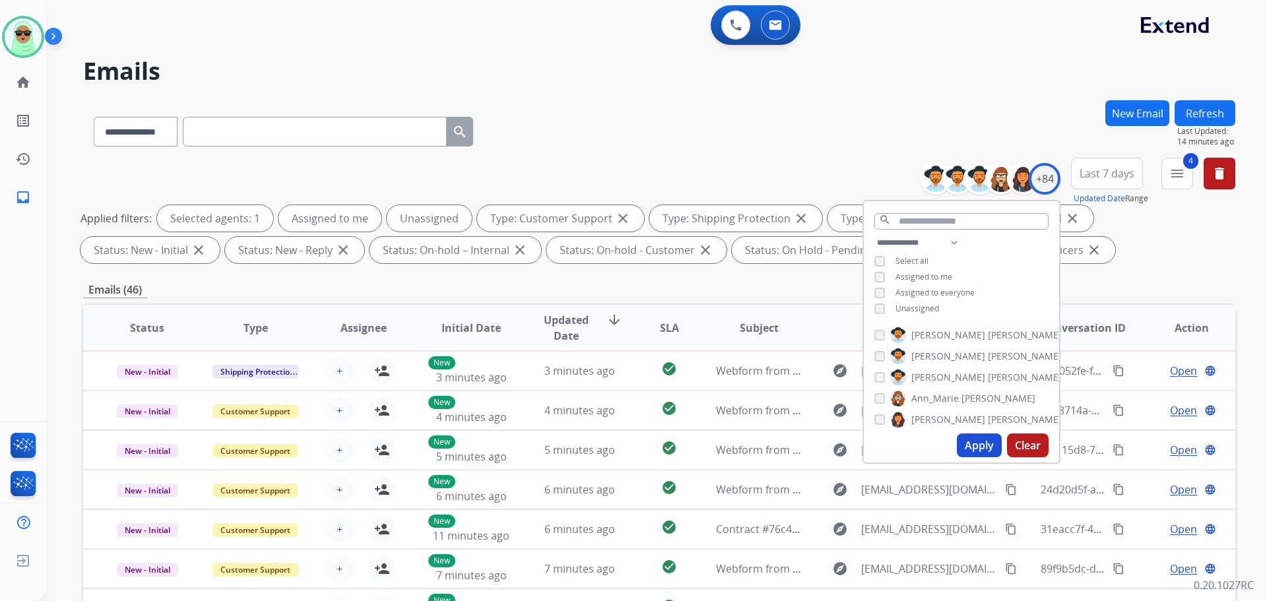
click at [934, 309] on span "Unassigned" at bounding box center [917, 308] width 44 height 11
click at [971, 437] on button "Apply" at bounding box center [979, 446] width 45 height 24
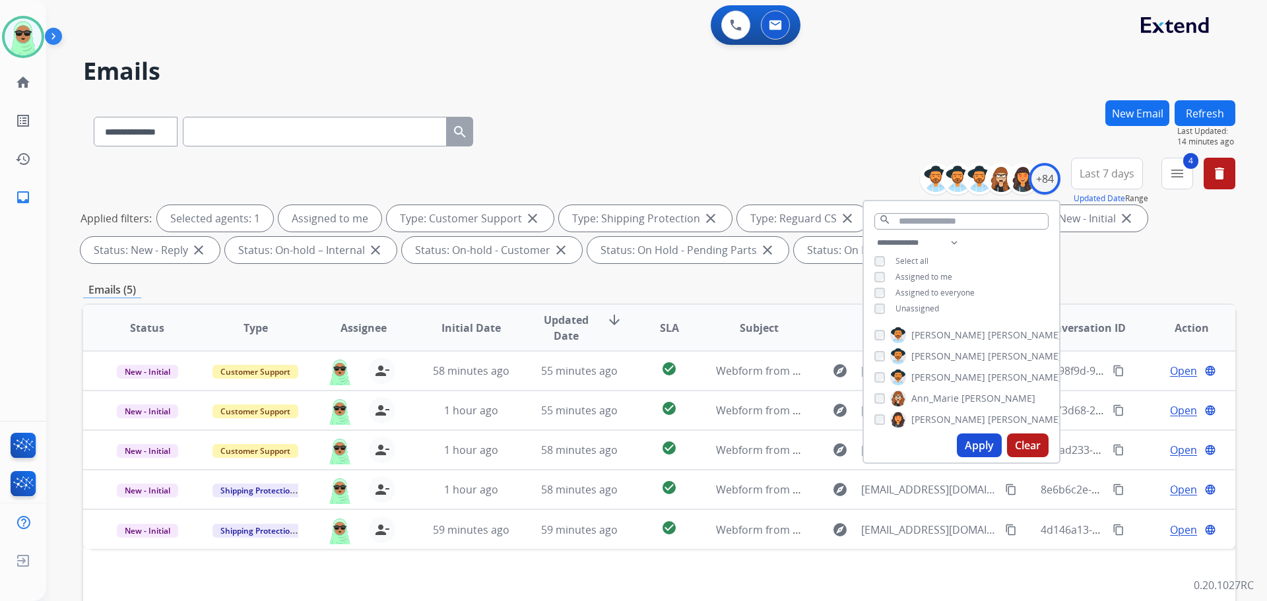
click at [985, 77] on h2 "Emails" at bounding box center [659, 71] width 1152 height 26
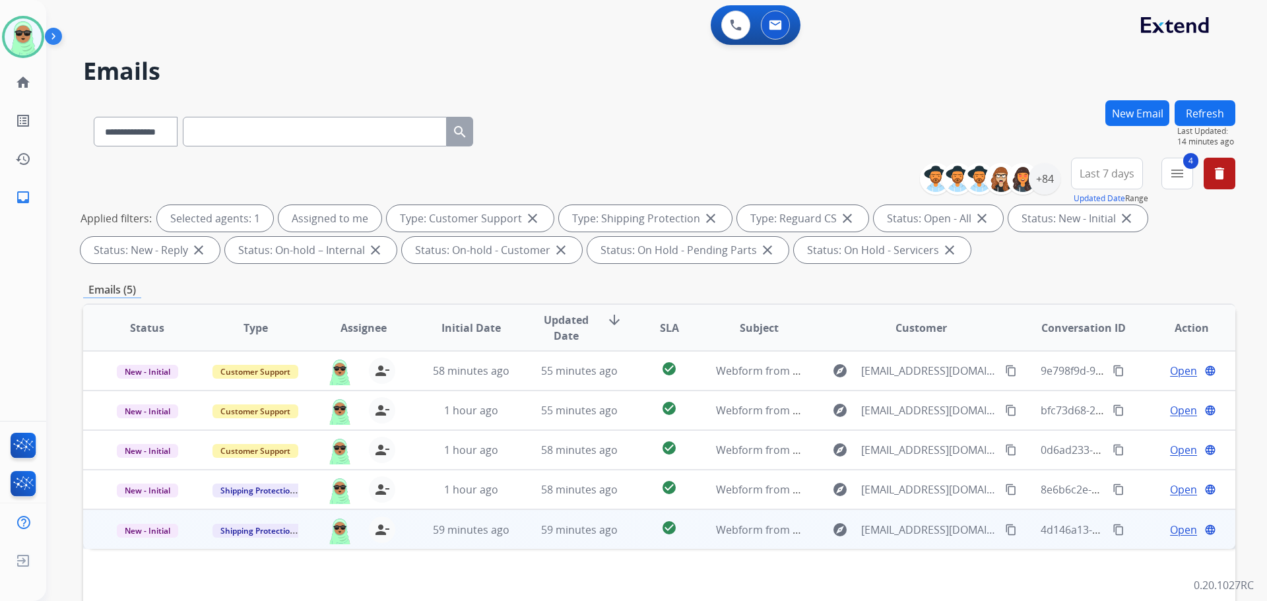
click at [1172, 534] on span "Open" at bounding box center [1183, 530] width 27 height 16
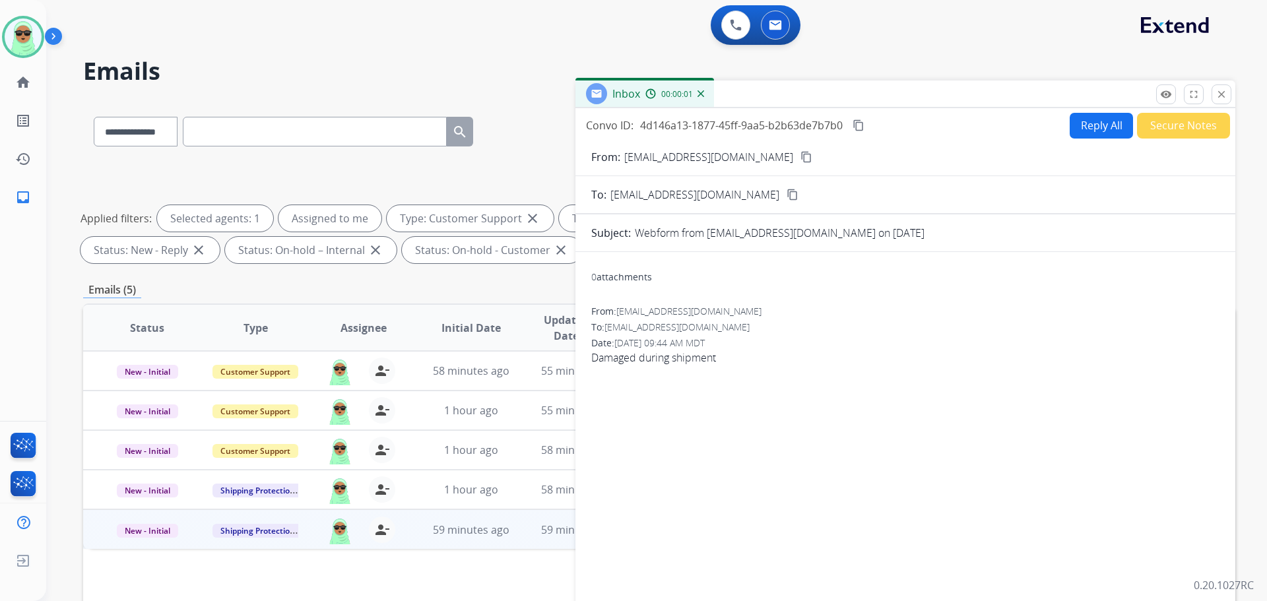
click at [1070, 128] on button "Reply All" at bounding box center [1101, 126] width 63 height 26
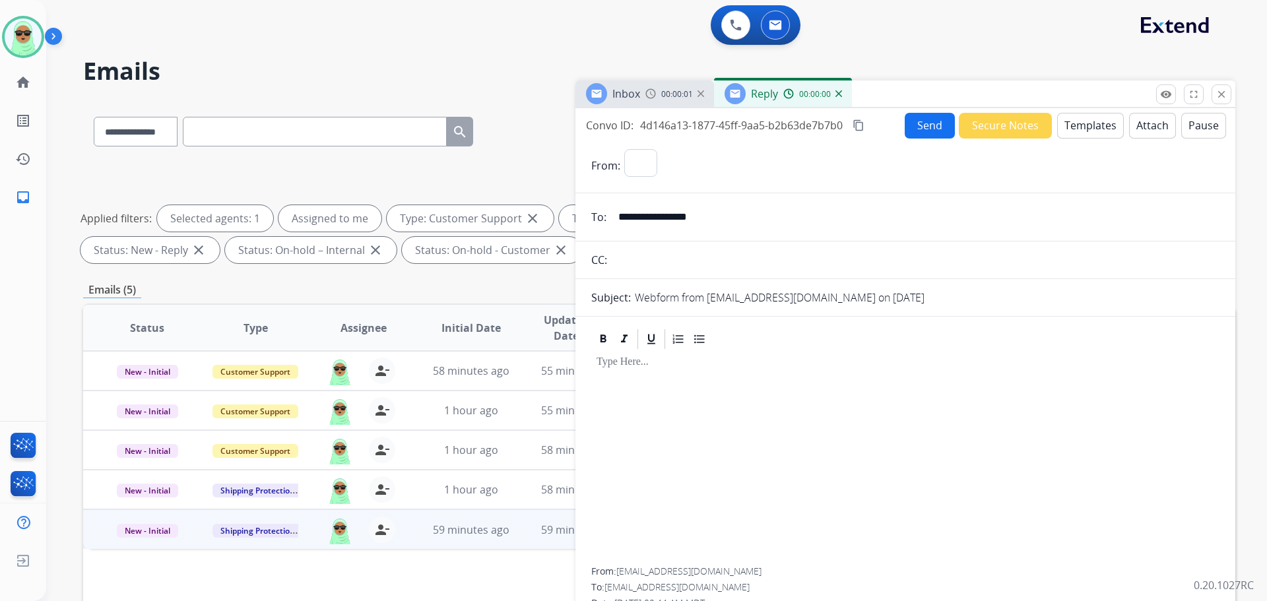
select select "**********"
click at [1066, 128] on button "Templates" at bounding box center [1090, 126] width 67 height 26
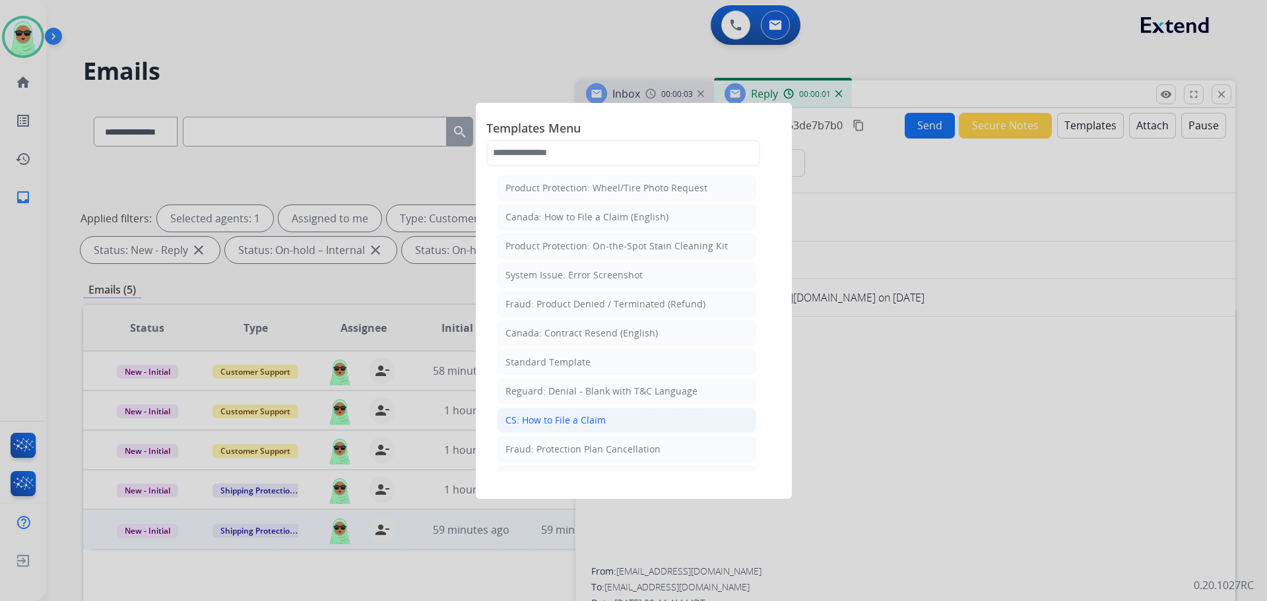
click at [629, 410] on li "CS: How to File a Claim" at bounding box center [626, 420] width 259 height 25
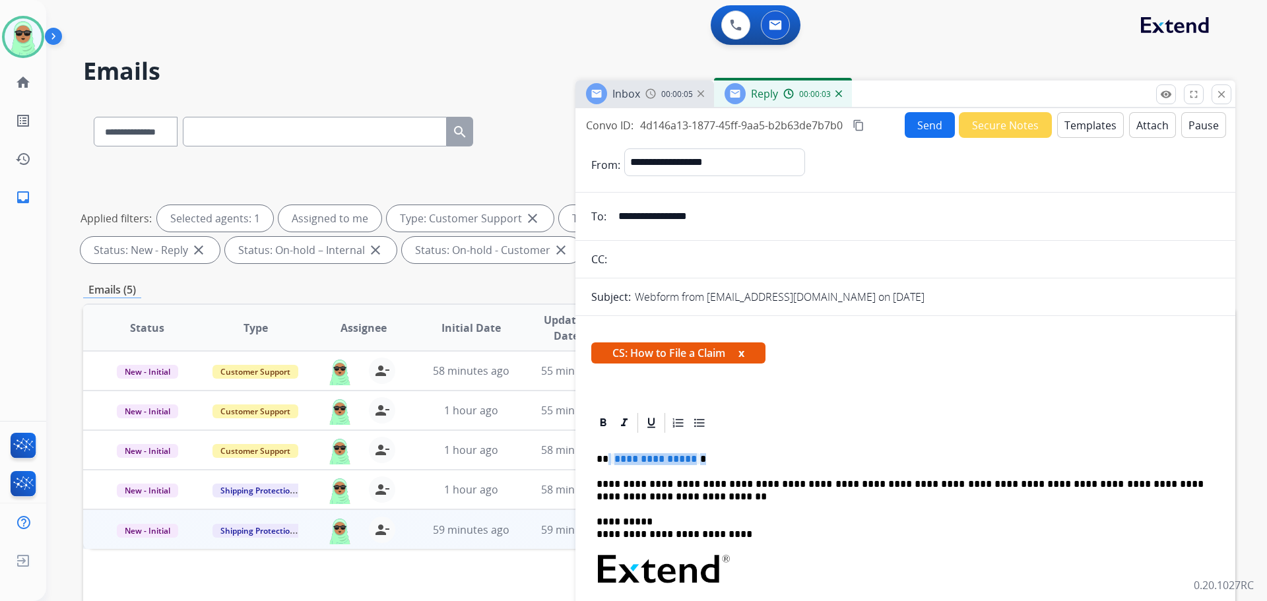
drag, startPoint x: 698, startPoint y: 445, endPoint x: 603, endPoint y: 449, distance: 95.1
click at [608, 453] on div "**********" at bounding box center [905, 613] width 628 height 356
click at [678, 208] on input "**********" at bounding box center [914, 216] width 609 height 26
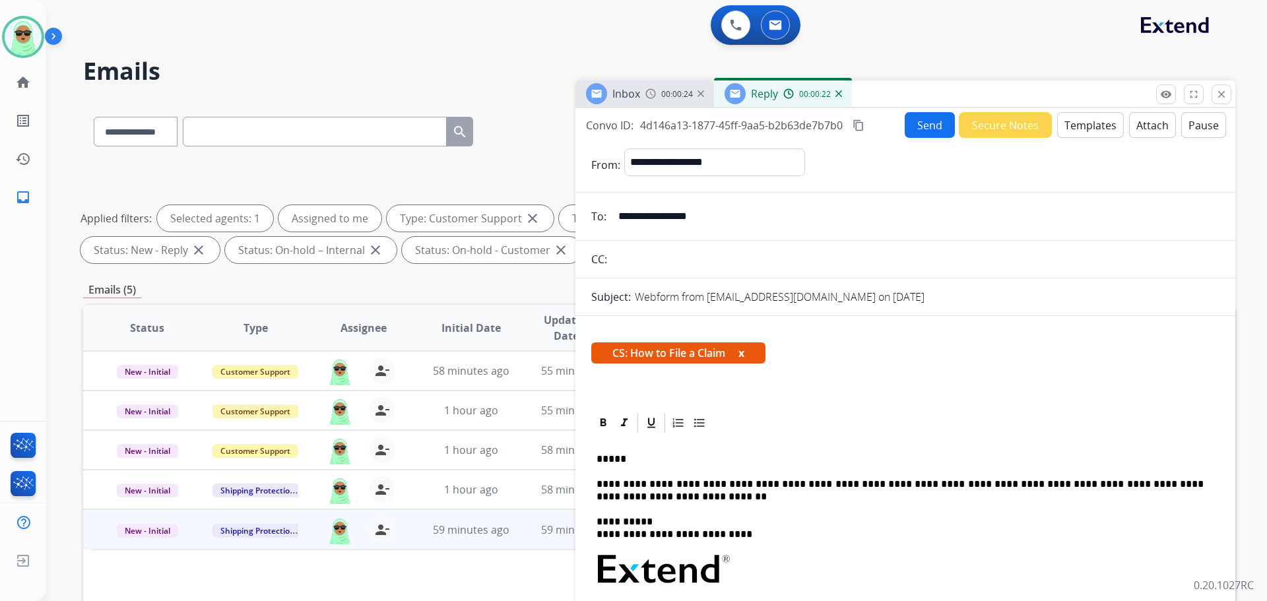
click at [841, 96] on div "Reply 00:00:22" at bounding box center [783, 93] width 138 height 26
click at [835, 96] on img at bounding box center [838, 93] width 7 height 7
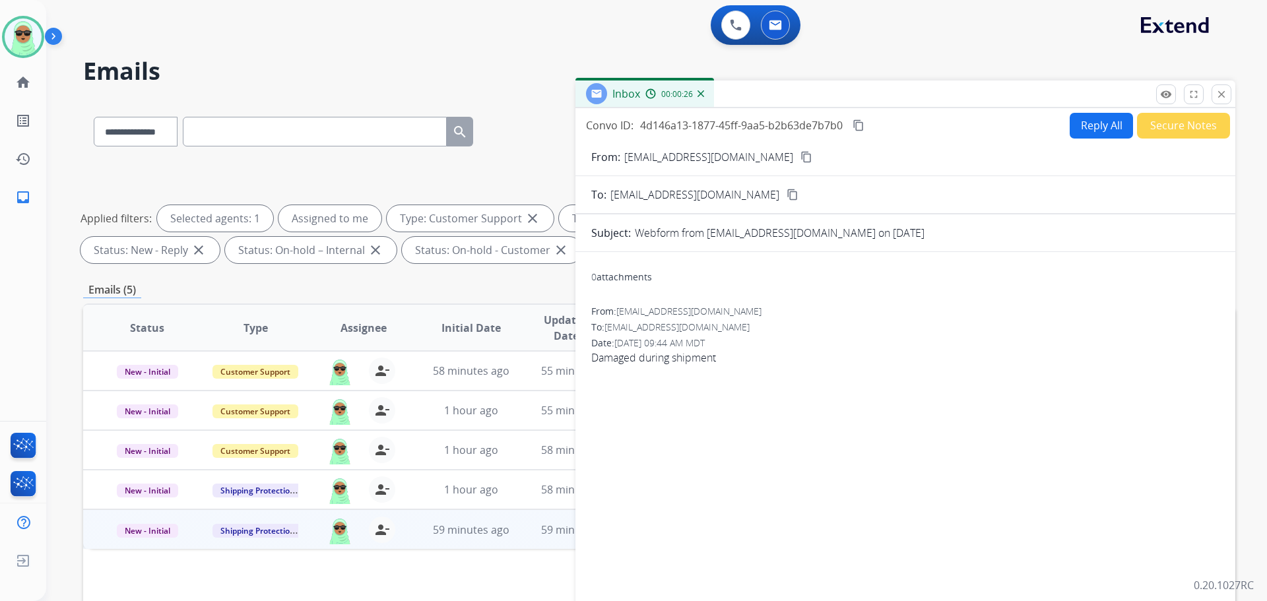
click at [1154, 118] on button "Secure Notes" at bounding box center [1183, 126] width 93 height 26
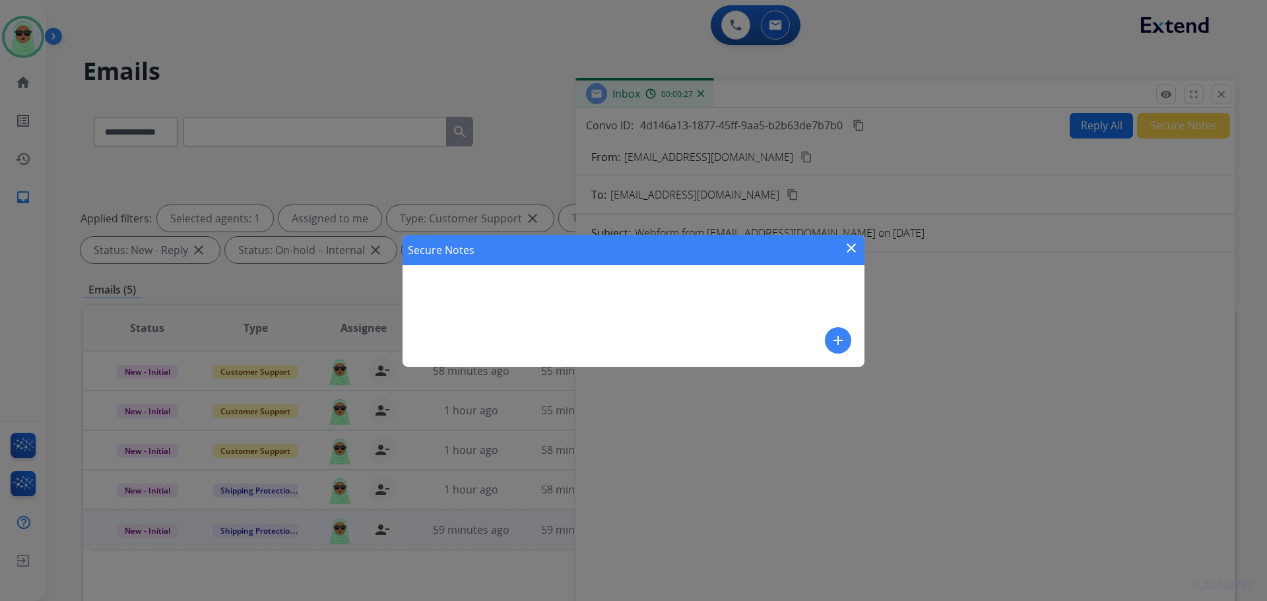
click at [845, 347] on mat-icon "add" at bounding box center [838, 341] width 16 height 16
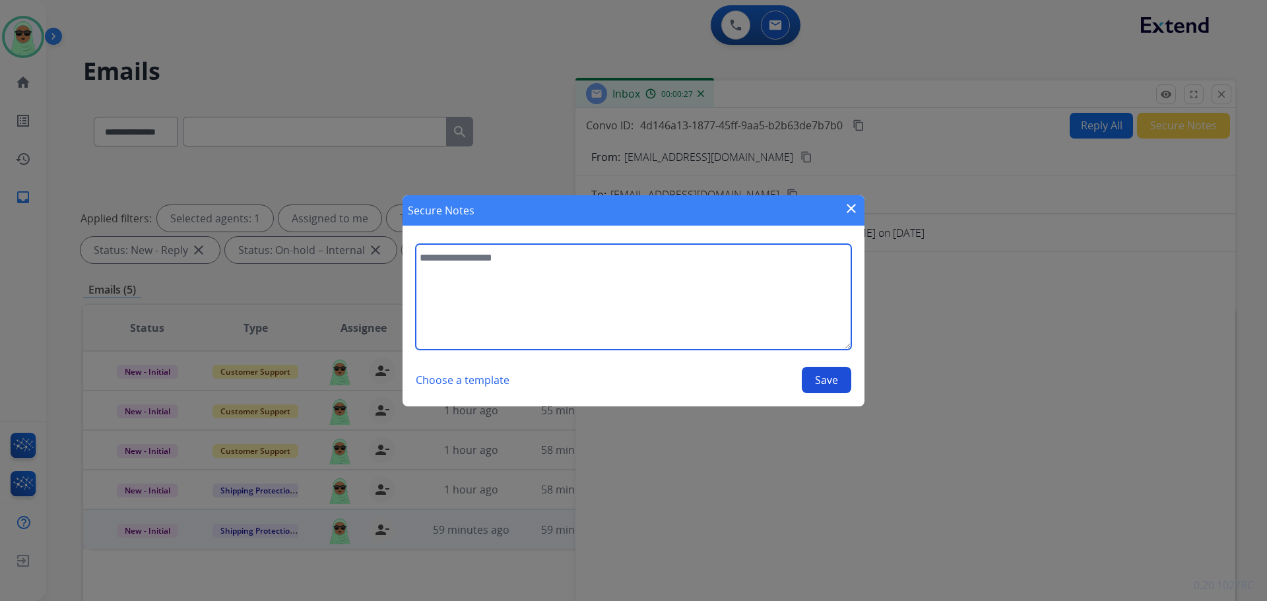
click at [699, 290] on textarea at bounding box center [633, 297] width 435 height 106
type textarea "**********"
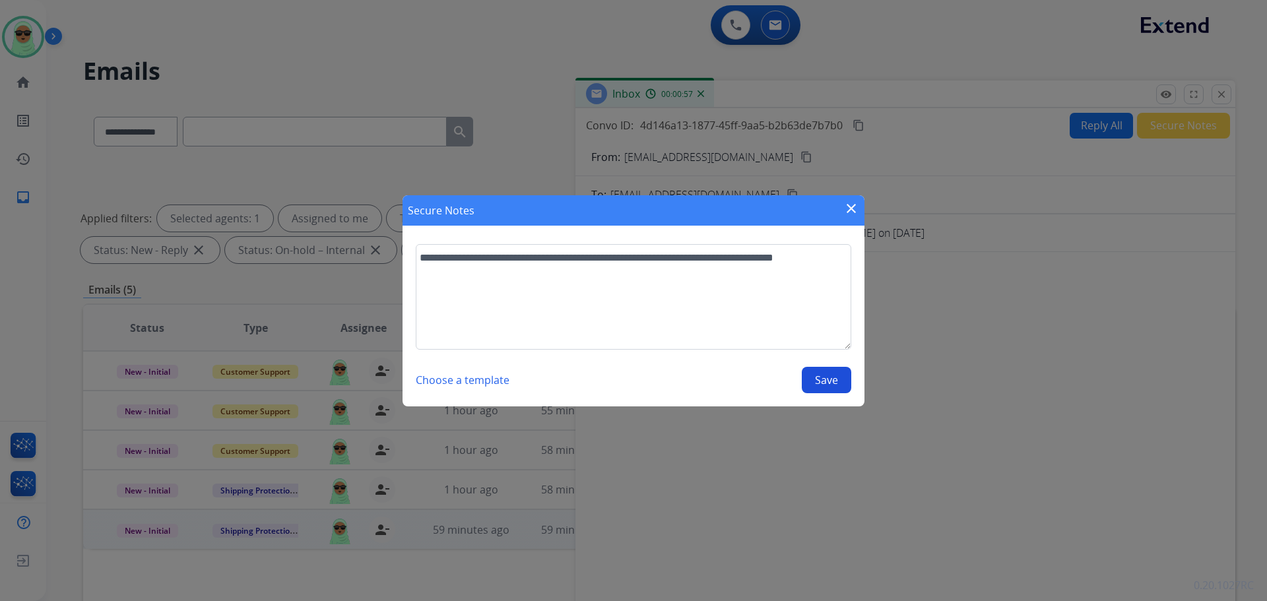
click at [819, 382] on button "Save" at bounding box center [826, 380] width 49 height 26
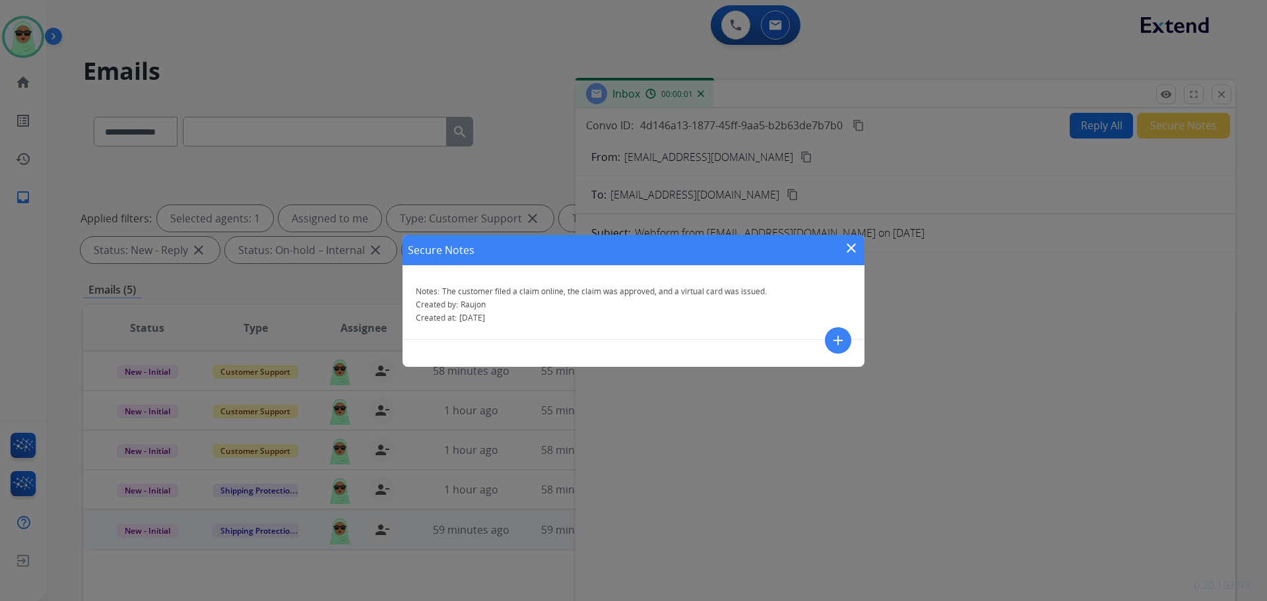
click at [1213, 88] on div "Secure Notes close Notes: The customer filed a claim online, the claim was appr…" at bounding box center [633, 300] width 1267 height 601
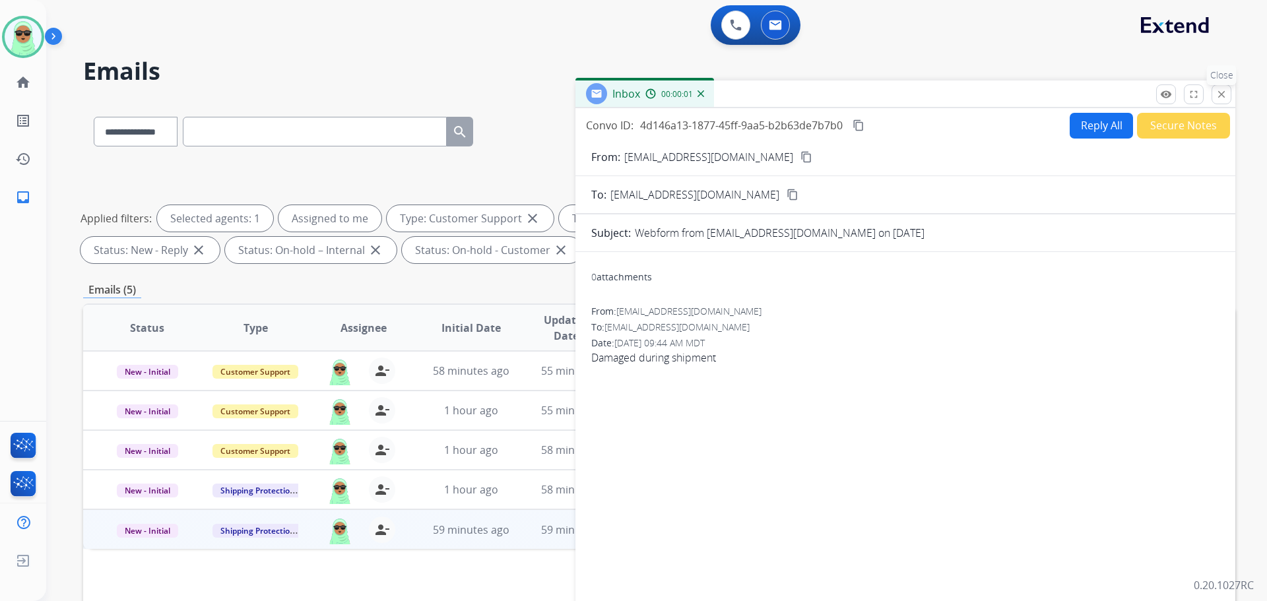
click at [1215, 96] on button "close Close" at bounding box center [1221, 94] width 20 height 20
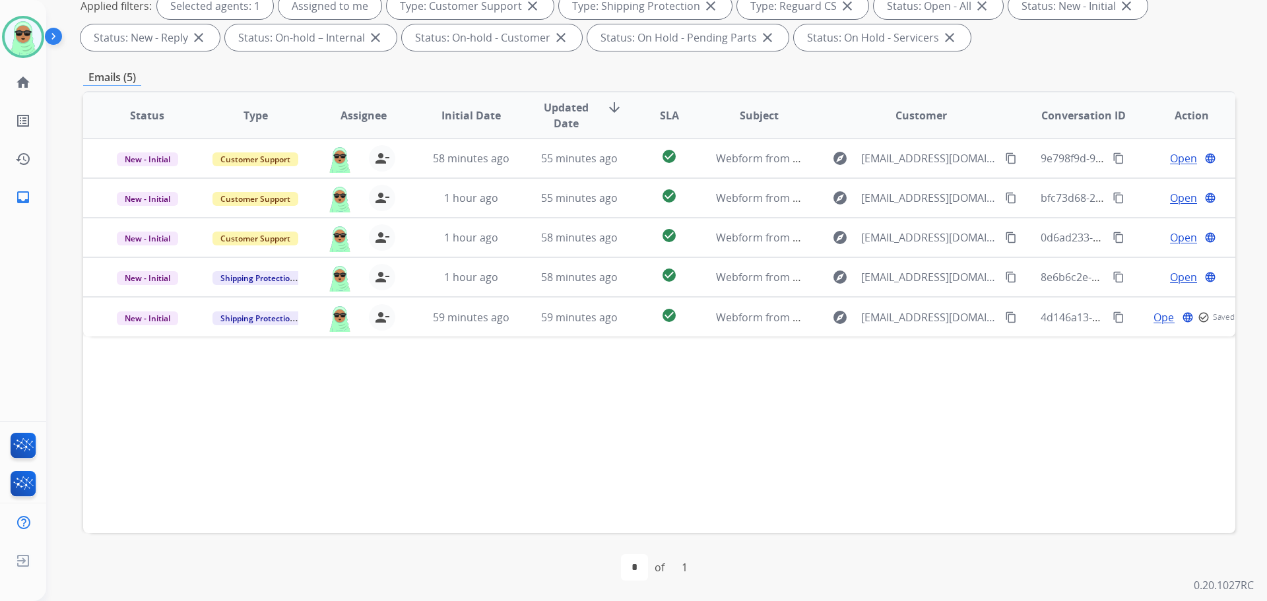
scroll to position [213, 0]
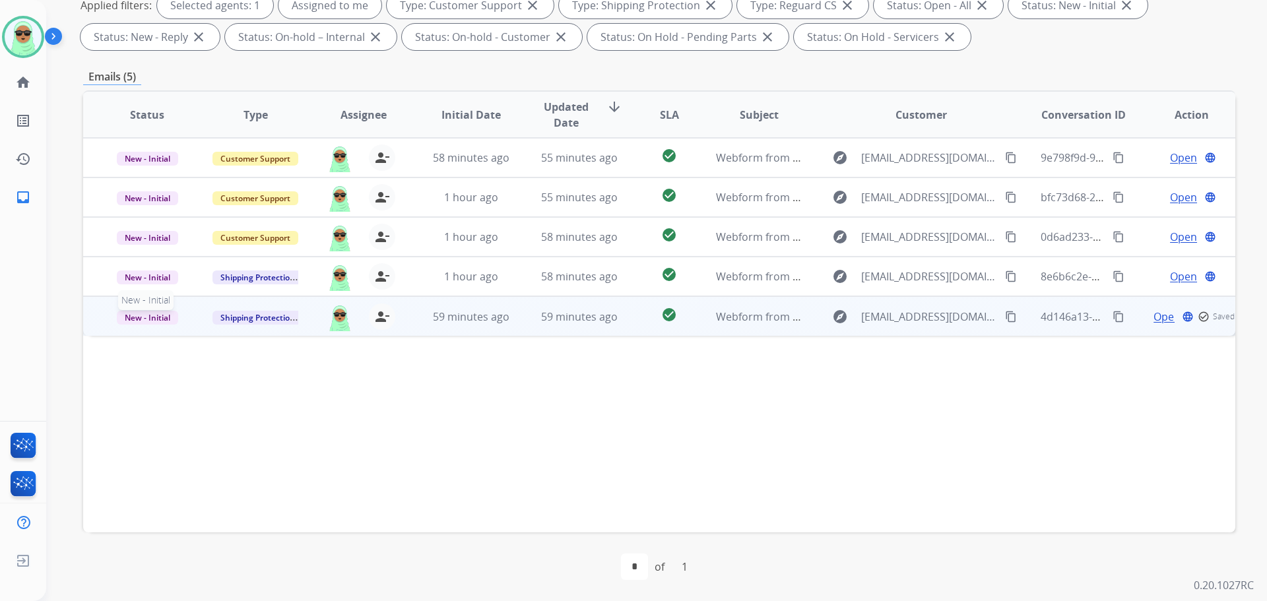
click at [165, 313] on span "New - Initial" at bounding box center [147, 318] width 61 height 14
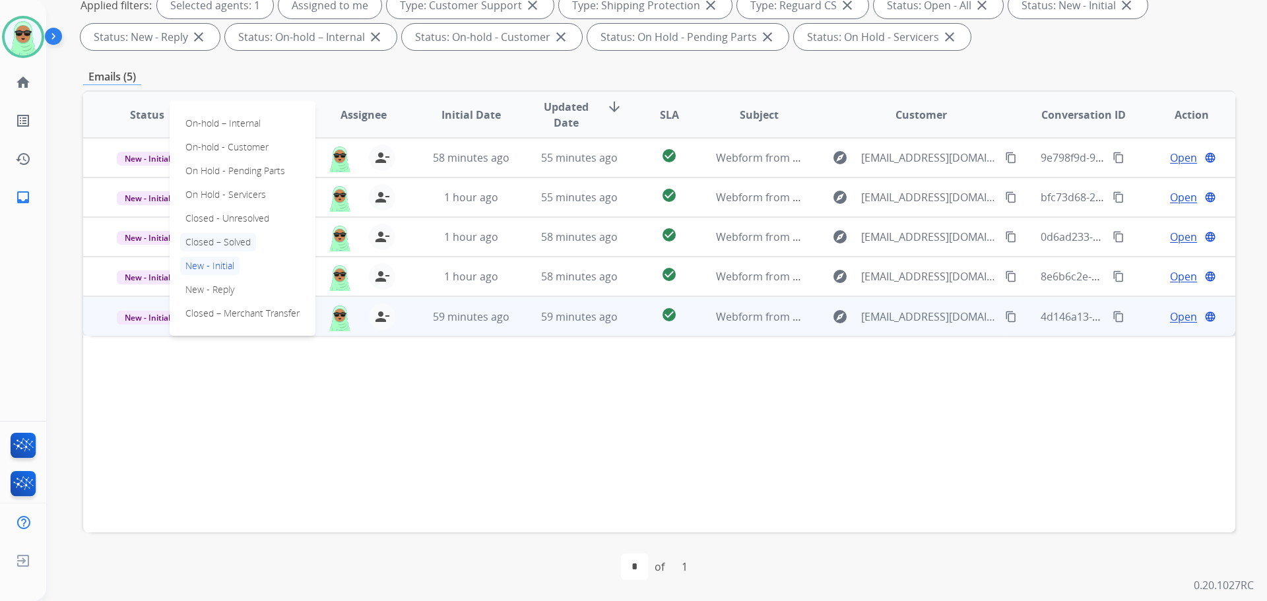
click at [238, 244] on p "Closed – Solved" at bounding box center [218, 242] width 76 height 18
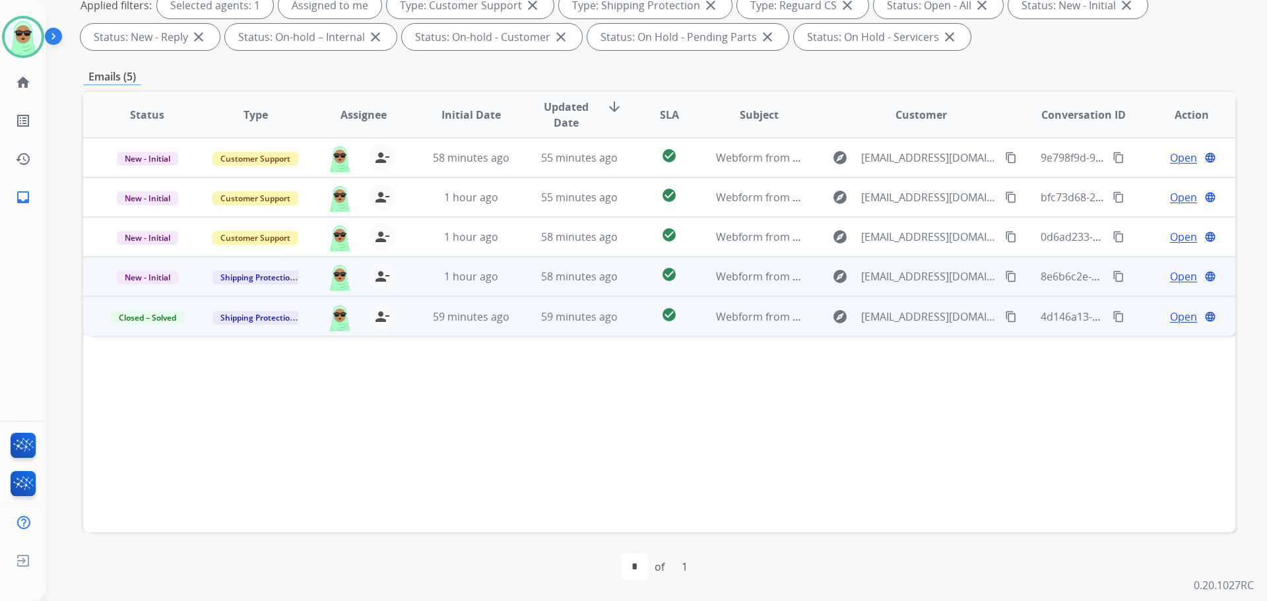
click at [1005, 277] on mat-icon "content_copy" at bounding box center [1011, 277] width 12 height 12
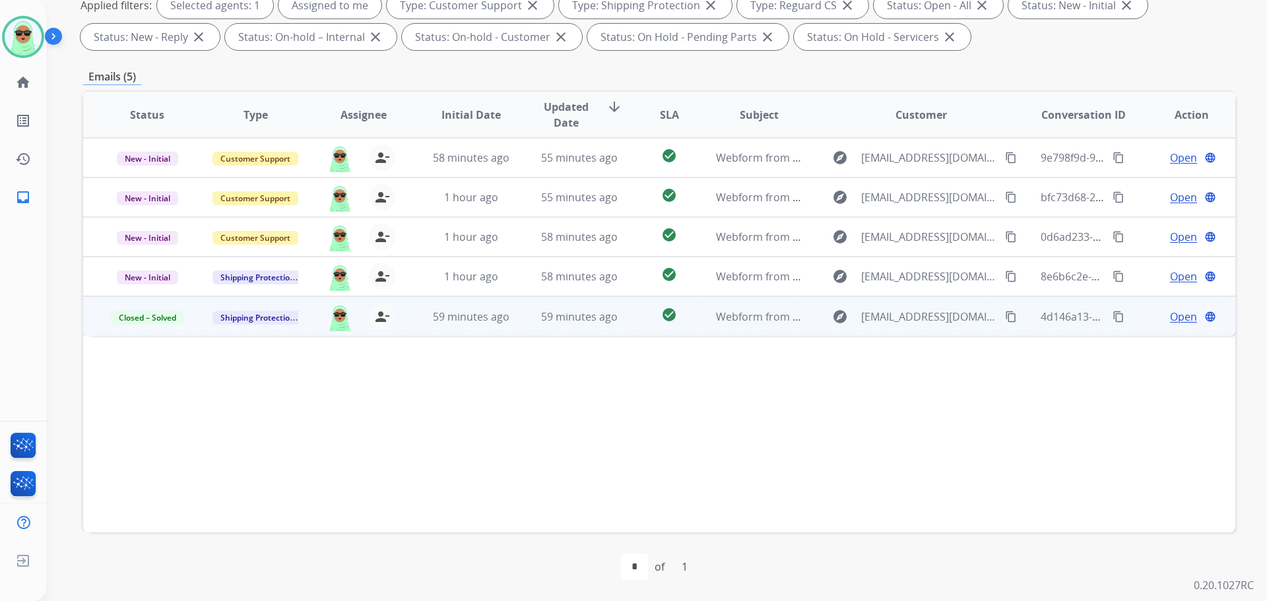
click at [1170, 316] on span "Open" at bounding box center [1183, 317] width 27 height 16
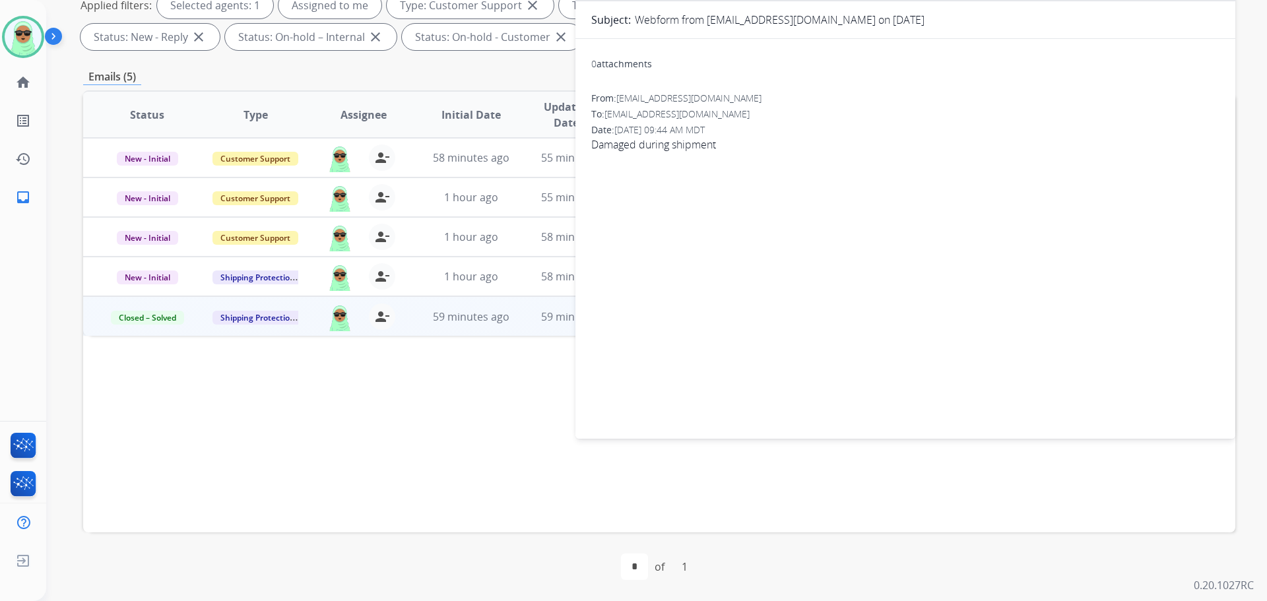
click at [349, 434] on div "Status Type Assignee Initial Date Updated Date arrow_downward SLA Subject Custo…" at bounding box center [659, 311] width 1152 height 442
drag, startPoint x: 493, startPoint y: 286, endPoint x: 496, endPoint y: 294, distance: 8.0
click at [495, 288] on td "1 hour ago" at bounding box center [461, 277] width 108 height 40
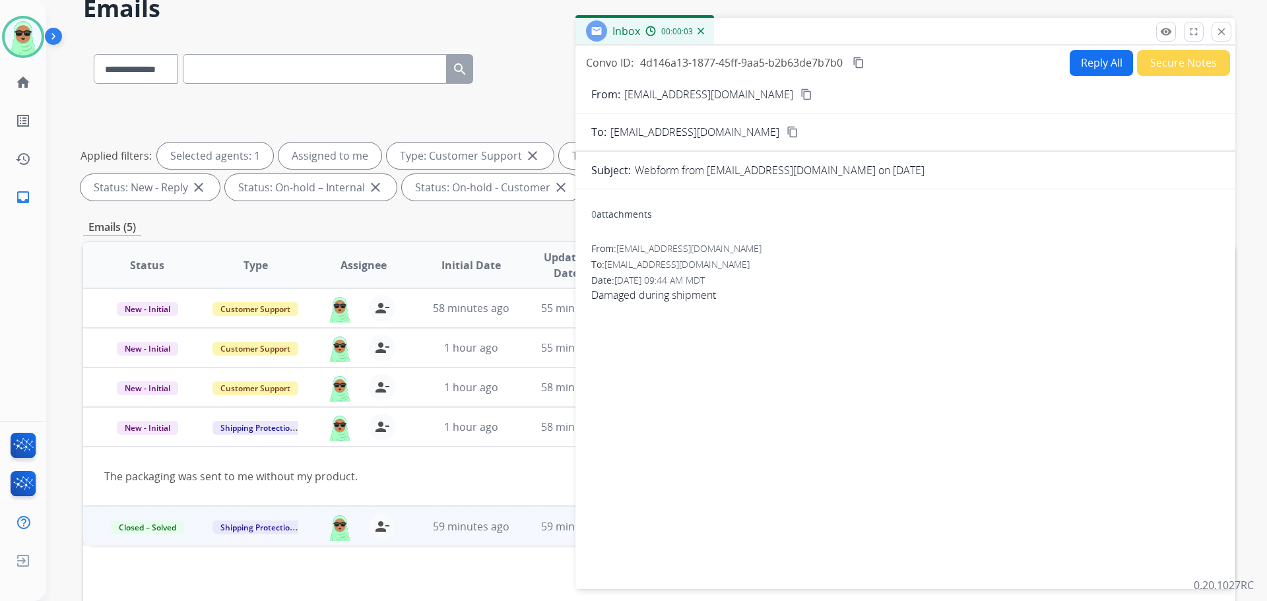
scroll to position [0, 0]
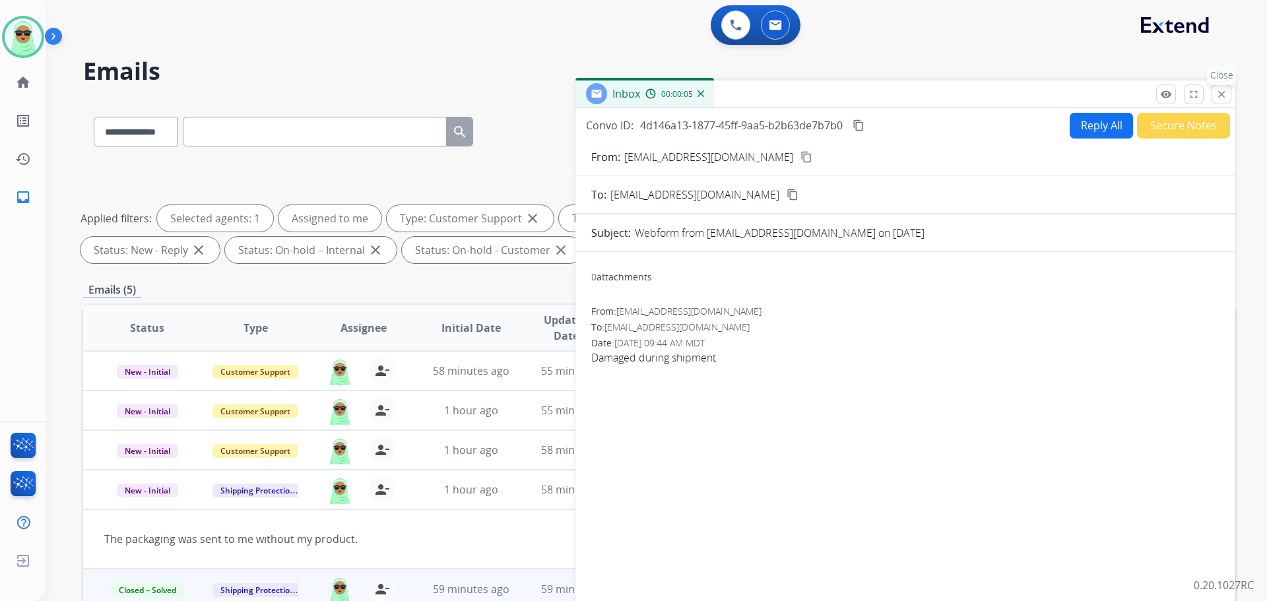
click at [1229, 88] on button "close Close" at bounding box center [1221, 94] width 20 height 20
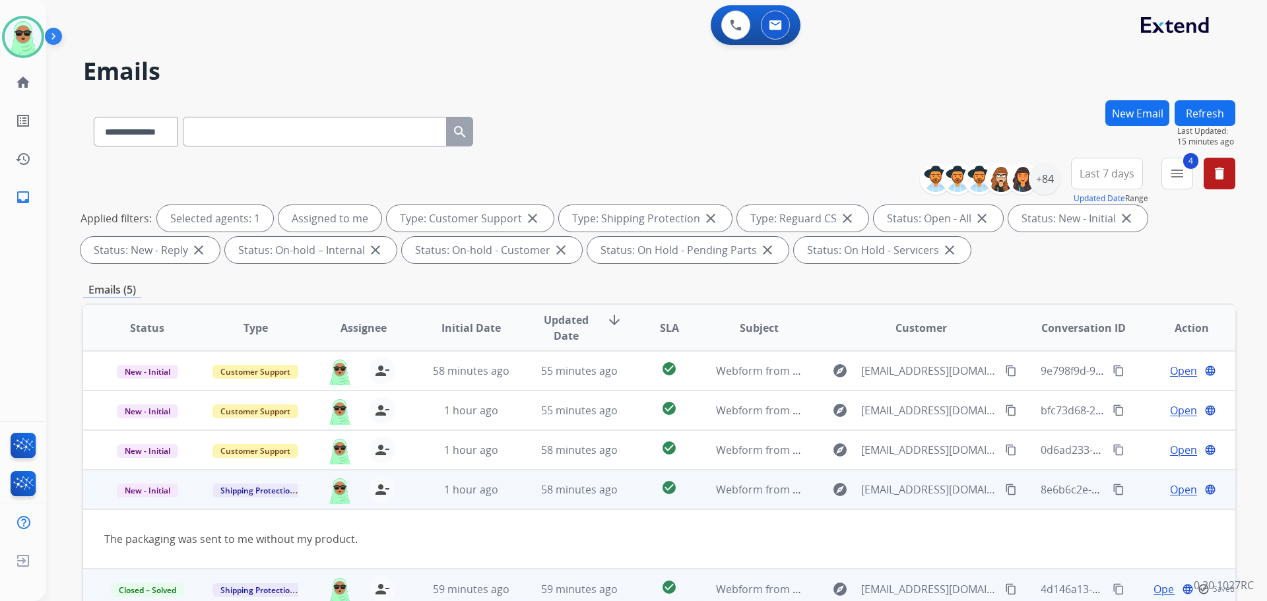
click at [1170, 488] on span "Open" at bounding box center [1183, 490] width 27 height 16
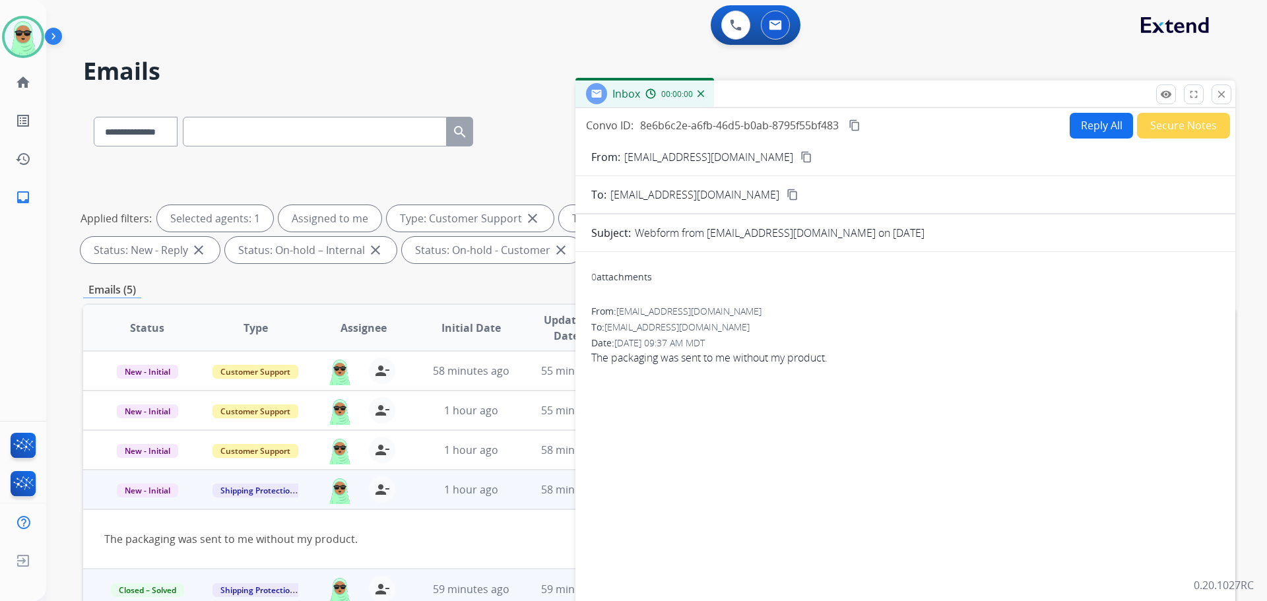
click at [1101, 131] on button "Reply All" at bounding box center [1101, 126] width 63 height 26
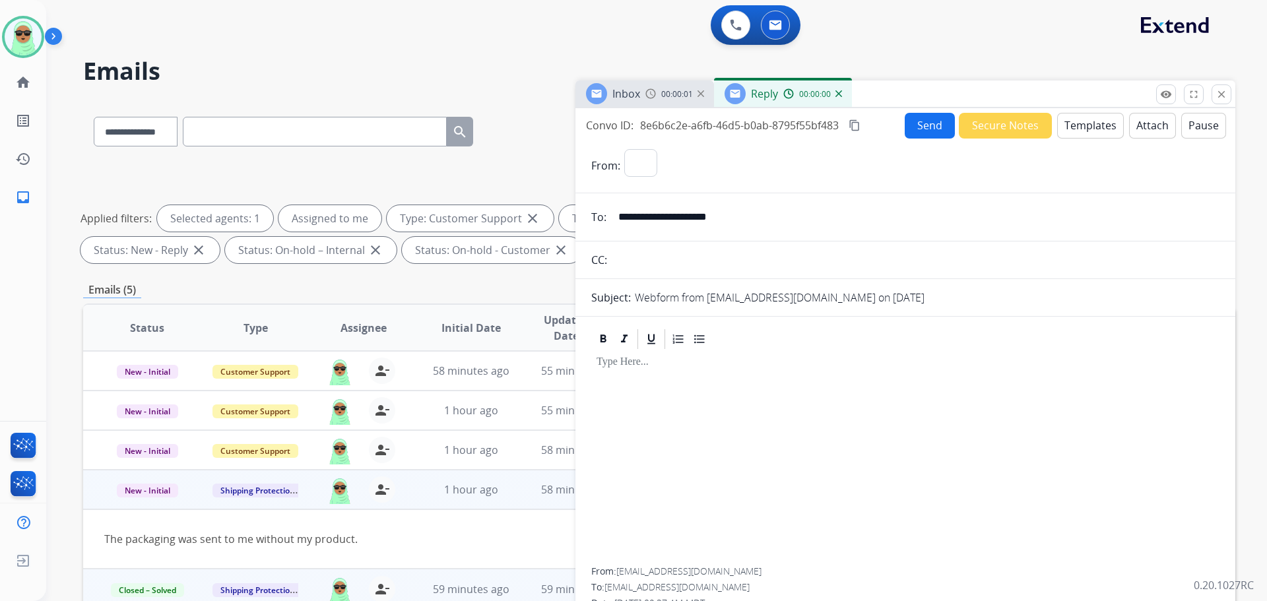
select select "**********"
click at [1068, 127] on button "Templates" at bounding box center [1090, 126] width 67 height 26
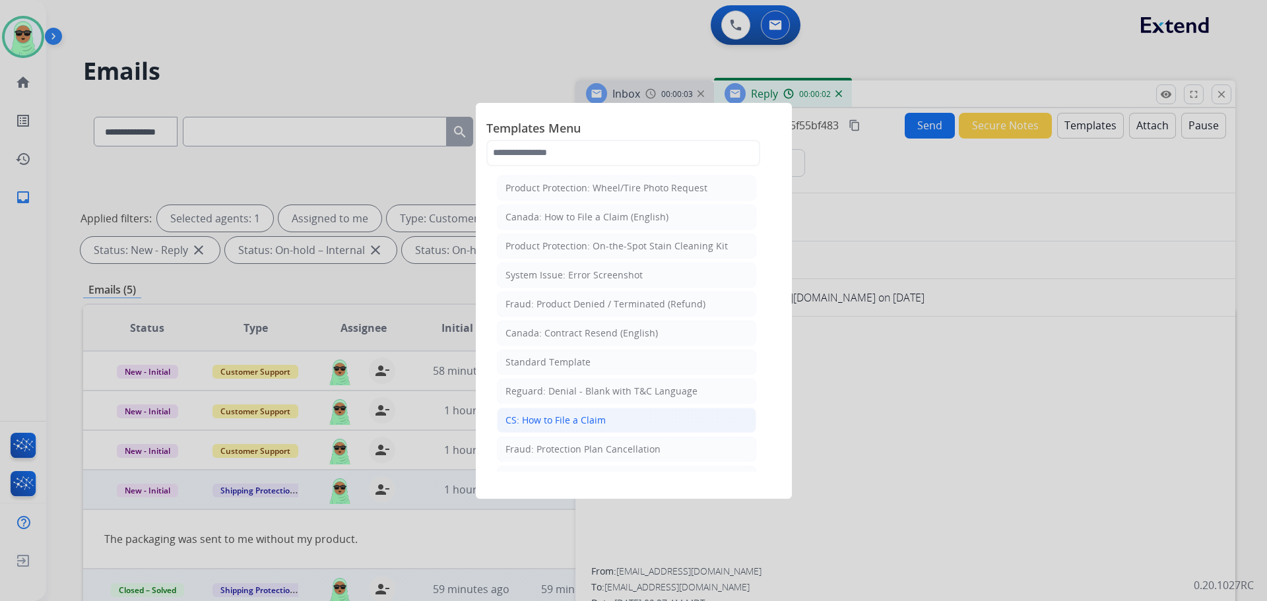
click at [645, 430] on li "CS: How to File a Claim" at bounding box center [626, 420] width 259 height 25
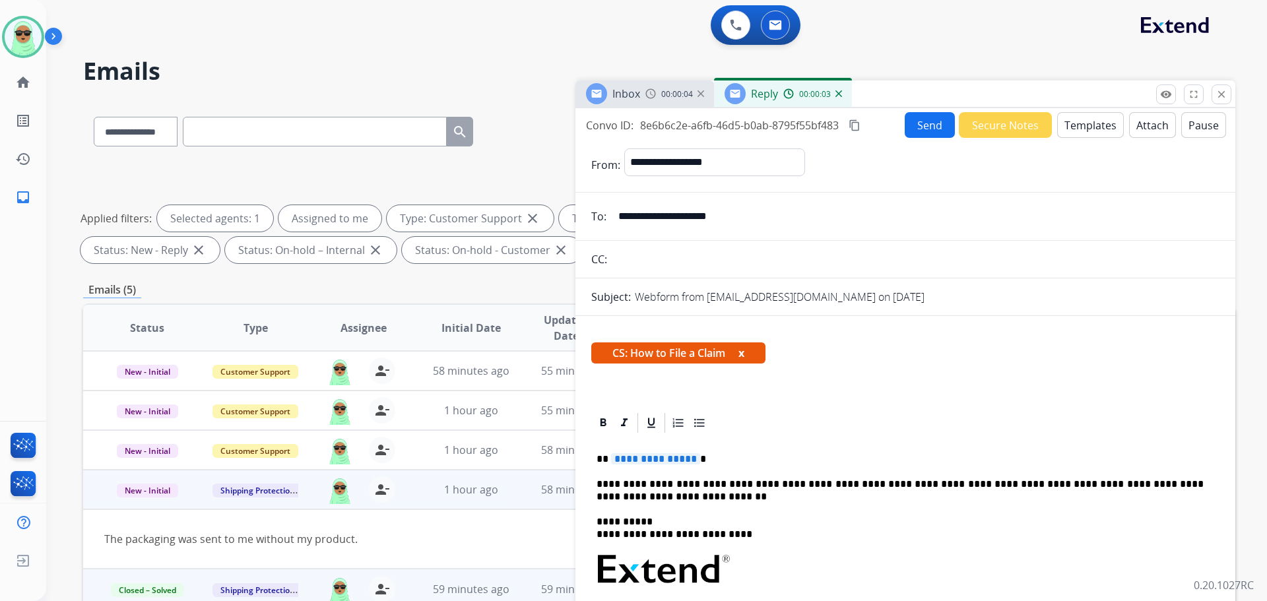
scroll to position [198, 0]
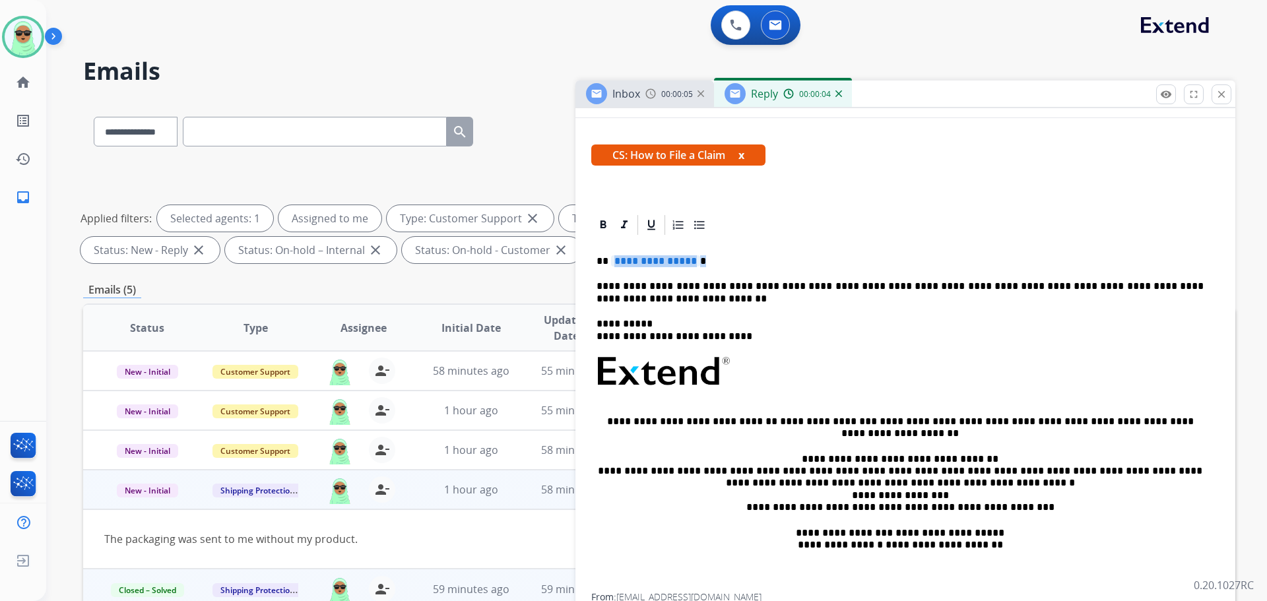
drag, startPoint x: 715, startPoint y: 265, endPoint x: 612, endPoint y: 261, distance: 103.0
click at [612, 261] on p "**********" at bounding box center [899, 261] width 607 height 12
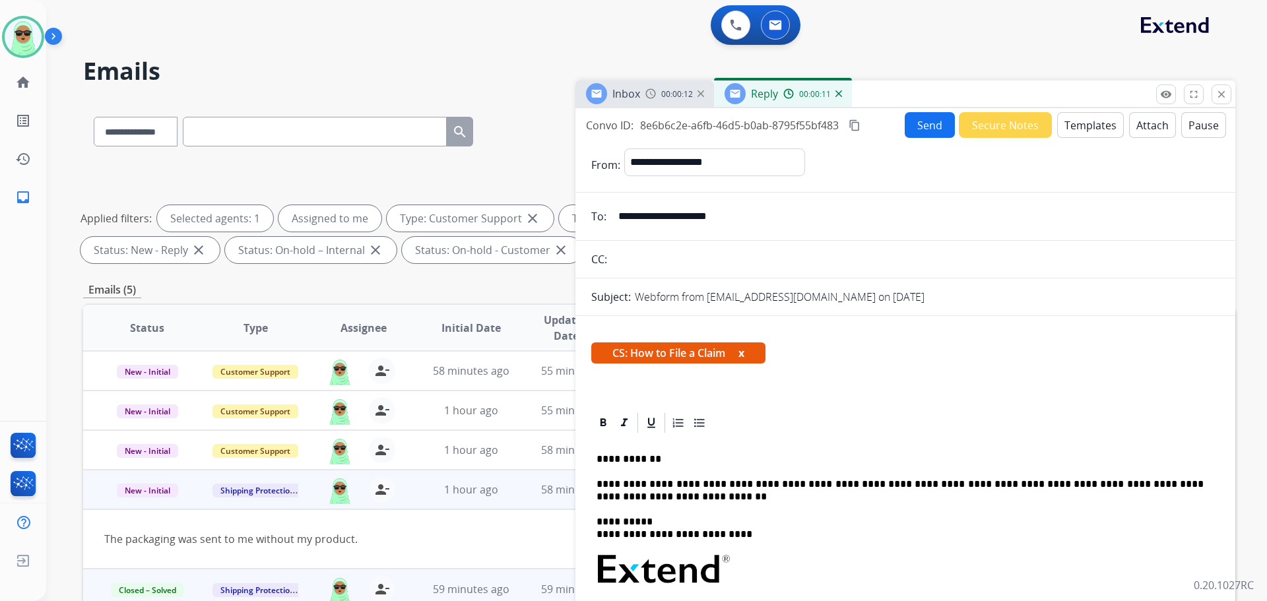
drag, startPoint x: 915, startPoint y: 120, endPoint x: 922, endPoint y: 117, distance: 7.7
click at [922, 117] on button "Send" at bounding box center [930, 125] width 50 height 26
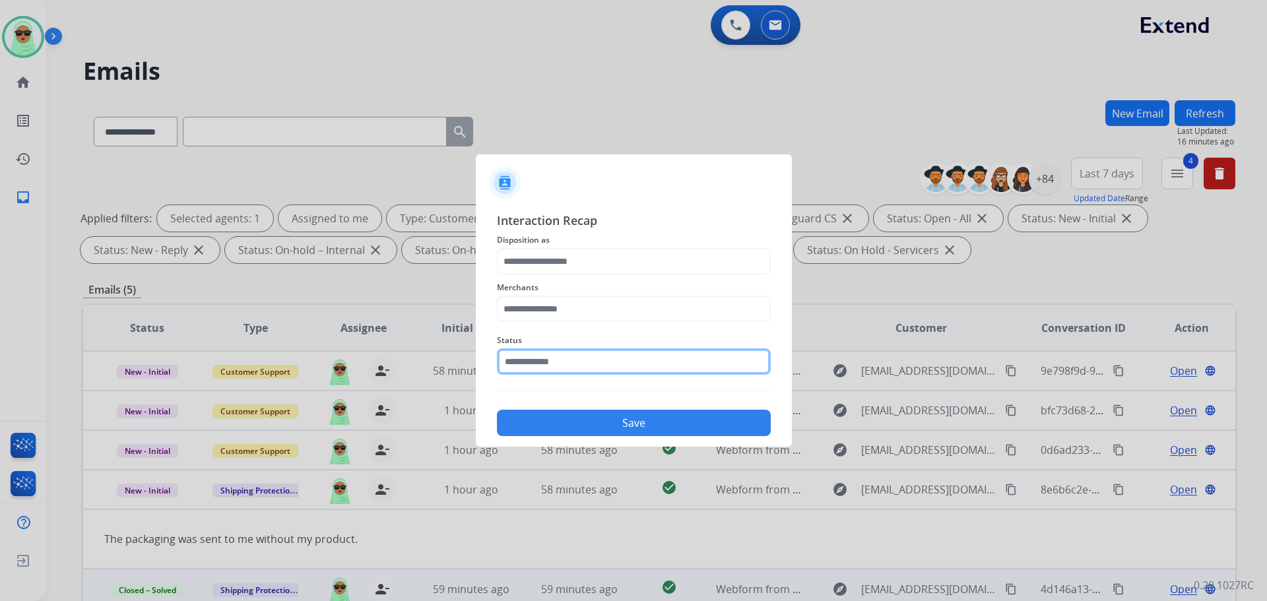
click at [650, 367] on input "text" at bounding box center [634, 361] width 274 height 26
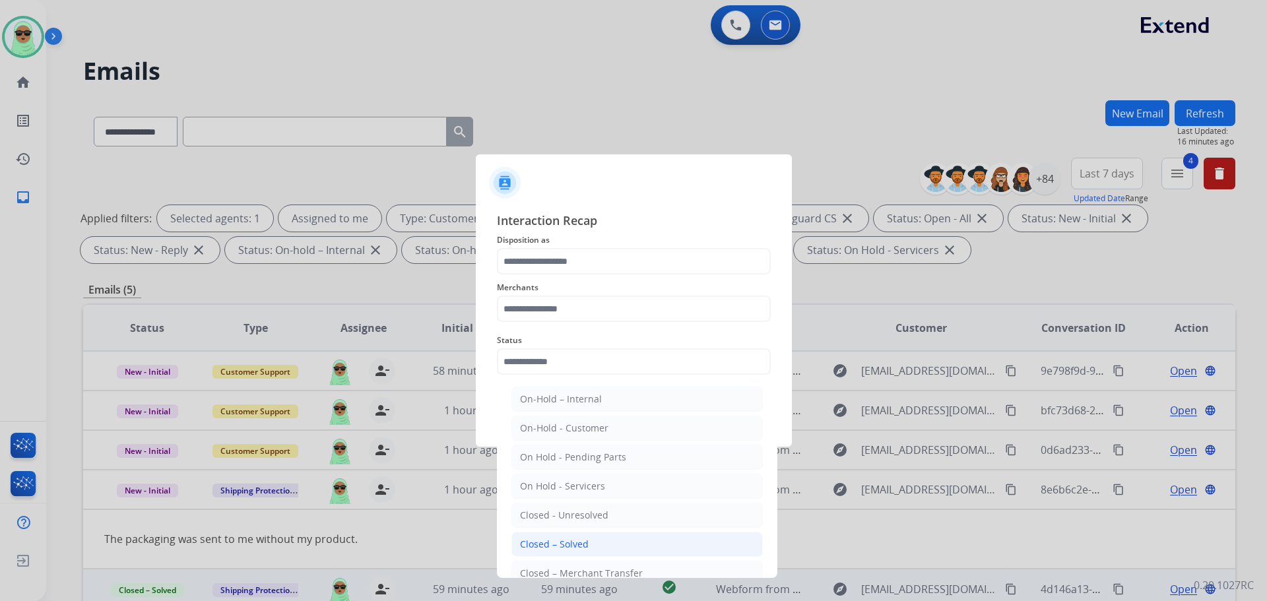
drag, startPoint x: 575, startPoint y: 540, endPoint x: 569, endPoint y: 486, distance: 53.9
click at [575, 539] on div "Closed – Solved" at bounding box center [554, 544] width 69 height 13
type input "**********"
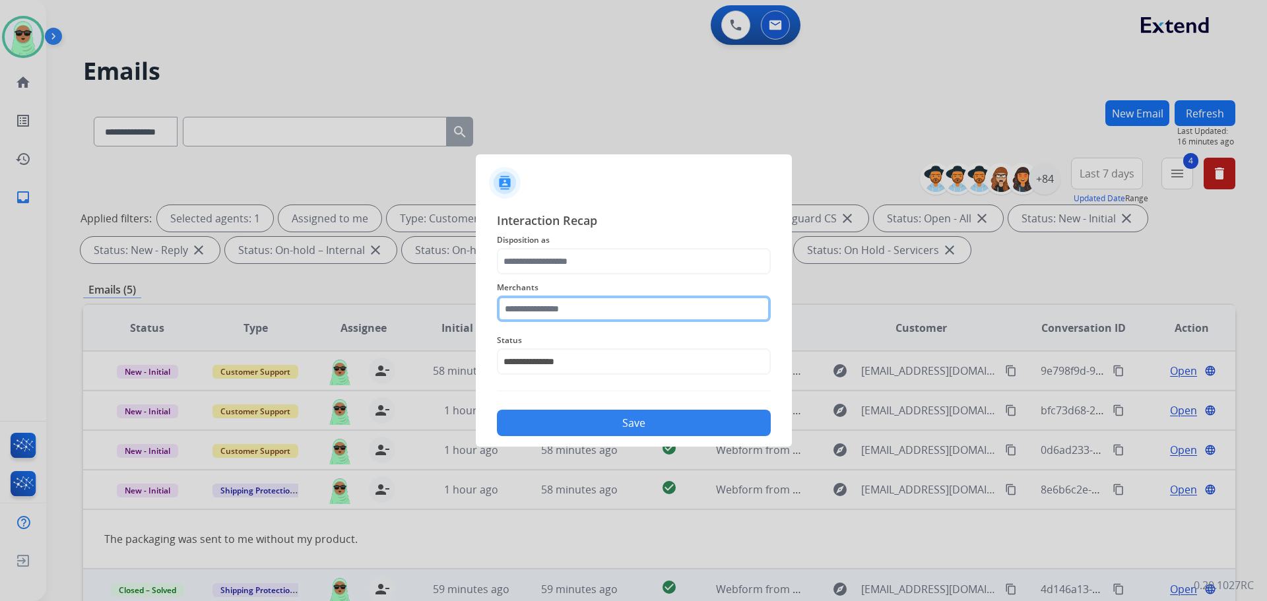
click at [661, 321] on input "text" at bounding box center [634, 309] width 274 height 26
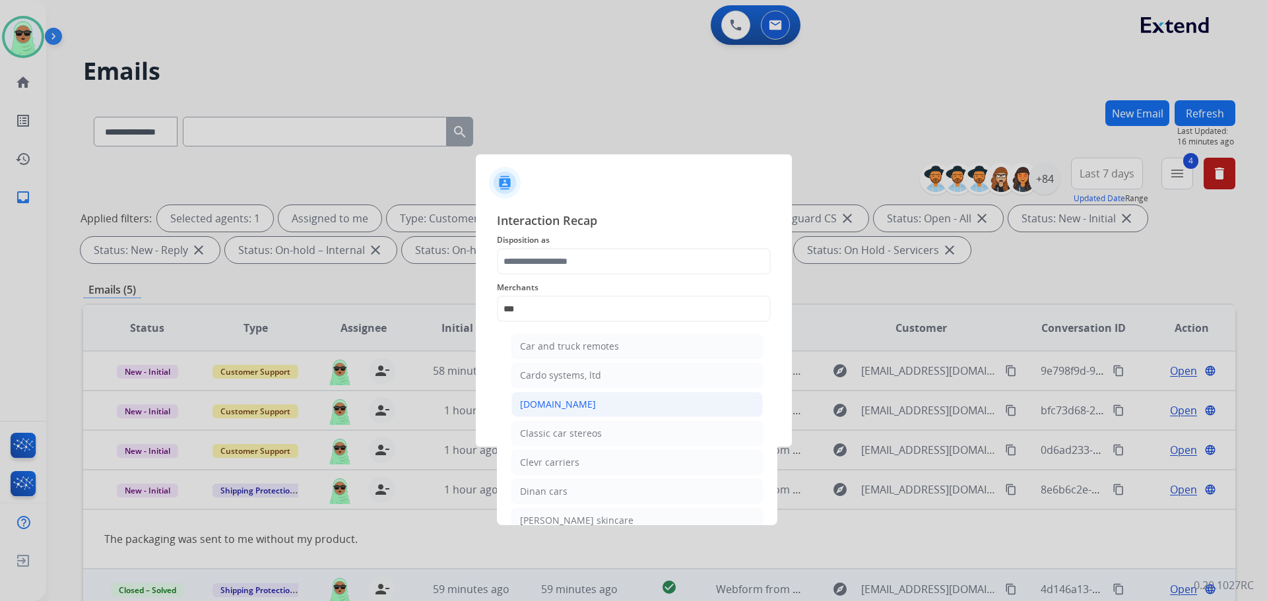
click at [583, 406] on li "[DOMAIN_NAME]" at bounding box center [636, 404] width 251 height 25
type input "**********"
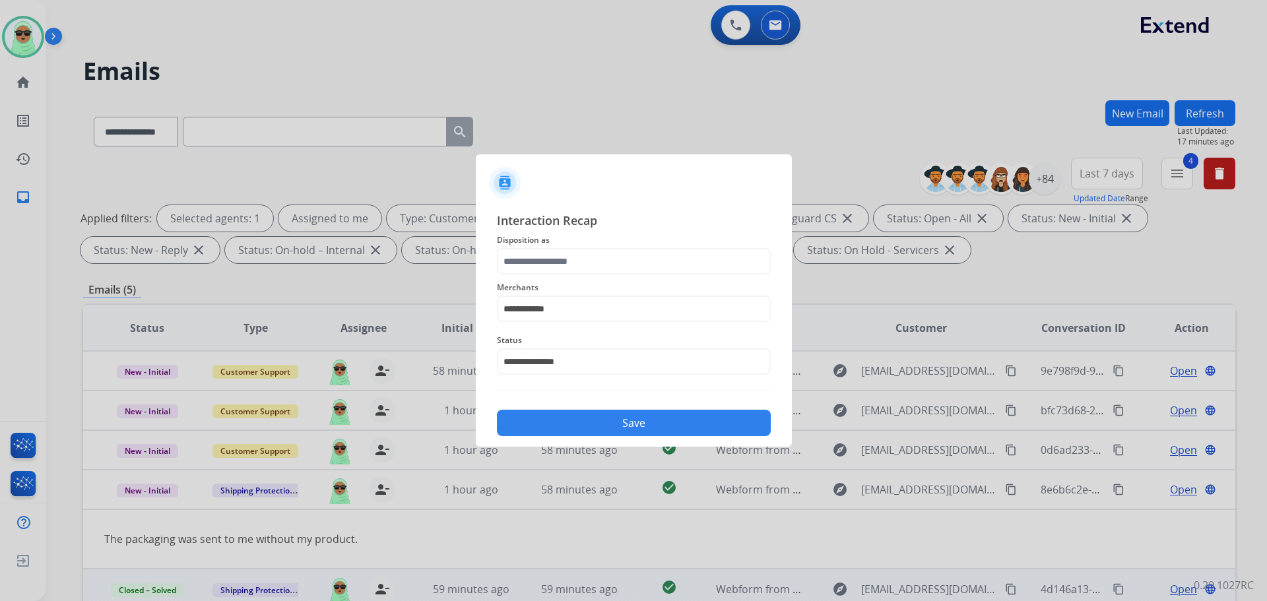
click at [565, 244] on span "Disposition as" at bounding box center [634, 240] width 274 height 16
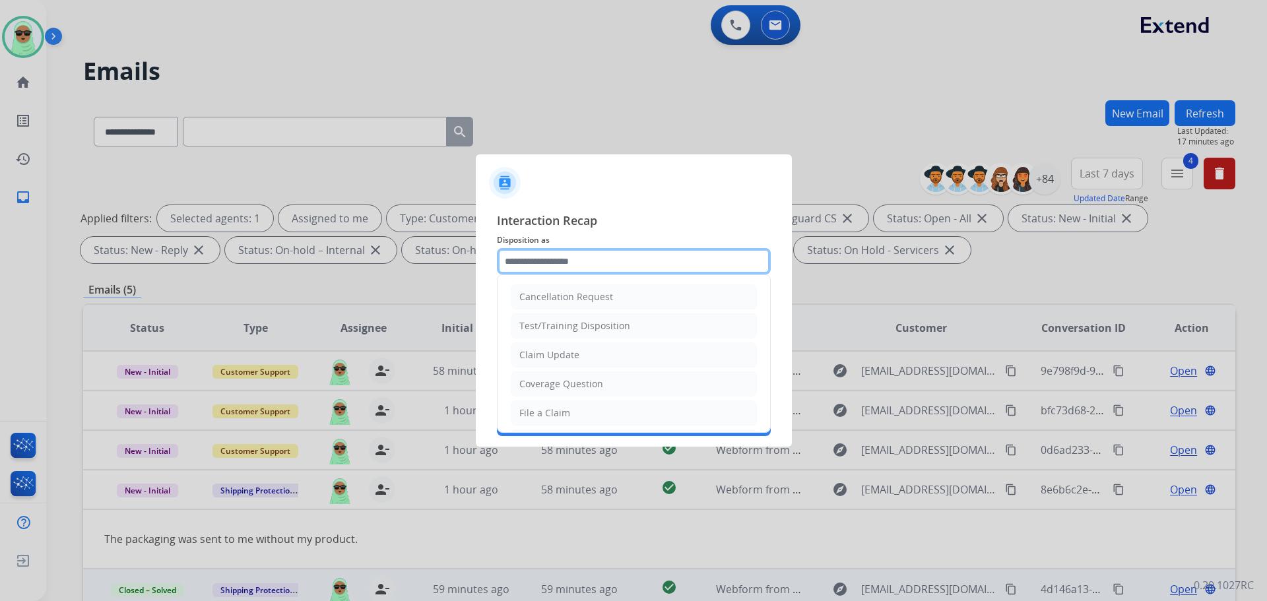
click at [571, 265] on input "text" at bounding box center [634, 261] width 274 height 26
click at [574, 350] on div "Claim Update" at bounding box center [549, 354] width 60 height 13
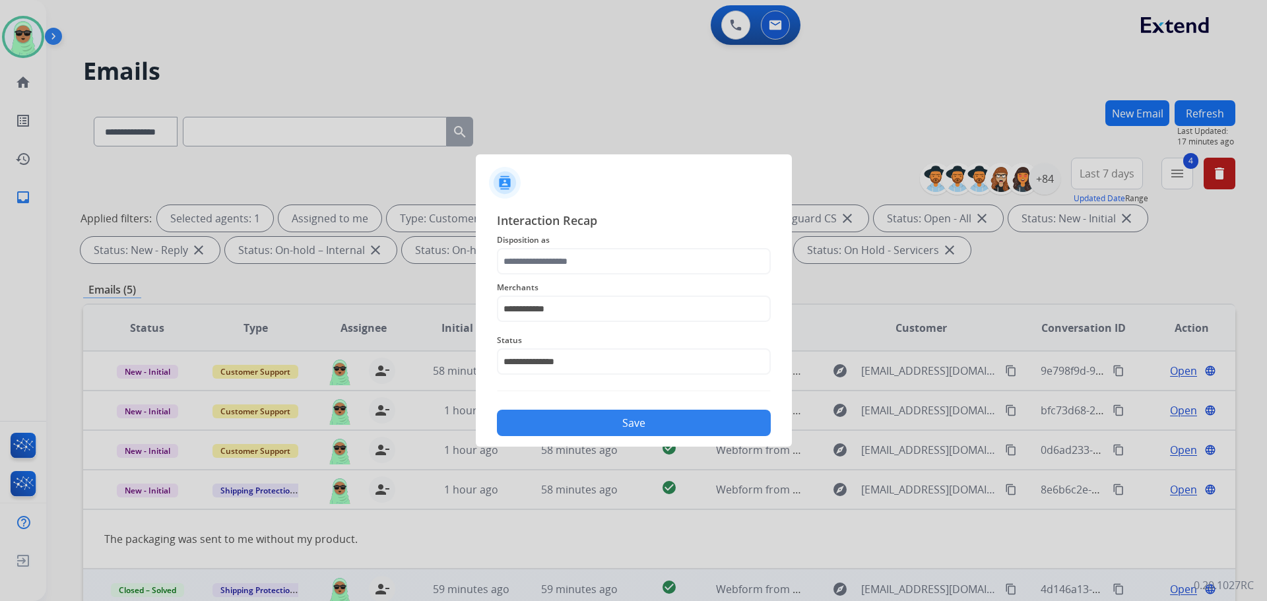
type input "**********"
click at [606, 436] on div "**********" at bounding box center [634, 324] width 316 height 246
click at [607, 426] on button "Save" at bounding box center [634, 423] width 274 height 26
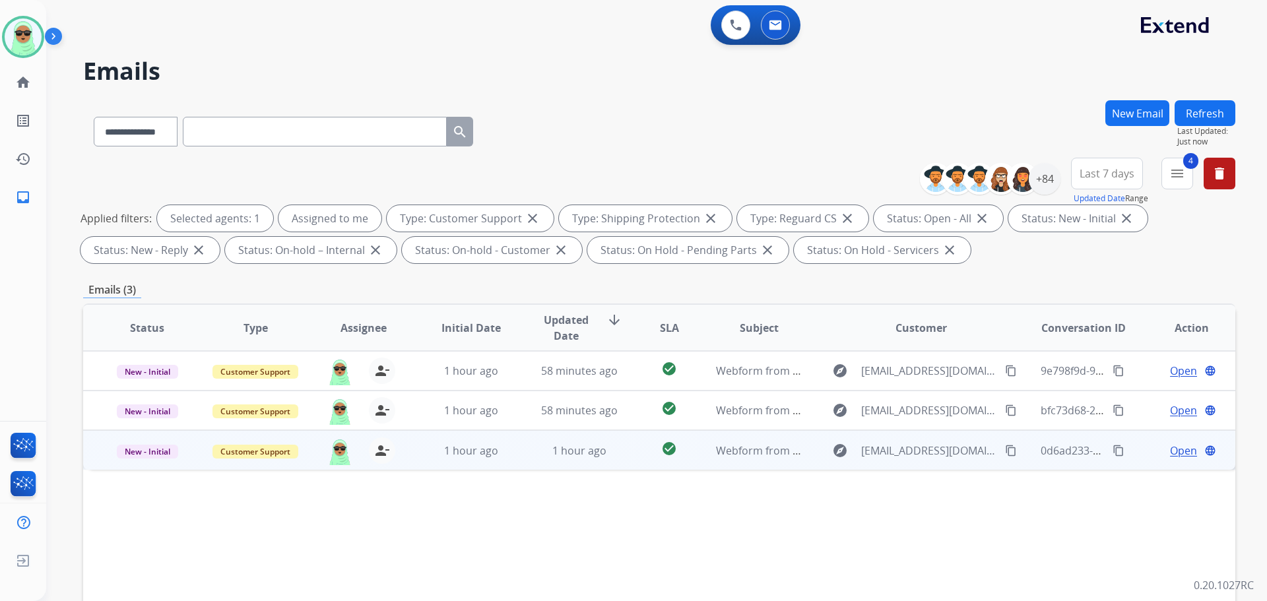
click at [1005, 454] on mat-icon "content_copy" at bounding box center [1011, 451] width 12 height 12
click at [1171, 449] on span "Open" at bounding box center [1183, 451] width 27 height 16
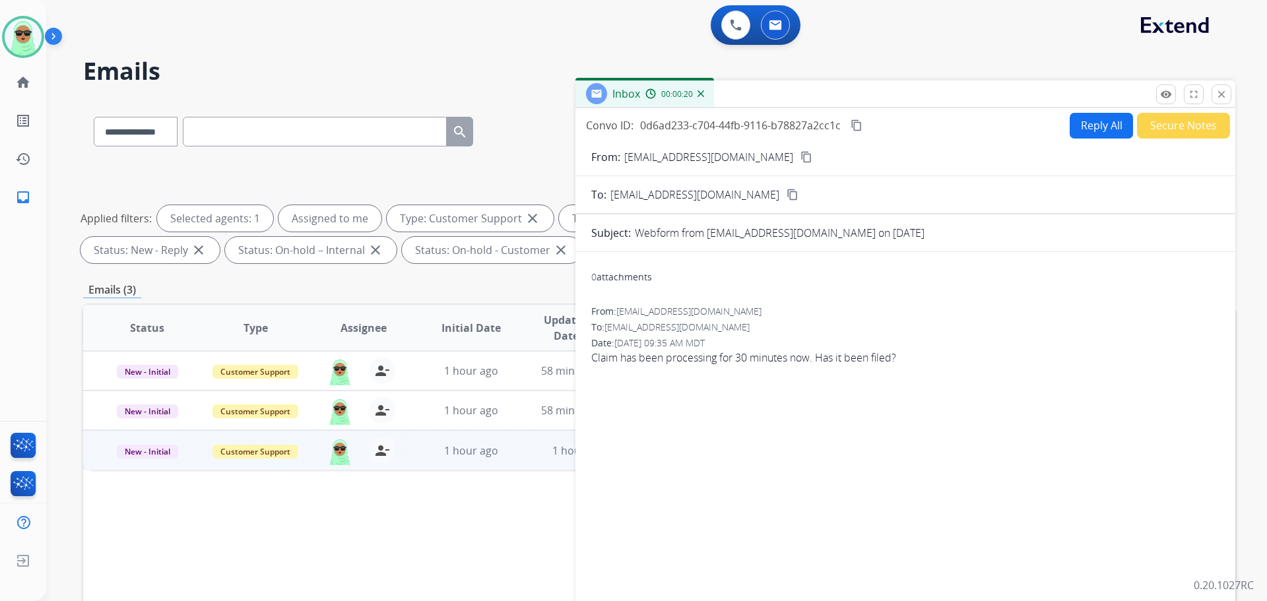
click at [1147, 123] on button "Secure Notes" at bounding box center [1183, 126] width 93 height 26
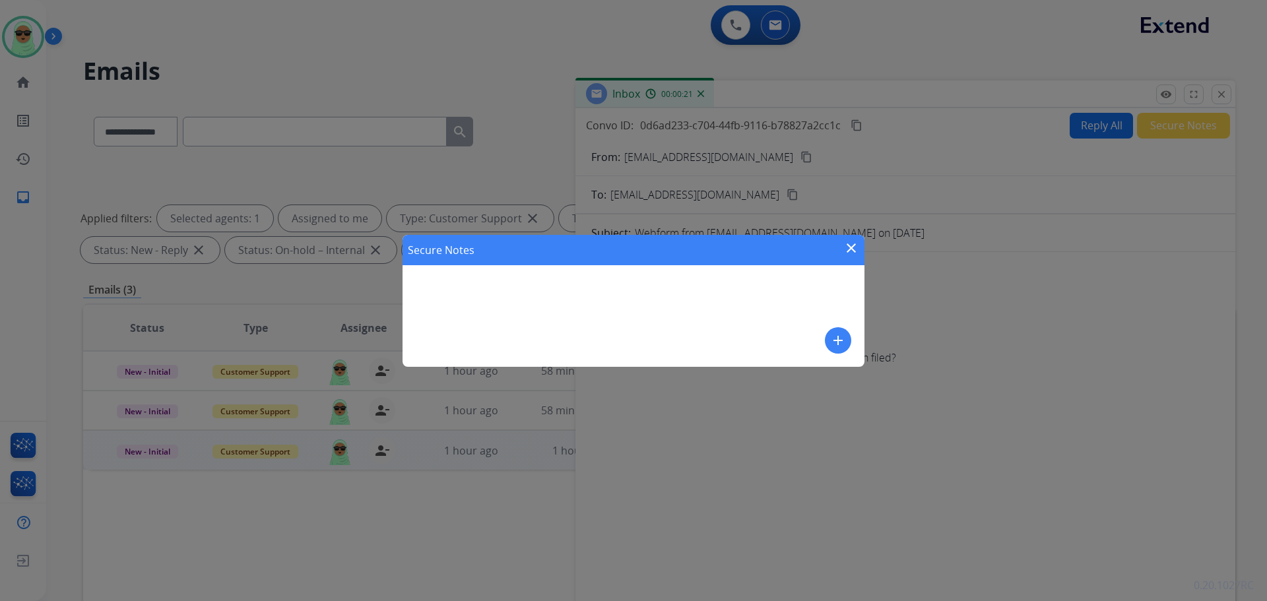
click at [838, 343] on mat-icon "add" at bounding box center [838, 341] width 16 height 16
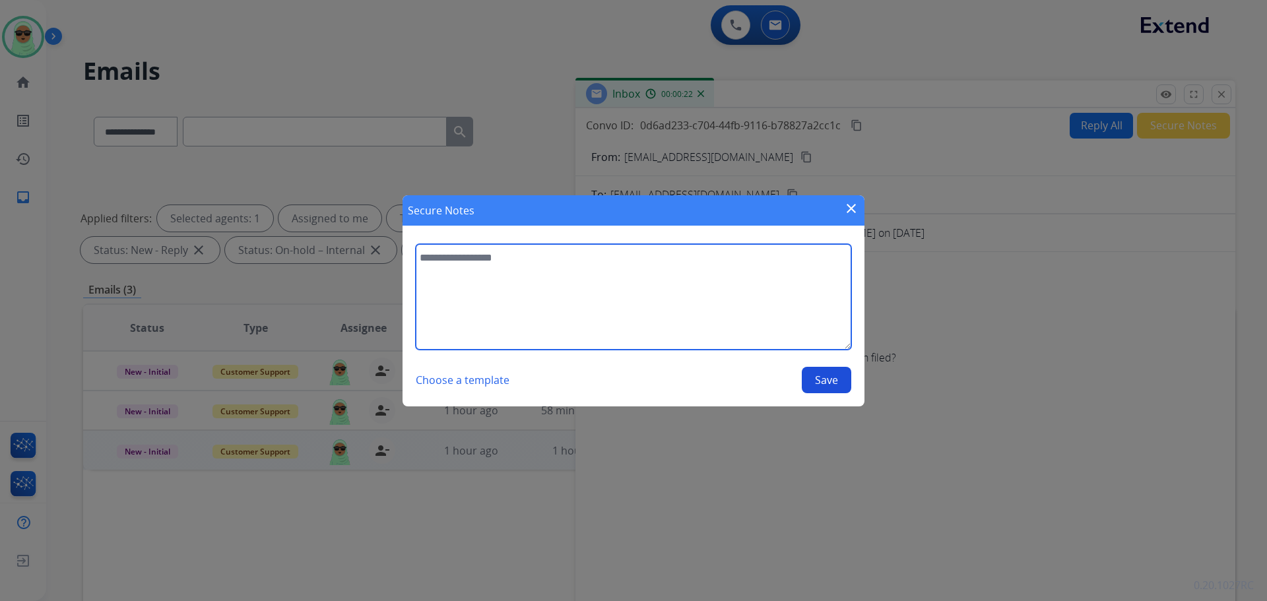
click at [593, 284] on textarea at bounding box center [633, 297] width 435 height 106
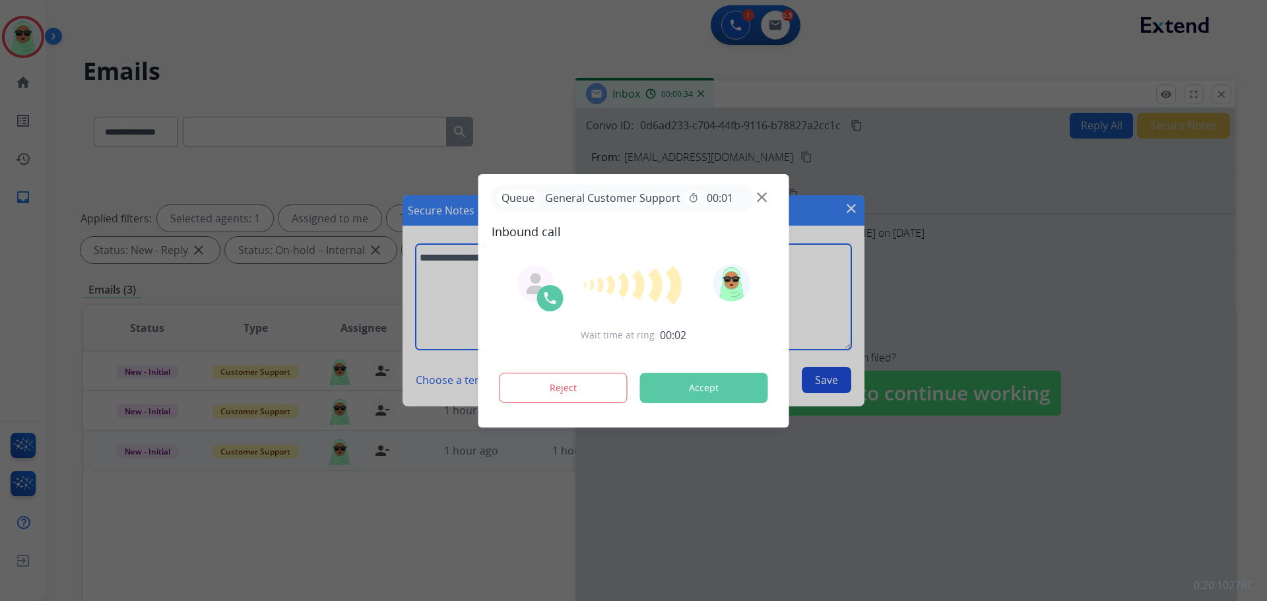
type textarea "**********"
drag, startPoint x: 813, startPoint y: 319, endPoint x: 822, endPoint y: 293, distance: 28.0
click at [816, 313] on div at bounding box center [633, 300] width 1267 height 601
click at [831, 368] on div at bounding box center [633, 300] width 1267 height 601
click at [831, 376] on div at bounding box center [633, 300] width 1267 height 601
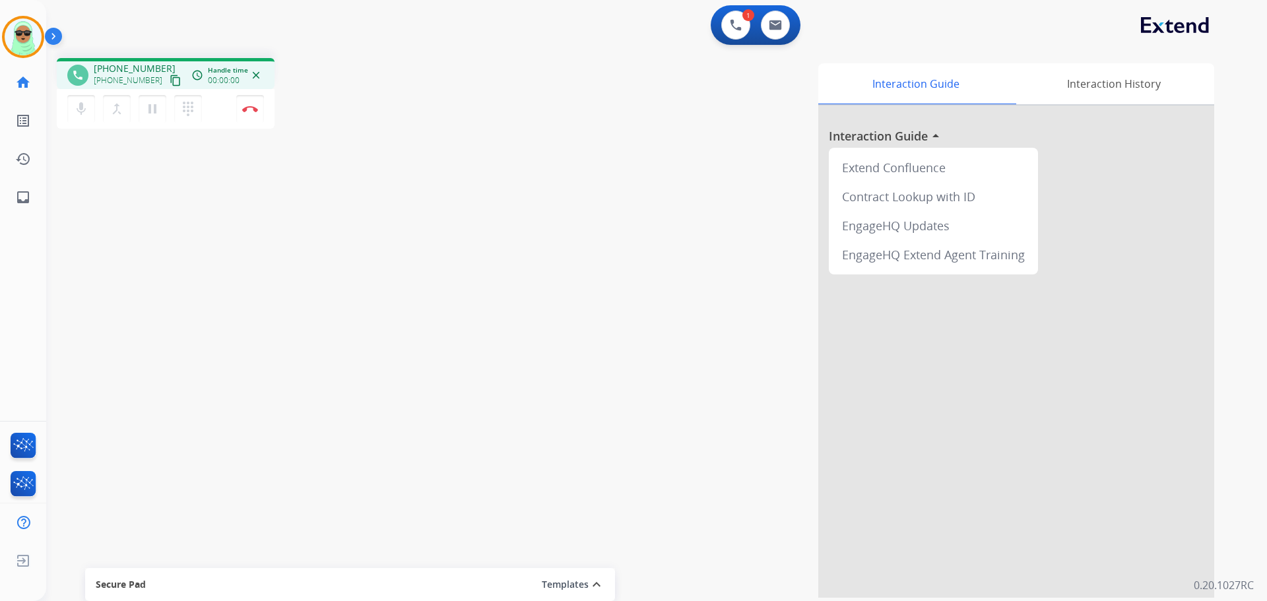
click at [170, 80] on mat-icon "content_copy" at bounding box center [176, 81] width 12 height 12
click at [736, 32] on button at bounding box center [735, 25] width 29 height 29
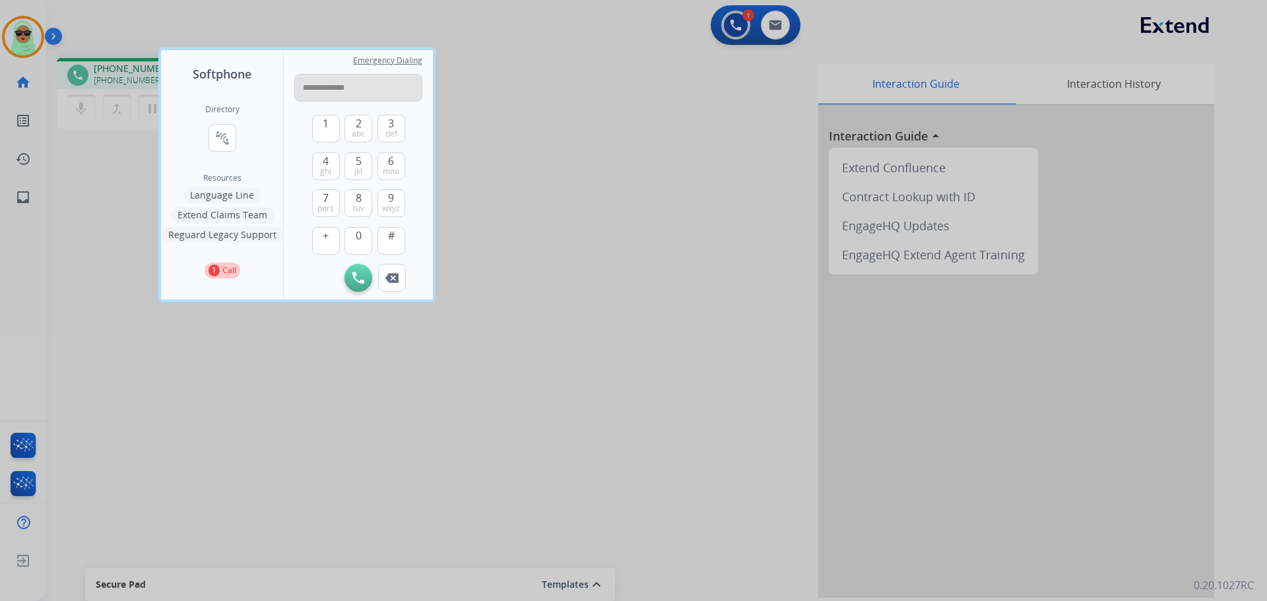
drag, startPoint x: 343, startPoint y: 88, endPoint x: 335, endPoint y: 89, distance: 7.9
click at [342, 88] on input "**********" at bounding box center [358, 88] width 128 height 28
click at [337, 86] on input "**********" at bounding box center [358, 88] width 128 height 28
type input "**********"
click at [367, 274] on button "Initiate Call" at bounding box center [358, 278] width 28 height 28
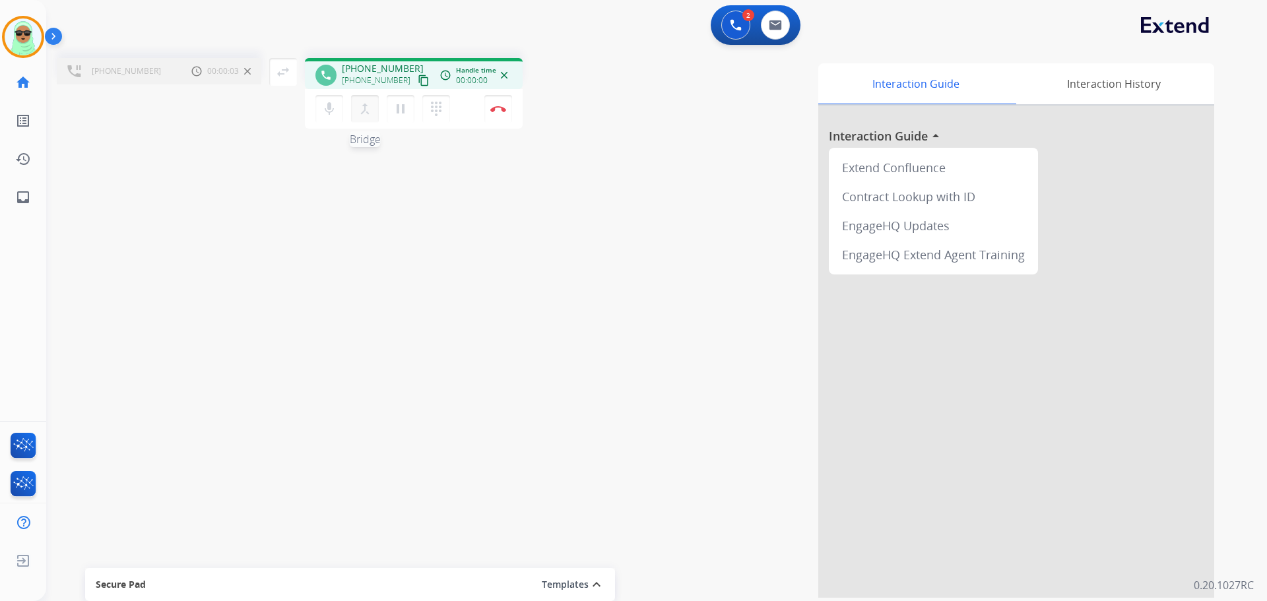
click at [366, 110] on mat-icon "merge_type" at bounding box center [365, 109] width 16 height 16
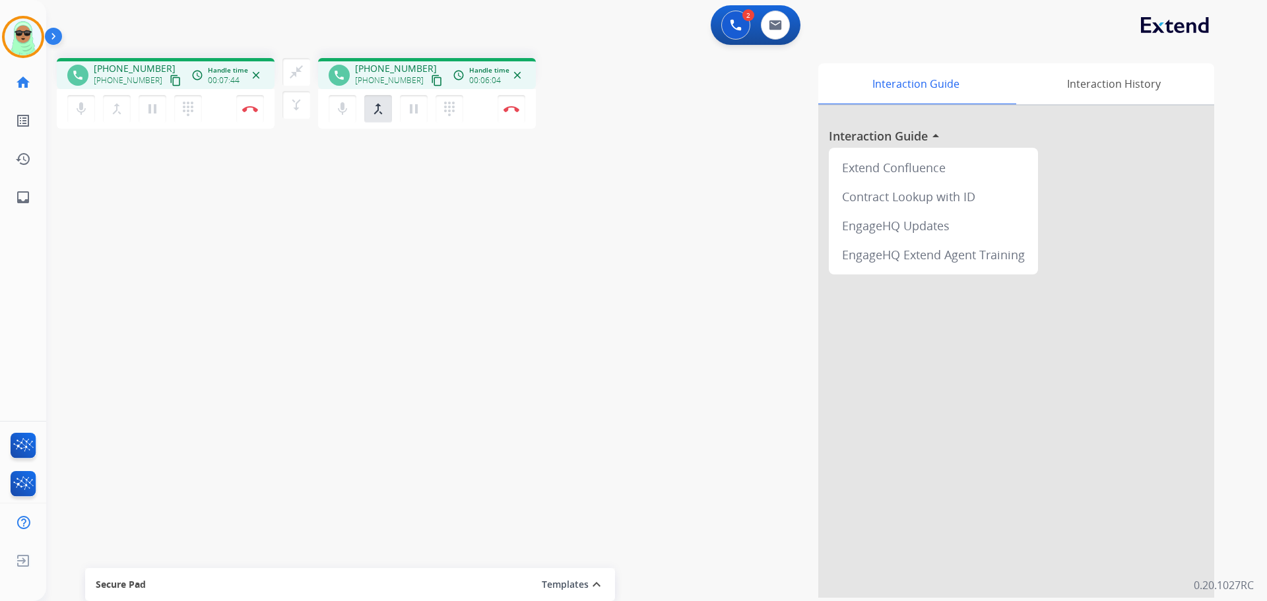
click at [971, 6] on div "2 Voice Interactions 0 Email Interactions" at bounding box center [648, 26] width 1173 height 42
click at [306, 75] on button "close_fullscreen Connect 3-Way Call" at bounding box center [296, 72] width 28 height 28
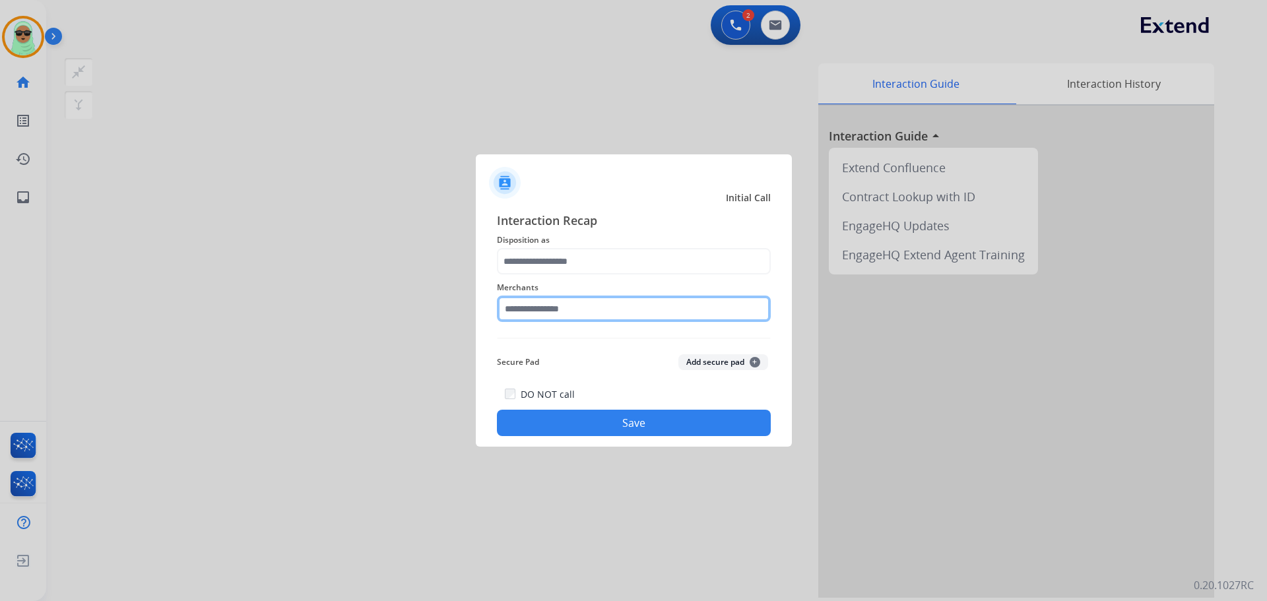
click at [612, 318] on input "text" at bounding box center [634, 309] width 274 height 26
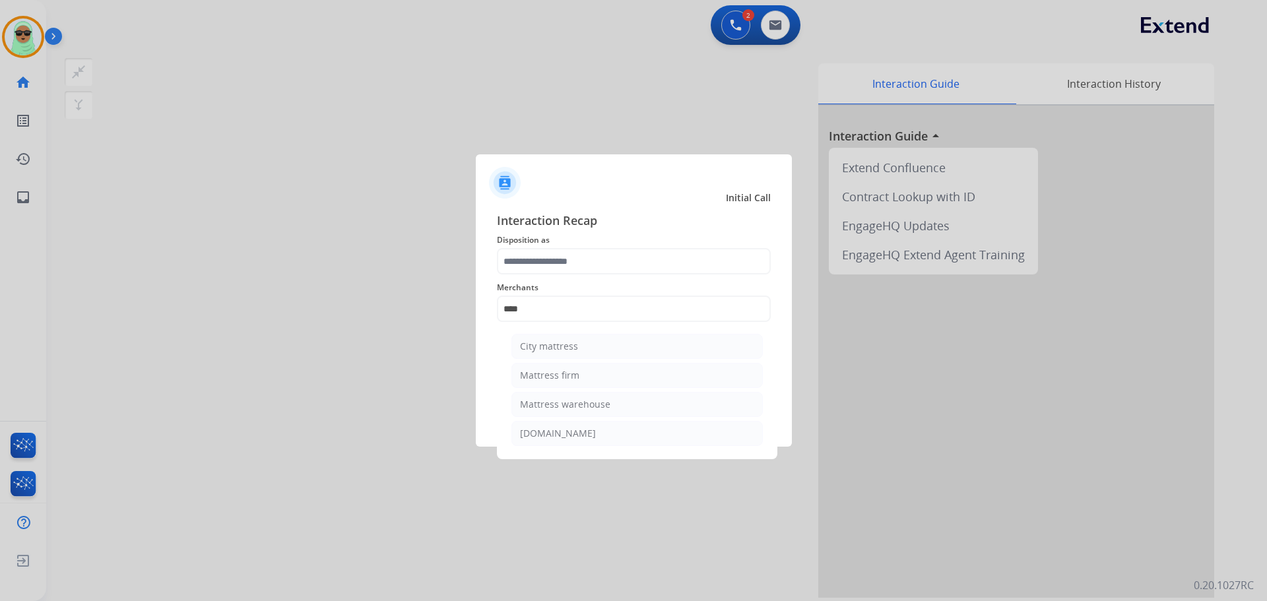
click at [598, 371] on li "Mattress firm" at bounding box center [636, 375] width 251 height 25
type input "**********"
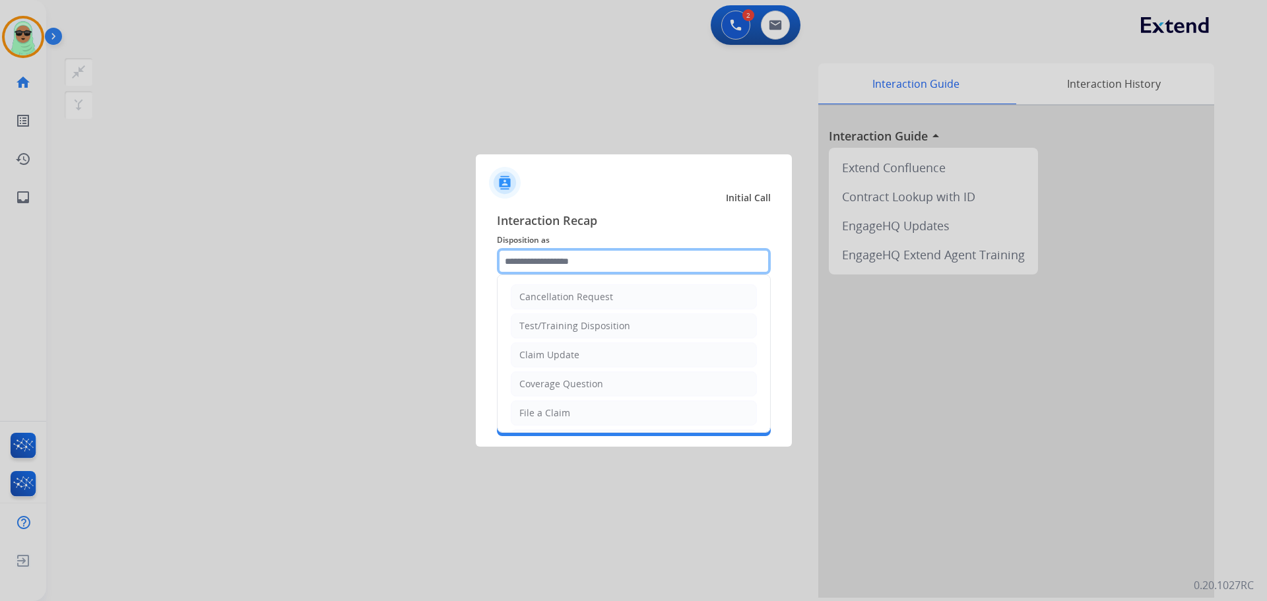
click at [604, 272] on input "text" at bounding box center [634, 261] width 274 height 26
click at [604, 380] on li "Coverage Question" at bounding box center [634, 383] width 246 height 25
type input "**********"
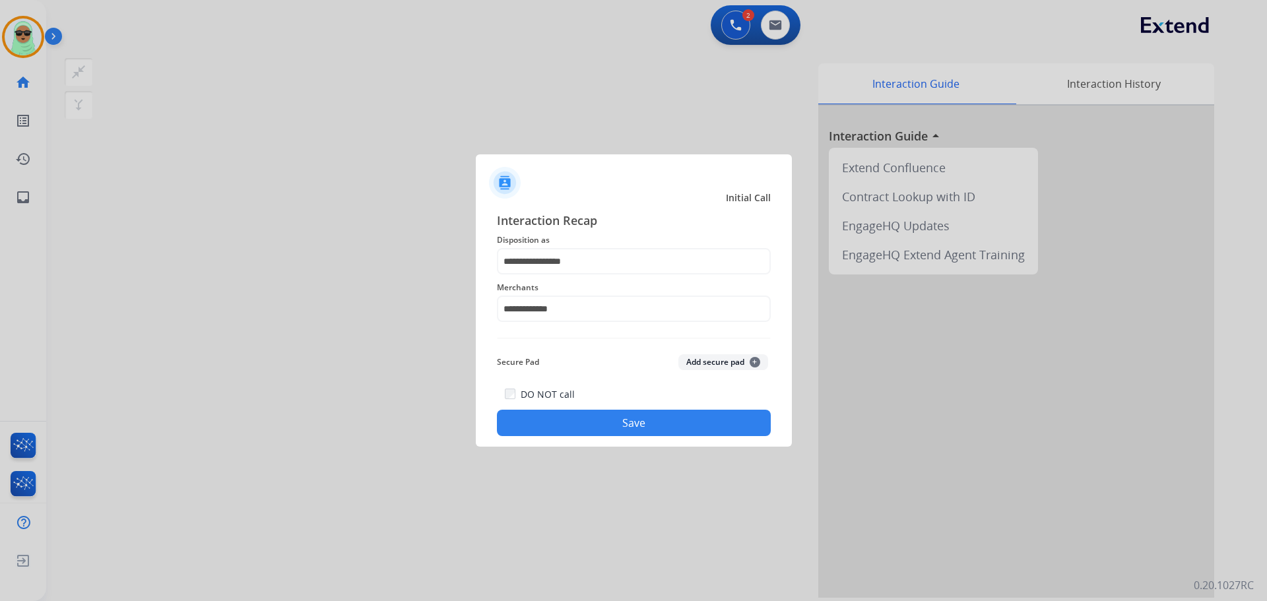
click at [640, 453] on div at bounding box center [633, 300] width 1267 height 601
click at [650, 430] on button "Save" at bounding box center [634, 423] width 274 height 26
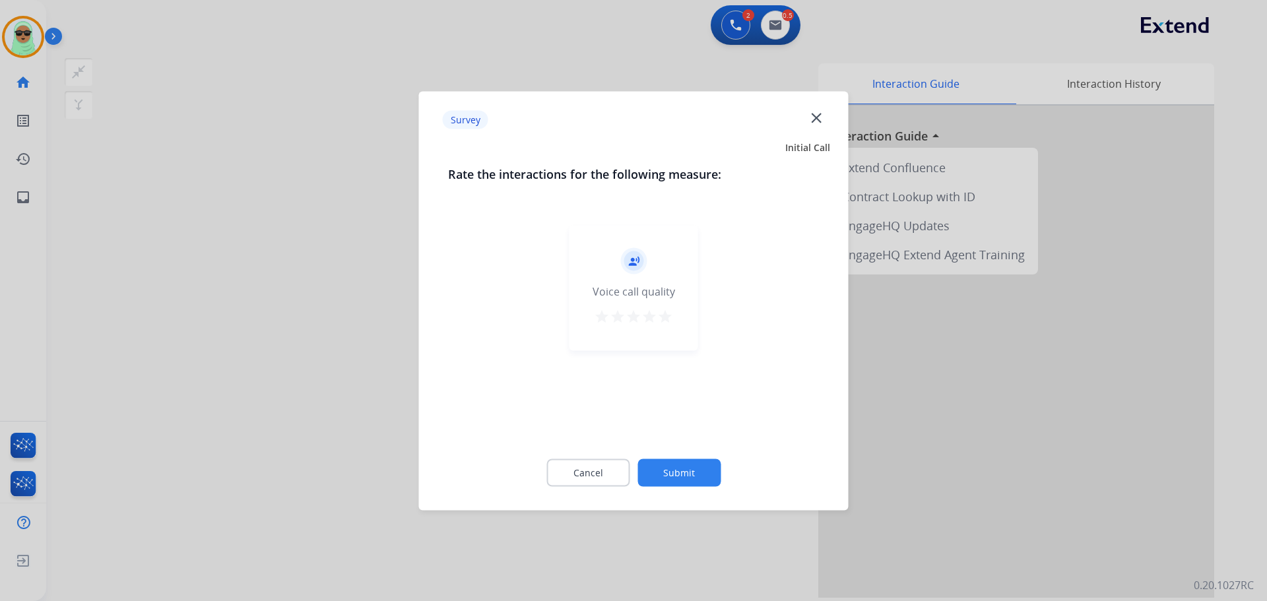
drag, startPoint x: 685, startPoint y: 455, endPoint x: 686, endPoint y: 463, distance: 8.7
click at [686, 460] on div "Cancel Submit" at bounding box center [633, 472] width 371 height 59
click at [686, 463] on button "Submit" at bounding box center [678, 473] width 83 height 28
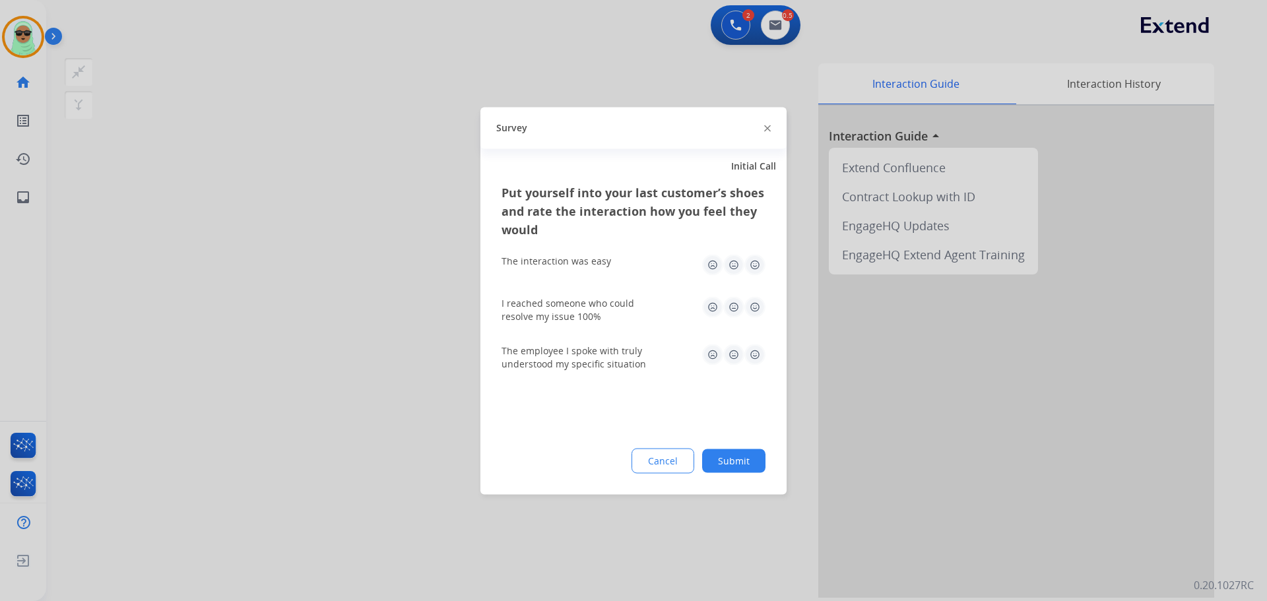
click at [717, 454] on button "Submit" at bounding box center [733, 461] width 63 height 24
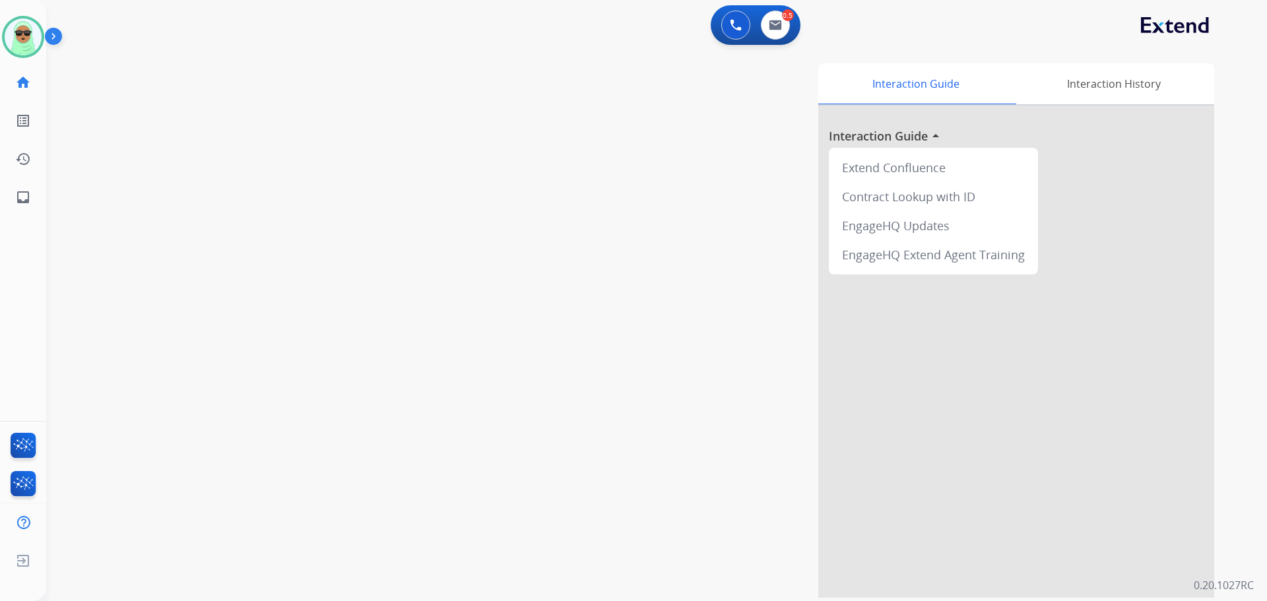
drag, startPoint x: 154, startPoint y: 81, endPoint x: 113, endPoint y: 74, distance: 40.9
click at [153, 81] on div "swap_horiz Break voice bridge close_fullscreen Connect 3-Way Call merge_type Se…" at bounding box center [640, 323] width 1189 height 550
click at [761, 26] on button at bounding box center [775, 25] width 29 height 29
select select "**********"
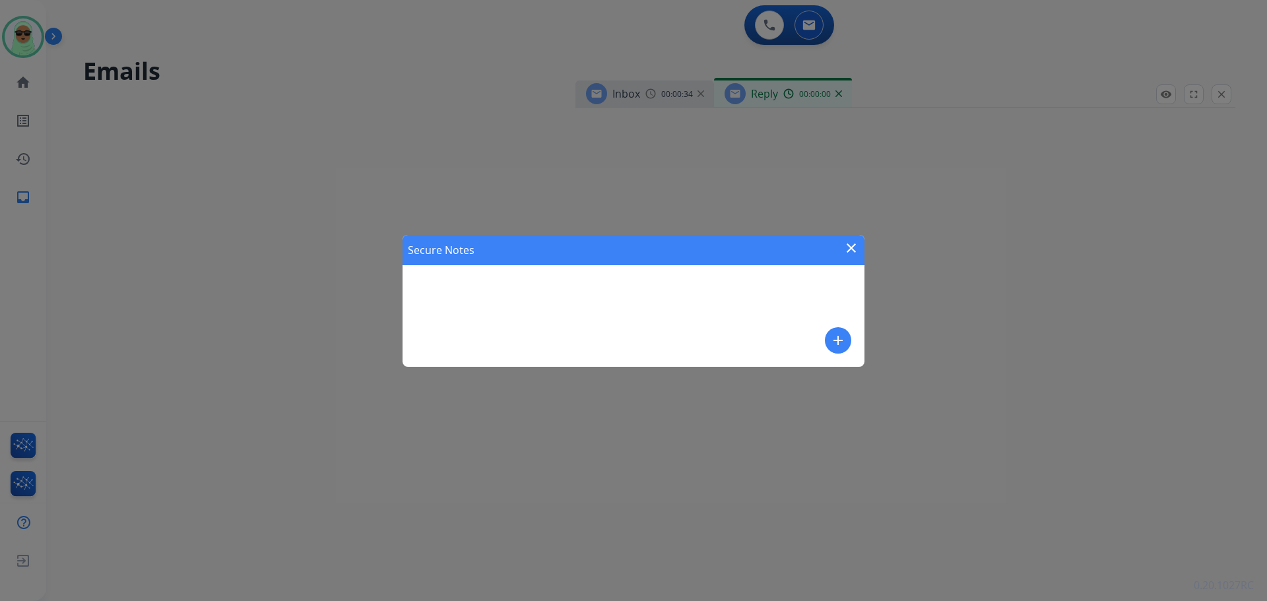
select select "**********"
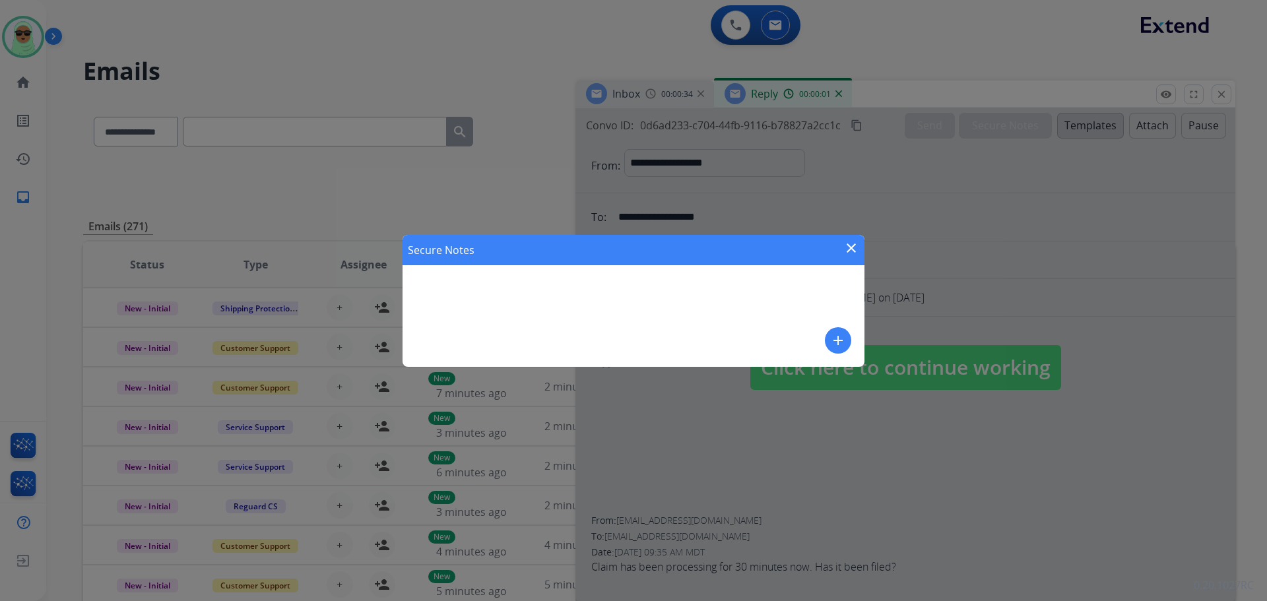
click at [853, 245] on mat-icon "close" at bounding box center [851, 248] width 16 height 16
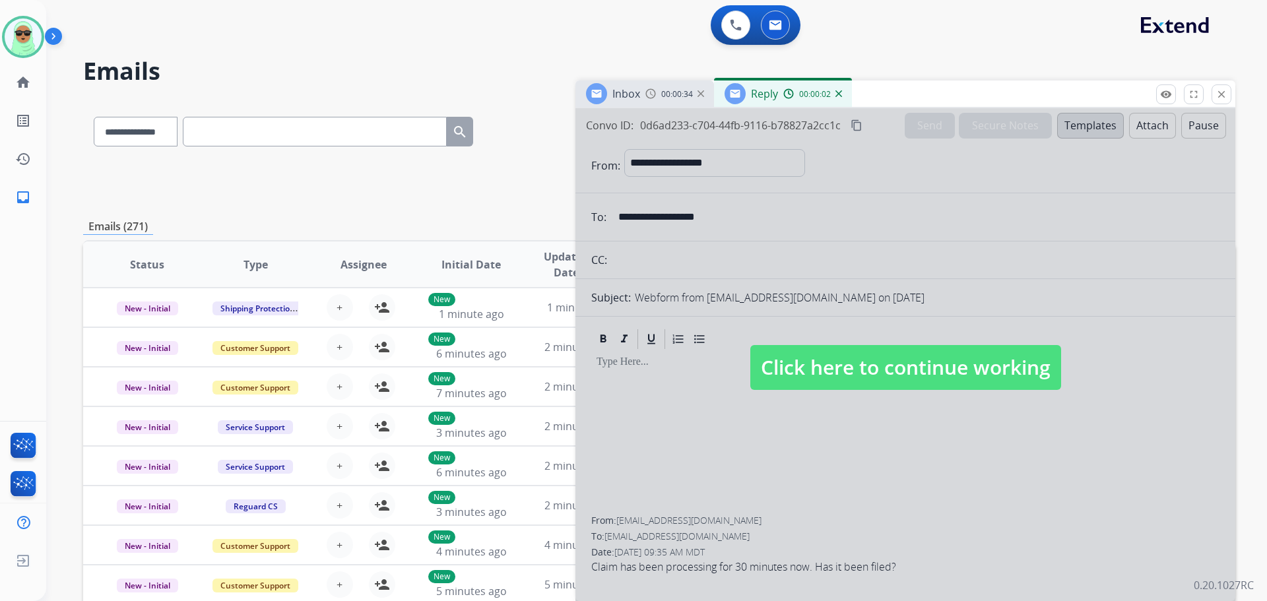
drag, startPoint x: 843, startPoint y: 90, endPoint x: 852, endPoint y: 90, distance: 9.2
click at [844, 90] on div "Reply 00:00:02" at bounding box center [783, 93] width 138 height 26
click at [843, 96] on div "Reply 00:00:02" at bounding box center [783, 93] width 138 height 26
click at [837, 101] on div "Reply 00:00:04" at bounding box center [783, 93] width 138 height 26
click at [839, 95] on img at bounding box center [838, 93] width 7 height 7
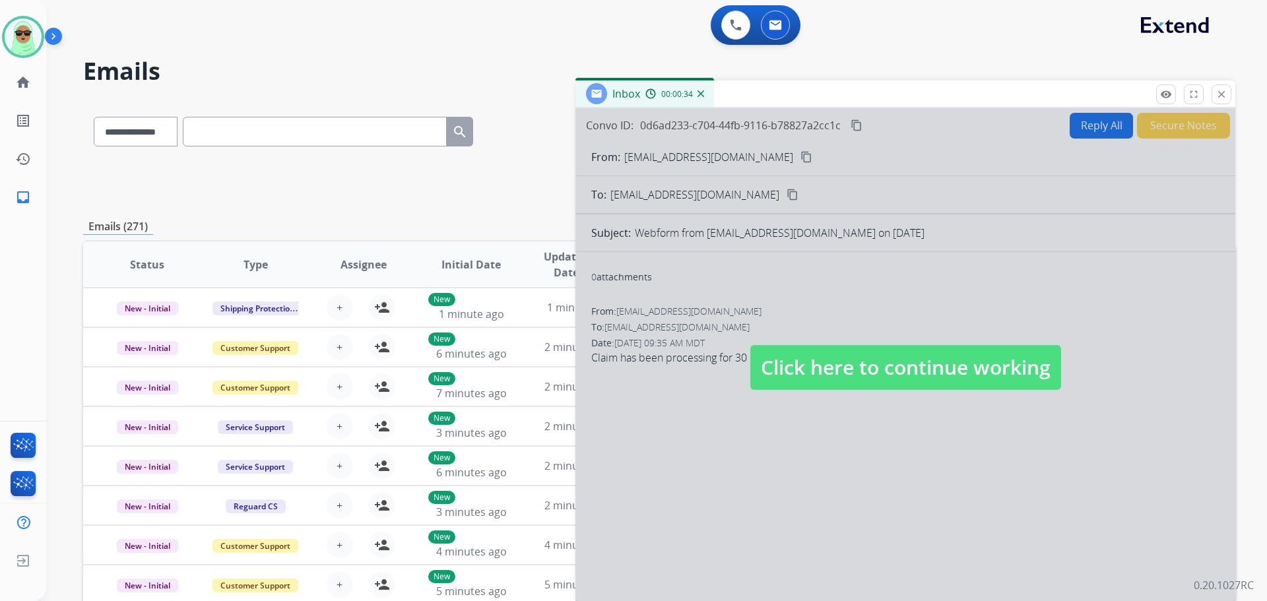
drag, startPoint x: 749, startPoint y: 310, endPoint x: 785, endPoint y: 328, distance: 40.4
click at [751, 312] on div at bounding box center [905, 354] width 660 height 493
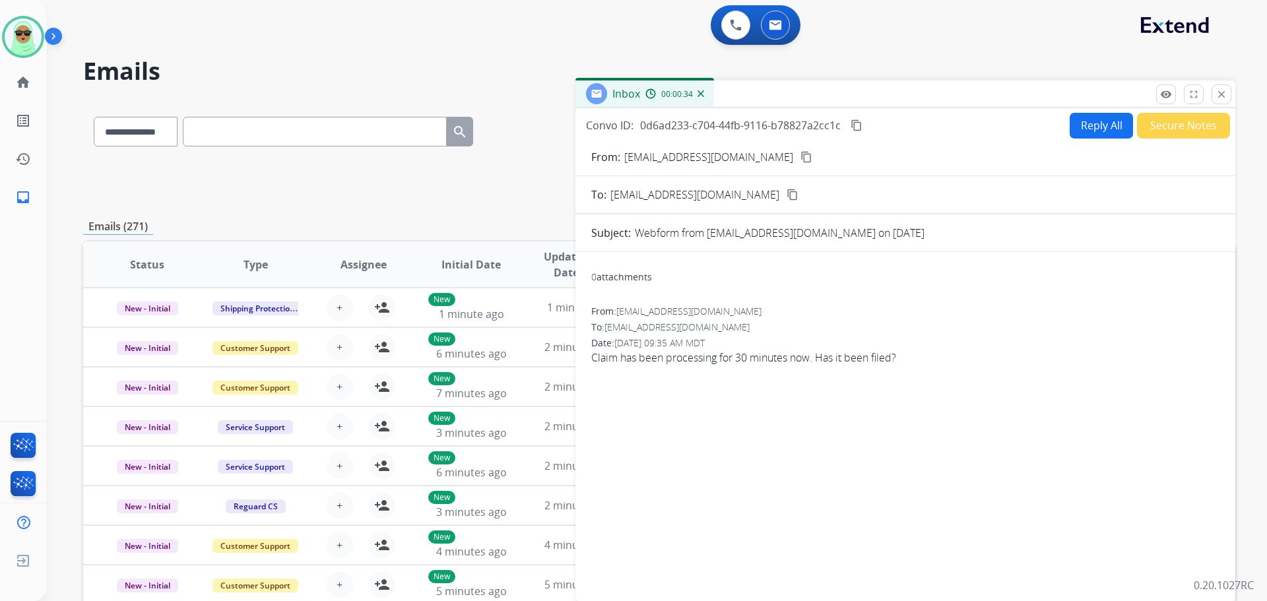
click at [800, 159] on mat-icon "content_copy" at bounding box center [806, 157] width 12 height 12
click at [1173, 121] on button "Secure Notes" at bounding box center [1183, 126] width 93 height 26
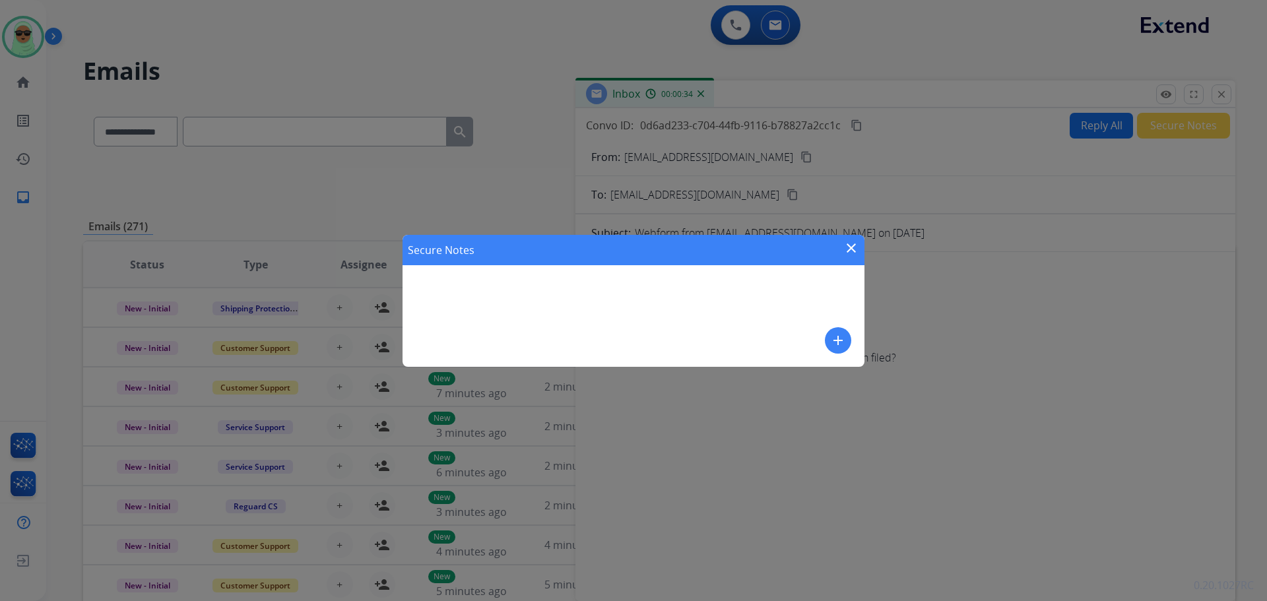
click at [836, 349] on button "add" at bounding box center [838, 340] width 26 height 26
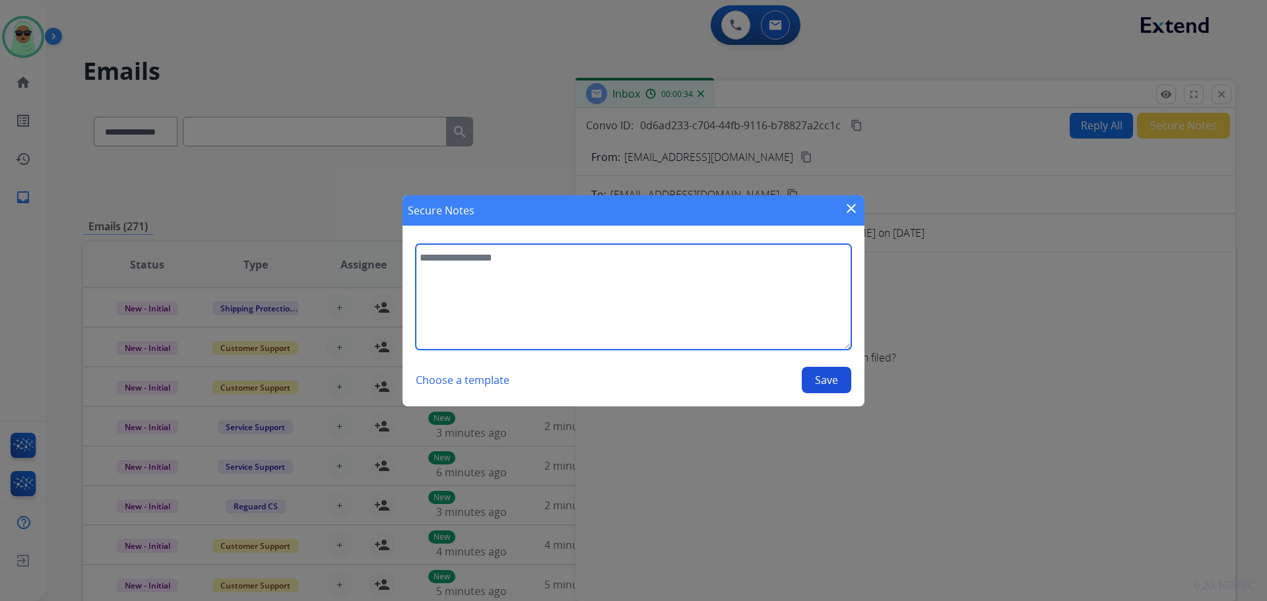
click at [700, 315] on textarea at bounding box center [633, 297] width 435 height 106
type textarea "**********"
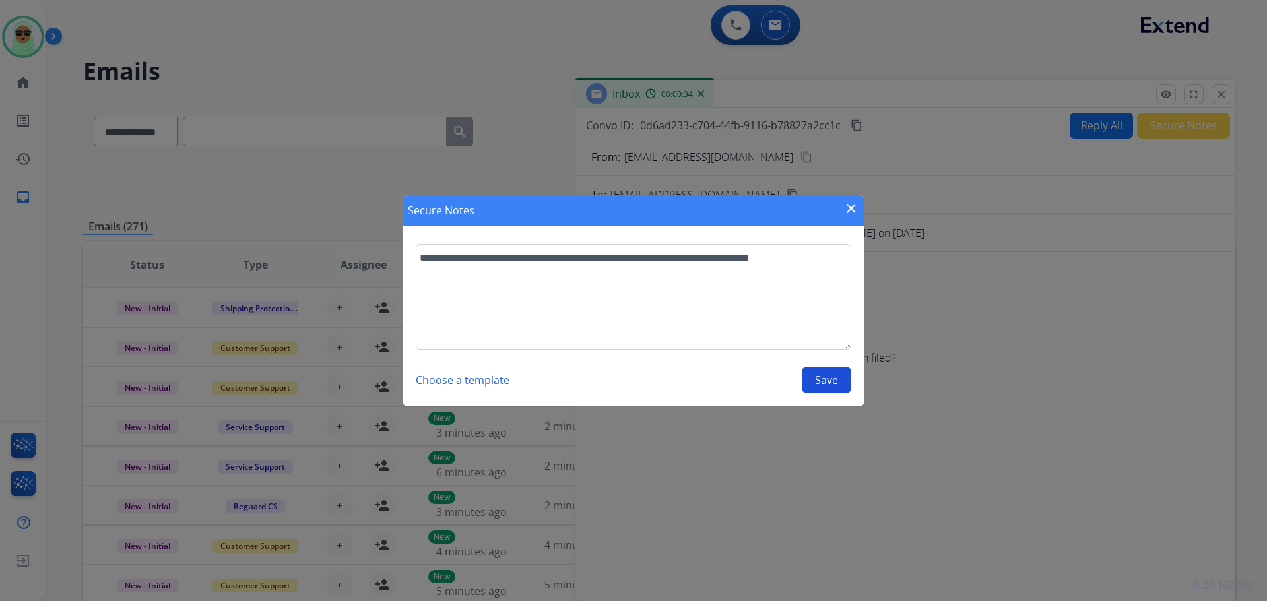
click at [831, 404] on section "**********" at bounding box center [633, 319] width 462 height 176
click at [833, 385] on button "Save" at bounding box center [826, 380] width 49 height 26
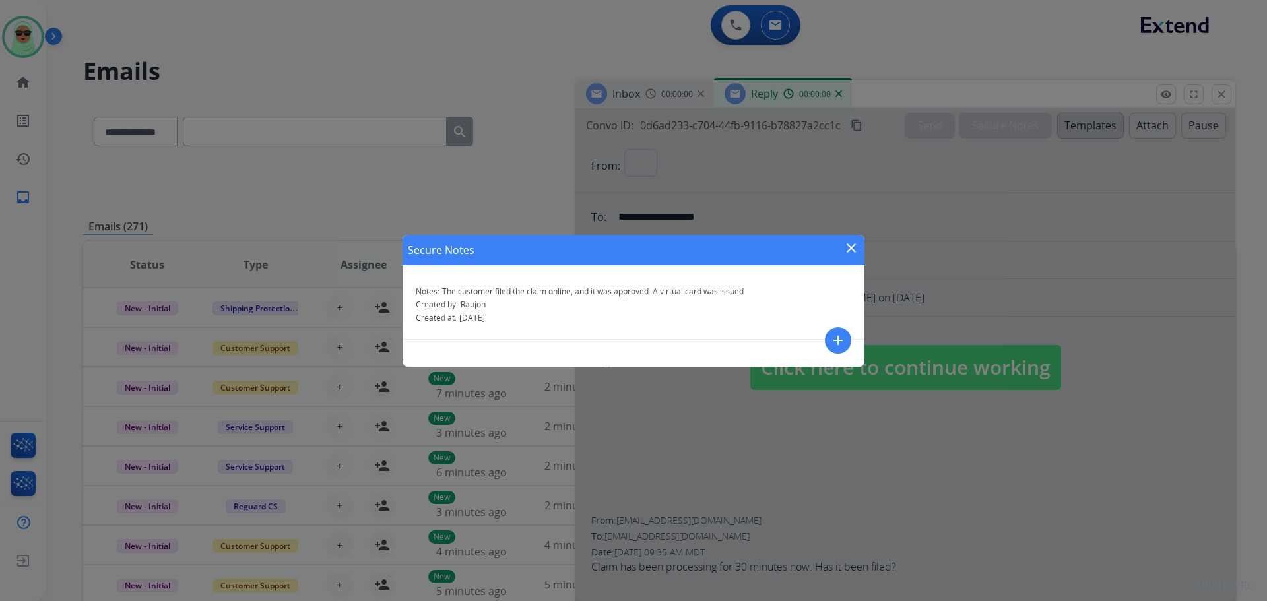
select select "**********"
click at [839, 241] on div "Secure Notes close" at bounding box center [633, 250] width 462 height 30
click at [1219, 84] on div "Secure Notes close Notes: The customer filed the claim online, and it was appro…" at bounding box center [633, 300] width 1267 height 601
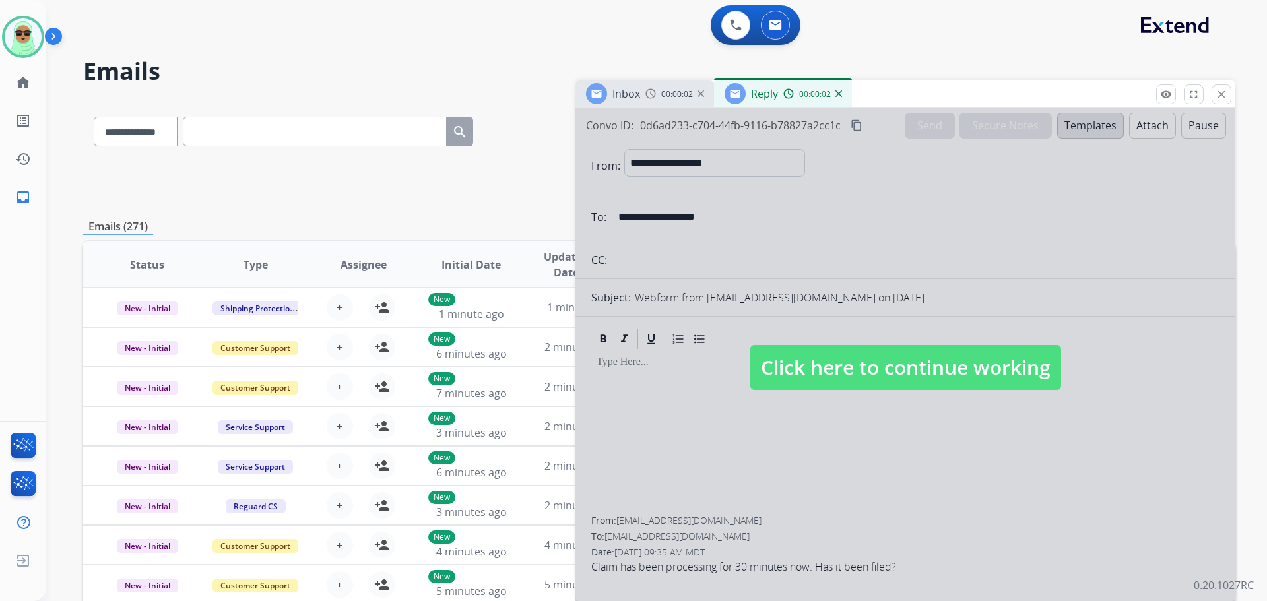
click at [1219, 89] on mat-icon "close" at bounding box center [1221, 94] width 12 height 12
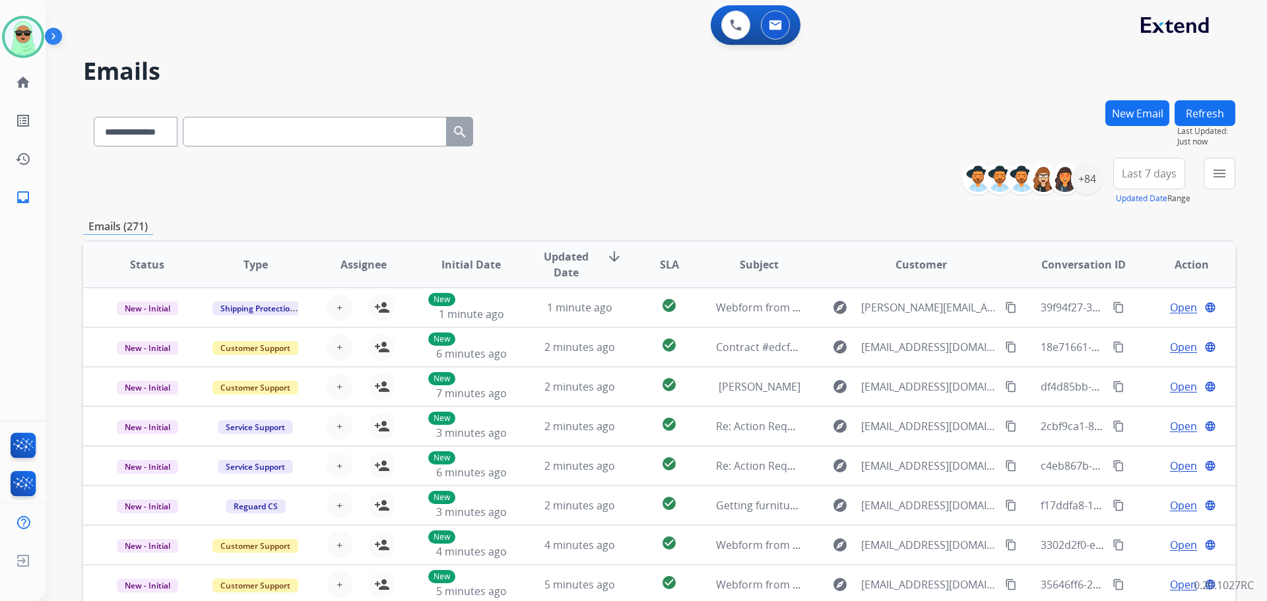
click at [1235, 183] on div "**********" at bounding box center [656, 300] width 1221 height 601
click at [1226, 177] on mat-icon "menu" at bounding box center [1219, 174] width 16 height 16
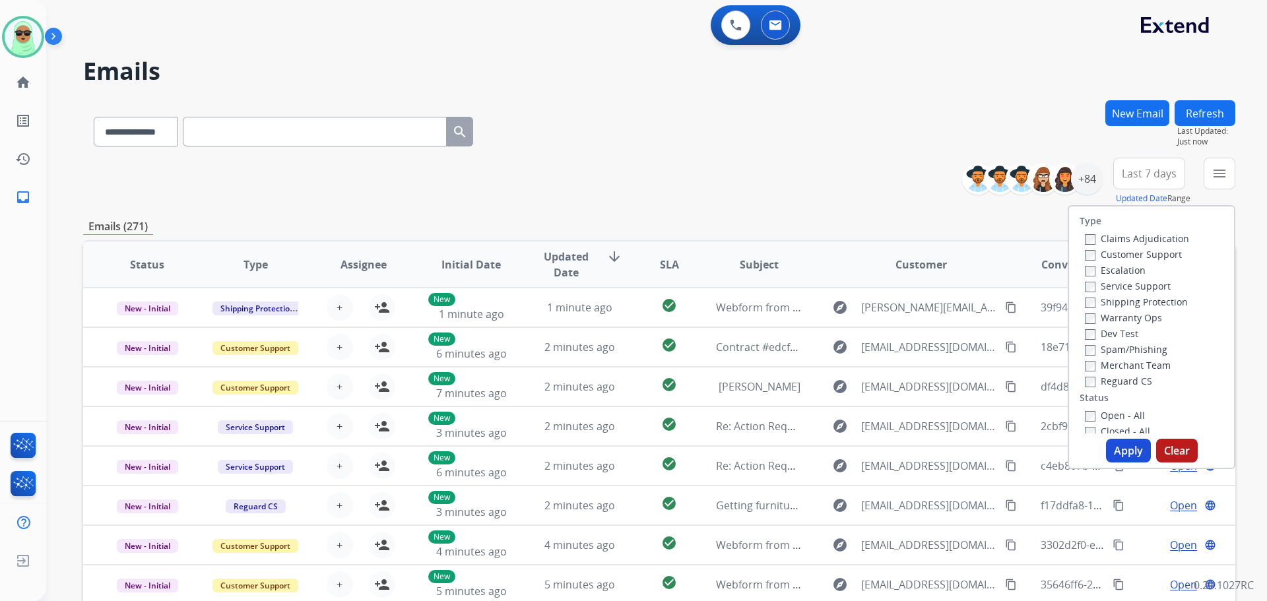
click at [1099, 412] on label "Open - All" at bounding box center [1115, 415] width 60 height 13
click at [1118, 379] on label "Reguard CS" at bounding box center [1118, 381] width 67 height 13
click at [1125, 286] on label "Service Support" at bounding box center [1128, 286] width 86 height 13
click at [1122, 251] on label "Customer Support" at bounding box center [1133, 254] width 97 height 13
drag, startPoint x: 1142, startPoint y: 304, endPoint x: 1130, endPoint y: 286, distance: 21.4
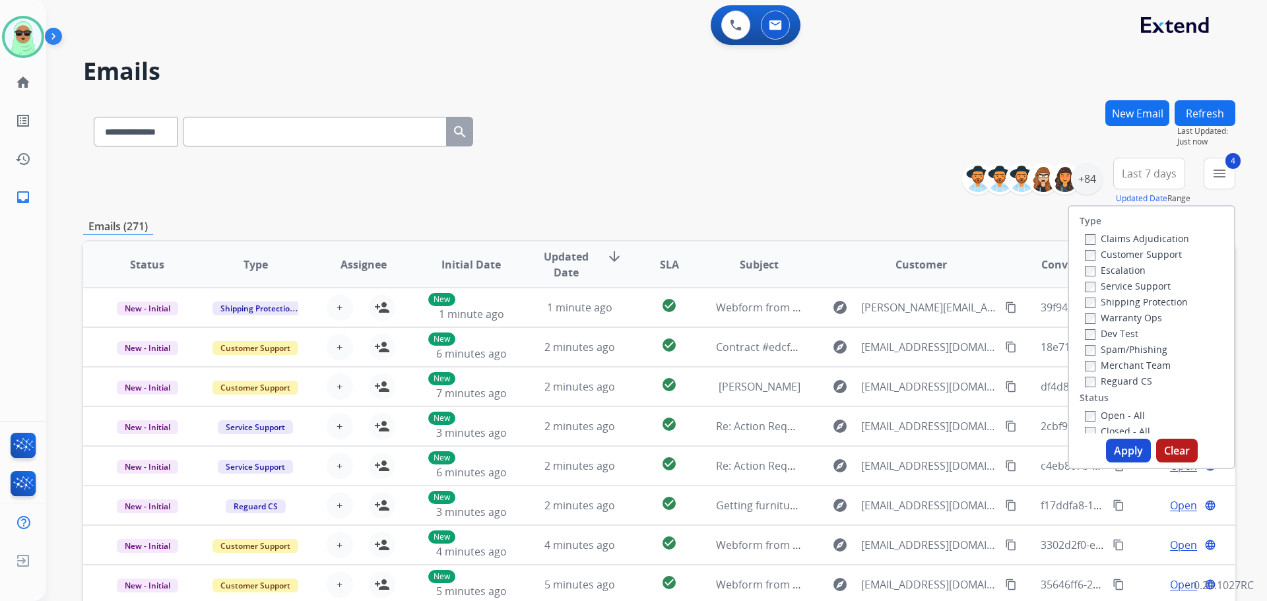
click at [1142, 304] on label "Shipping Protection" at bounding box center [1136, 302] width 103 height 13
click at [1130, 286] on label "Service Support" at bounding box center [1128, 286] width 86 height 13
click at [1120, 451] on button "Apply" at bounding box center [1128, 451] width 45 height 24
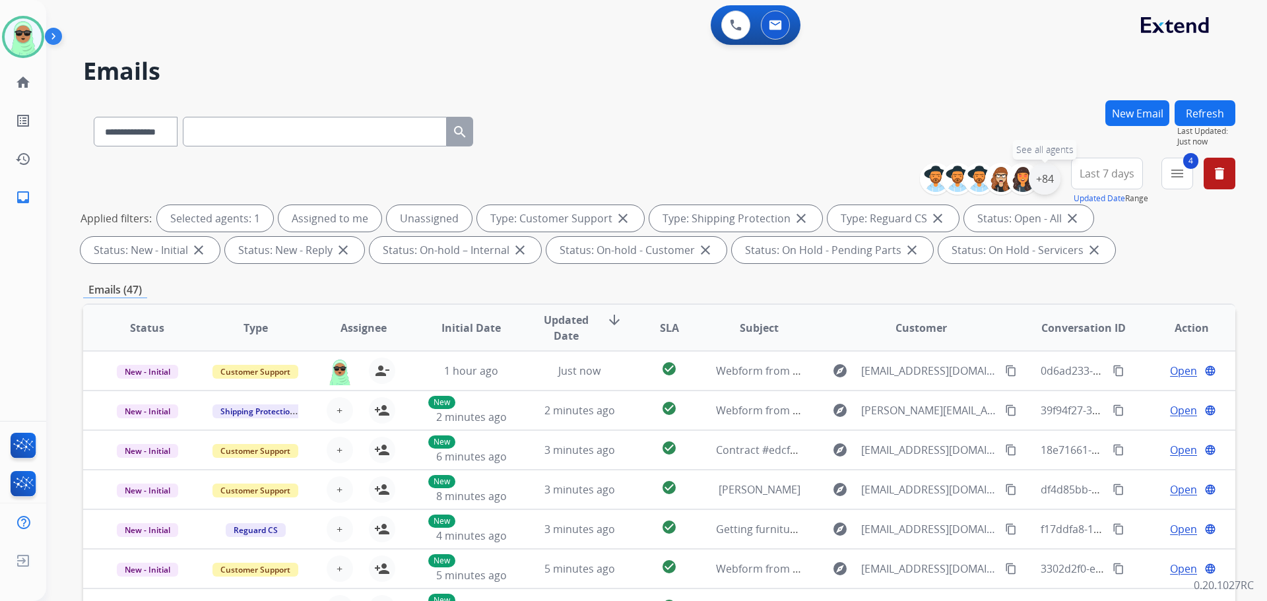
click at [1040, 179] on div "+84" at bounding box center [1045, 179] width 32 height 32
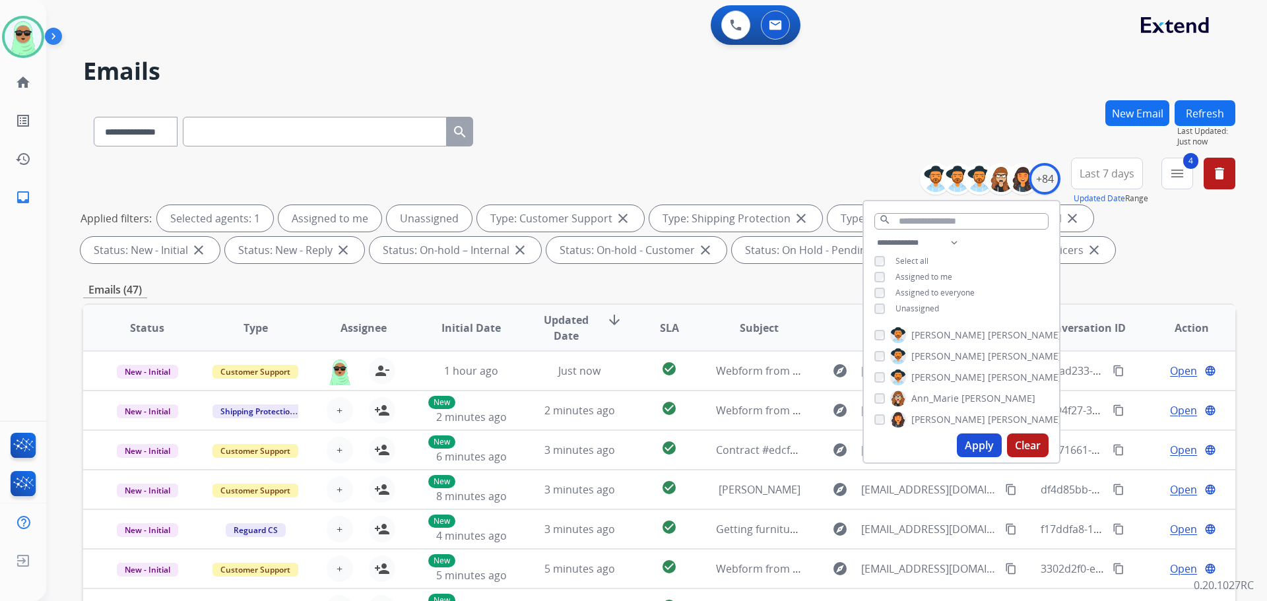
click at [919, 306] on span "Unassigned" at bounding box center [917, 308] width 44 height 11
click at [962, 440] on button "Apply" at bounding box center [979, 446] width 45 height 24
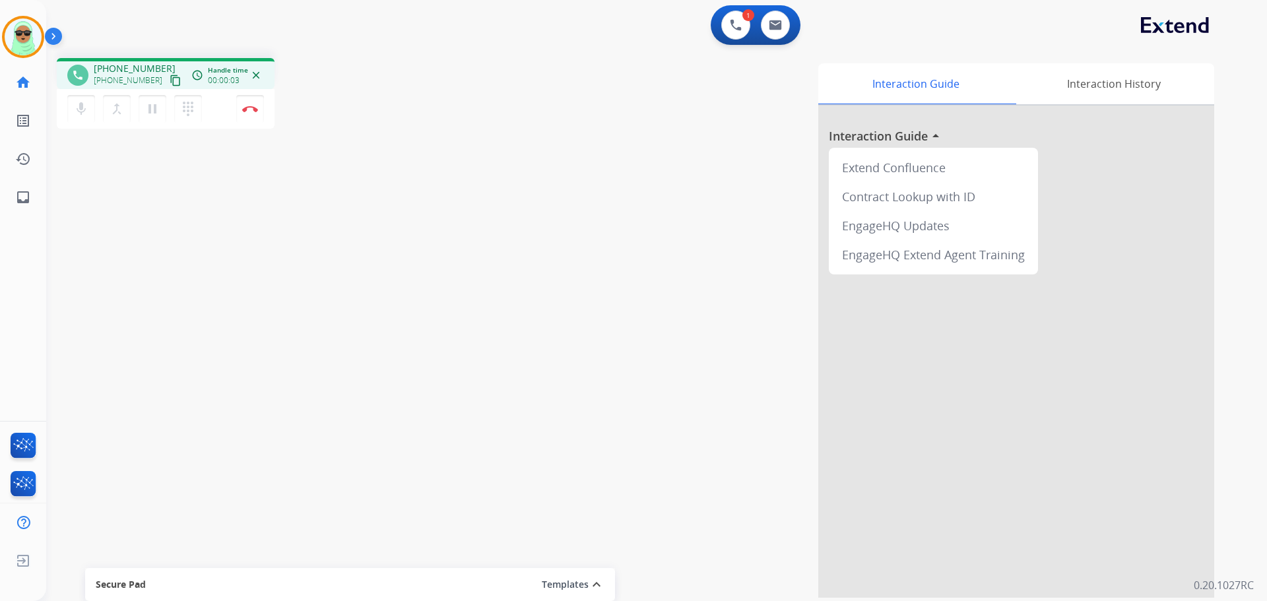
click at [185, 370] on div "phone [PHONE_NUMBER] [PHONE_NUMBER] content_copy access_time Call metrics Queue…" at bounding box center [640, 323] width 1189 height 550
click at [168, 86] on button "content_copy" at bounding box center [176, 81] width 16 height 16
click at [170, 81] on mat-icon "content_copy" at bounding box center [176, 81] width 12 height 12
click at [145, 191] on div "phone [PHONE_NUMBER] [PHONE_NUMBER] content_copy access_time Call metrics Queue…" at bounding box center [640, 323] width 1189 height 550
click at [252, 116] on button "Disconnect" at bounding box center [250, 109] width 28 height 28
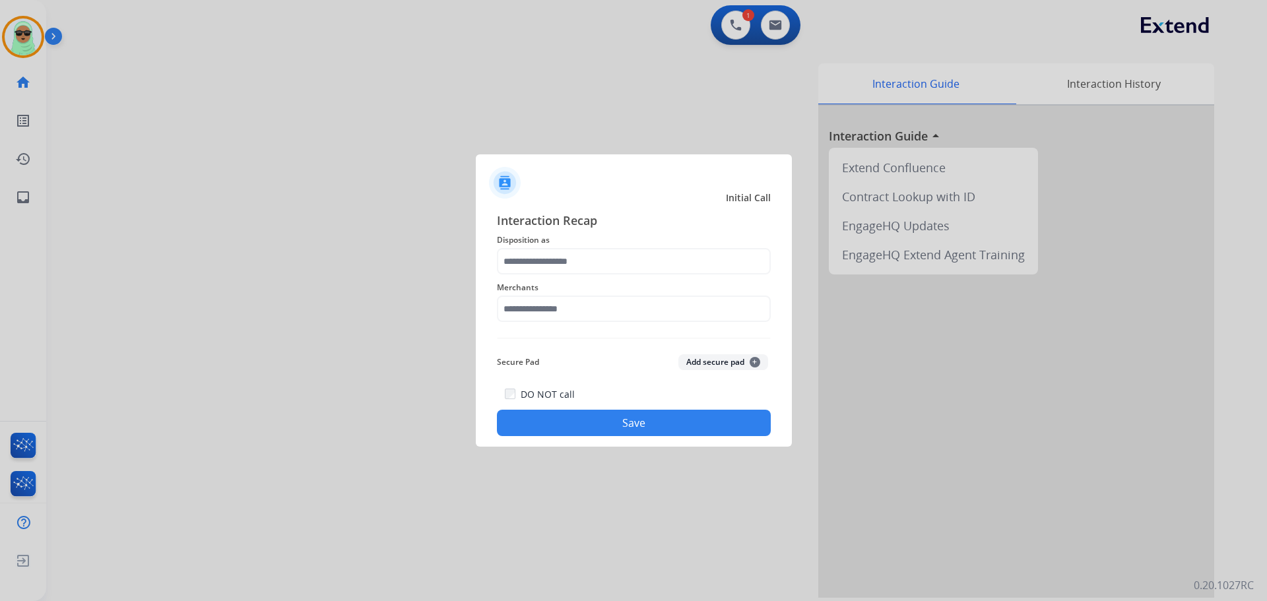
click at [539, 284] on span "Merchants" at bounding box center [634, 288] width 274 height 16
click at [550, 300] on input "text" at bounding box center [634, 309] width 274 height 26
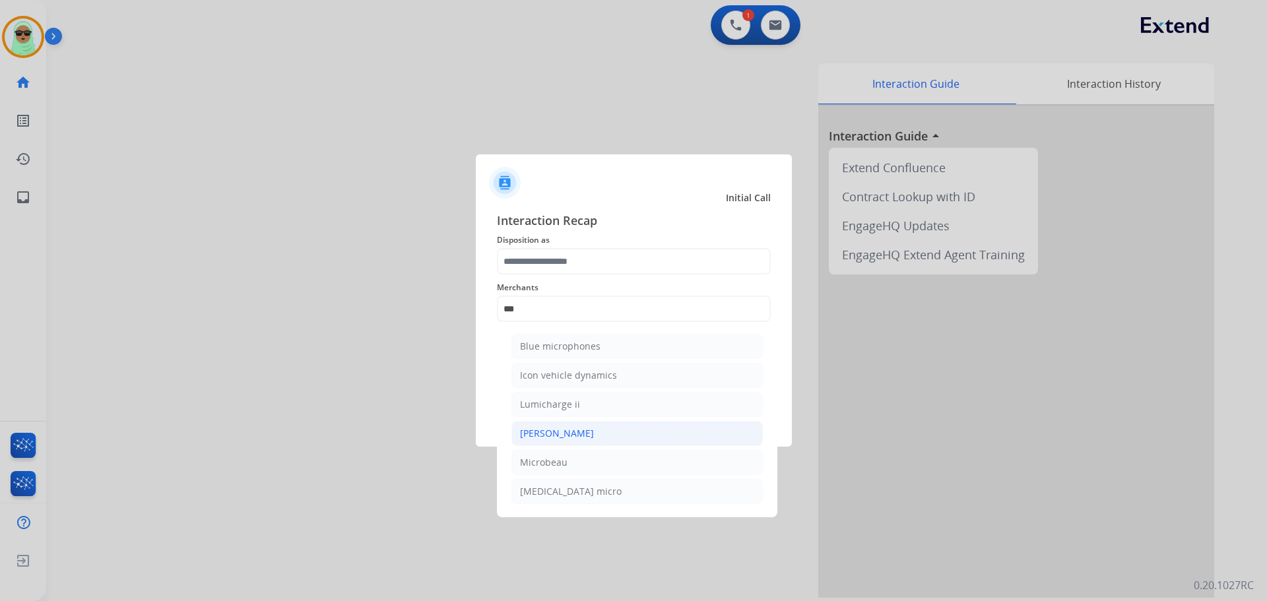
click at [595, 435] on li "[PERSON_NAME]" at bounding box center [636, 433] width 251 height 25
type input "********"
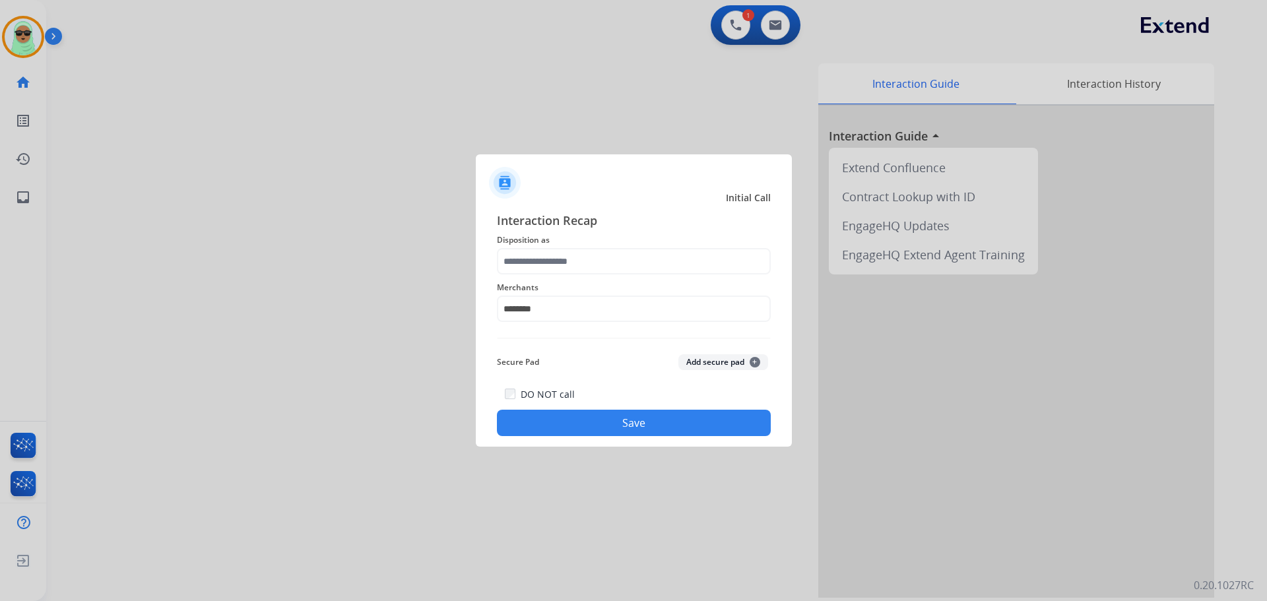
click at [593, 283] on span "Merchants" at bounding box center [634, 288] width 274 height 16
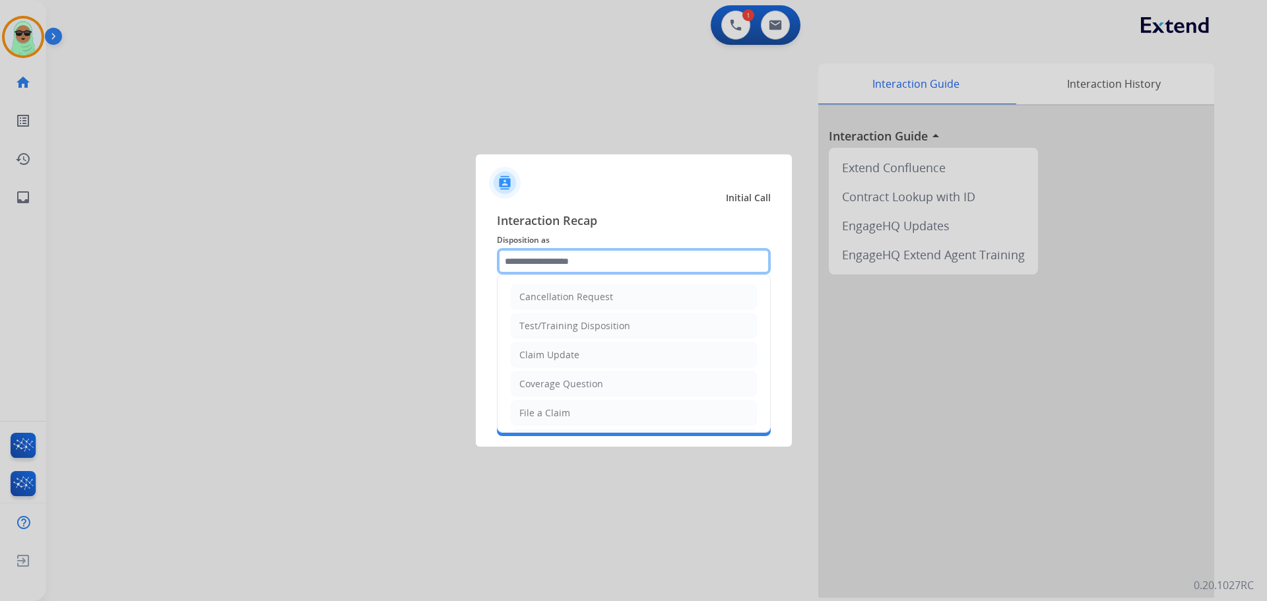
click at [598, 261] on input "text" at bounding box center [634, 261] width 274 height 26
click at [612, 407] on li "File a Claim" at bounding box center [634, 413] width 246 height 25
type input "**********"
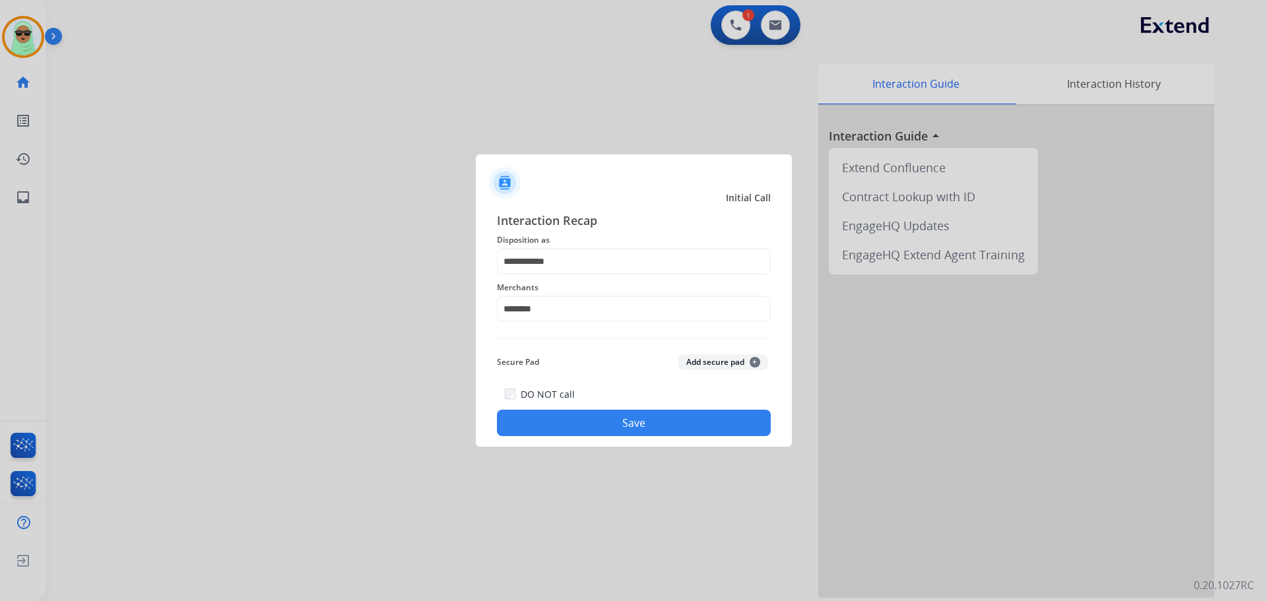
click at [643, 445] on div "**********" at bounding box center [634, 324] width 316 height 246
click at [670, 439] on div "**********" at bounding box center [634, 324] width 316 height 246
click at [675, 416] on button "Save" at bounding box center [634, 423] width 274 height 26
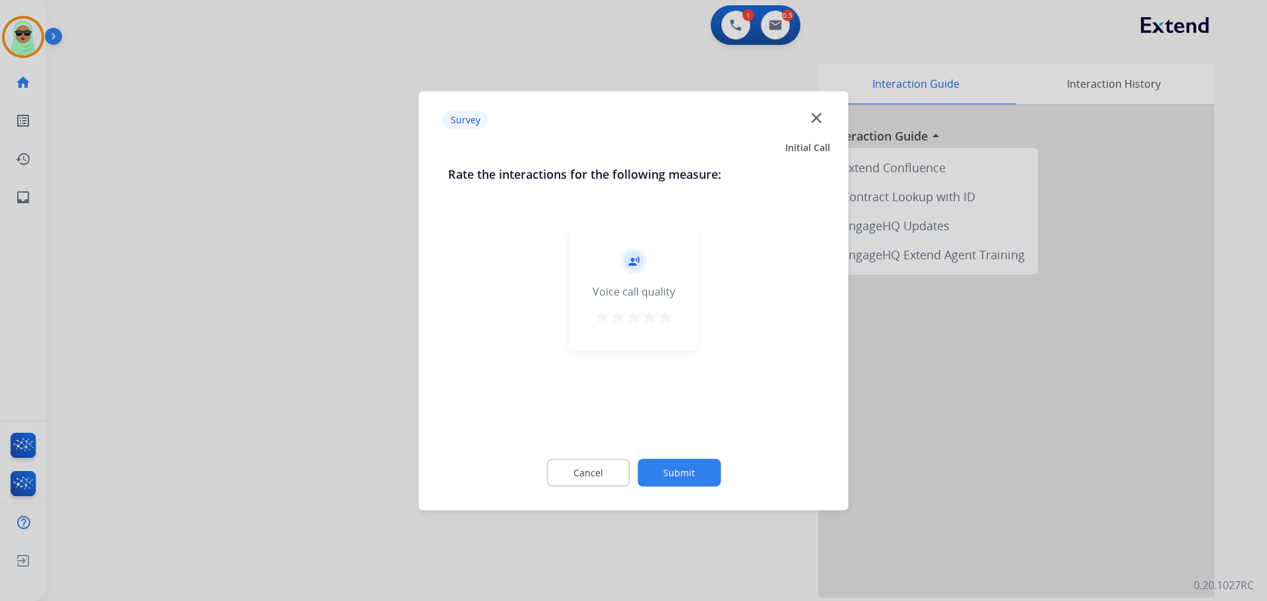
click at [703, 466] on button "Submit" at bounding box center [678, 473] width 83 height 28
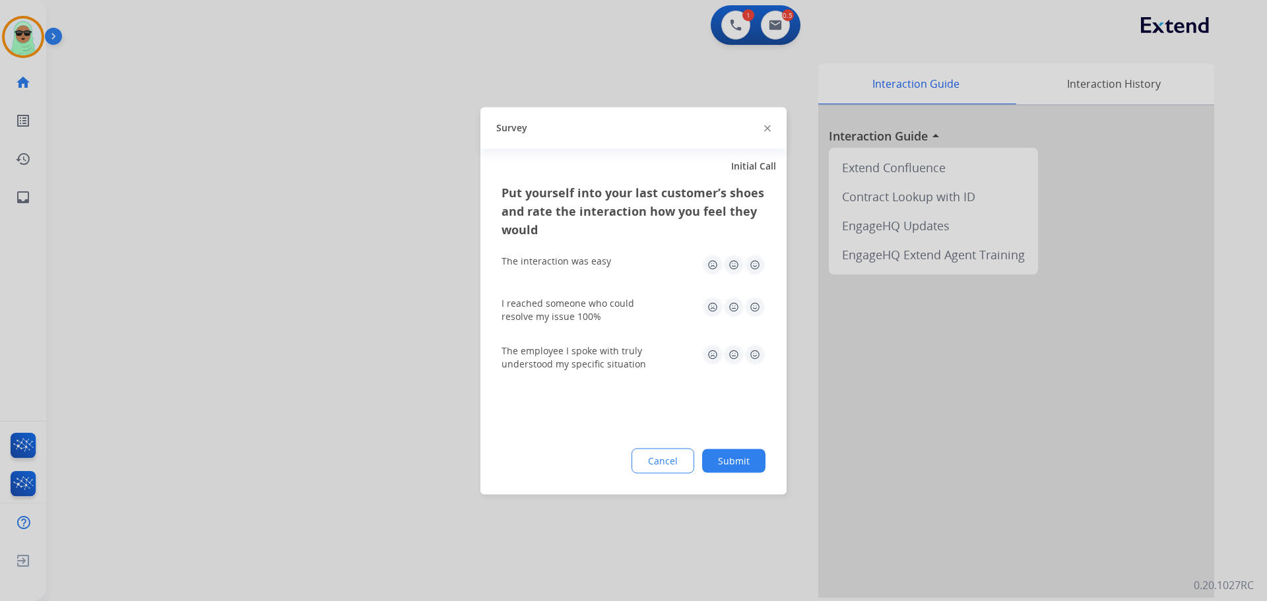
click at [723, 463] on button "Submit" at bounding box center [733, 461] width 63 height 24
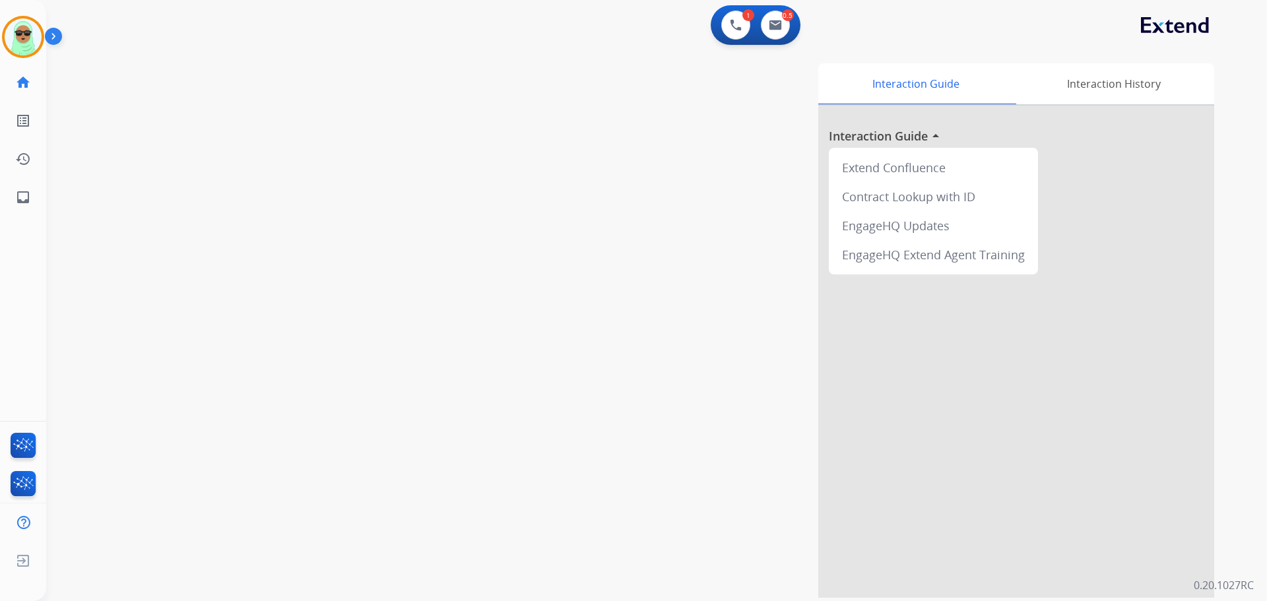
click at [95, 226] on div "swap_horiz Break voice bridge close_fullscreen Connect 3-Way Call merge_type Se…" at bounding box center [640, 323] width 1189 height 550
drag, startPoint x: 798, startPoint y: 28, endPoint x: 789, endPoint y: 24, distance: 10.1
click at [796, 27] on div "0 Voice Interactions 0.5 Email Interactions" at bounding box center [756, 25] width 90 height 40
click at [789, 24] on button at bounding box center [775, 25] width 29 height 29
select select "**********"
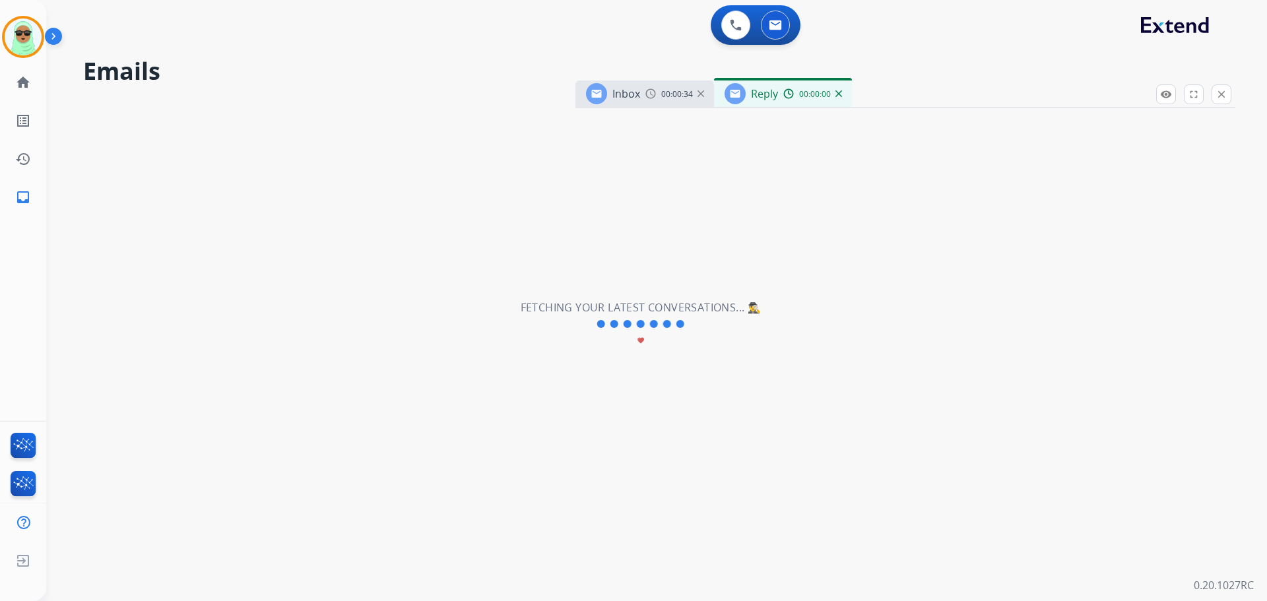
select select "**********"
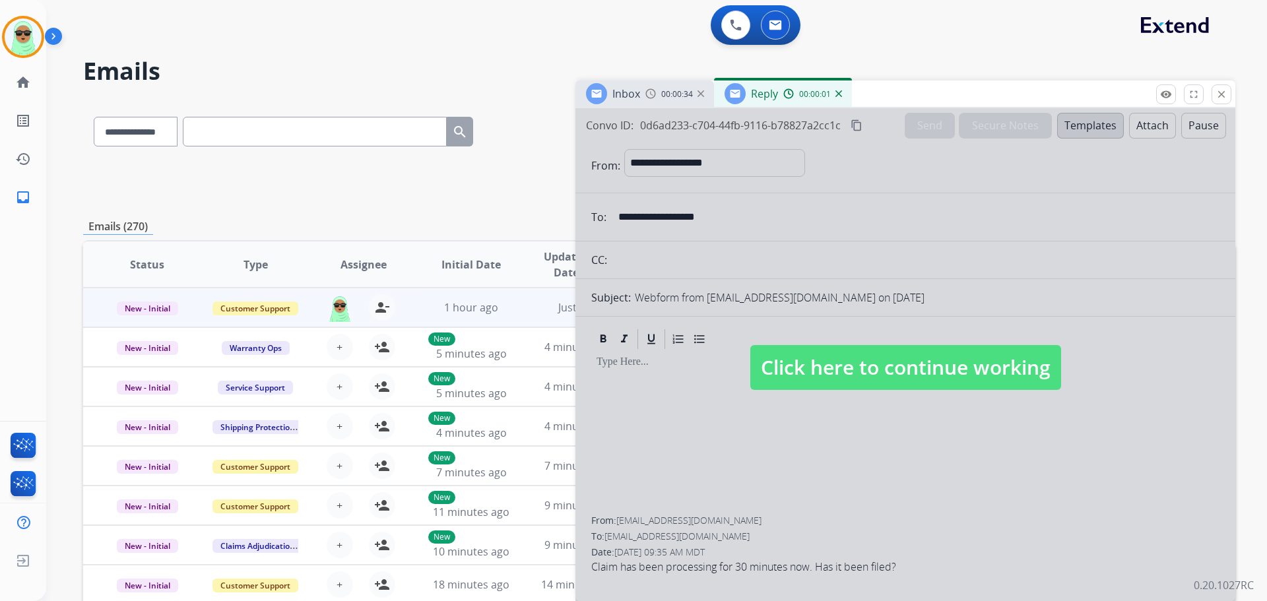
click at [979, 347] on span "Click here to continue working" at bounding box center [905, 367] width 311 height 45
select select
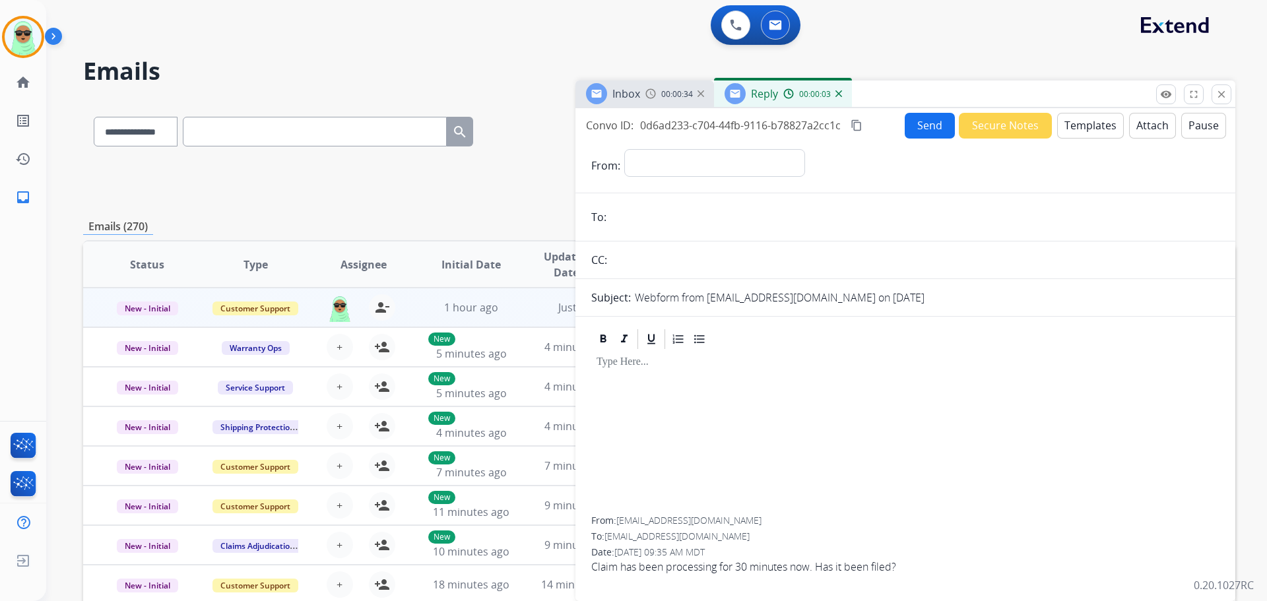
click at [1081, 125] on button "Templates" at bounding box center [1090, 126] width 67 height 26
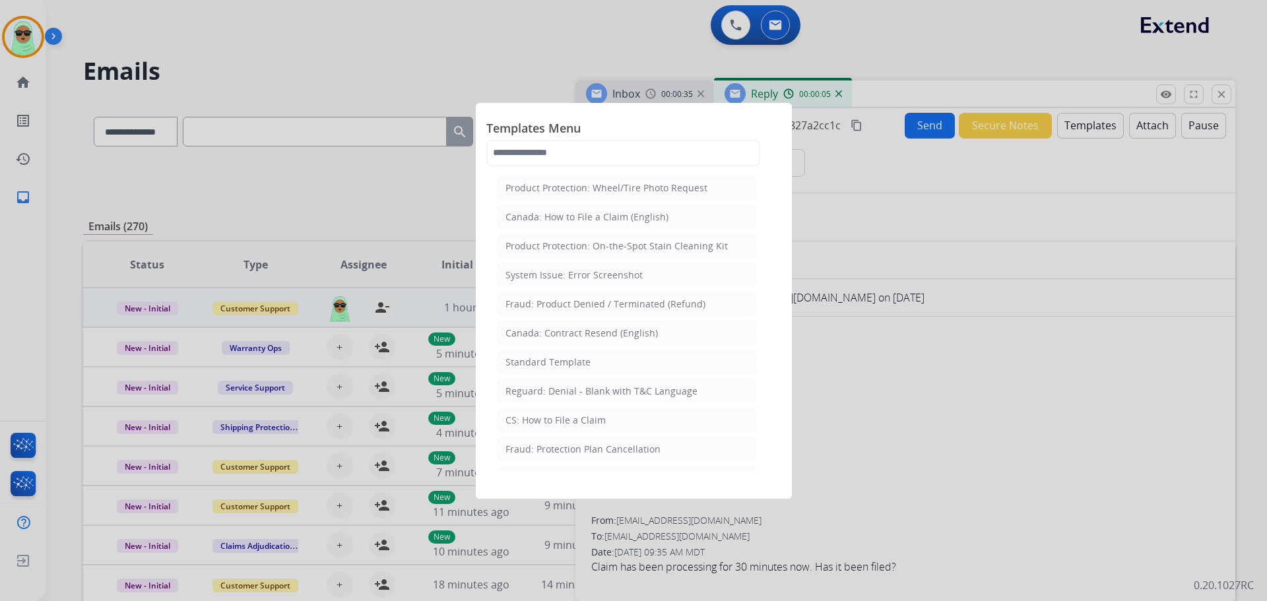
click at [1001, 123] on div at bounding box center [633, 300] width 1267 height 601
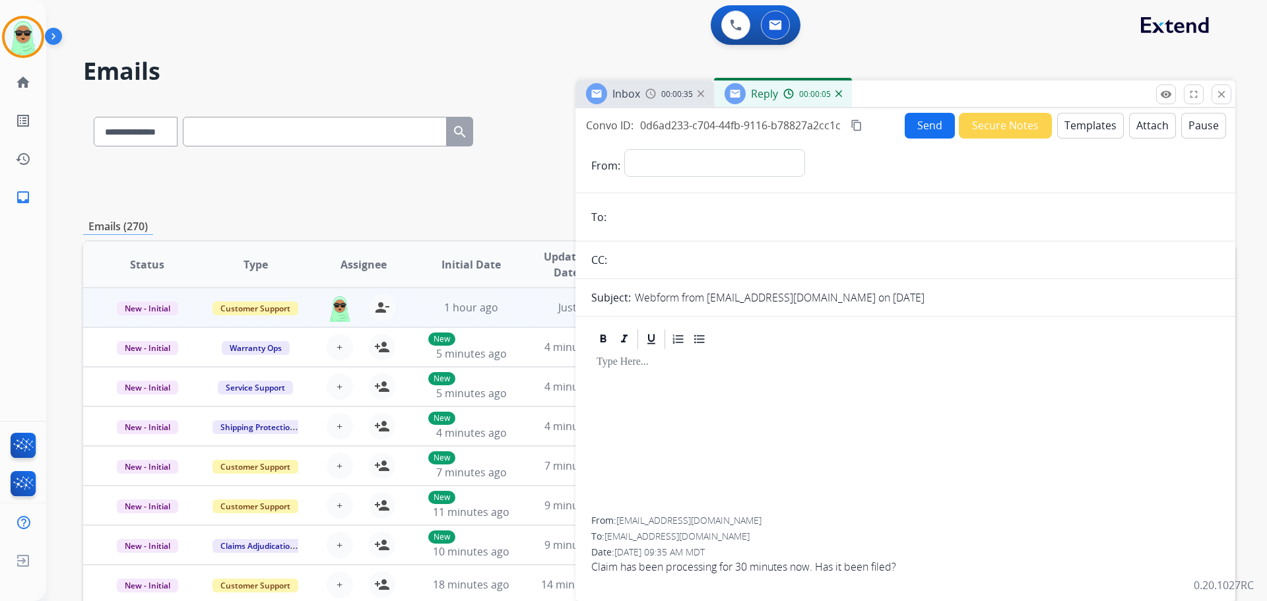
click at [1006, 127] on button "Secure Notes" at bounding box center [1005, 126] width 93 height 26
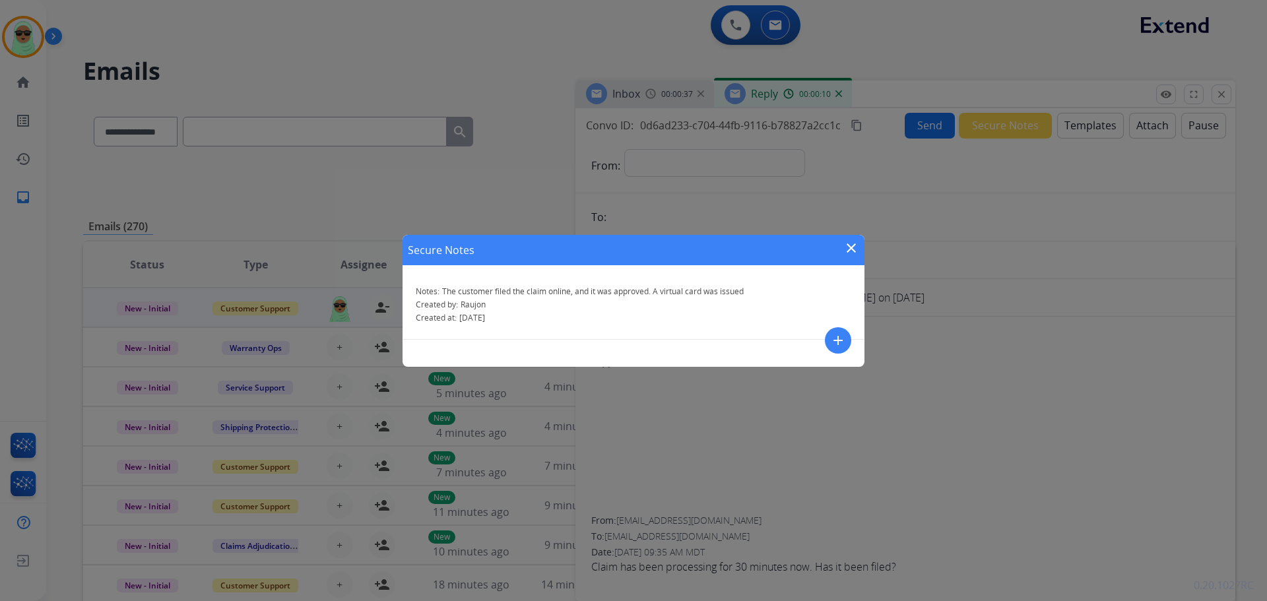
click at [849, 244] on mat-icon "close" at bounding box center [851, 248] width 16 height 16
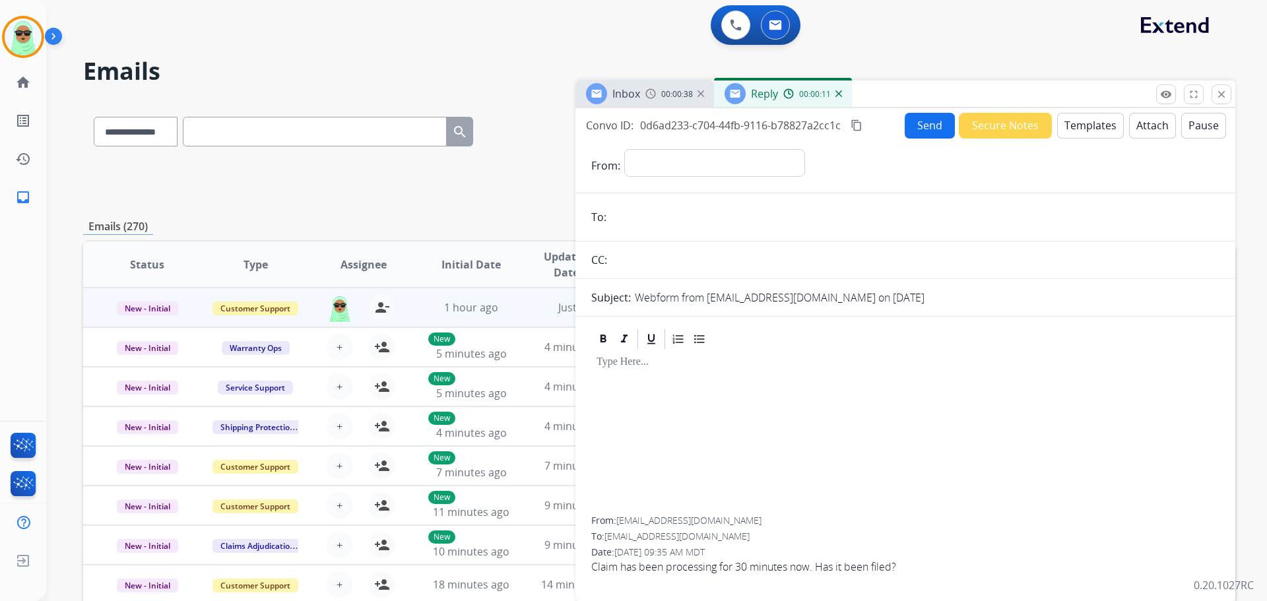
click at [833, 96] on div "00:00:11" at bounding box center [812, 94] width 58 height 12
click at [841, 94] on div "Reply 00:00:16" at bounding box center [783, 93] width 138 height 26
click at [841, 94] on div "Reply 00:00:17" at bounding box center [783, 93] width 138 height 26
click at [829, 94] on span "00:00:18" at bounding box center [815, 94] width 32 height 11
click at [833, 93] on div "00:00:18" at bounding box center [812, 94] width 58 height 12
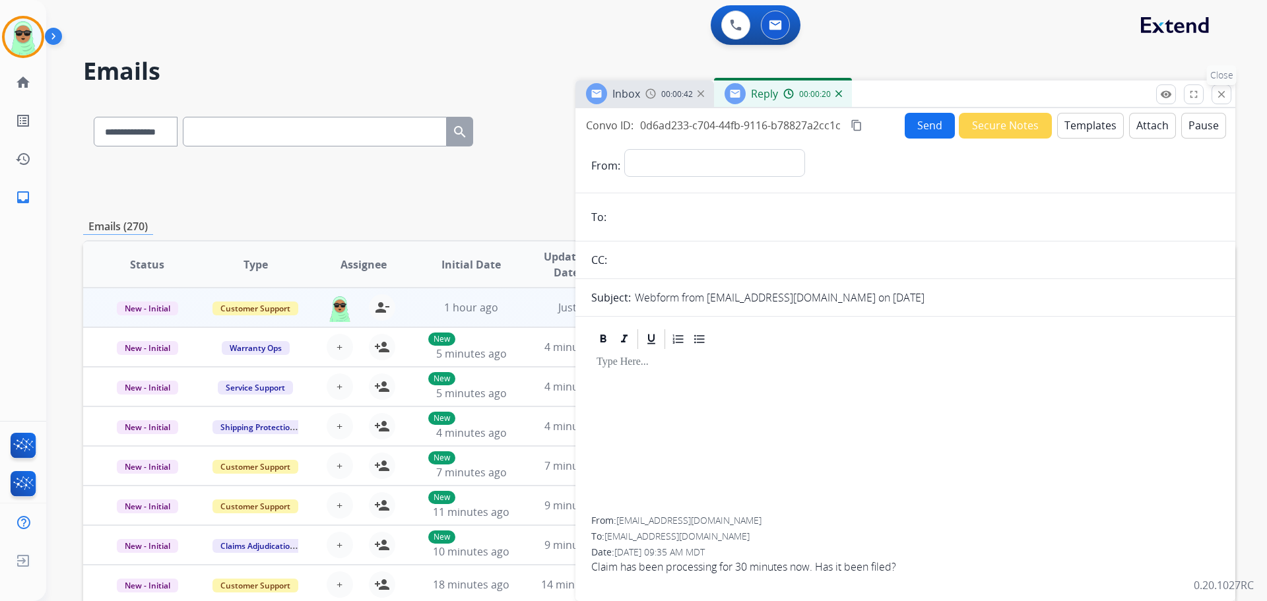
click at [1218, 94] on mat-icon "close" at bounding box center [1221, 94] width 12 height 12
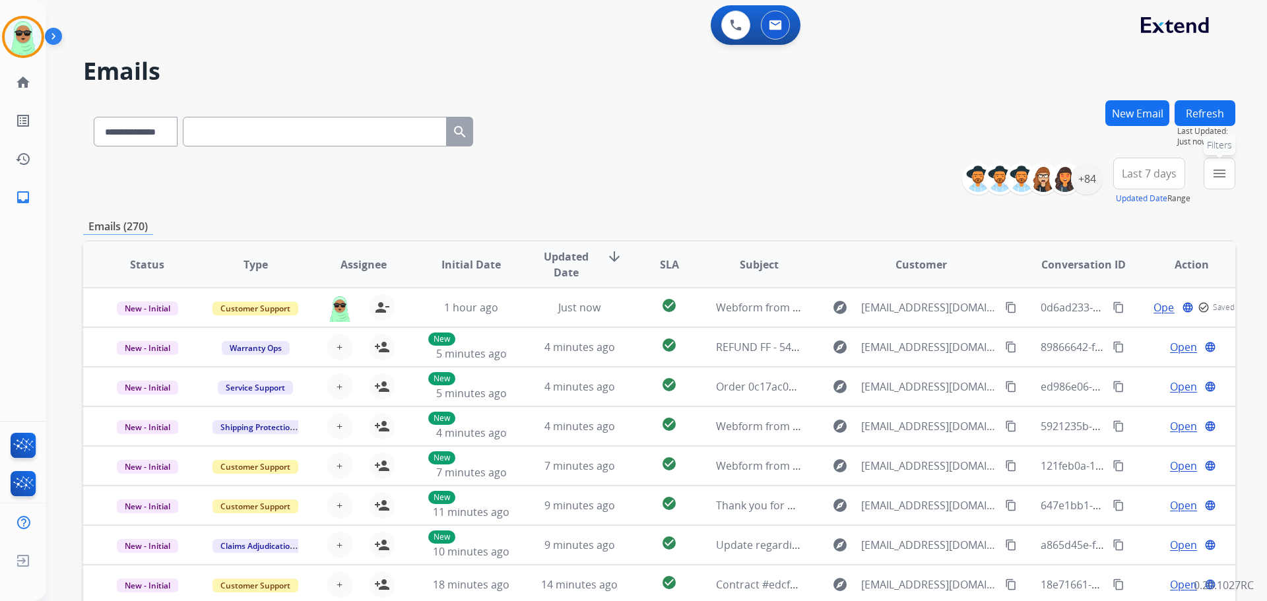
click at [1213, 169] on mat-icon "menu" at bounding box center [1219, 174] width 16 height 16
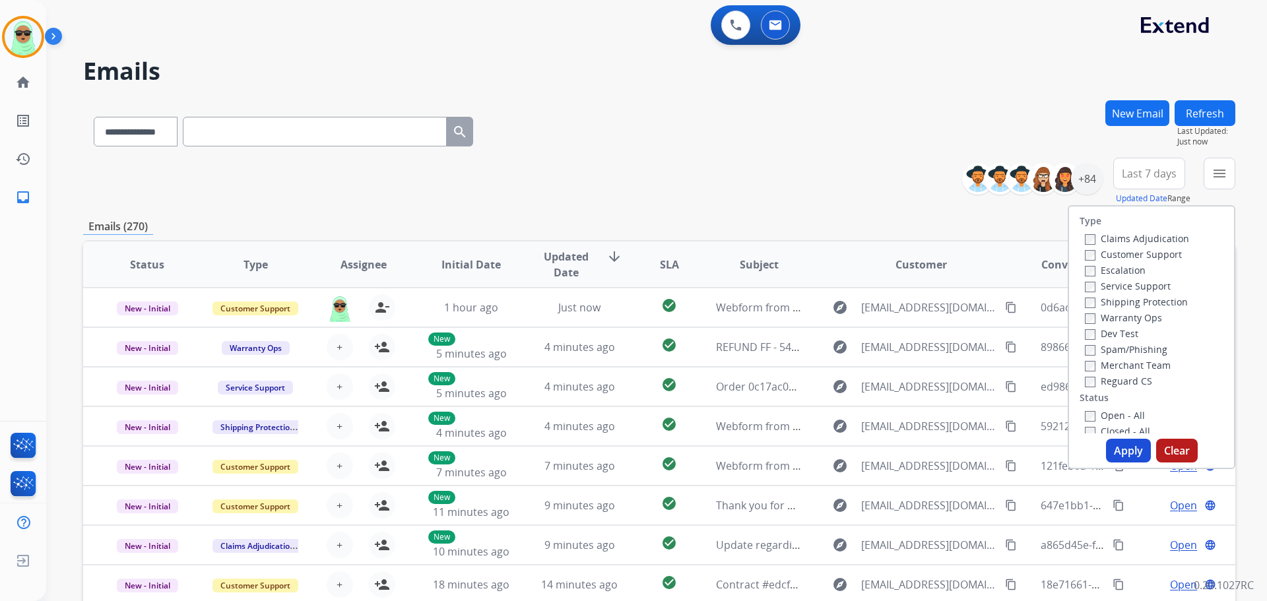
click at [1130, 247] on div "Customer Support" at bounding box center [1137, 254] width 104 height 16
drag, startPoint x: 1126, startPoint y: 252, endPoint x: 1129, endPoint y: 270, distance: 18.0
click at [1126, 252] on label "Customer Support" at bounding box center [1133, 254] width 97 height 13
drag, startPoint x: 1130, startPoint y: 300, endPoint x: 1128, endPoint y: 307, distance: 6.9
click at [1129, 300] on label "Shipping Protection" at bounding box center [1136, 302] width 103 height 13
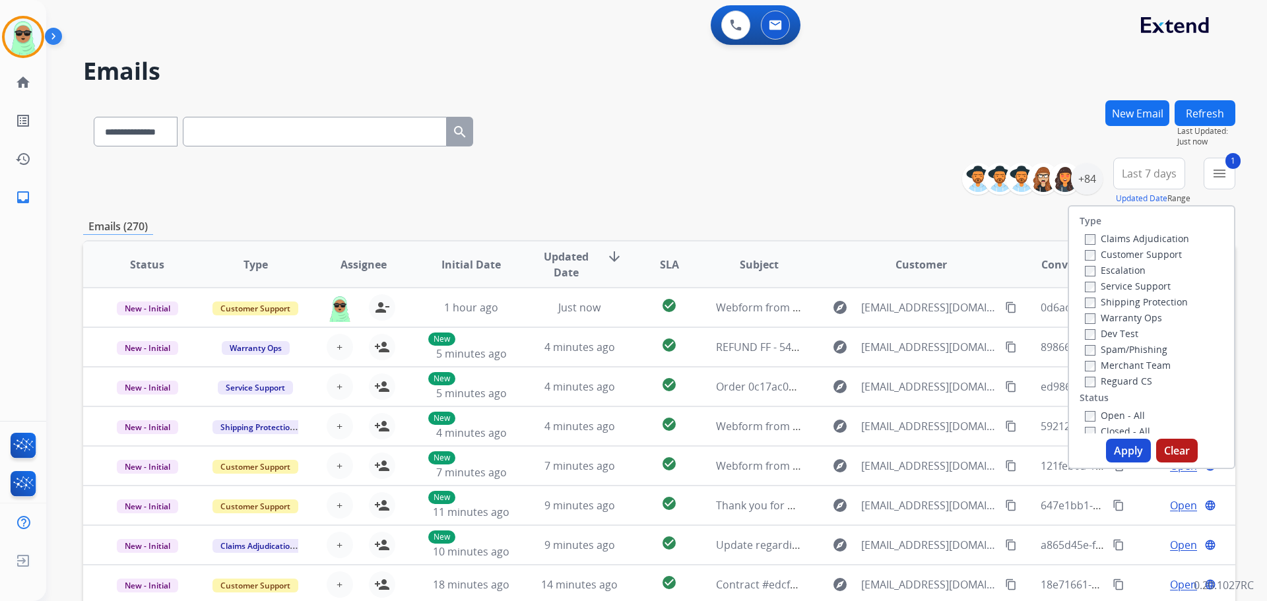
click at [1109, 387] on div "Type Claims Adjudication Customer Support Escalation Service Support Shipping P…" at bounding box center [1151, 320] width 165 height 227
click at [1110, 382] on label "Reguard CS" at bounding box center [1118, 381] width 67 height 13
click at [1117, 308] on div "Shipping Protection" at bounding box center [1137, 302] width 104 height 16
click at [1115, 304] on label "Shipping Protection" at bounding box center [1136, 302] width 103 height 13
drag, startPoint x: 1119, startPoint y: 406, endPoint x: 1119, endPoint y: 416, distance: 9.2
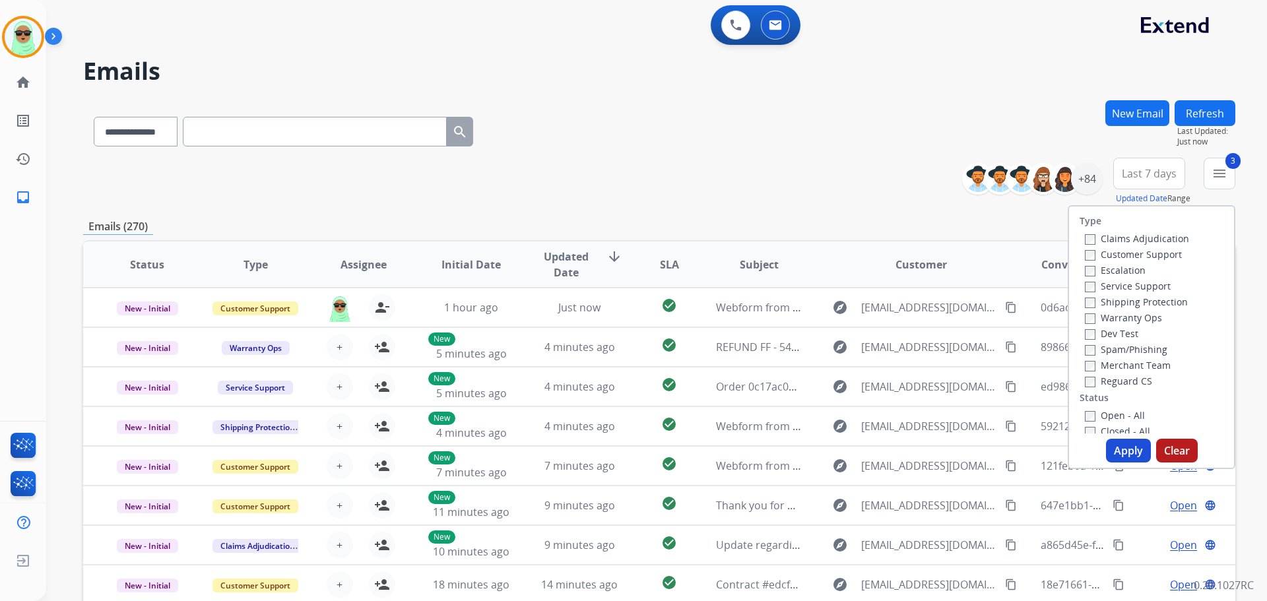
click at [1119, 407] on div "Type Claims Adjudication Customer Support Escalation Service Support Shipping P…" at bounding box center [1151, 320] width 165 height 227
click at [1119, 416] on label "Open - All" at bounding box center [1115, 415] width 60 height 13
click at [1125, 444] on button "Apply" at bounding box center [1128, 451] width 45 height 24
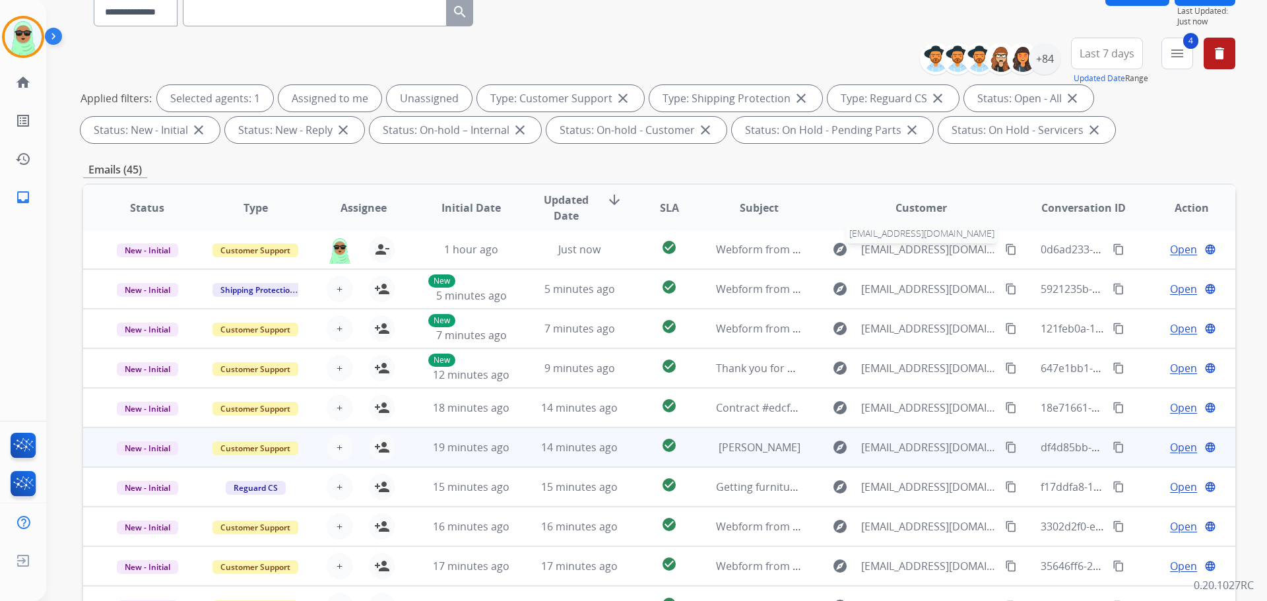
scroll to position [198, 0]
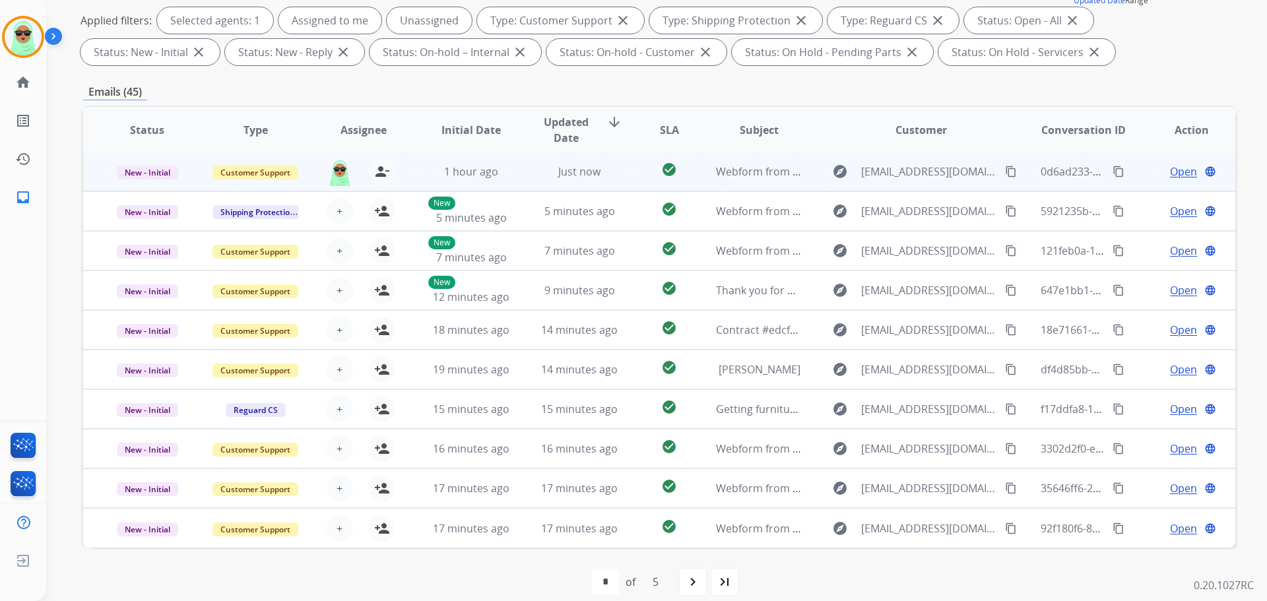
click at [1170, 170] on span "Open" at bounding box center [1183, 172] width 27 height 16
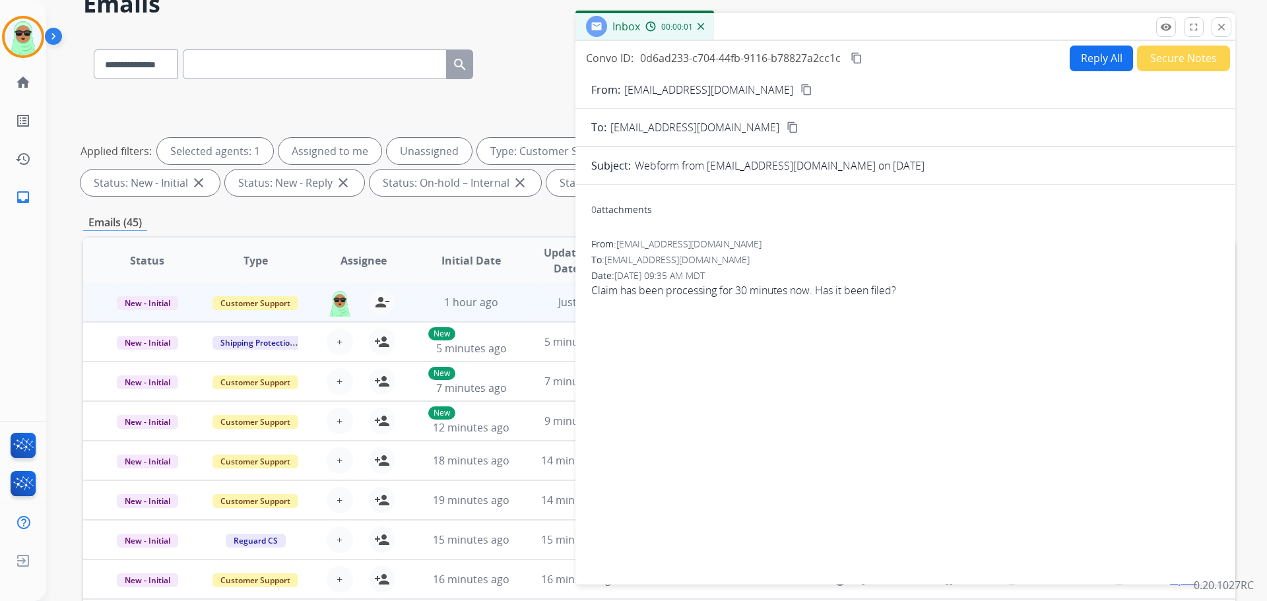
scroll to position [66, 0]
click at [1149, 63] on button "Secure Notes" at bounding box center [1183, 60] width 93 height 26
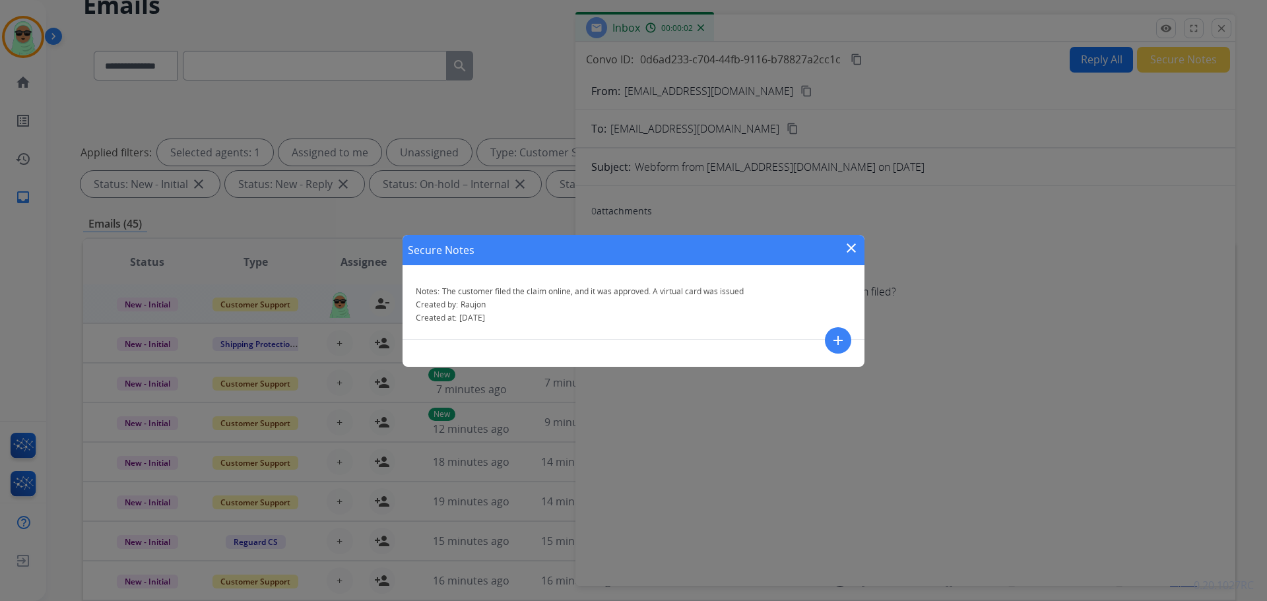
click at [1151, 61] on div "Secure Notes close Notes: The customer filed the claim online, and it was appro…" at bounding box center [633, 300] width 1267 height 601
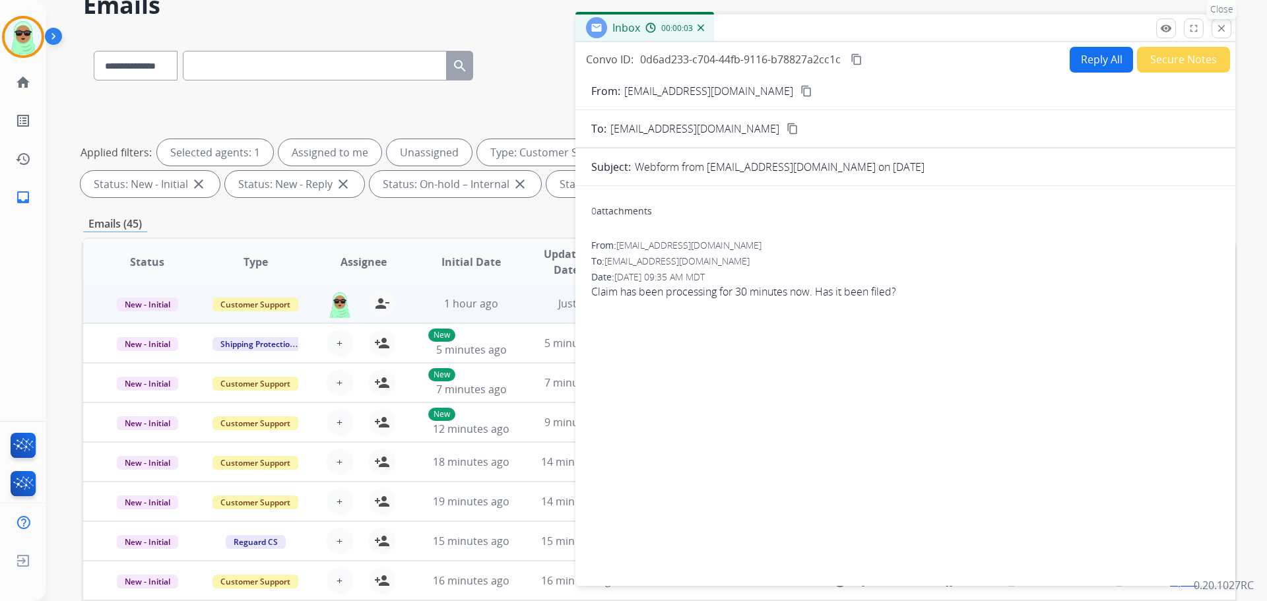
click at [1226, 28] on mat-icon "close" at bounding box center [1221, 28] width 12 height 12
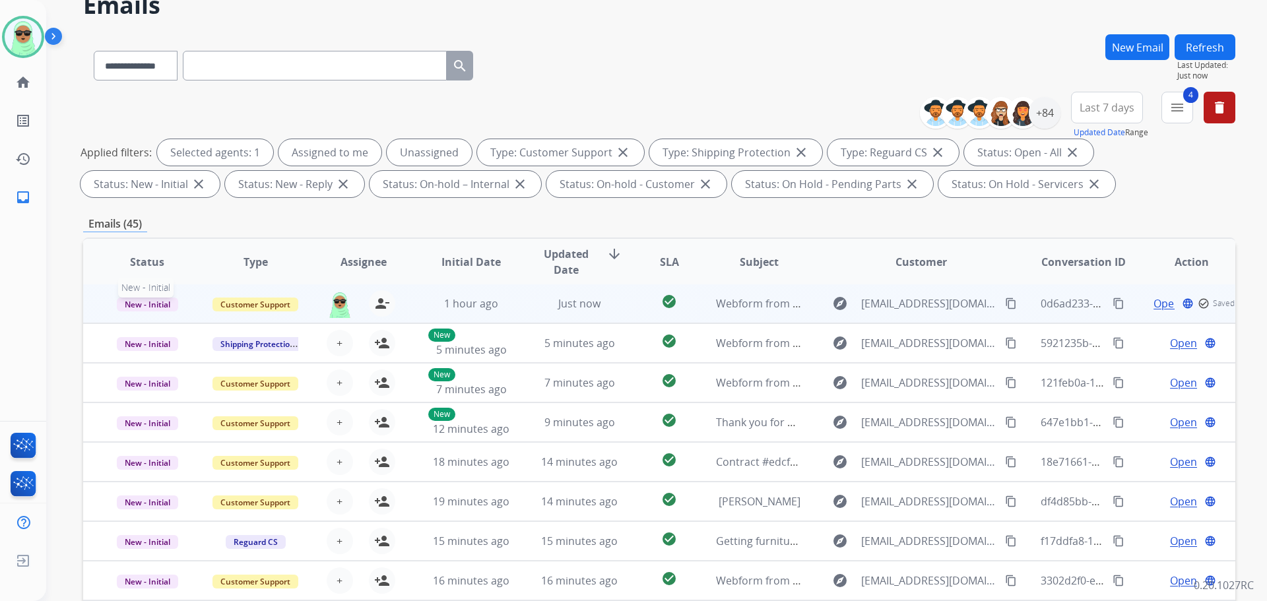
click at [145, 303] on span "New - Initial" at bounding box center [147, 305] width 61 height 14
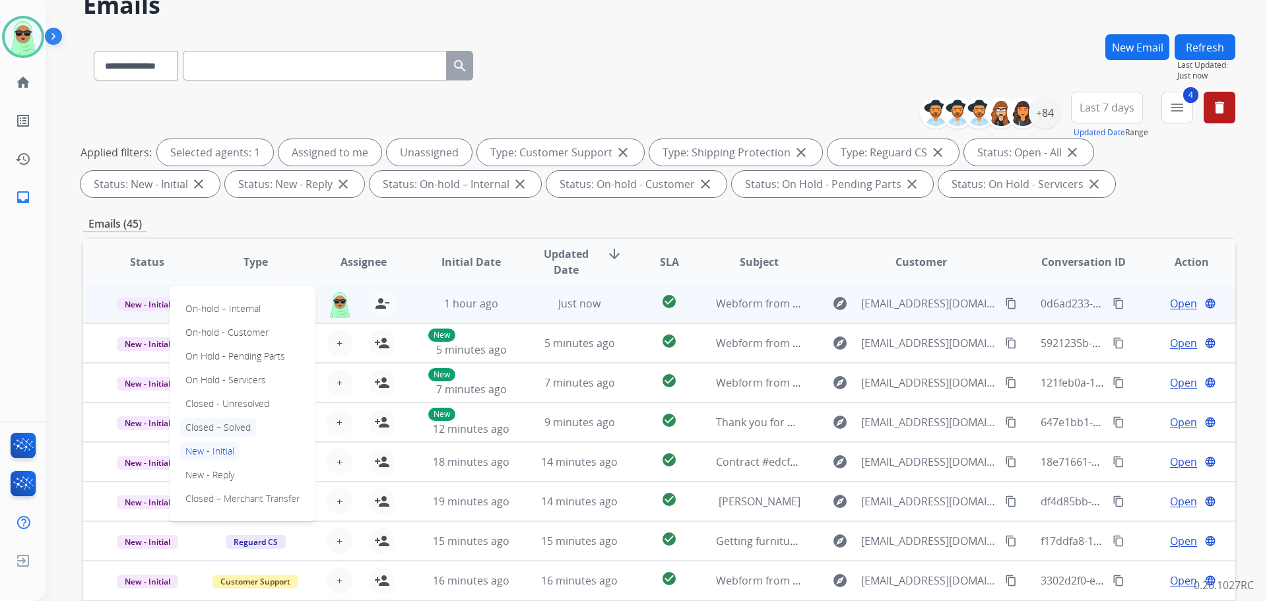
click at [244, 430] on p "Closed – Solved" at bounding box center [218, 427] width 76 height 18
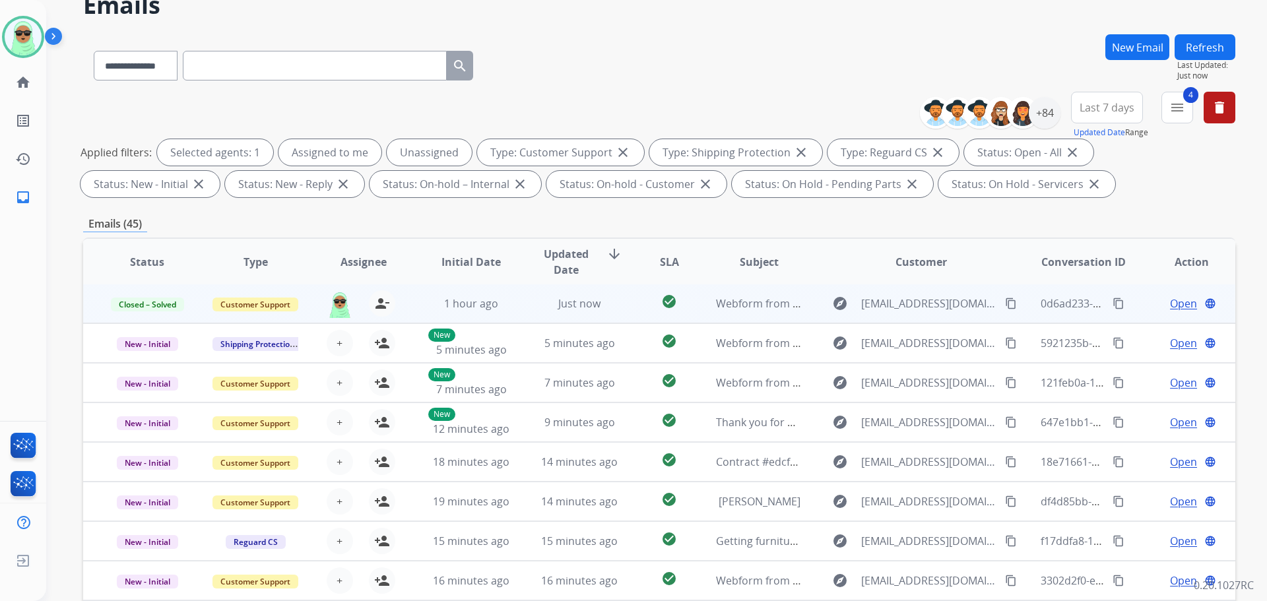
drag, startPoint x: 1200, startPoint y: 28, endPoint x: 1201, endPoint y: 42, distance: 14.5
click at [1201, 30] on div "**********" at bounding box center [640, 282] width 1189 height 601
click at [1039, 122] on div "+84" at bounding box center [1045, 113] width 32 height 32
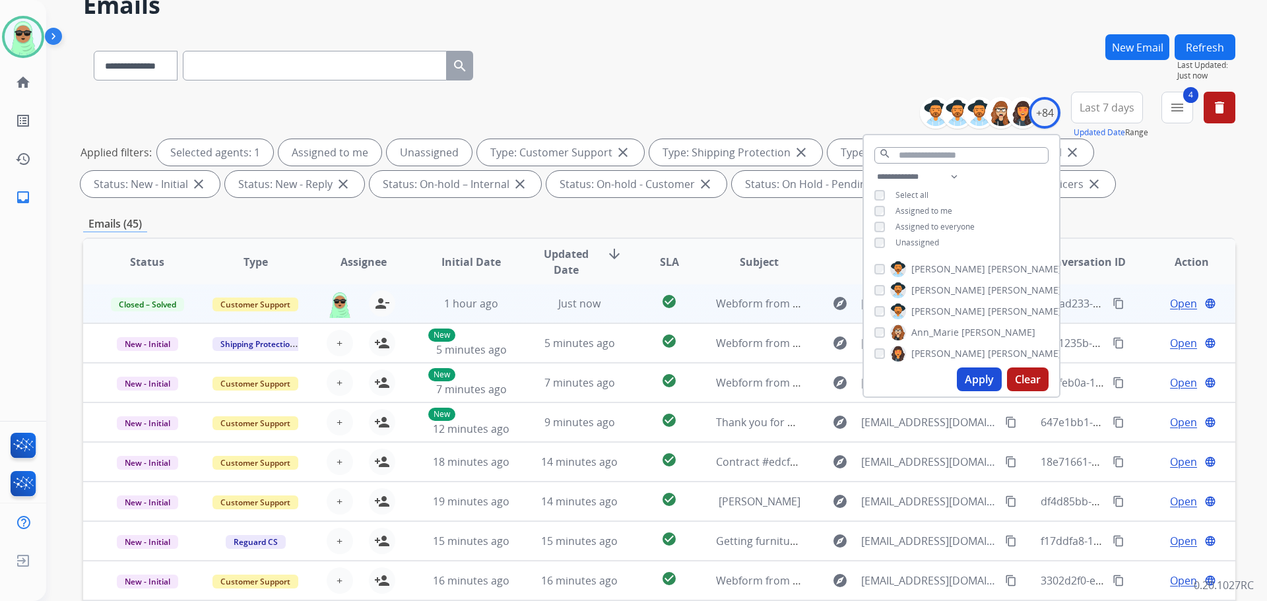
click at [918, 241] on span "Unassigned" at bounding box center [917, 242] width 44 height 11
click at [981, 380] on button "Apply" at bounding box center [979, 380] width 45 height 24
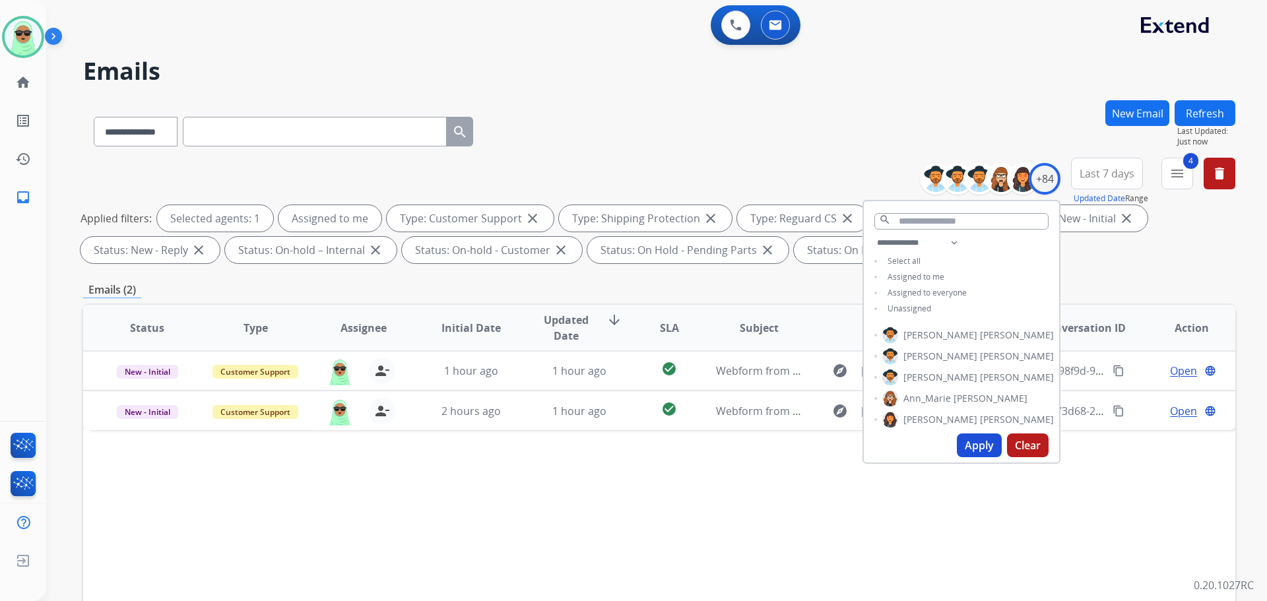
scroll to position [0, 0]
click at [1045, 181] on div "+84" at bounding box center [1045, 179] width 32 height 32
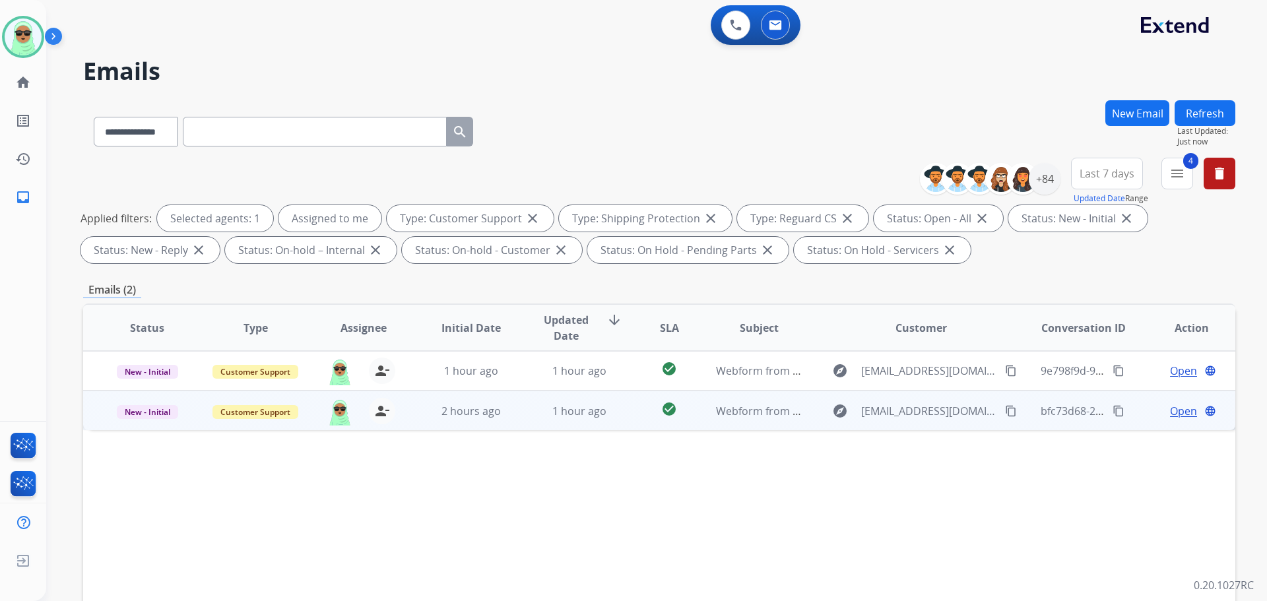
click at [1171, 409] on span "Open" at bounding box center [1183, 411] width 27 height 16
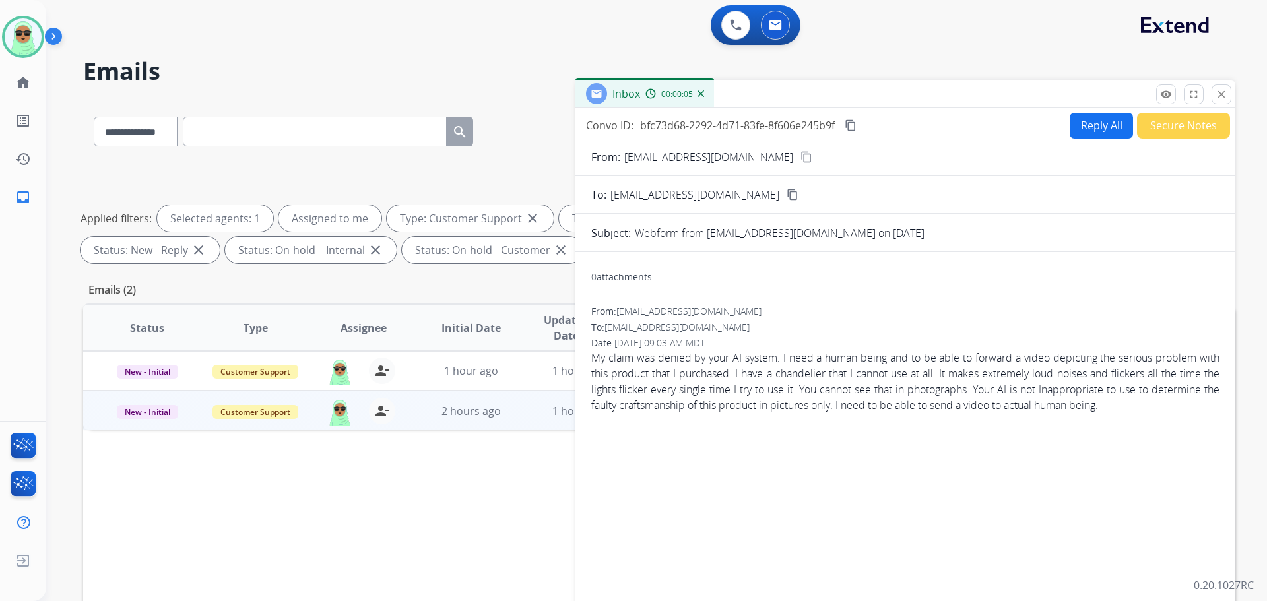
click at [800, 160] on mat-icon "content_copy" at bounding box center [806, 157] width 12 height 12
click at [763, 159] on p "[EMAIL_ADDRESS][DOMAIN_NAME]" at bounding box center [708, 157] width 169 height 16
click at [798, 160] on button "content_copy" at bounding box center [806, 157] width 16 height 16
click at [1103, 130] on button "Reply All" at bounding box center [1101, 126] width 63 height 26
select select "**********"
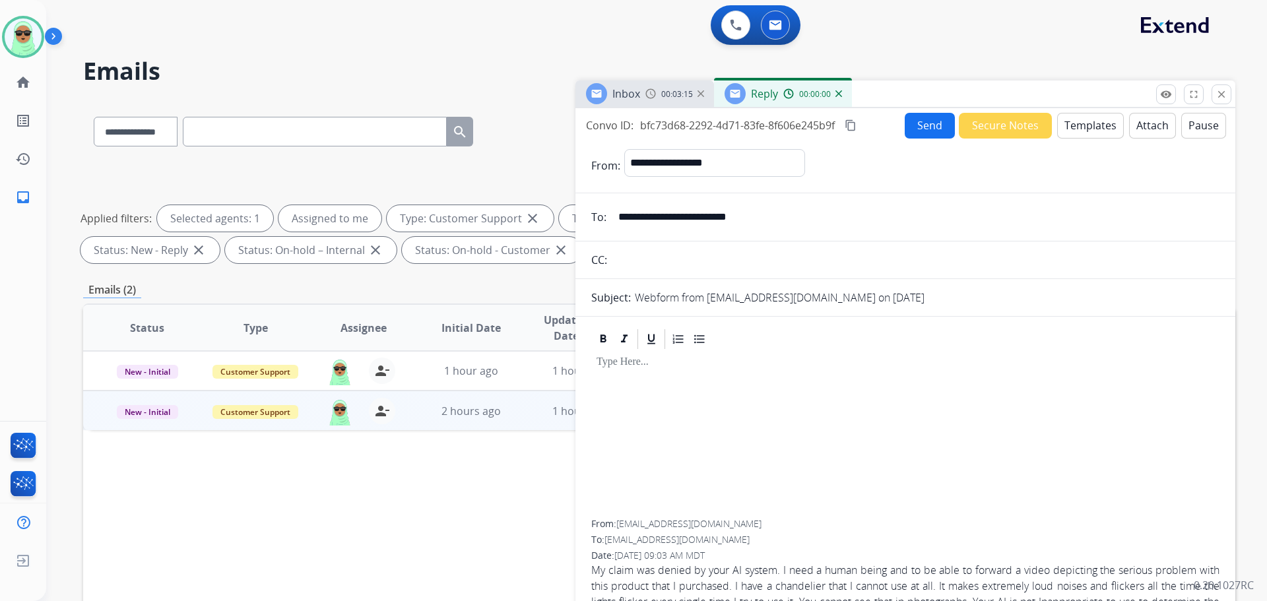
click at [1107, 130] on button "Templates" at bounding box center [1090, 126] width 67 height 26
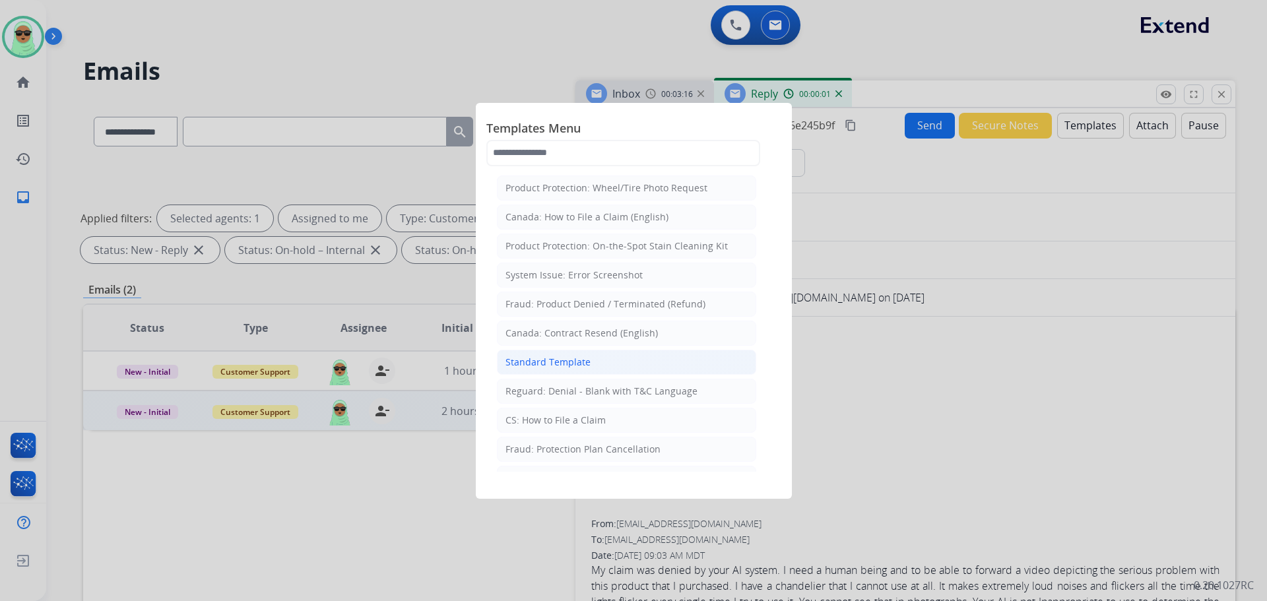
click at [646, 362] on li "Standard Template" at bounding box center [626, 362] width 259 height 25
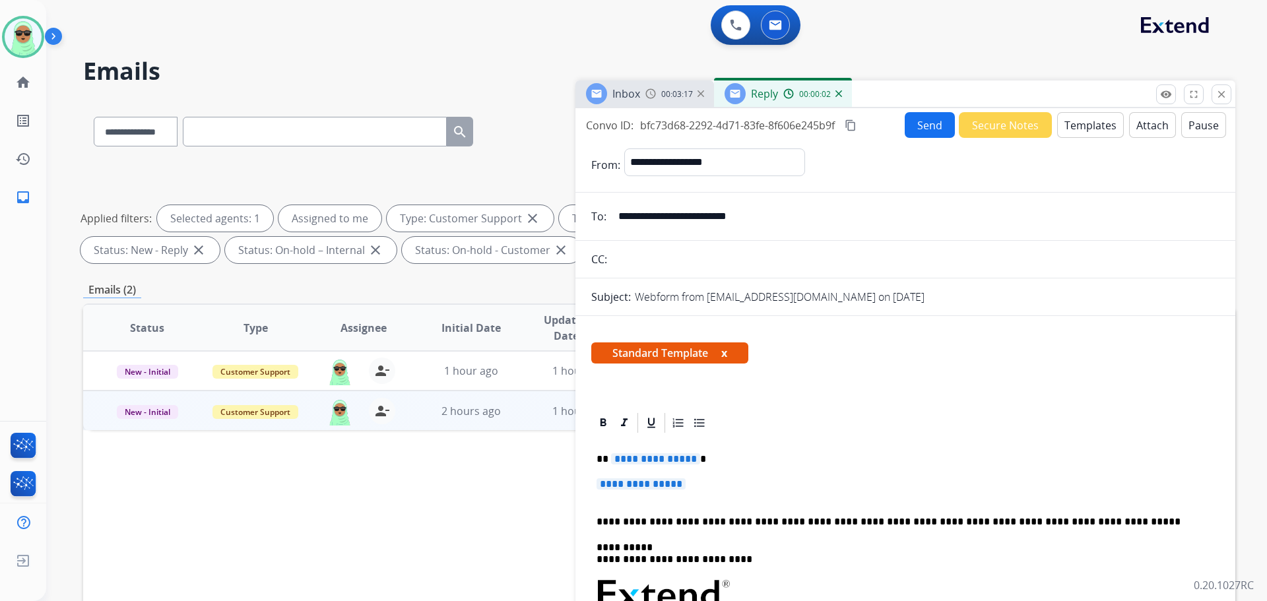
scroll to position [66, 0]
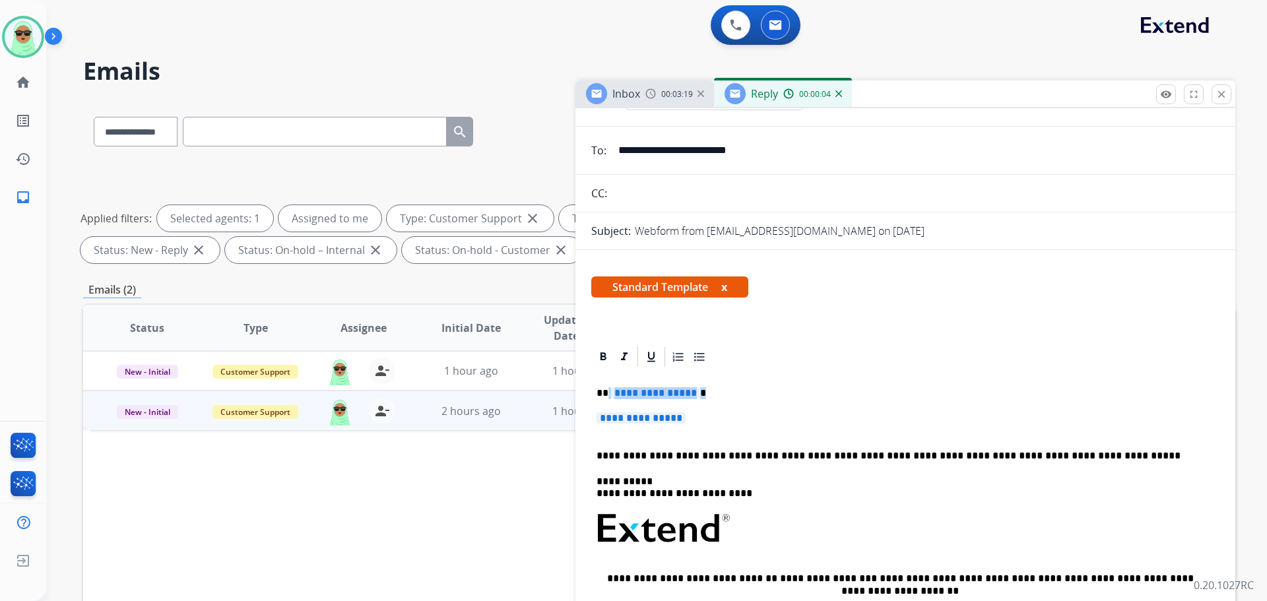
drag, startPoint x: 695, startPoint y: 411, endPoint x: 620, endPoint y: 387, distance: 78.3
click at [608, 387] on div "**********" at bounding box center [905, 560] width 628 height 382
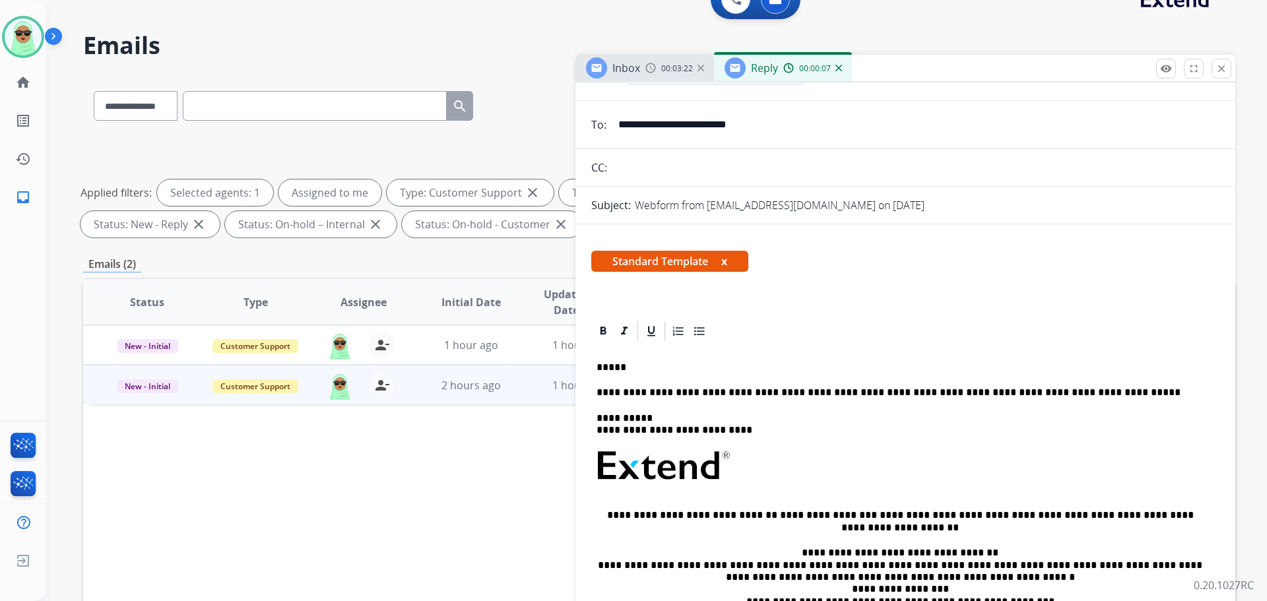
scroll to position [0, 0]
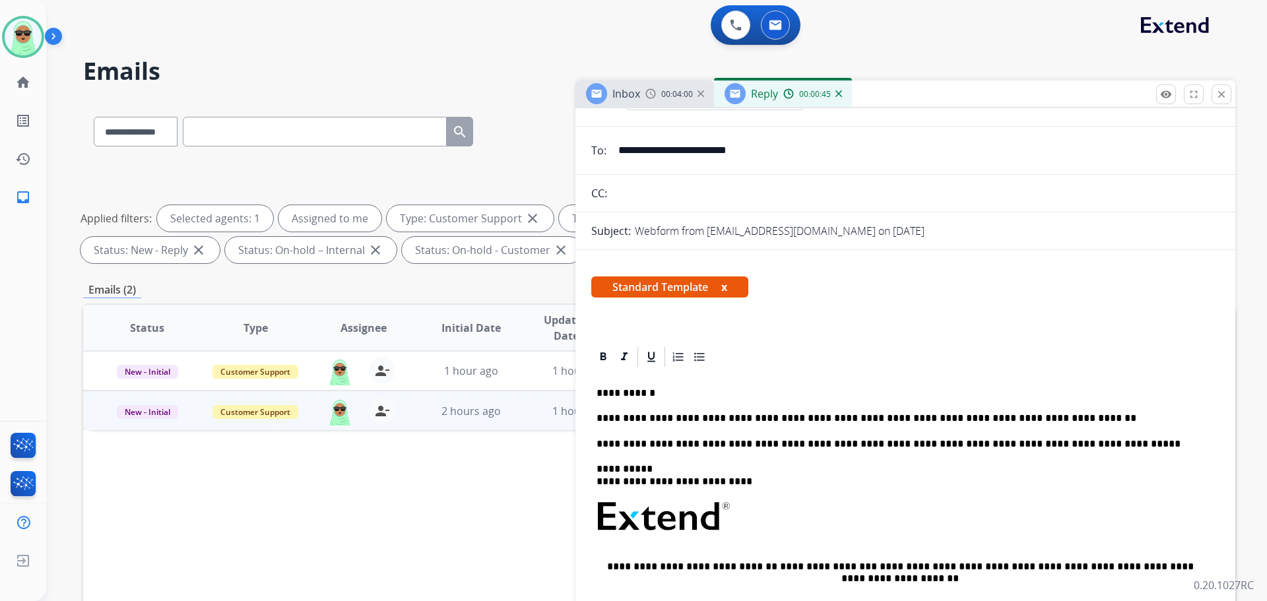
click at [1078, 420] on p "**********" at bounding box center [899, 418] width 607 height 12
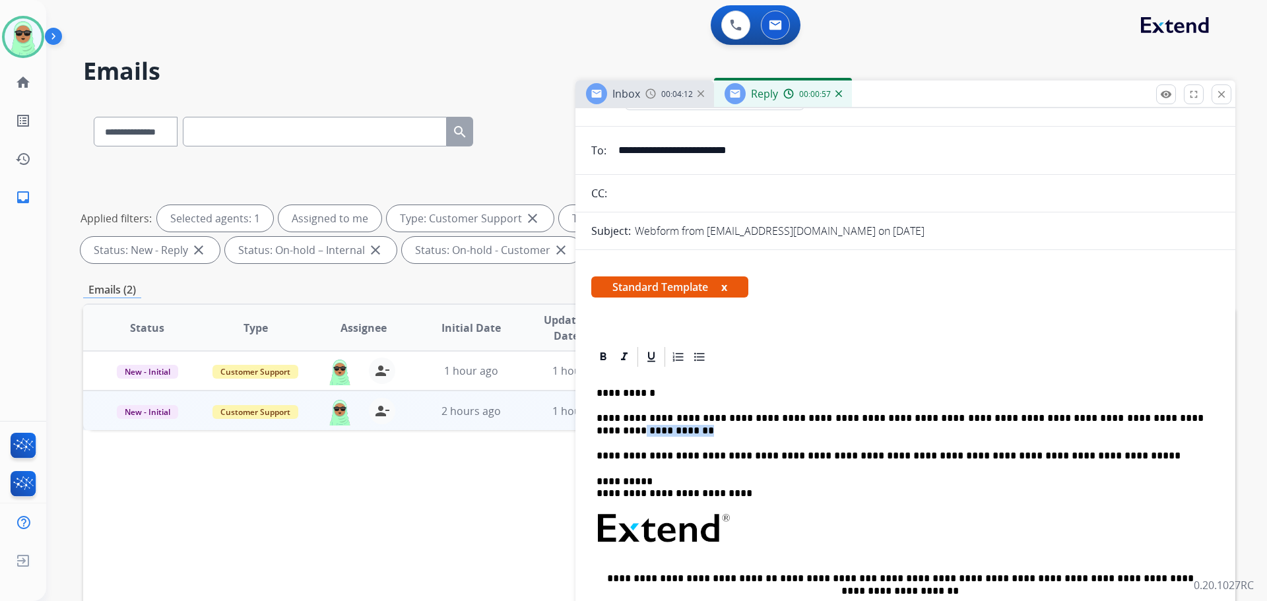
drag, startPoint x: 617, startPoint y: 434, endPoint x: 1161, endPoint y: 413, distance: 544.1
click at [1161, 413] on p "**********" at bounding box center [899, 424] width 607 height 24
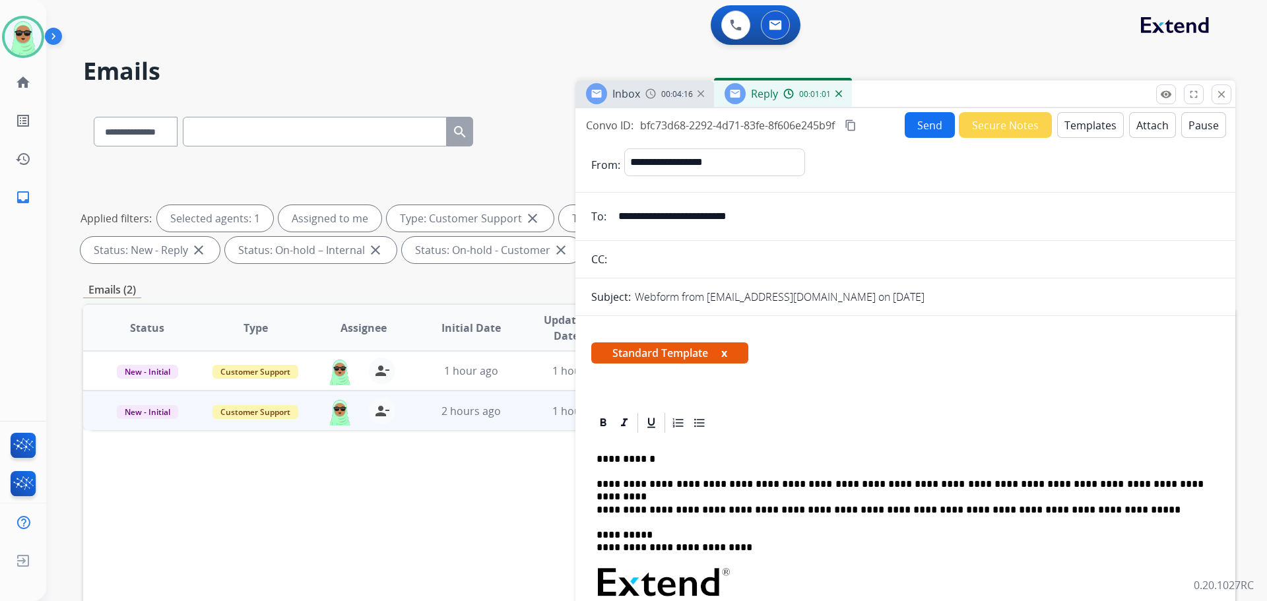
click at [915, 124] on button "Send" at bounding box center [930, 125] width 50 height 26
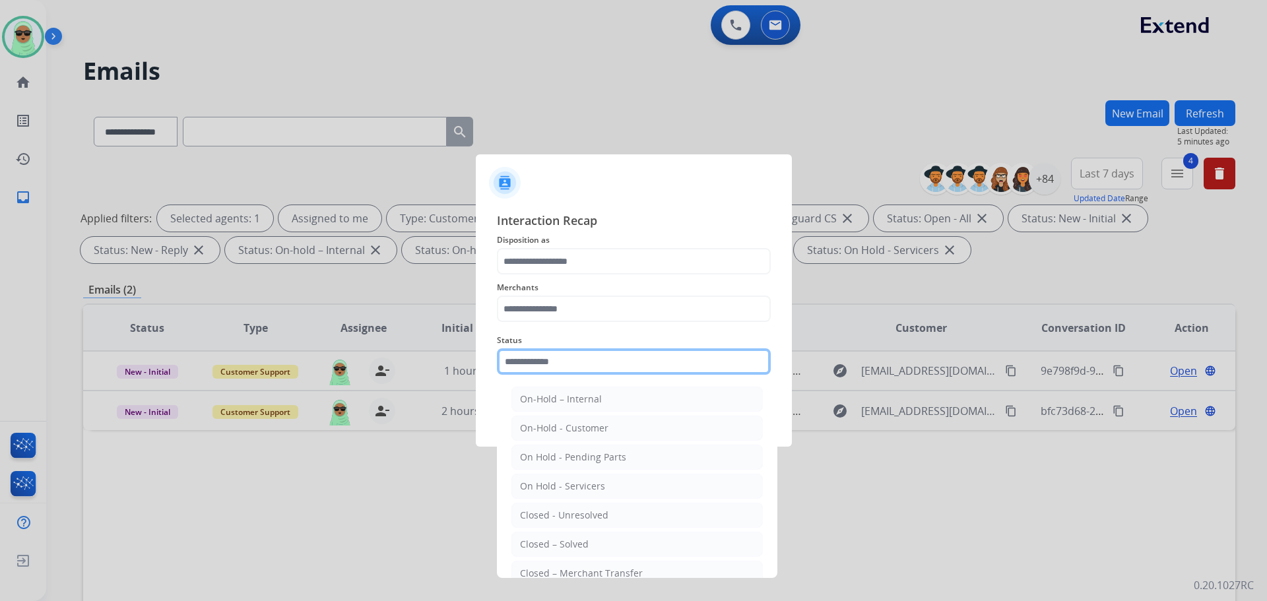
click at [566, 359] on input "text" at bounding box center [634, 361] width 274 height 26
drag, startPoint x: 587, startPoint y: 535, endPoint x: 580, endPoint y: 502, distance: 33.8
click at [585, 534] on li "Closed – Solved" at bounding box center [636, 544] width 251 height 25
type input "**********"
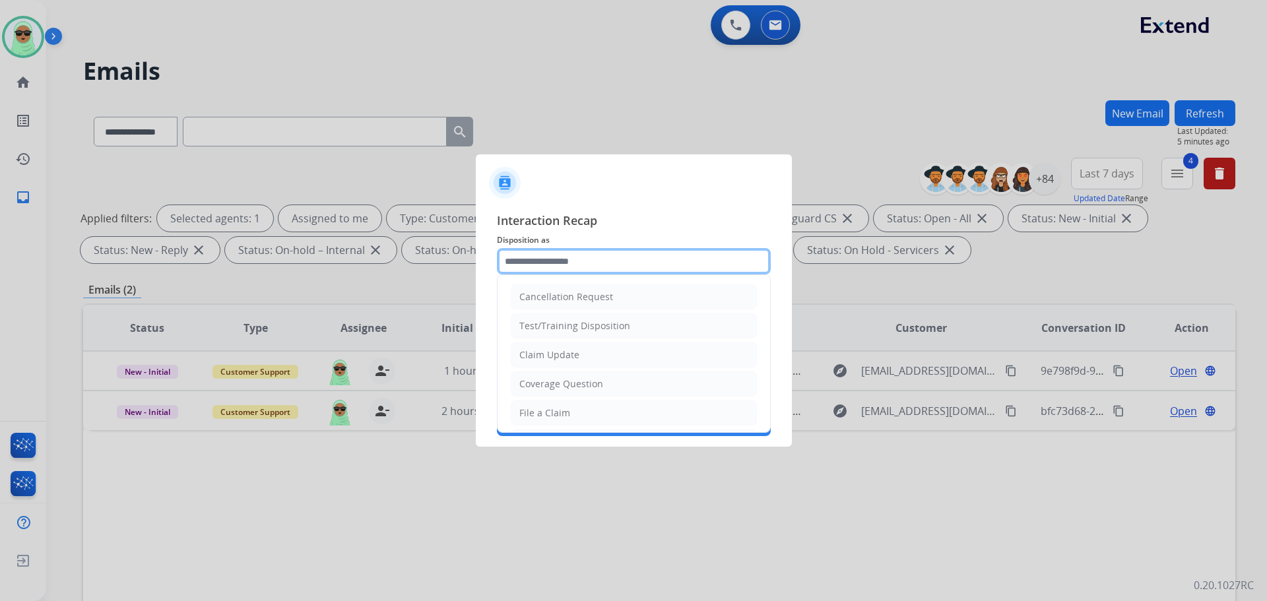
click at [582, 272] on input "text" at bounding box center [634, 261] width 274 height 26
click at [618, 362] on li "Claim Update" at bounding box center [634, 354] width 246 height 25
type input "**********"
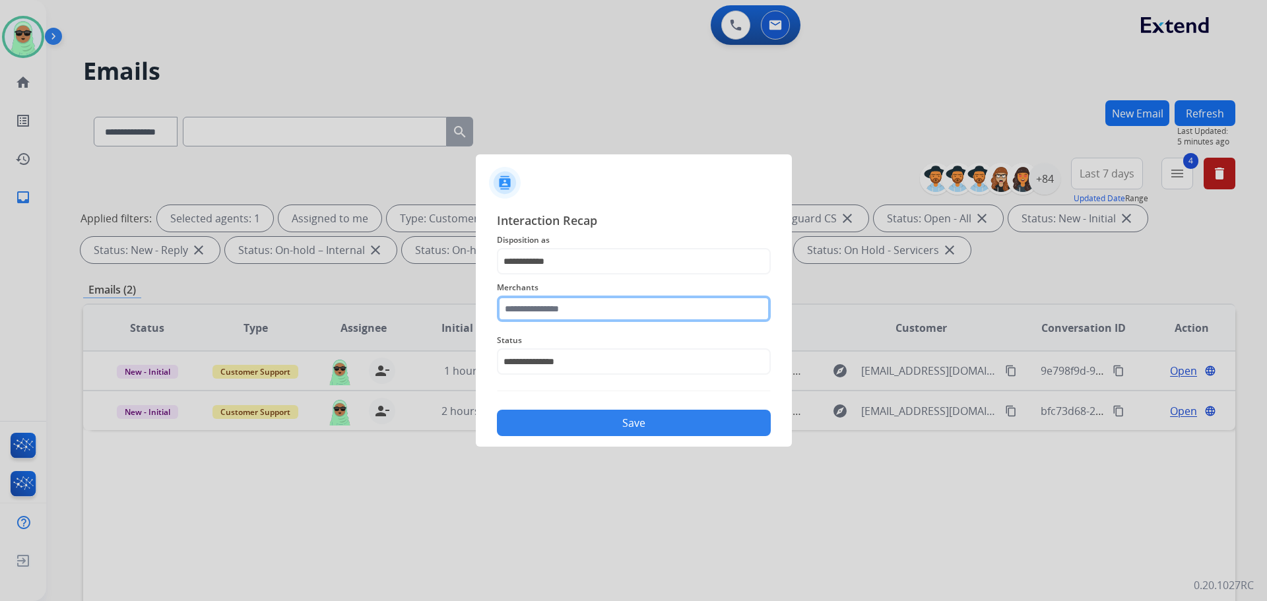
click at [595, 307] on input "text" at bounding box center [634, 309] width 274 height 26
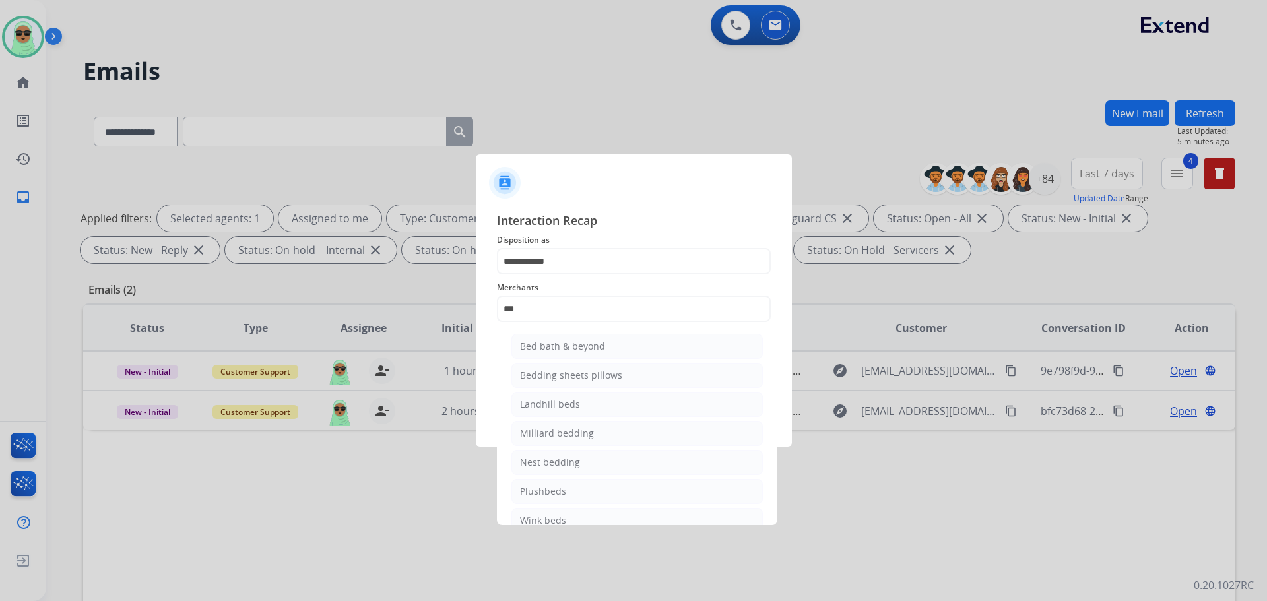
click at [626, 342] on li "Bed bath & beyond" at bounding box center [636, 346] width 251 height 25
type input "**********"
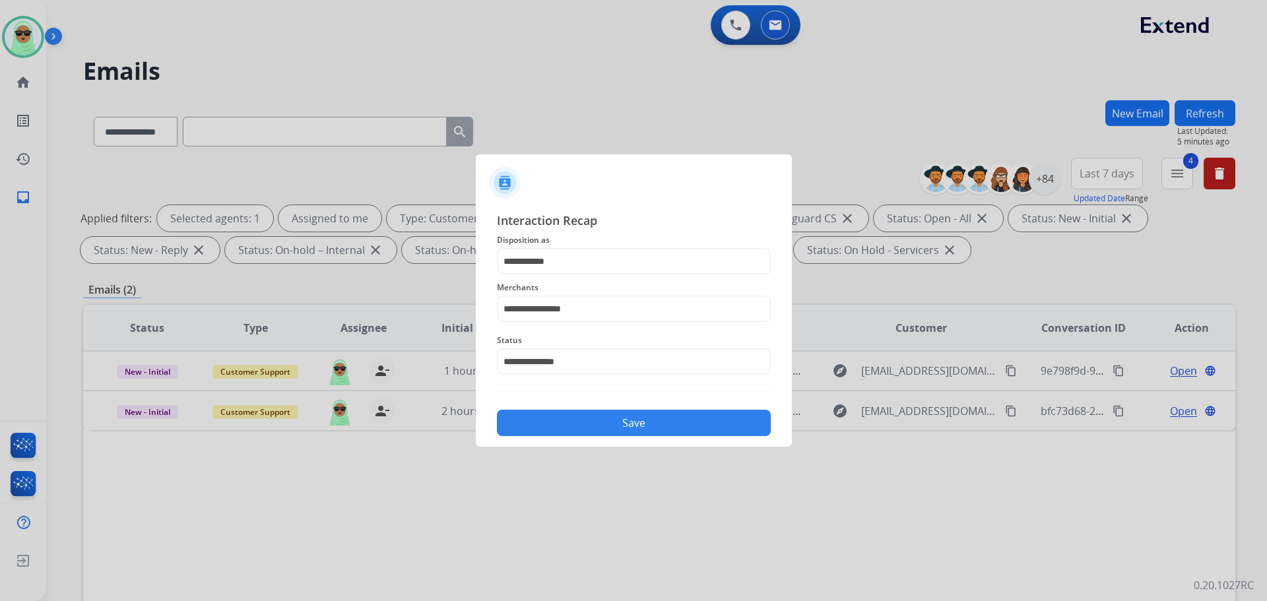
click at [644, 432] on button "Save" at bounding box center [634, 423] width 274 height 26
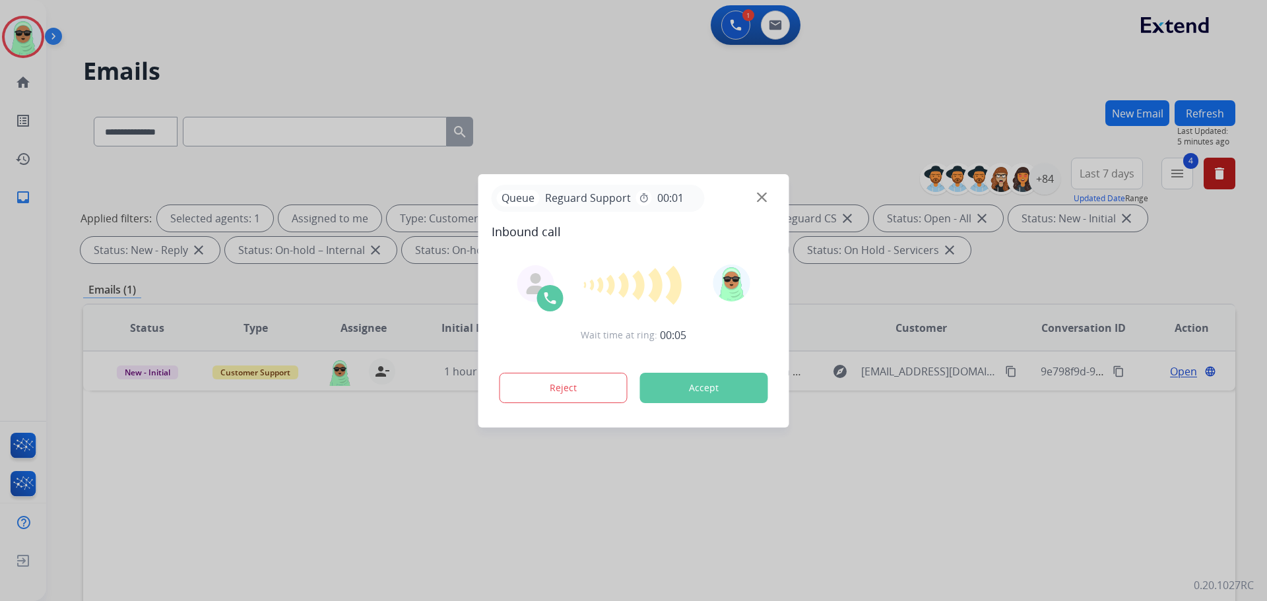
drag, startPoint x: 177, startPoint y: 545, endPoint x: 181, endPoint y: 534, distance: 11.1
click at [177, 545] on div at bounding box center [633, 300] width 1267 height 601
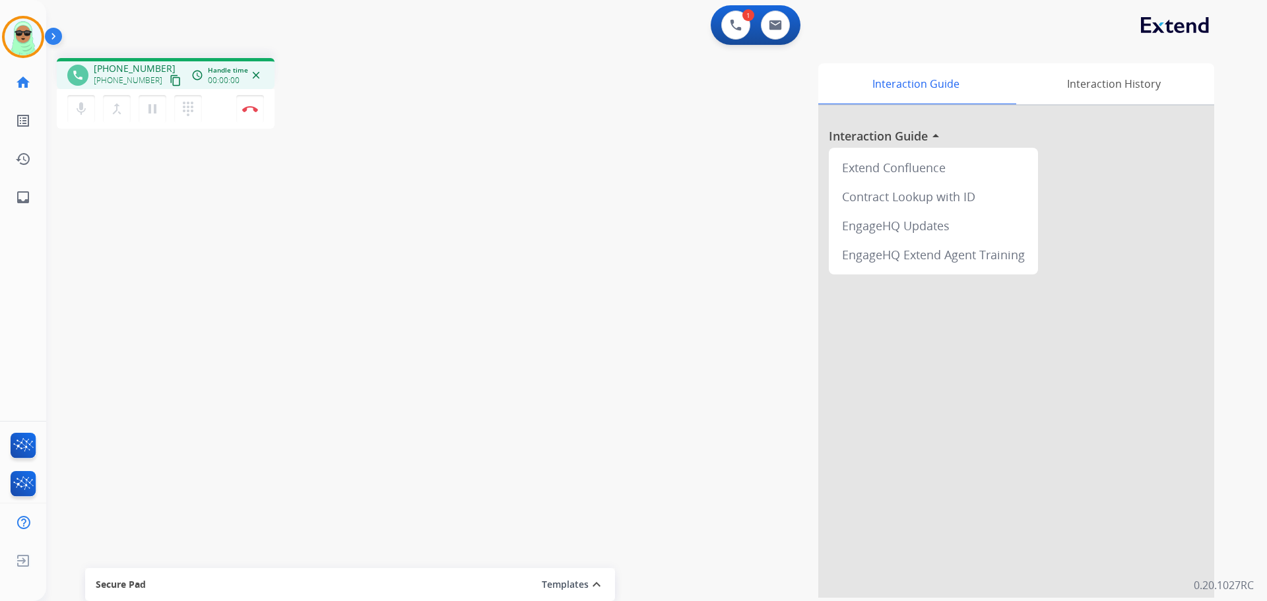
click at [170, 77] on mat-icon "content_copy" at bounding box center [176, 81] width 12 height 12
click at [722, 23] on button at bounding box center [735, 25] width 29 height 29
click at [724, 23] on button at bounding box center [735, 25] width 29 height 29
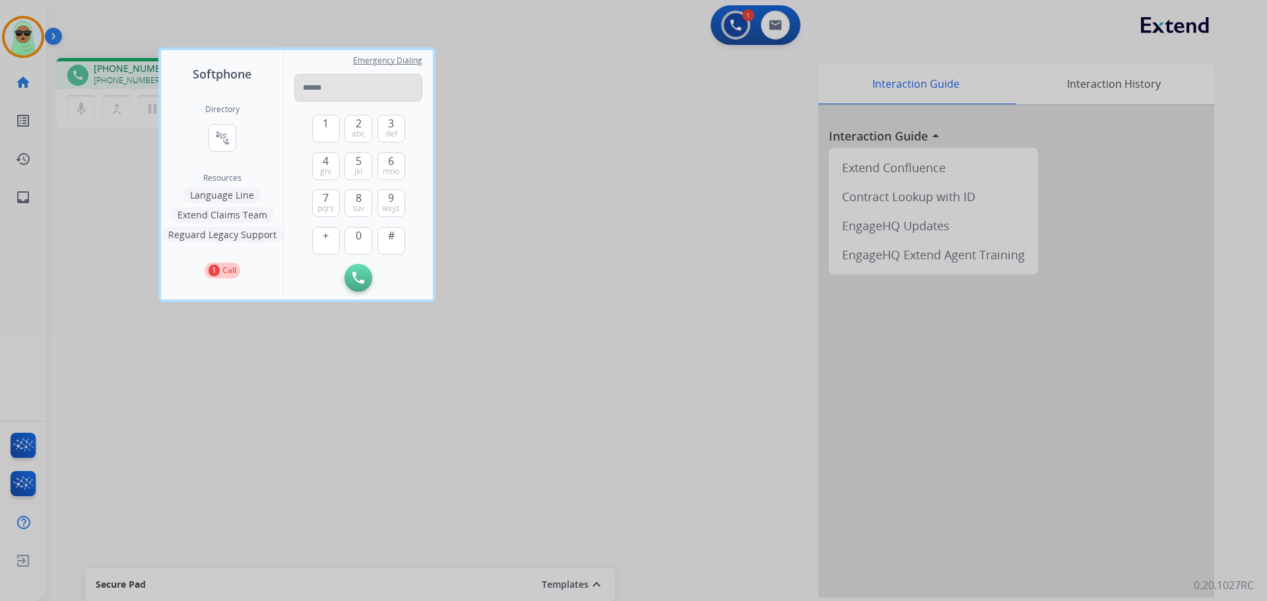
click at [383, 87] on input "tel" at bounding box center [358, 88] width 128 height 28
click at [340, 89] on input "**********" at bounding box center [358, 88] width 128 height 28
type input "**********"
click at [358, 283] on img at bounding box center [358, 278] width 12 height 12
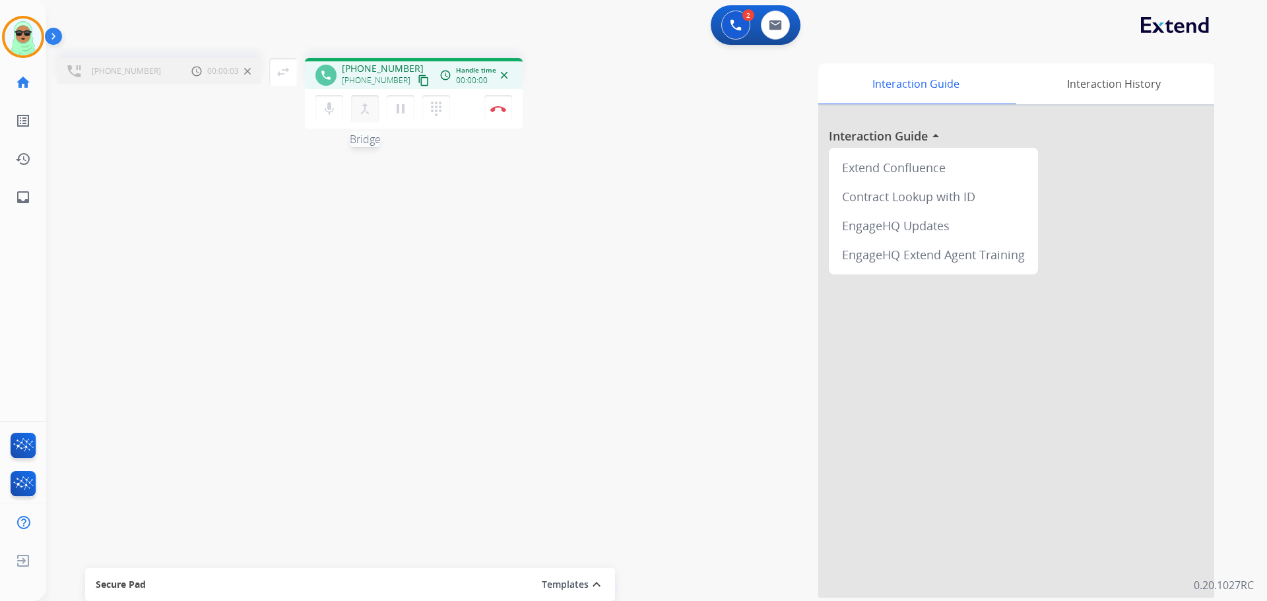
click at [362, 108] on mat-icon "merge_type" at bounding box center [365, 109] width 16 height 16
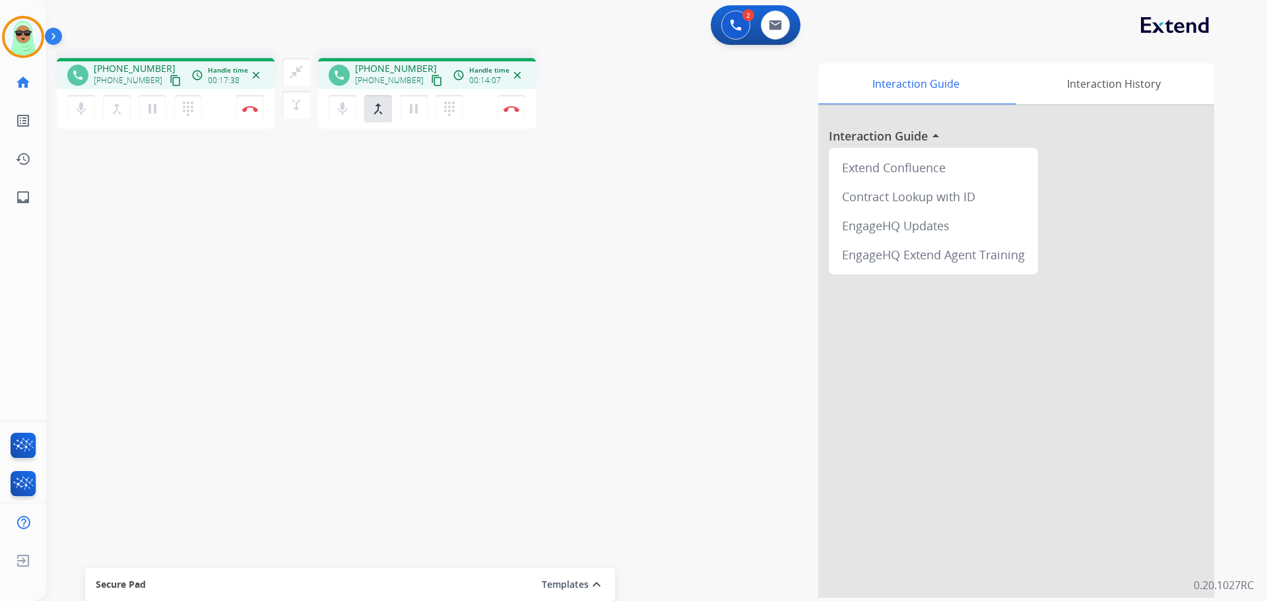
click at [59, 306] on div "phone [PHONE_NUMBER] [PHONE_NUMBER] content_copy access_time Call metrics Queue…" at bounding box center [640, 323] width 1189 height 550
click at [301, 60] on button "close_fullscreen Connect 3-Way Call" at bounding box center [296, 72] width 28 height 28
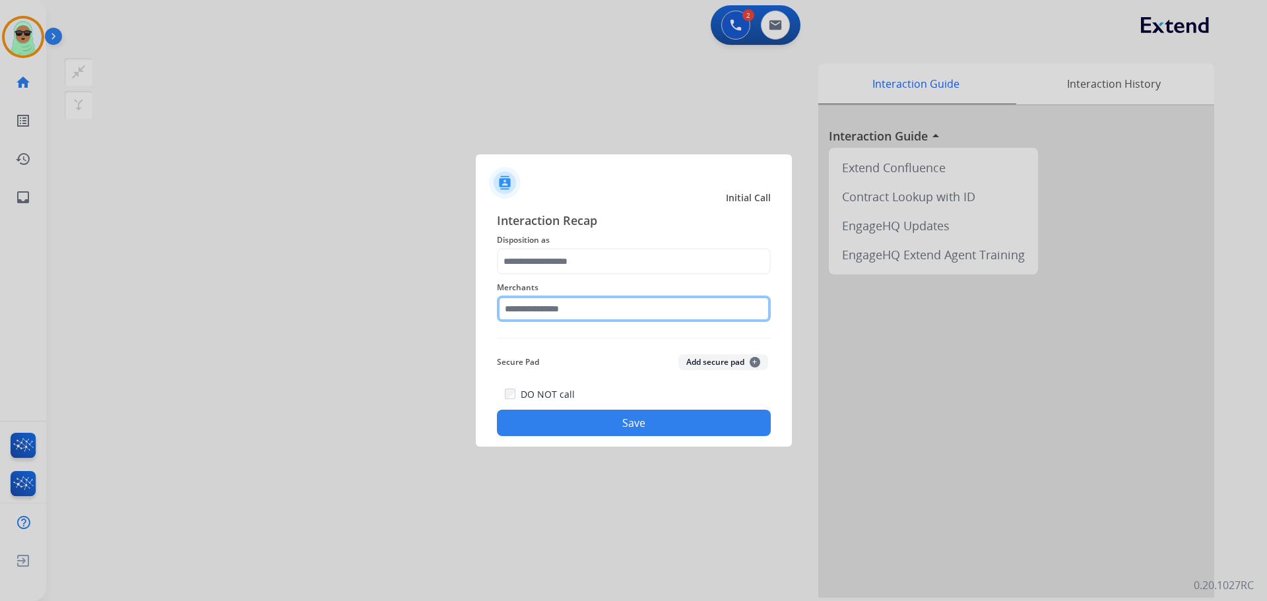
click at [580, 318] on input "text" at bounding box center [634, 309] width 274 height 26
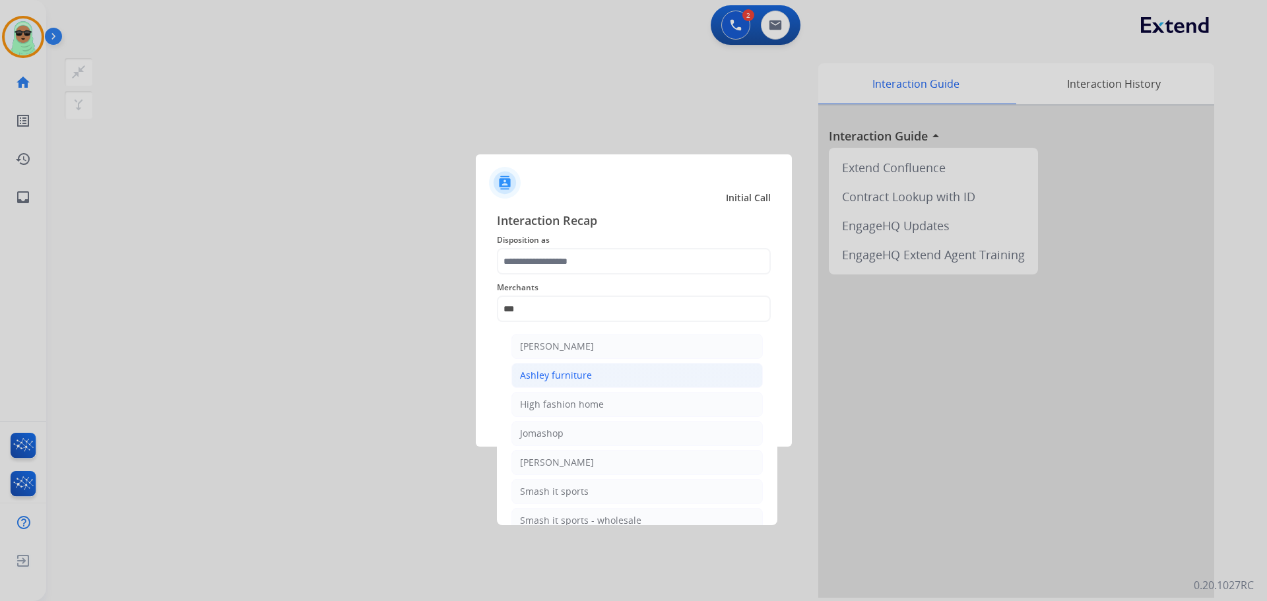
click at [614, 378] on li "Ashley furniture" at bounding box center [636, 375] width 251 height 25
type input "**********"
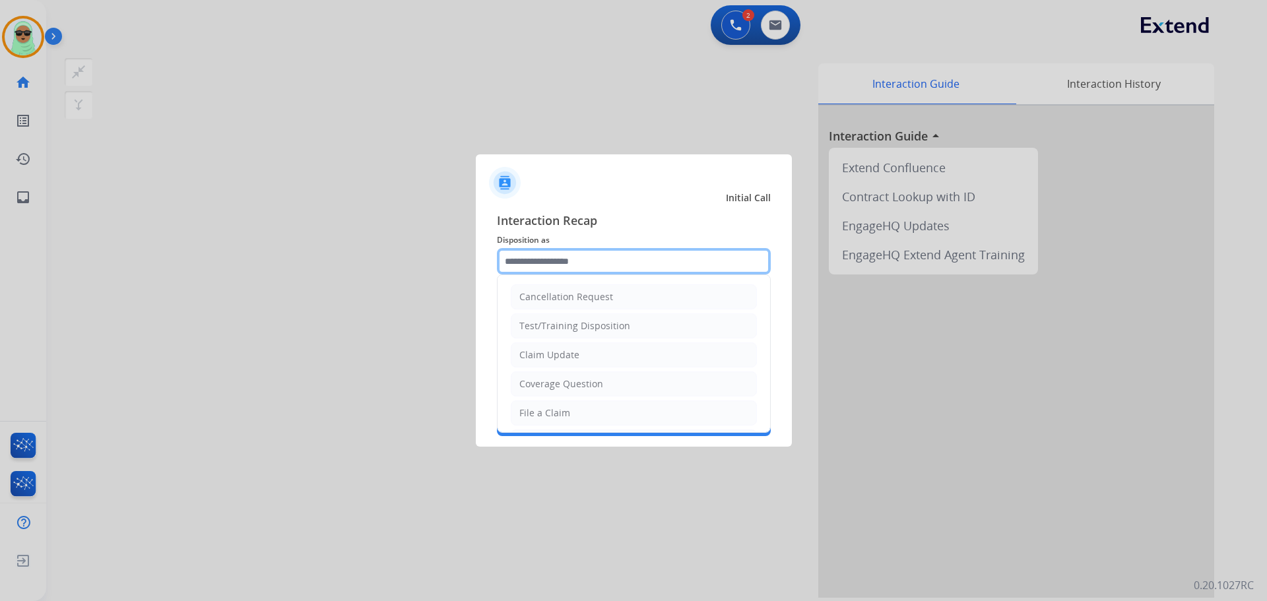
click at [557, 259] on input "text" at bounding box center [634, 261] width 274 height 26
click at [590, 391] on li "Coverage Question" at bounding box center [634, 383] width 246 height 25
type input "**********"
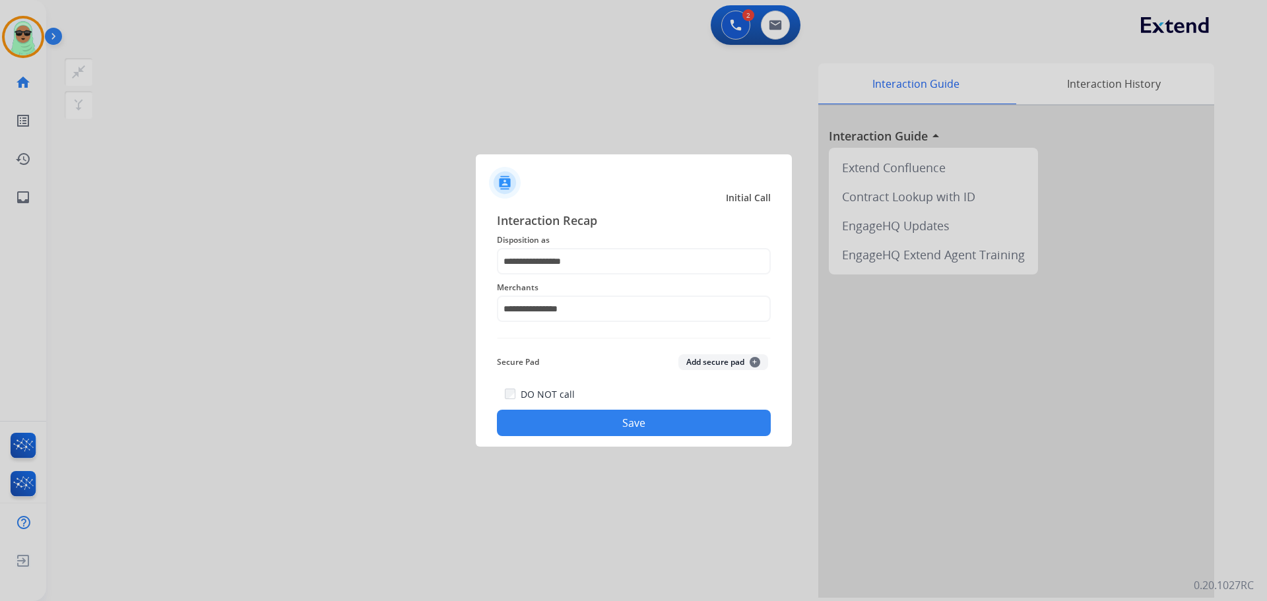
click at [674, 432] on button "Save" at bounding box center [634, 423] width 274 height 26
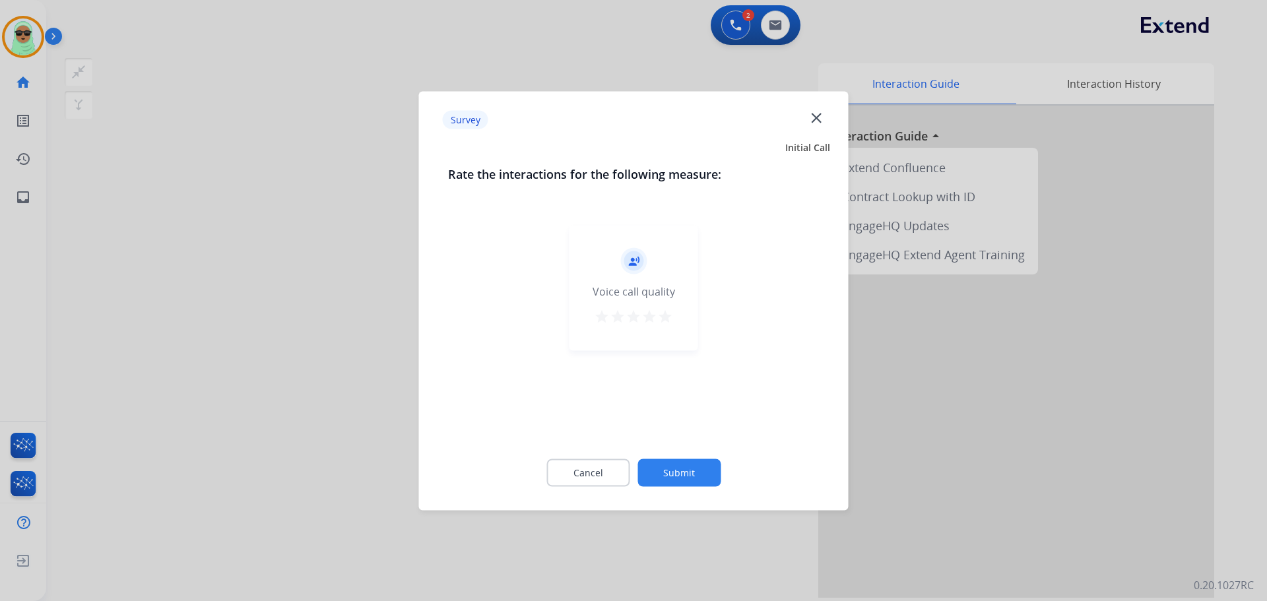
click at [733, 446] on div "Cancel Submit" at bounding box center [633, 472] width 371 height 59
click at [703, 464] on button "Submit" at bounding box center [678, 473] width 83 height 28
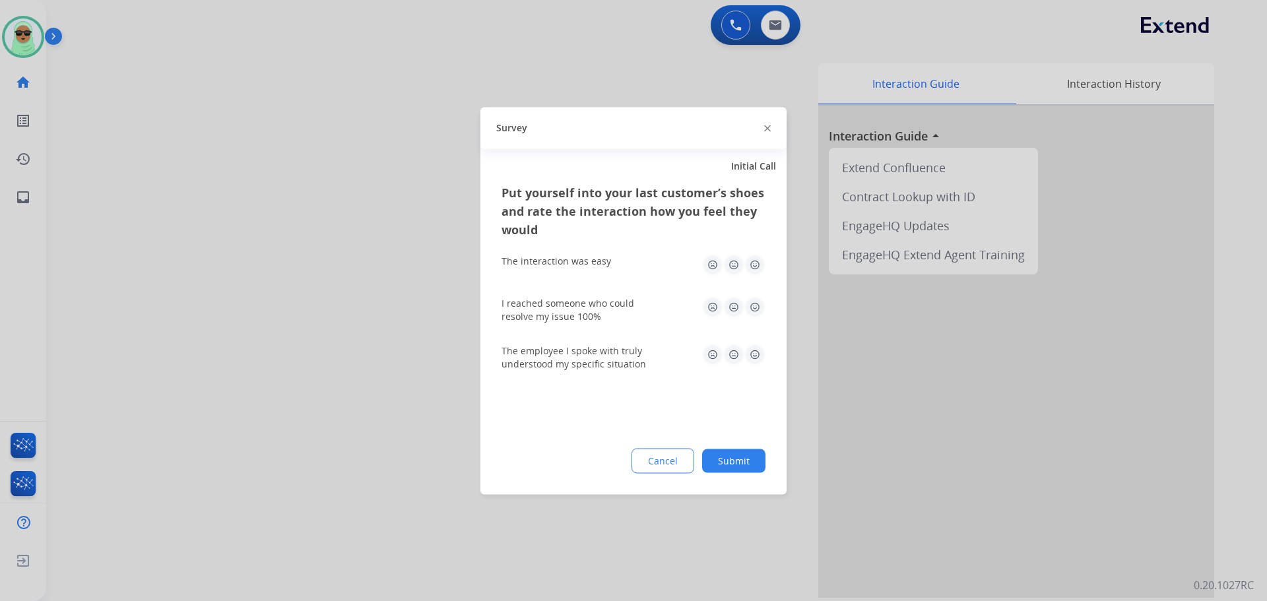
click at [999, 30] on div at bounding box center [633, 300] width 1267 height 601
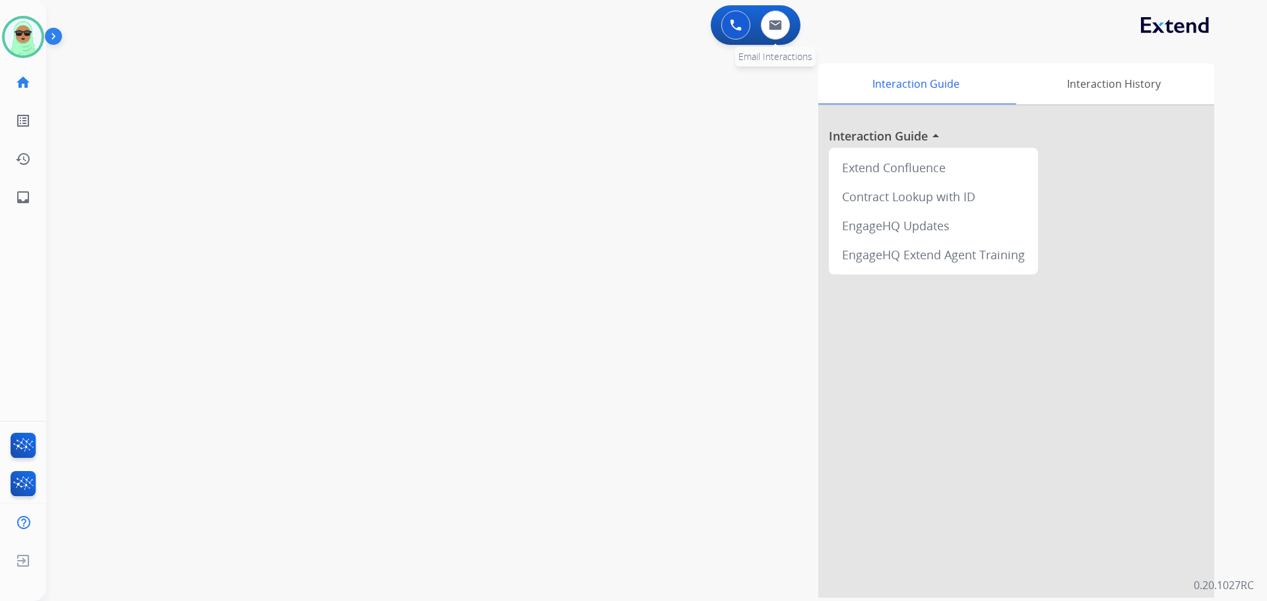
drag, startPoint x: 787, startPoint y: 42, endPoint x: 773, endPoint y: 35, distance: 15.1
click at [783, 38] on div "0 Voice Interactions 0 Email Interactions" at bounding box center [756, 25] width 90 height 40
click at [770, 30] on button at bounding box center [775, 25] width 29 height 29
select select "**********"
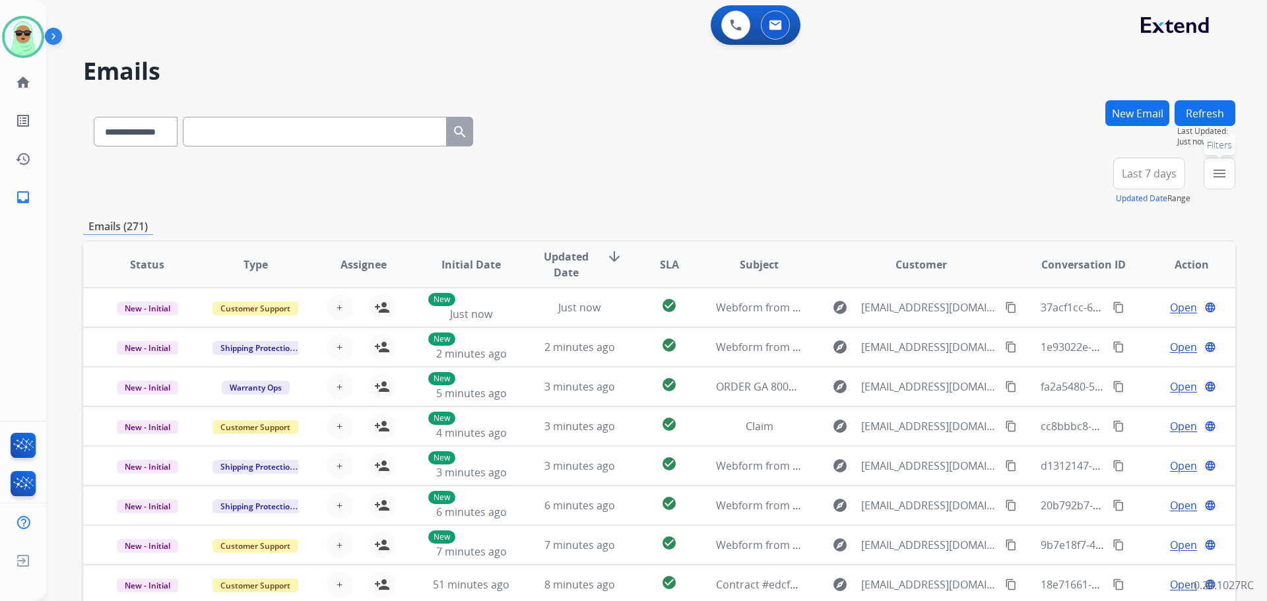
click at [1225, 176] on mat-icon "menu" at bounding box center [1219, 174] width 16 height 16
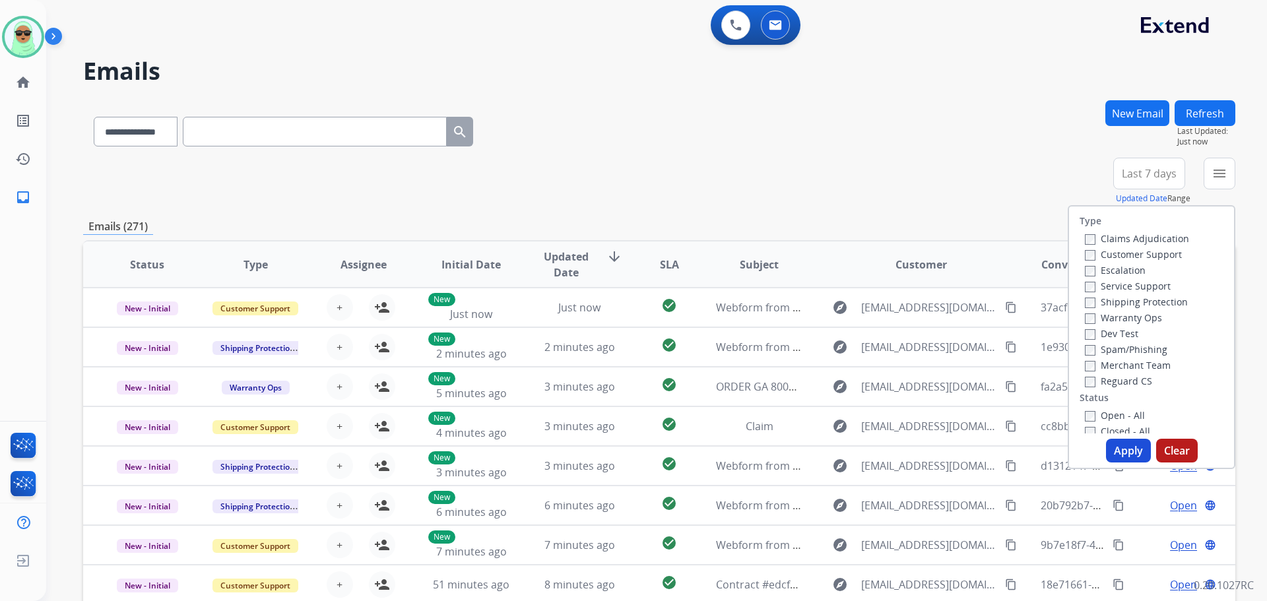
click at [1162, 252] on label "Customer Support" at bounding box center [1133, 254] width 97 height 13
drag, startPoint x: 1167, startPoint y: 306, endPoint x: 1165, endPoint y: 317, distance: 11.4
click at [1167, 307] on label "Shipping Protection" at bounding box center [1136, 302] width 103 height 13
click at [1136, 387] on div "Reguard CS" at bounding box center [1137, 381] width 104 height 16
drag, startPoint x: 1128, startPoint y: 420, endPoint x: 1116, endPoint y: 391, distance: 31.6
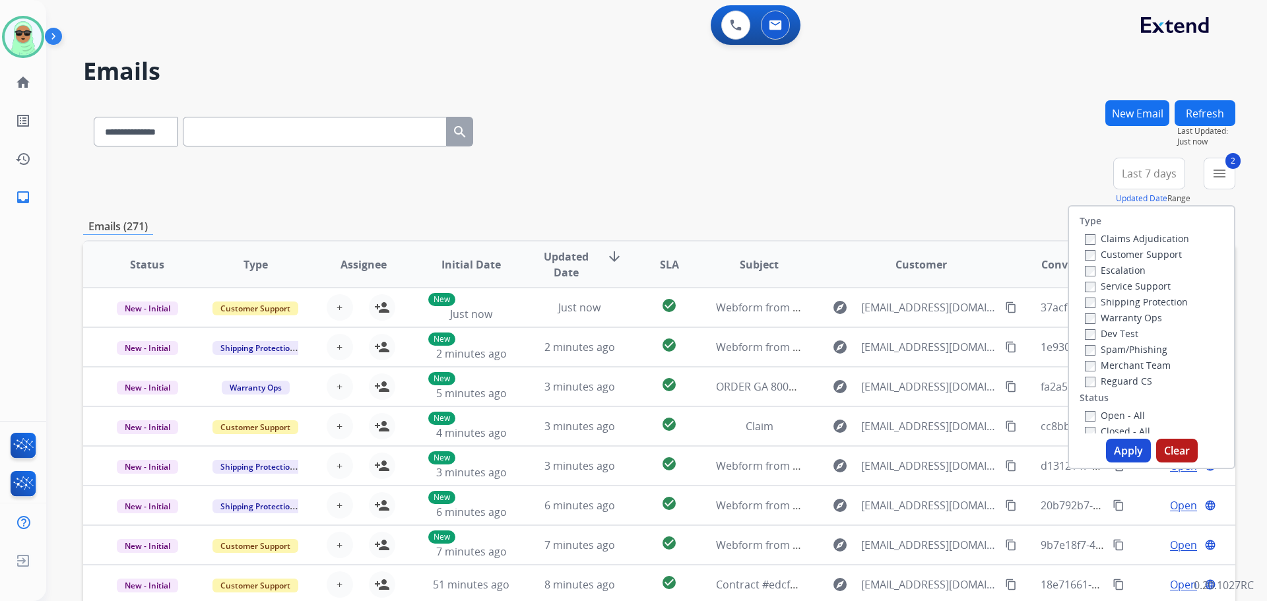
click at [1128, 420] on label "Open - All" at bounding box center [1115, 415] width 60 height 13
click at [1116, 373] on div "Reguard CS" at bounding box center [1137, 381] width 104 height 16
click at [1124, 373] on div "Reguard CS" at bounding box center [1137, 381] width 104 height 16
click at [1125, 381] on label "Reguard CS" at bounding box center [1118, 381] width 67 height 13
click at [1124, 445] on button "Apply" at bounding box center [1128, 451] width 45 height 24
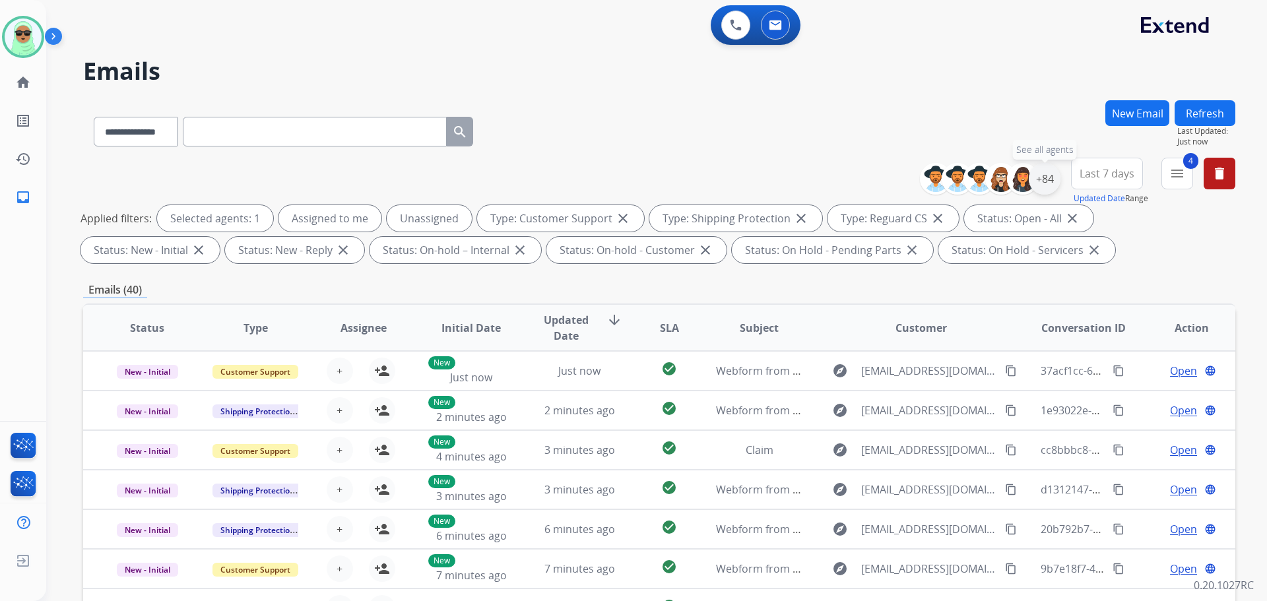
click at [1047, 183] on div "+84" at bounding box center [1045, 179] width 32 height 32
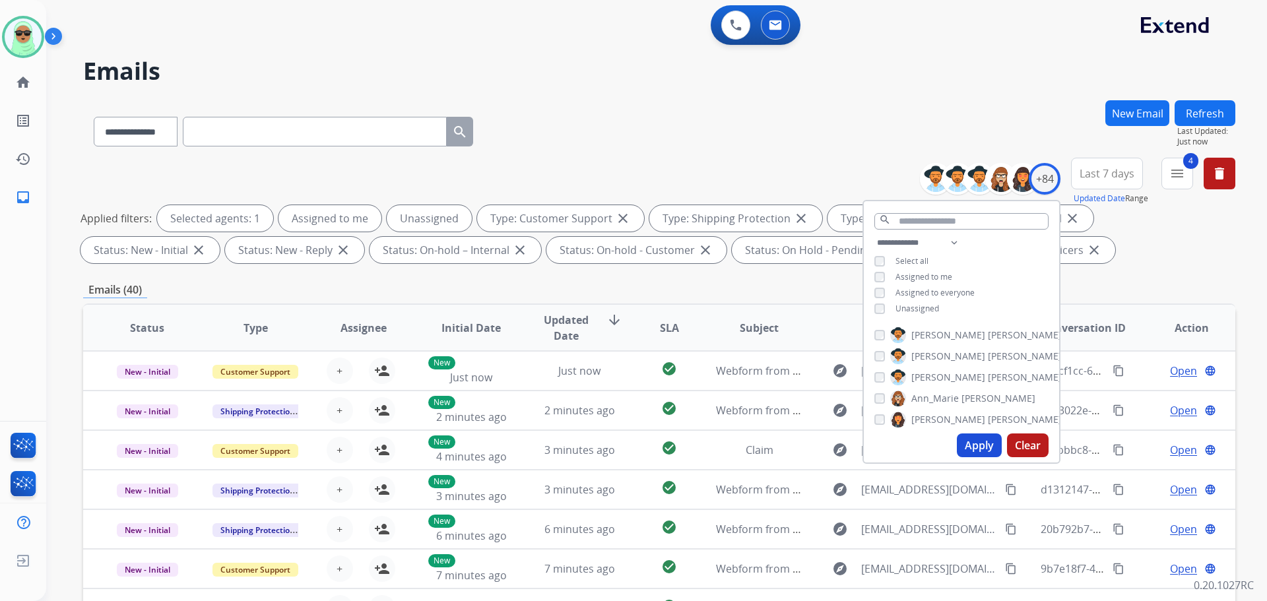
click at [917, 297] on div "**********" at bounding box center [961, 277] width 195 height 84
click at [920, 312] on span "Unassigned" at bounding box center [917, 308] width 44 height 11
click at [982, 452] on button "Apply" at bounding box center [979, 446] width 45 height 24
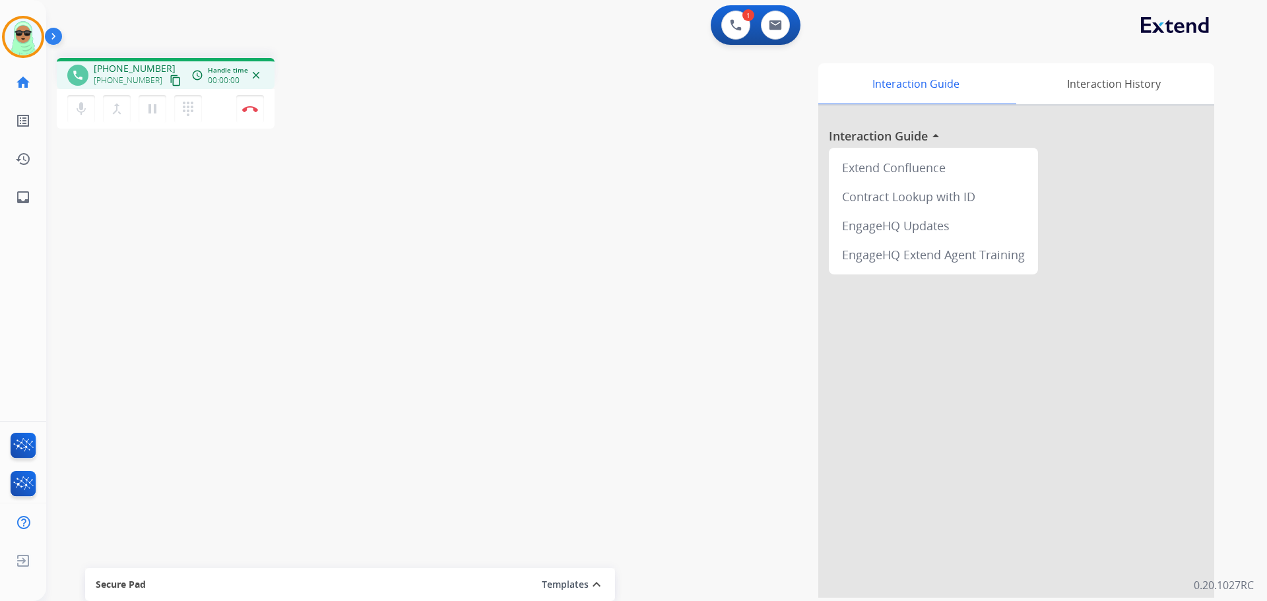
click at [170, 80] on mat-icon "content_copy" at bounding box center [176, 81] width 12 height 12
click at [170, 77] on mat-icon "content_copy" at bounding box center [176, 81] width 12 height 12
click at [244, 117] on button "Disconnect" at bounding box center [250, 109] width 28 height 28
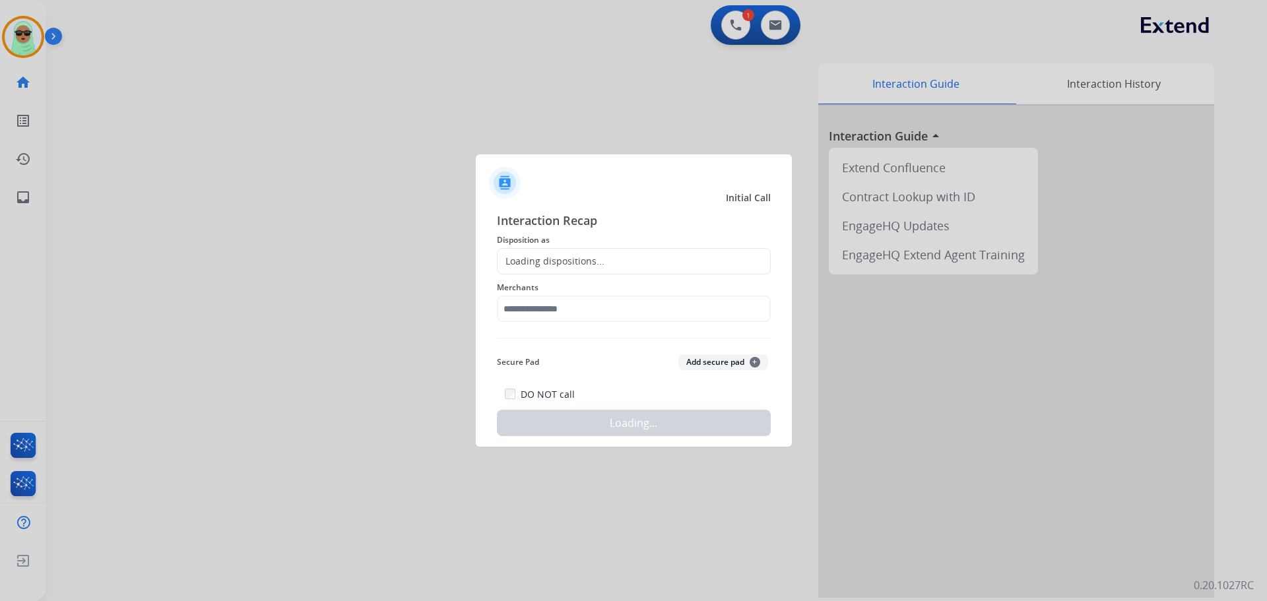
drag, startPoint x: 603, startPoint y: 345, endPoint x: 600, endPoint y: 328, distance: 17.4
click at [602, 333] on div "Interaction Recap Disposition as Loading dispositions... Merchants Secure Pad A…" at bounding box center [634, 323] width 274 height 225
click at [598, 314] on input "text" at bounding box center [634, 309] width 274 height 26
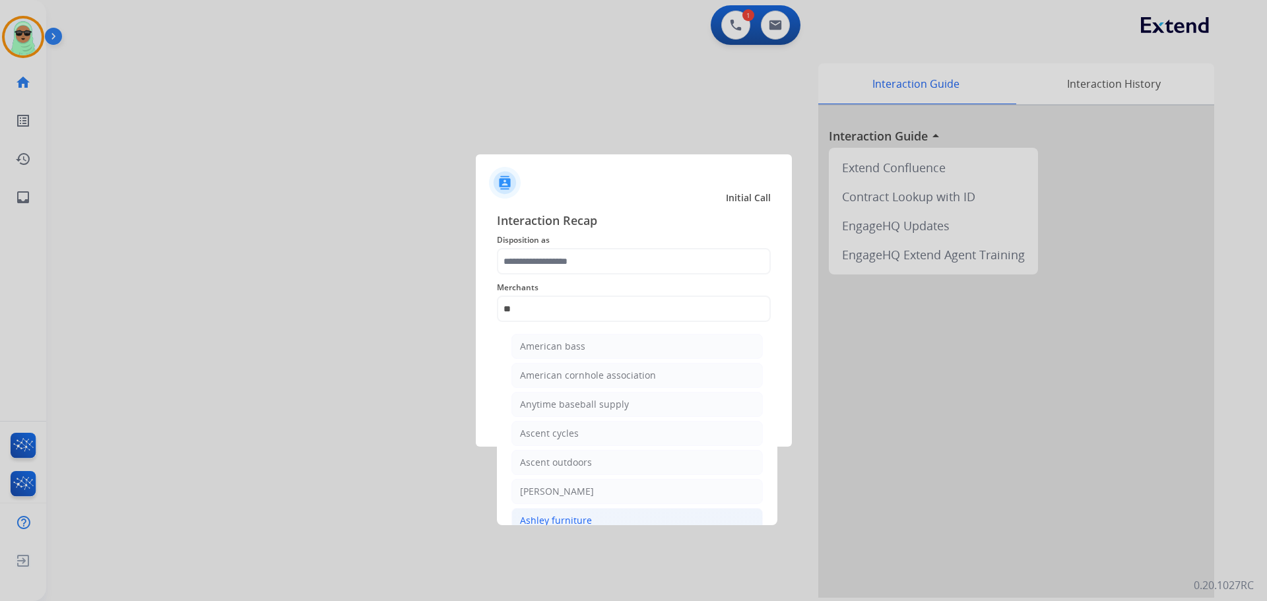
click at [615, 522] on li "Ashley furniture" at bounding box center [636, 520] width 251 height 25
type input "**********"
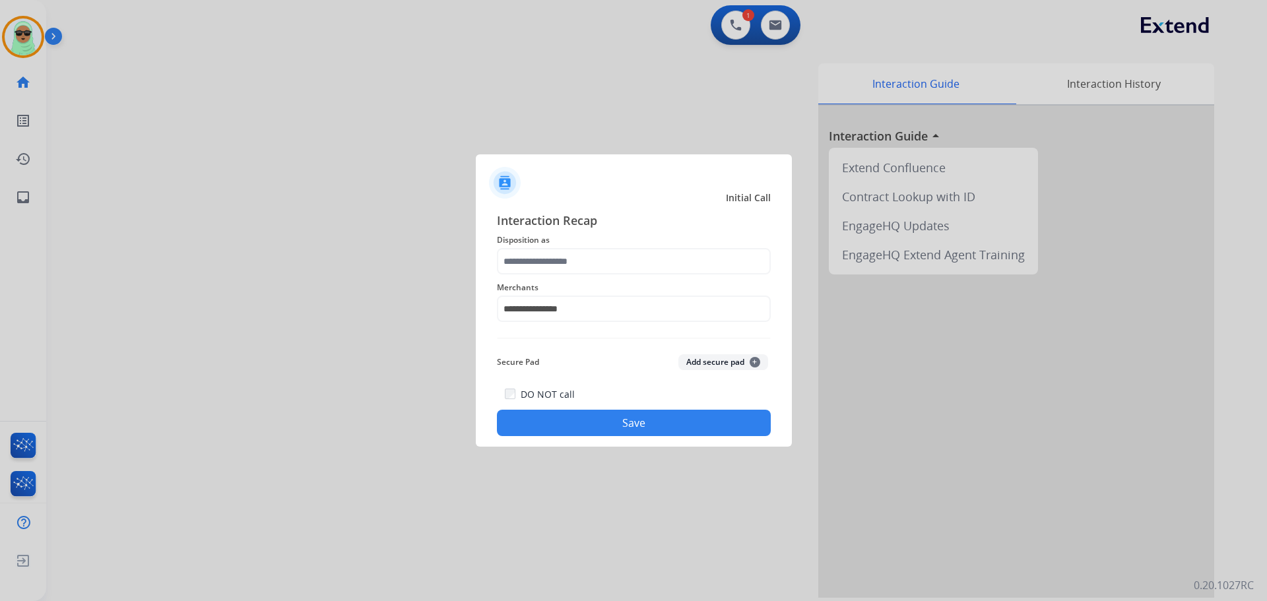
drag, startPoint x: 587, startPoint y: 284, endPoint x: 591, endPoint y: 272, distance: 12.7
click at [588, 276] on div "**********" at bounding box center [634, 300] width 274 height 53
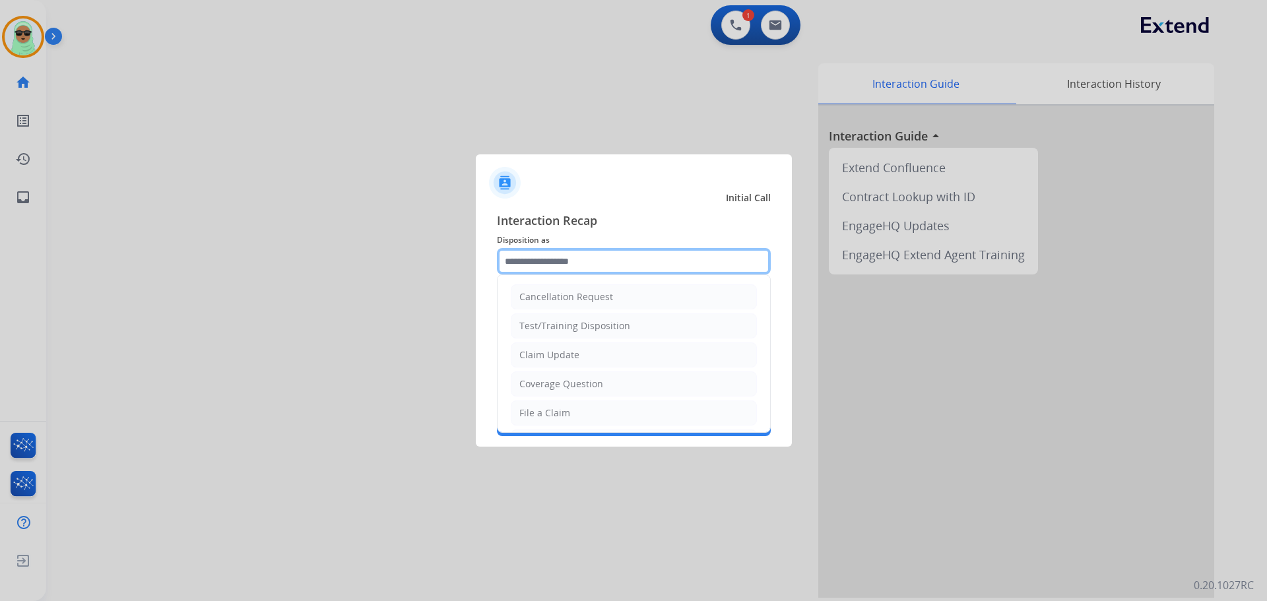
click at [589, 268] on input "text" at bounding box center [634, 261] width 274 height 26
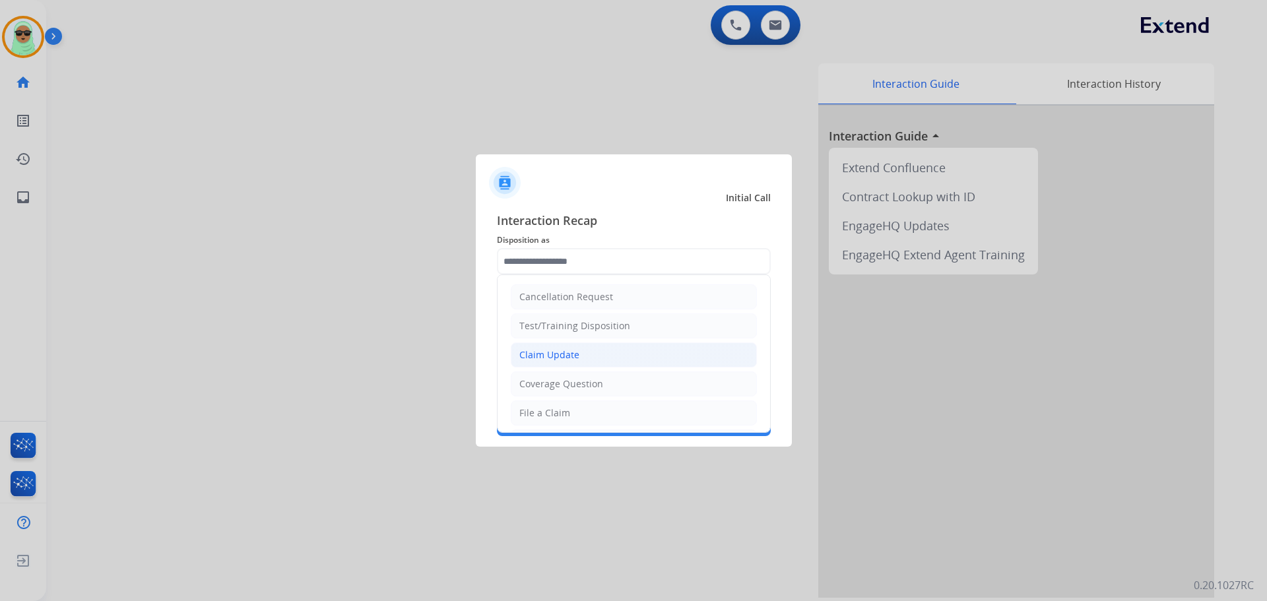
click at [612, 343] on li "Claim Update" at bounding box center [634, 354] width 246 height 25
type input "**********"
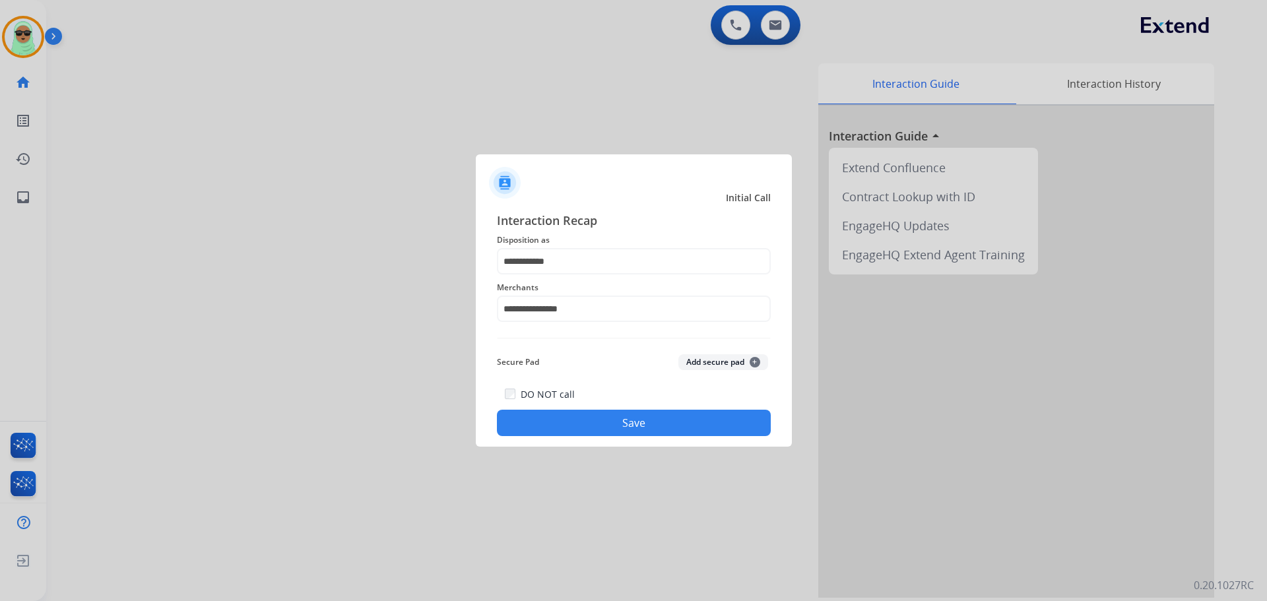
click at [635, 425] on button "Save" at bounding box center [634, 423] width 274 height 26
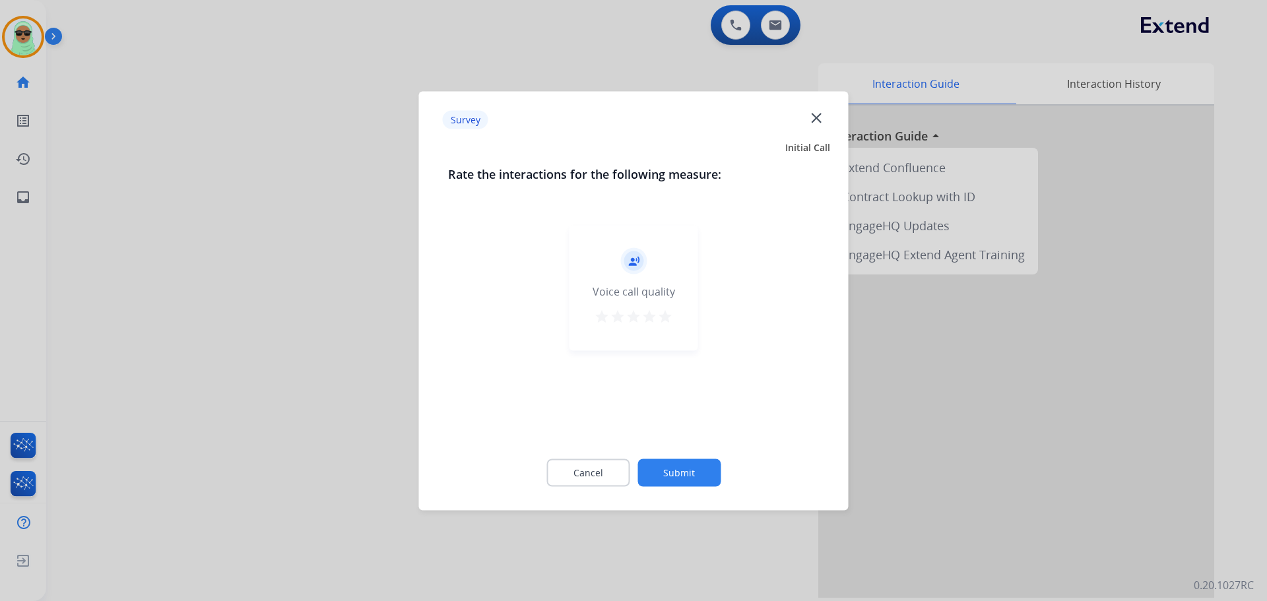
click at [699, 461] on button "Submit" at bounding box center [678, 473] width 83 height 28
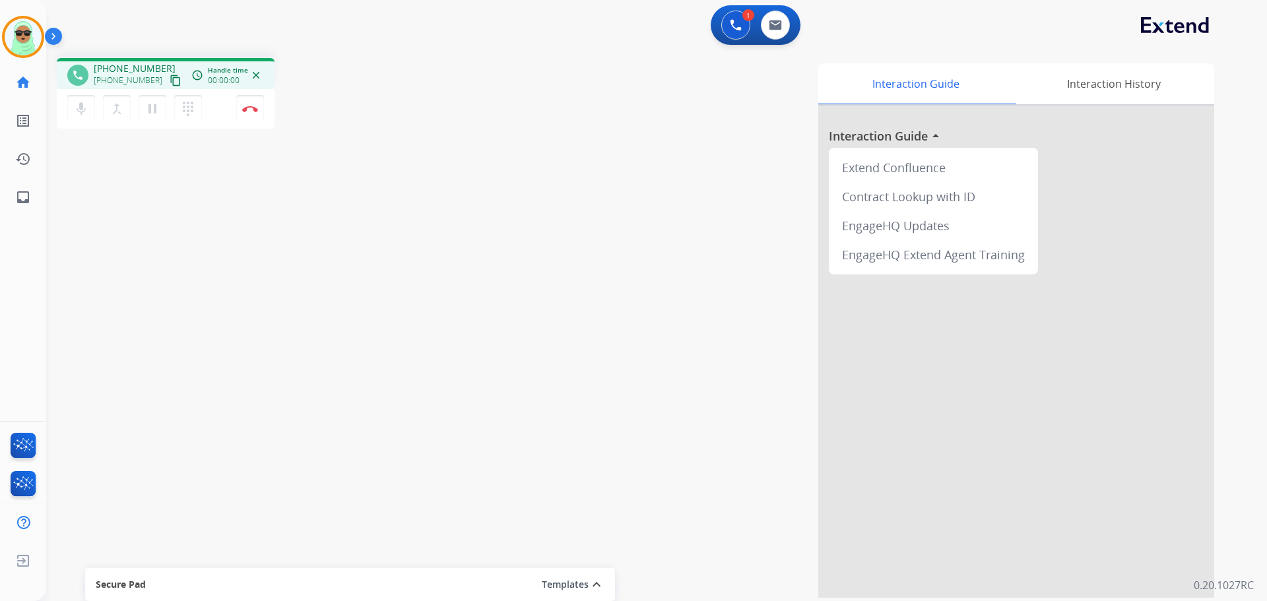
click at [170, 75] on mat-icon "content_copy" at bounding box center [176, 81] width 12 height 12
click at [12, 241] on div "Raujon Busy Edit Avatar Agent: Raujon Routing Profile: Extend_Training CS home …" at bounding box center [23, 300] width 46 height 601
click at [121, 161] on div "phone [PHONE_NUMBER] [PHONE_NUMBER] content_copy access_time Call metrics Queue…" at bounding box center [640, 323] width 1189 height 550
drag, startPoint x: 248, startPoint y: 92, endPoint x: 249, endPoint y: 109, distance: 16.5
click at [249, 97] on div "mic Mute merge_type Bridge pause Hold dialpad Dialpad Disconnect" at bounding box center [166, 109] width 218 height 40
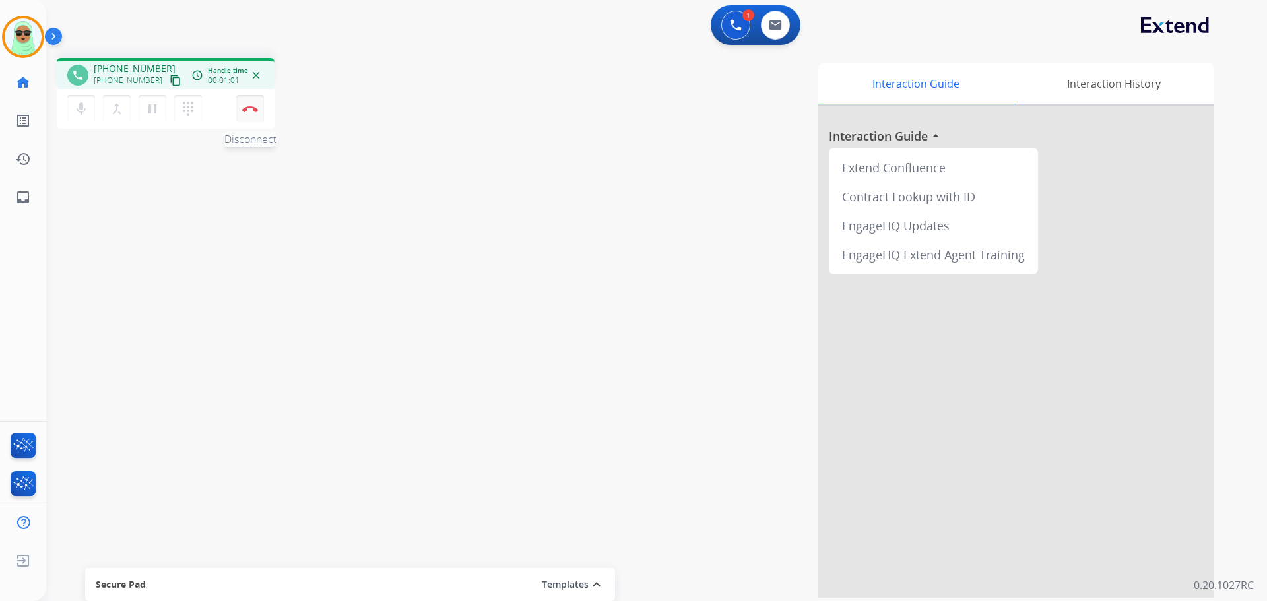
click at [249, 109] on img at bounding box center [250, 109] width 16 height 7
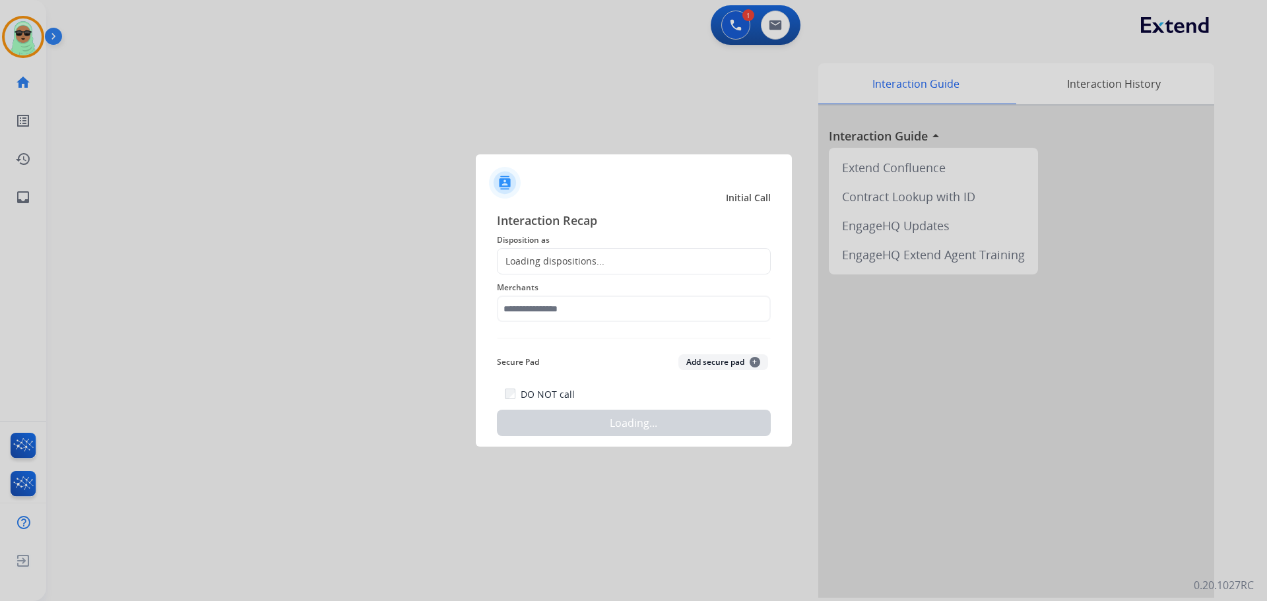
click at [592, 283] on span "Merchants" at bounding box center [634, 288] width 274 height 16
click at [583, 305] on input "text" at bounding box center [634, 309] width 274 height 26
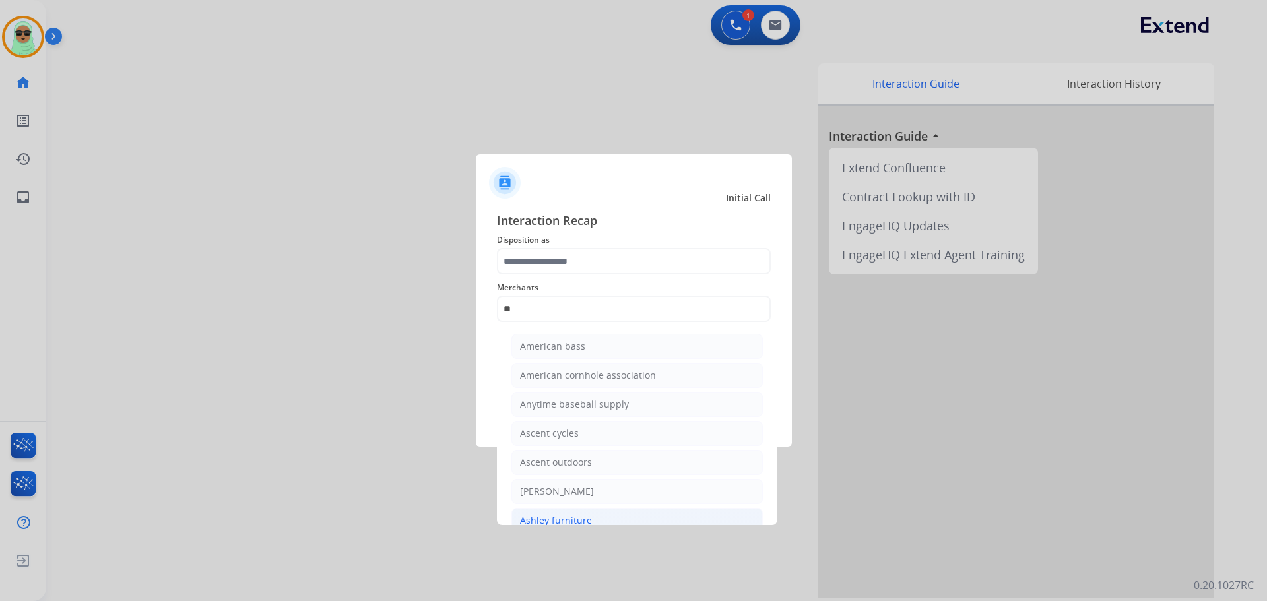
click at [589, 513] on li "Ashley furniture" at bounding box center [636, 520] width 251 height 25
type input "**********"
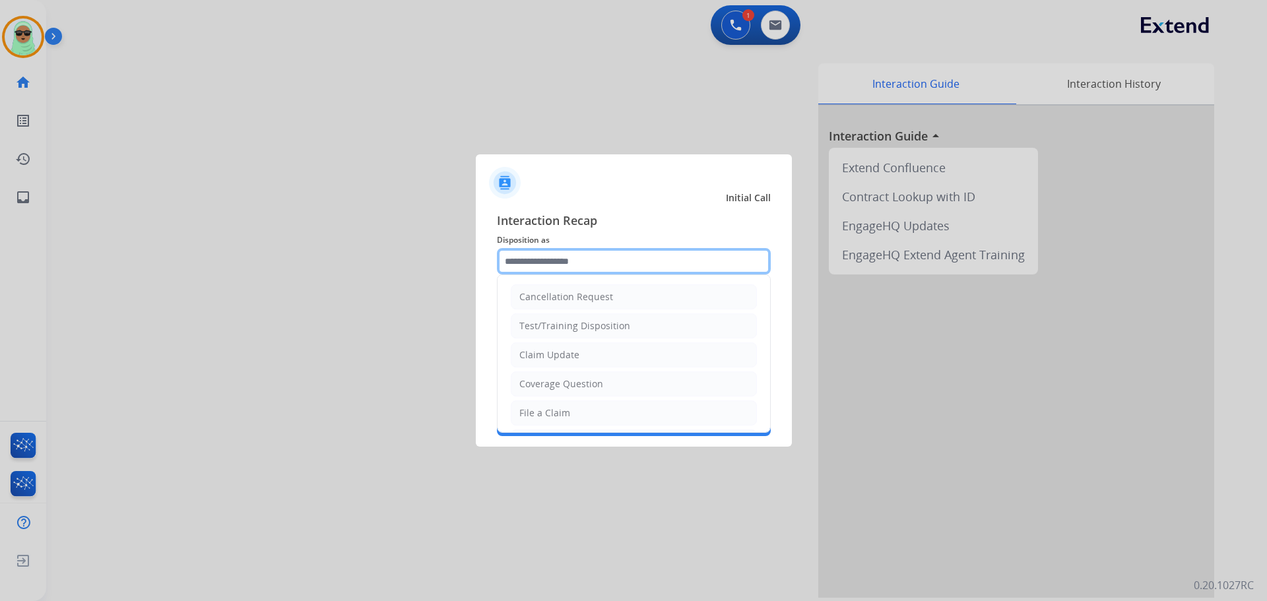
click at [588, 261] on input "text" at bounding box center [634, 261] width 274 height 26
click at [573, 354] on div "Claim Update" at bounding box center [549, 354] width 60 height 13
type input "**********"
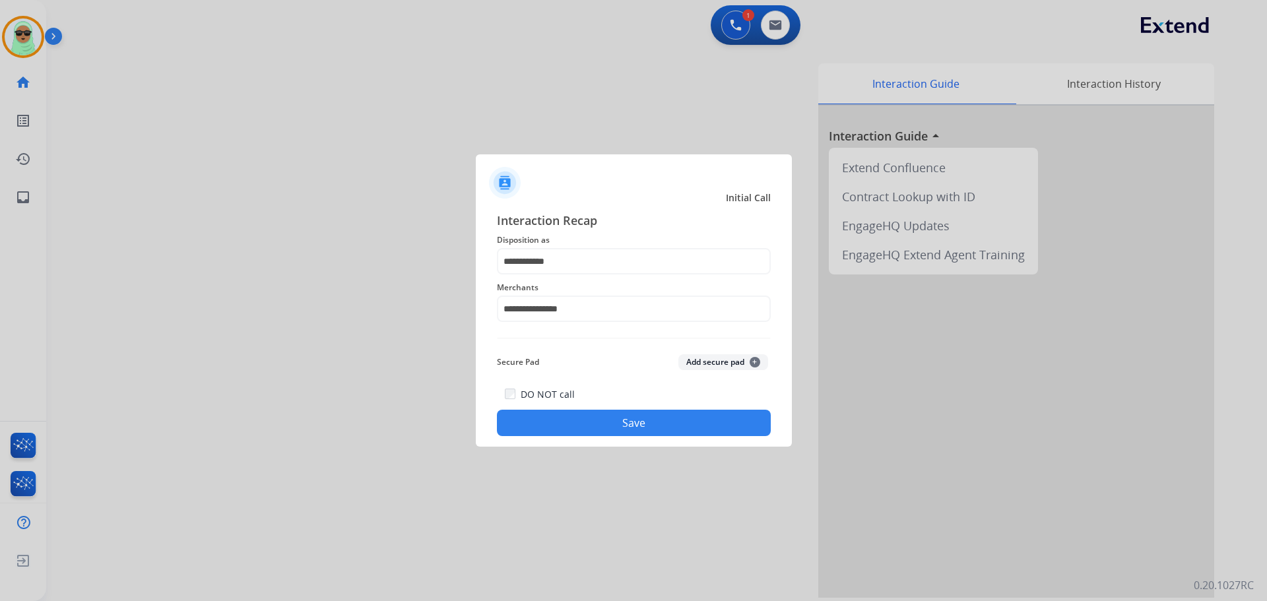
drag, startPoint x: 637, startPoint y: 381, endPoint x: 637, endPoint y: 402, distance: 21.1
click at [637, 392] on div "**********" at bounding box center [634, 323] width 274 height 225
click at [637, 418] on button "Save" at bounding box center [634, 423] width 274 height 26
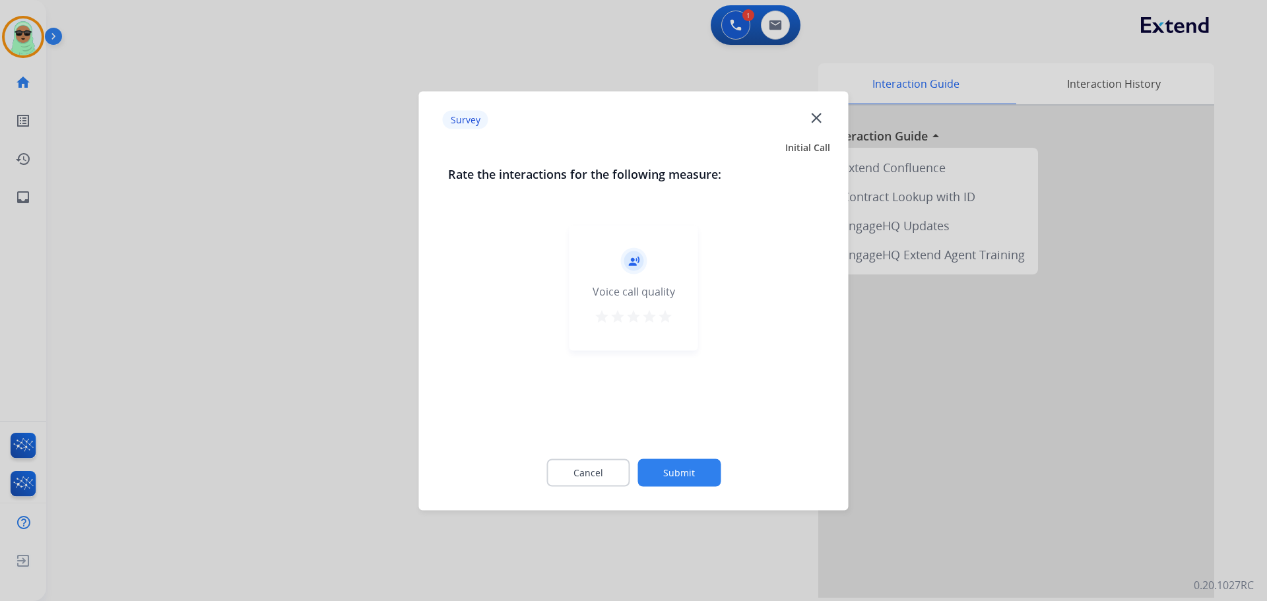
click at [709, 468] on button "Submit" at bounding box center [678, 473] width 83 height 28
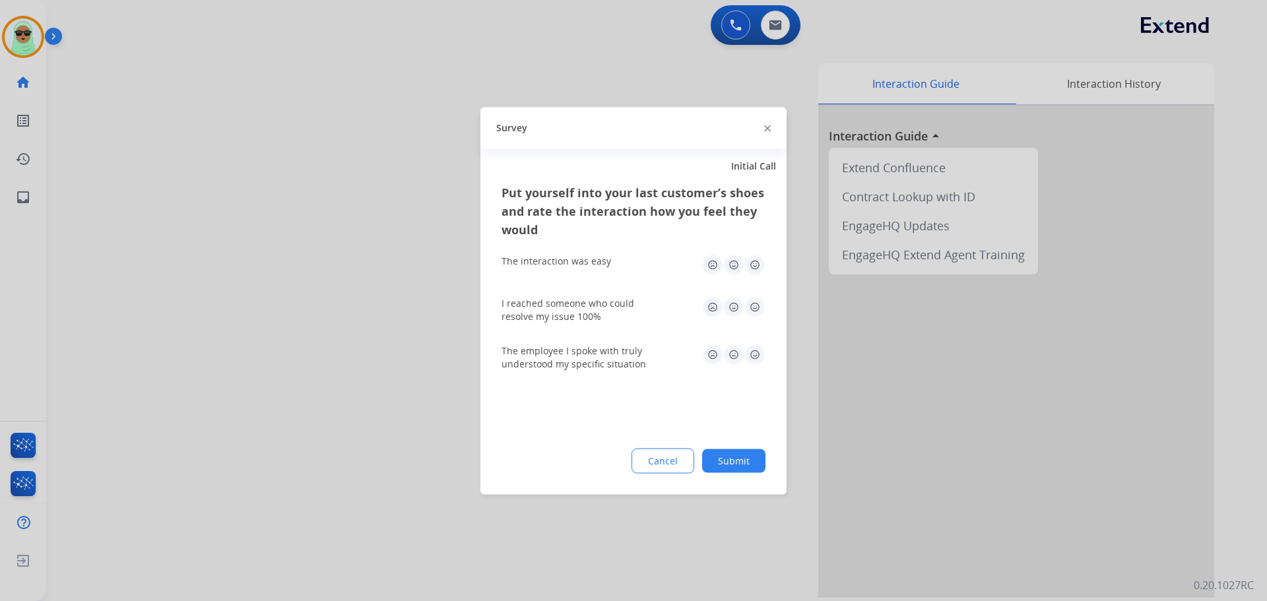
click at [753, 452] on button "Submit" at bounding box center [733, 461] width 63 height 24
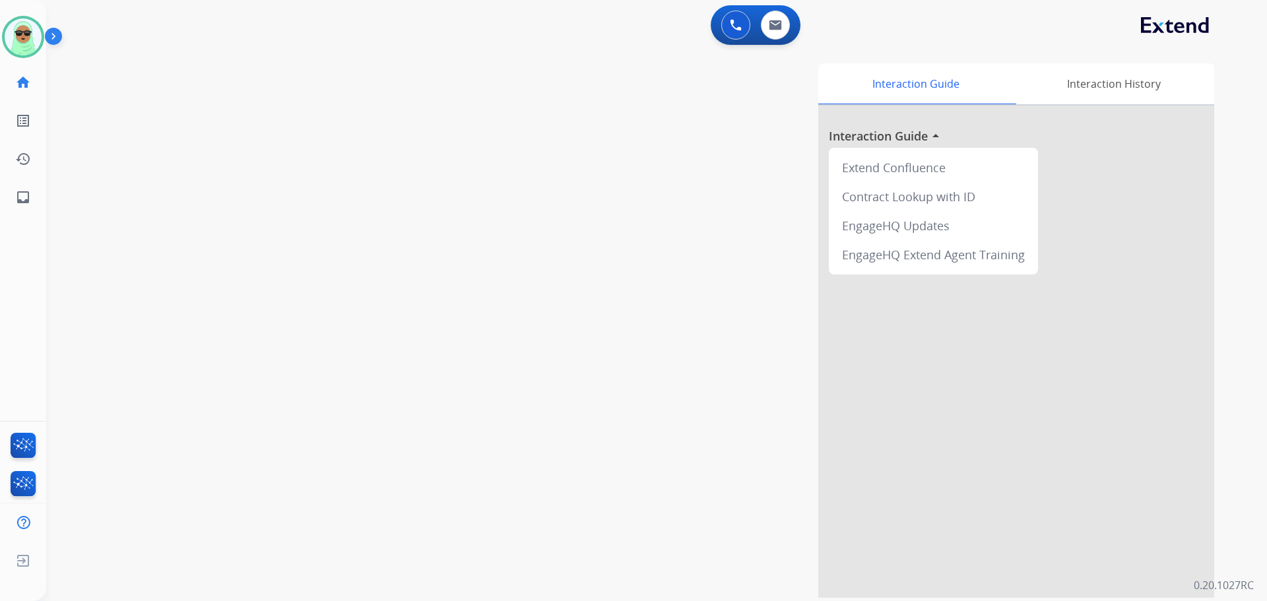
click at [174, 257] on div "swap_horiz Break voice bridge close_fullscreen Connect 3-Way Call merge_type Se…" at bounding box center [640, 323] width 1189 height 550
click at [33, 49] on img at bounding box center [23, 36] width 37 height 37
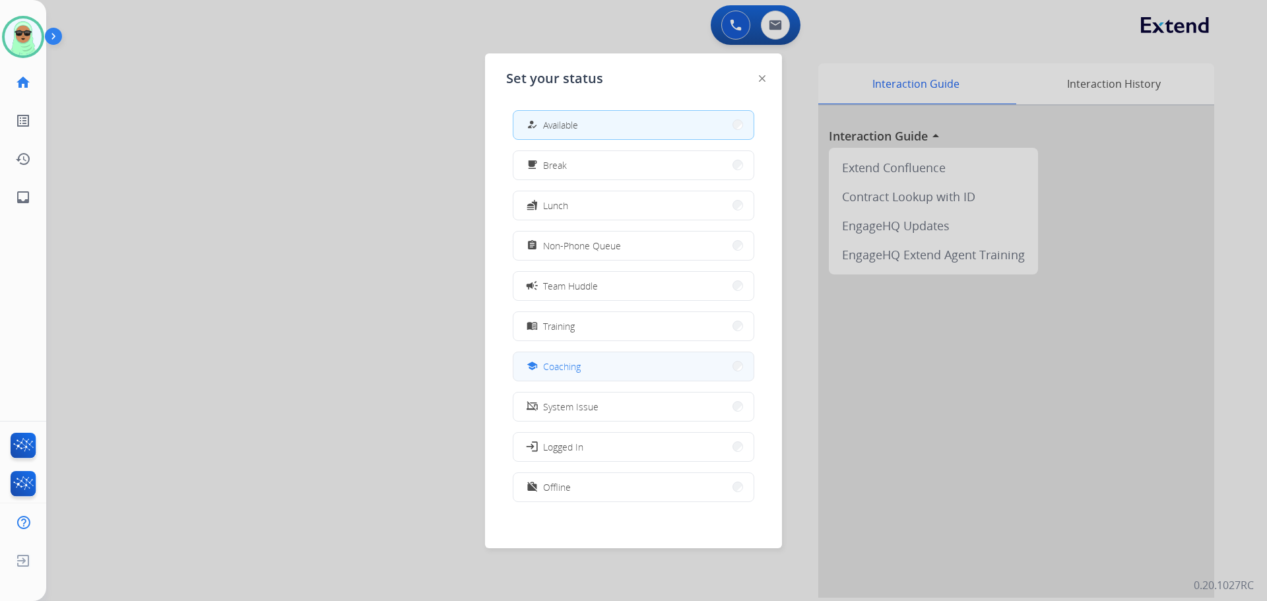
drag, startPoint x: 670, startPoint y: 381, endPoint x: 670, endPoint y: 373, distance: 7.9
click at [670, 380] on div "how_to_reg Available free_breakfast Break fastfood Lunch assignment Non-Phone Q…" at bounding box center [633, 308] width 255 height 416
click at [670, 364] on button "school Coaching" at bounding box center [633, 366] width 240 height 28
